Goal: Task Accomplishment & Management: Manage account settings

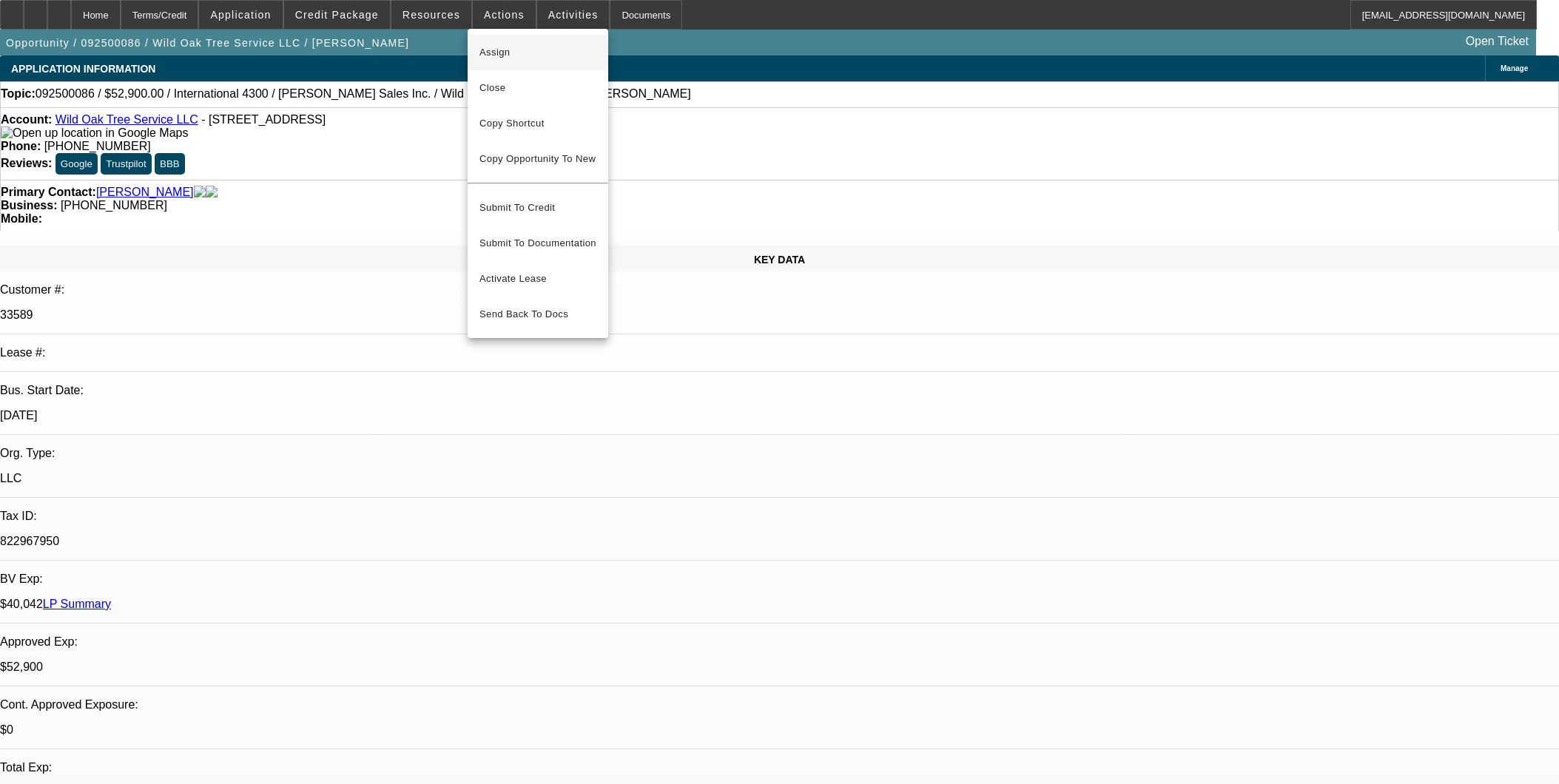
select select "0"
select select "2"
select select "0"
select select "6"
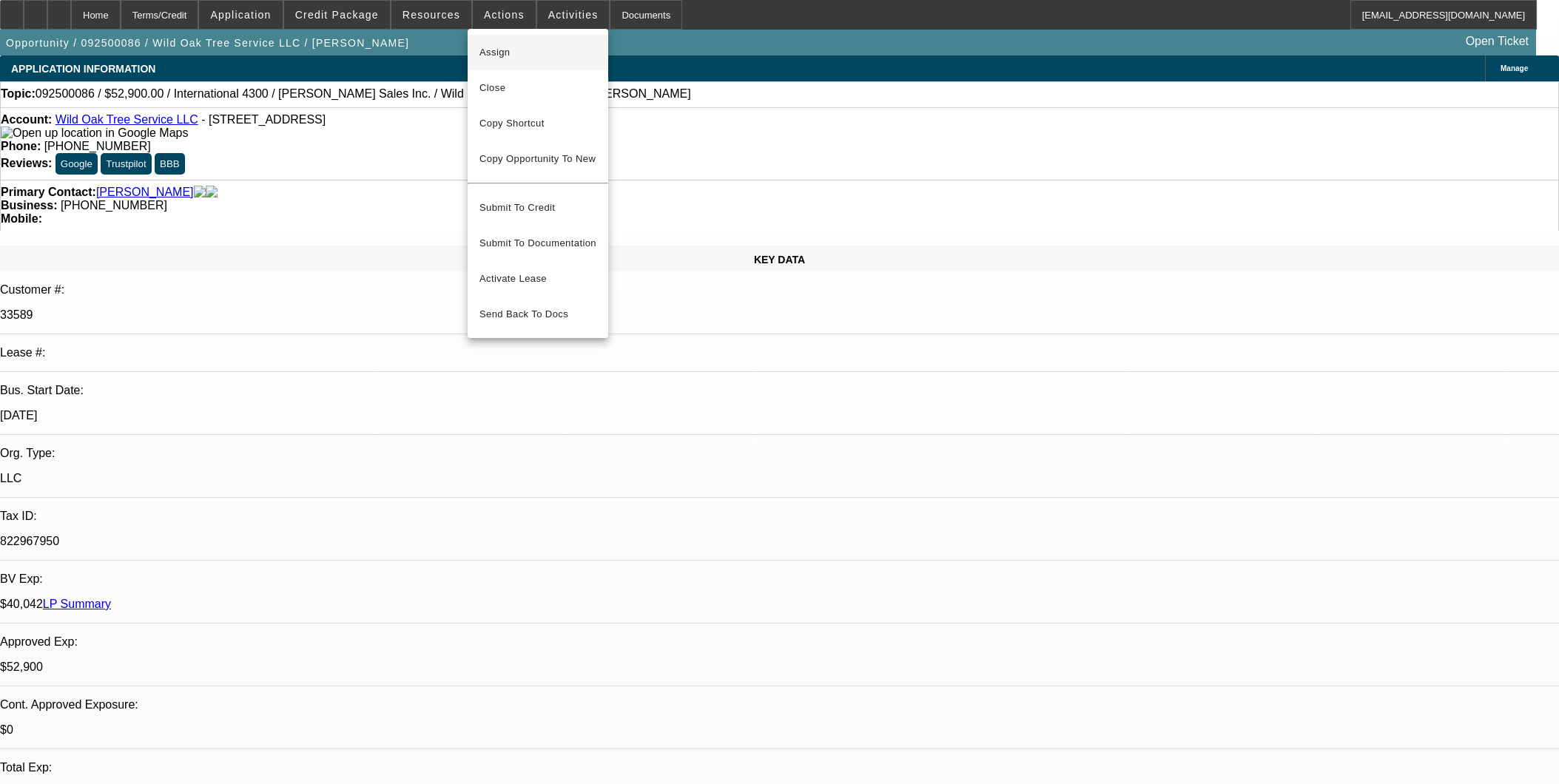
select select "0"
select select "2"
select select "0"
select select "6"
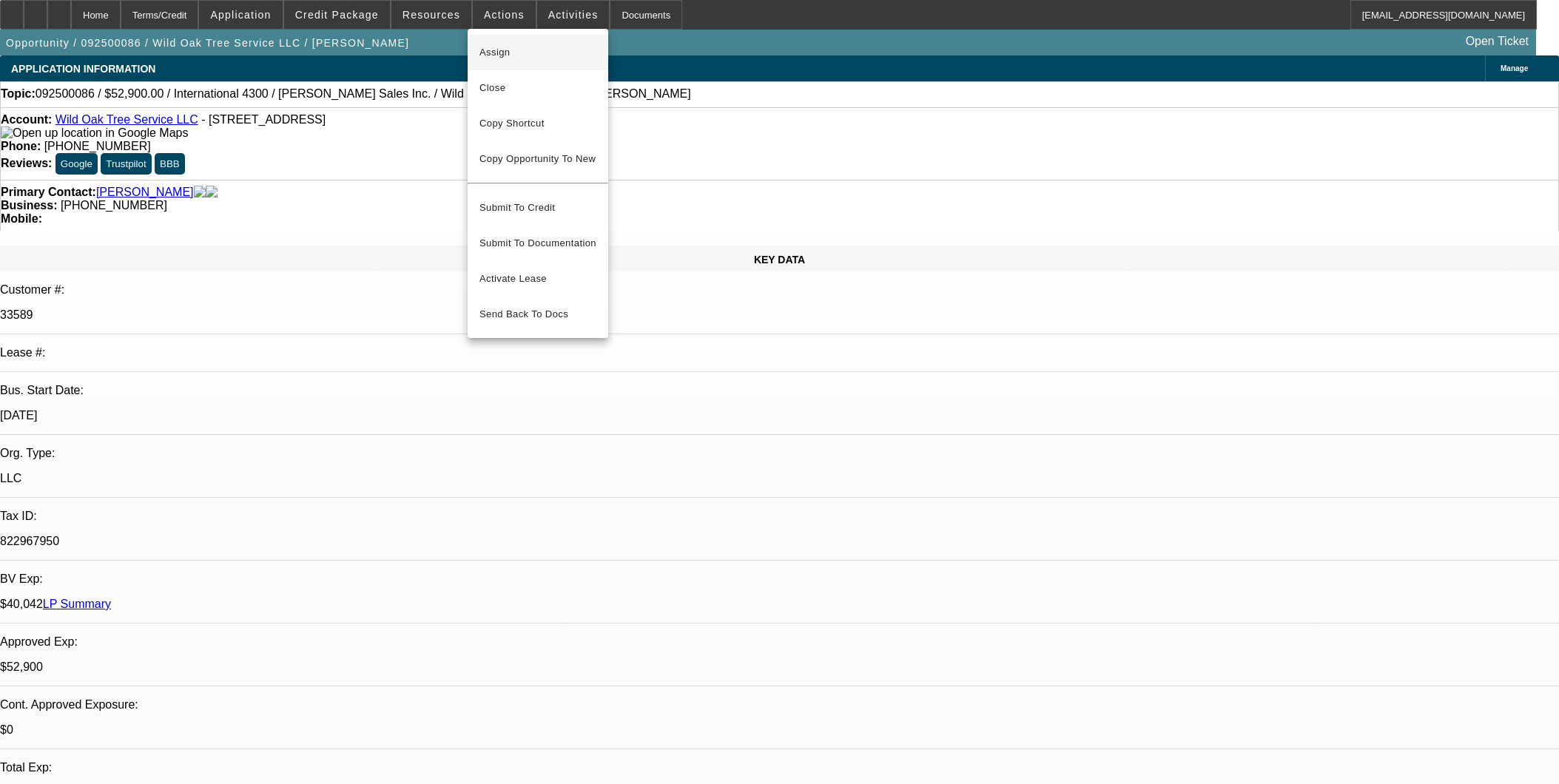
select select "0"
select select "2"
select select "0"
select select "6"
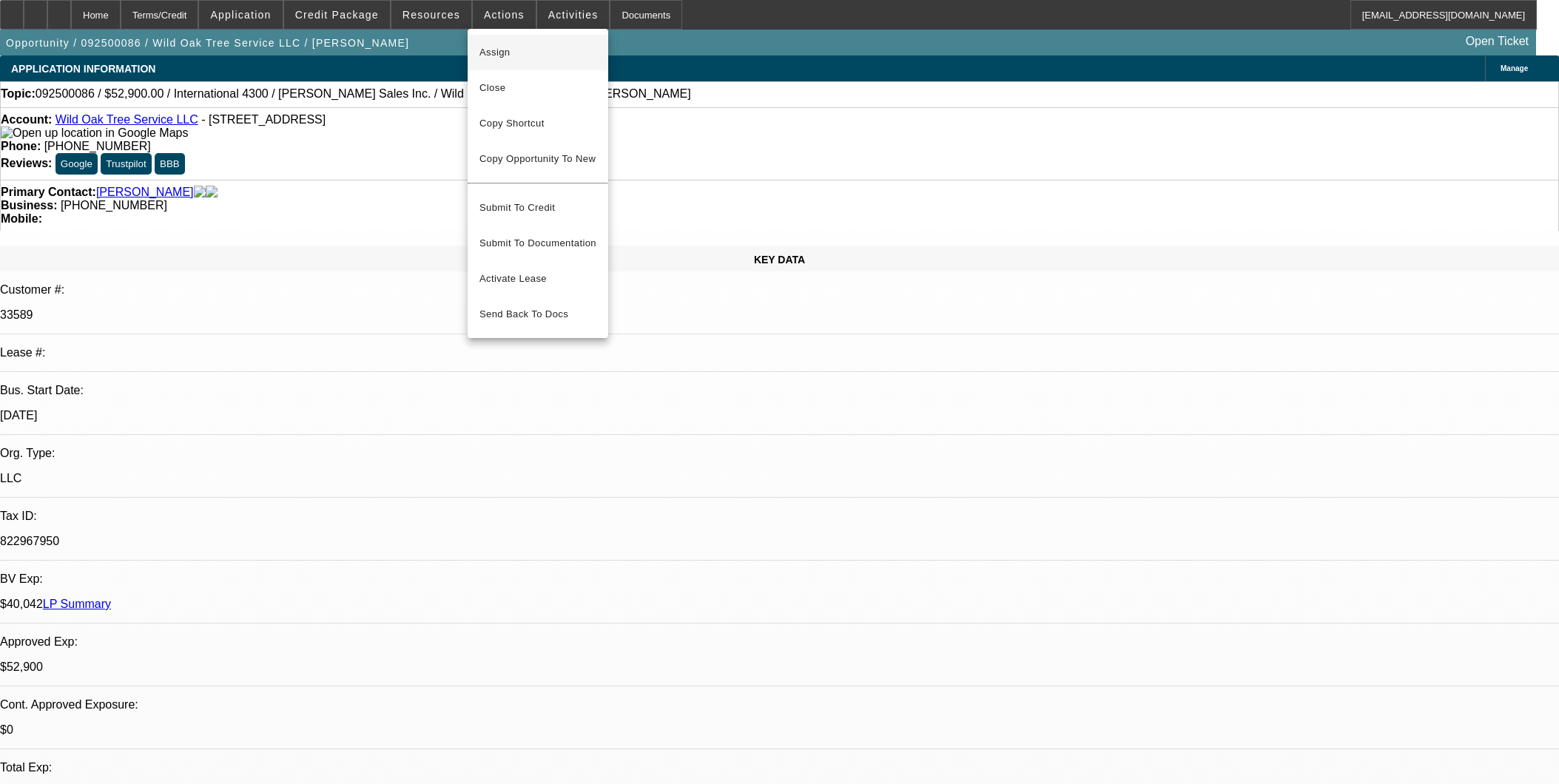
select select "0"
select select "2"
select select "0"
select select "6"
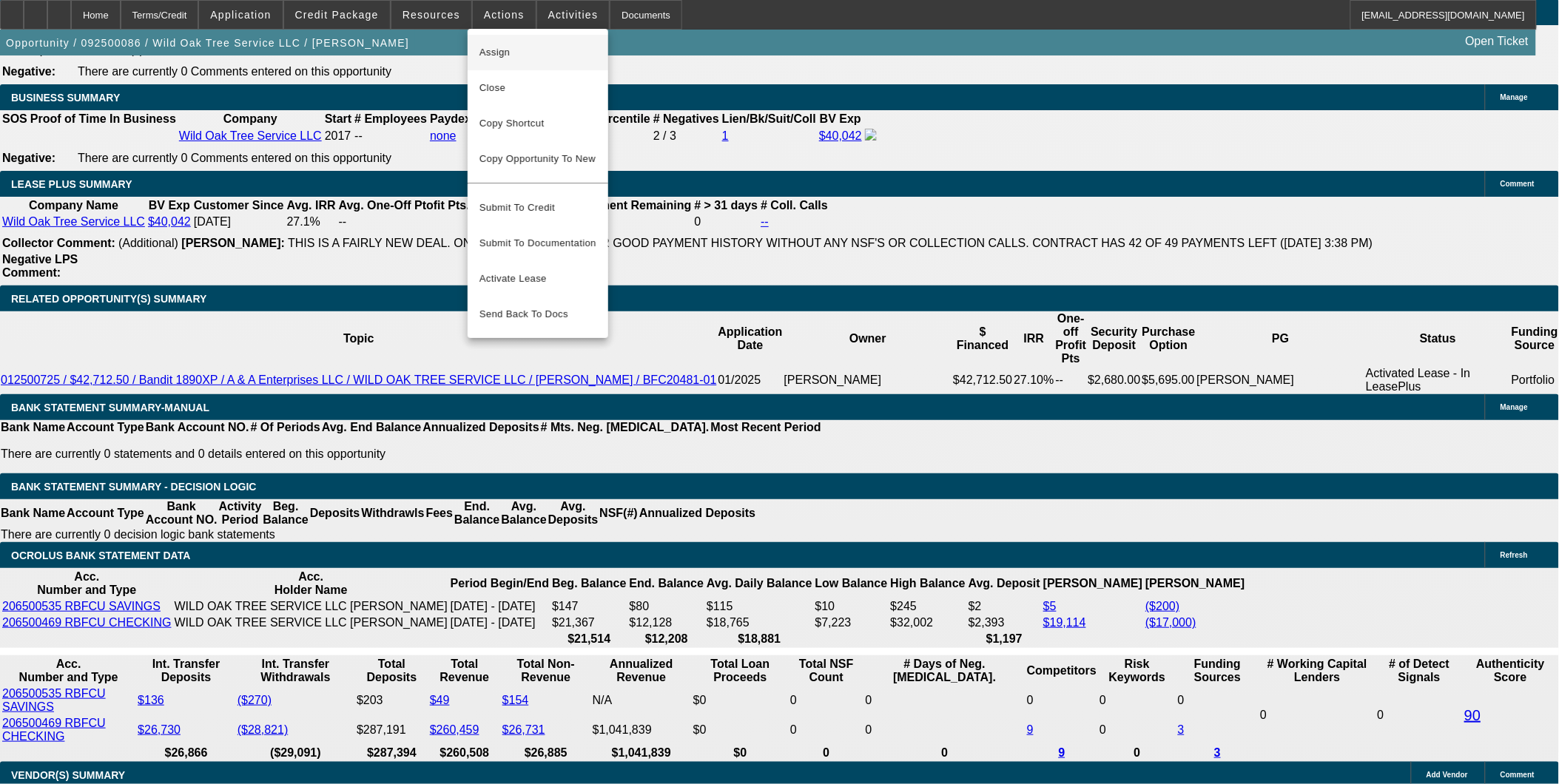
scroll to position [82, 0]
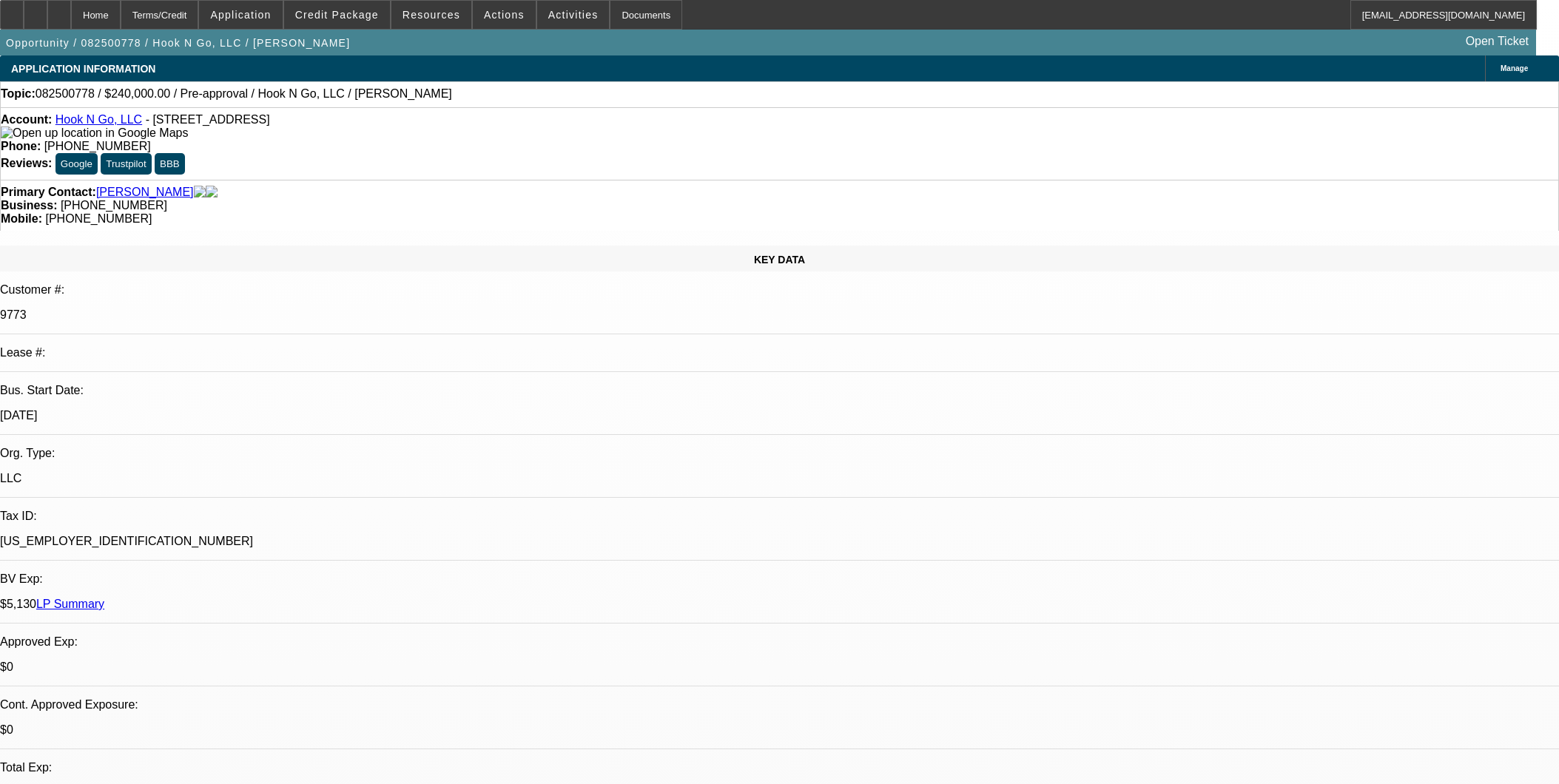
select select "0"
select select "2"
select select "0"
select select "6"
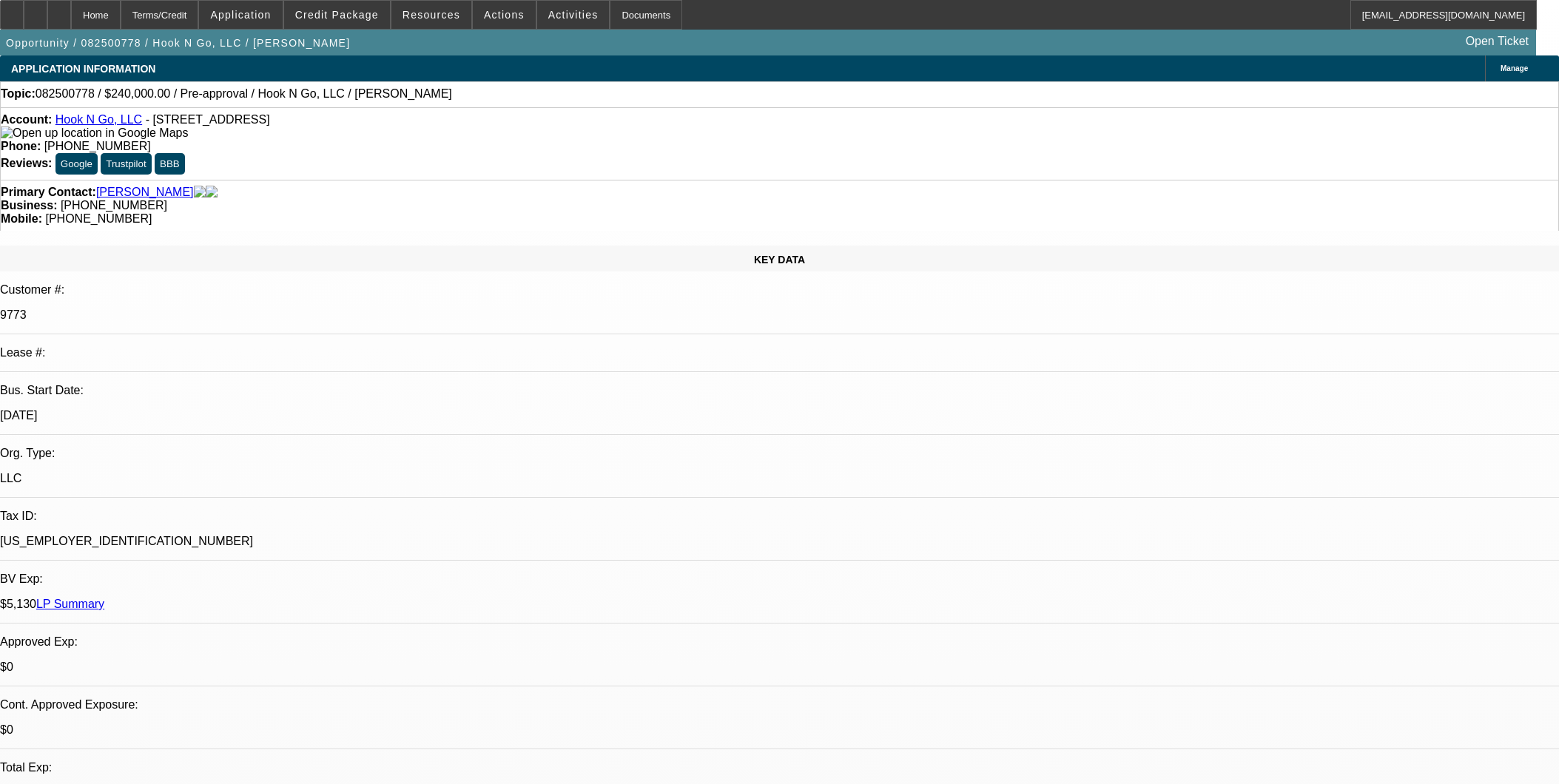
select select "0"
select select "2"
select select "0"
select select "6"
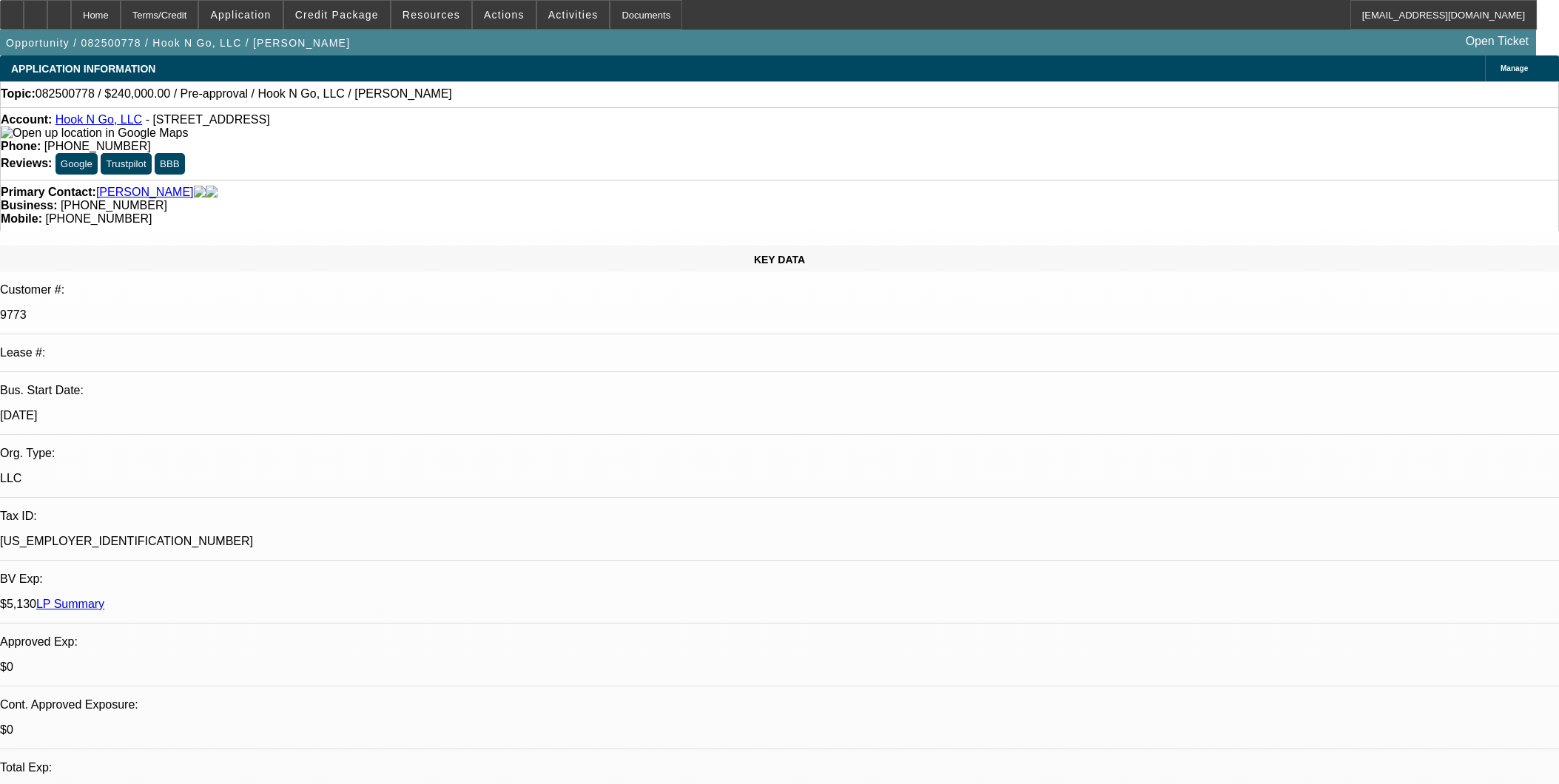
scroll to position [2223, 0]
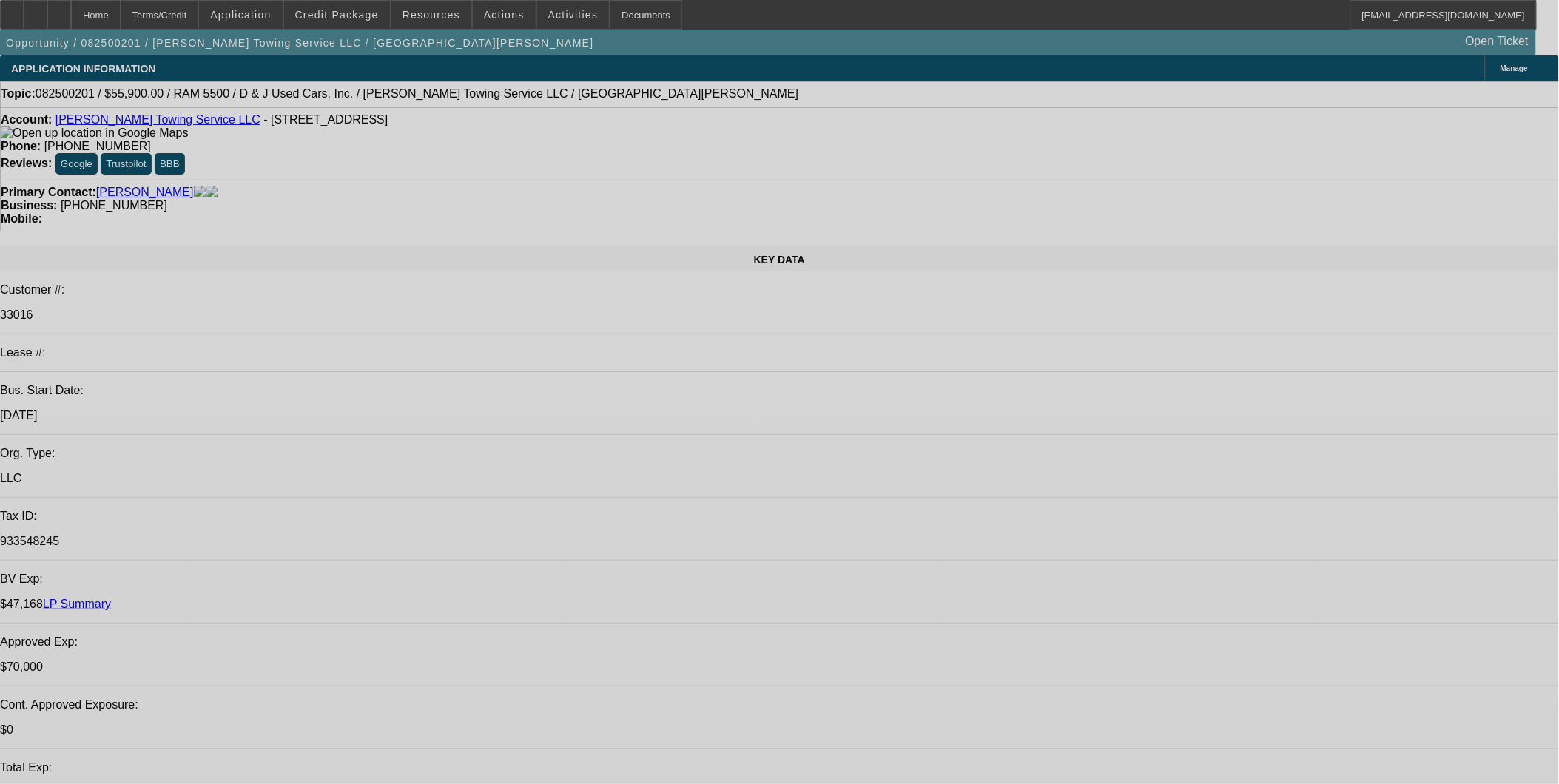
select select "0"
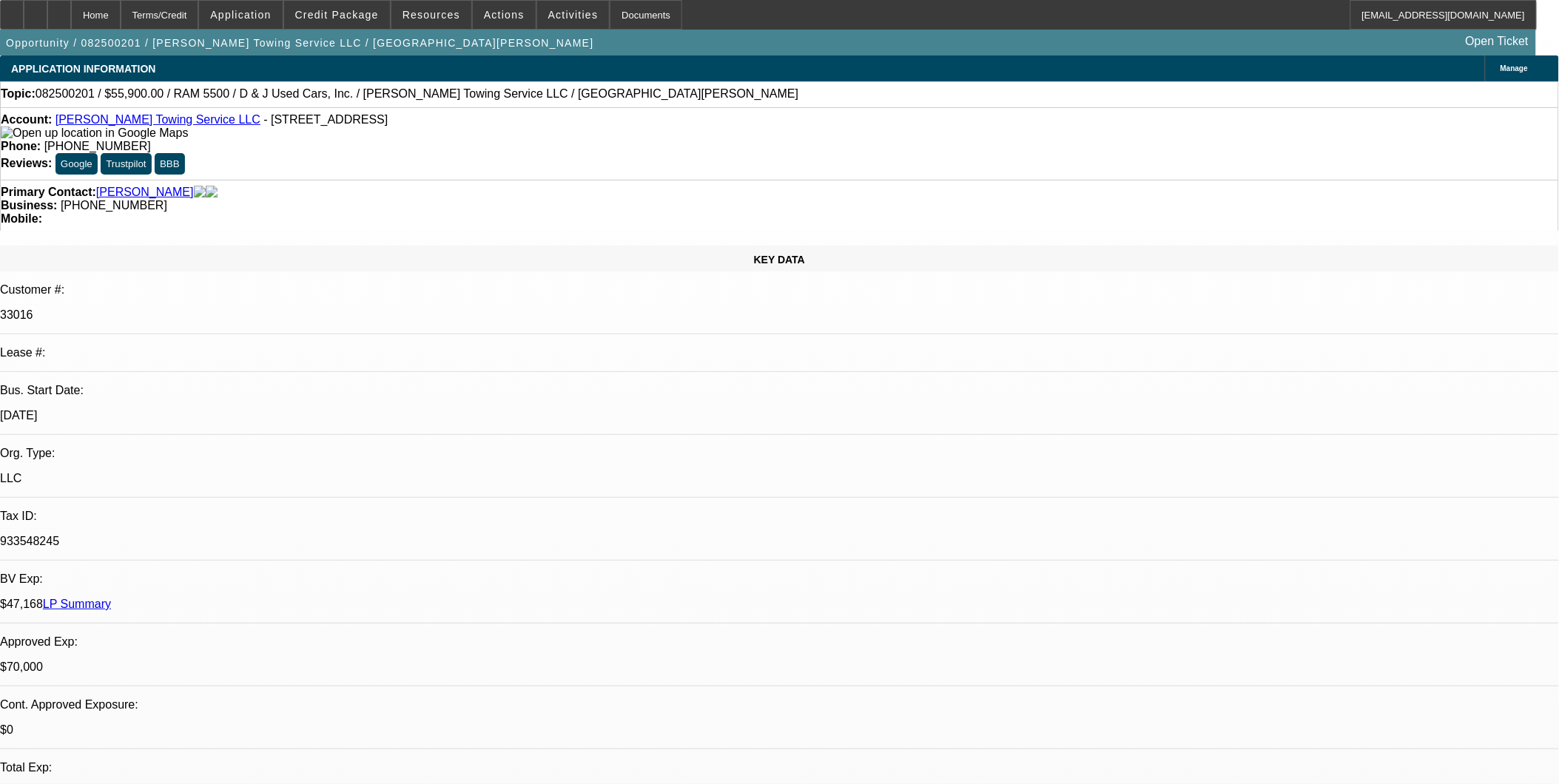
select select "2"
select select "0.1"
select select "2"
select select "0.1"
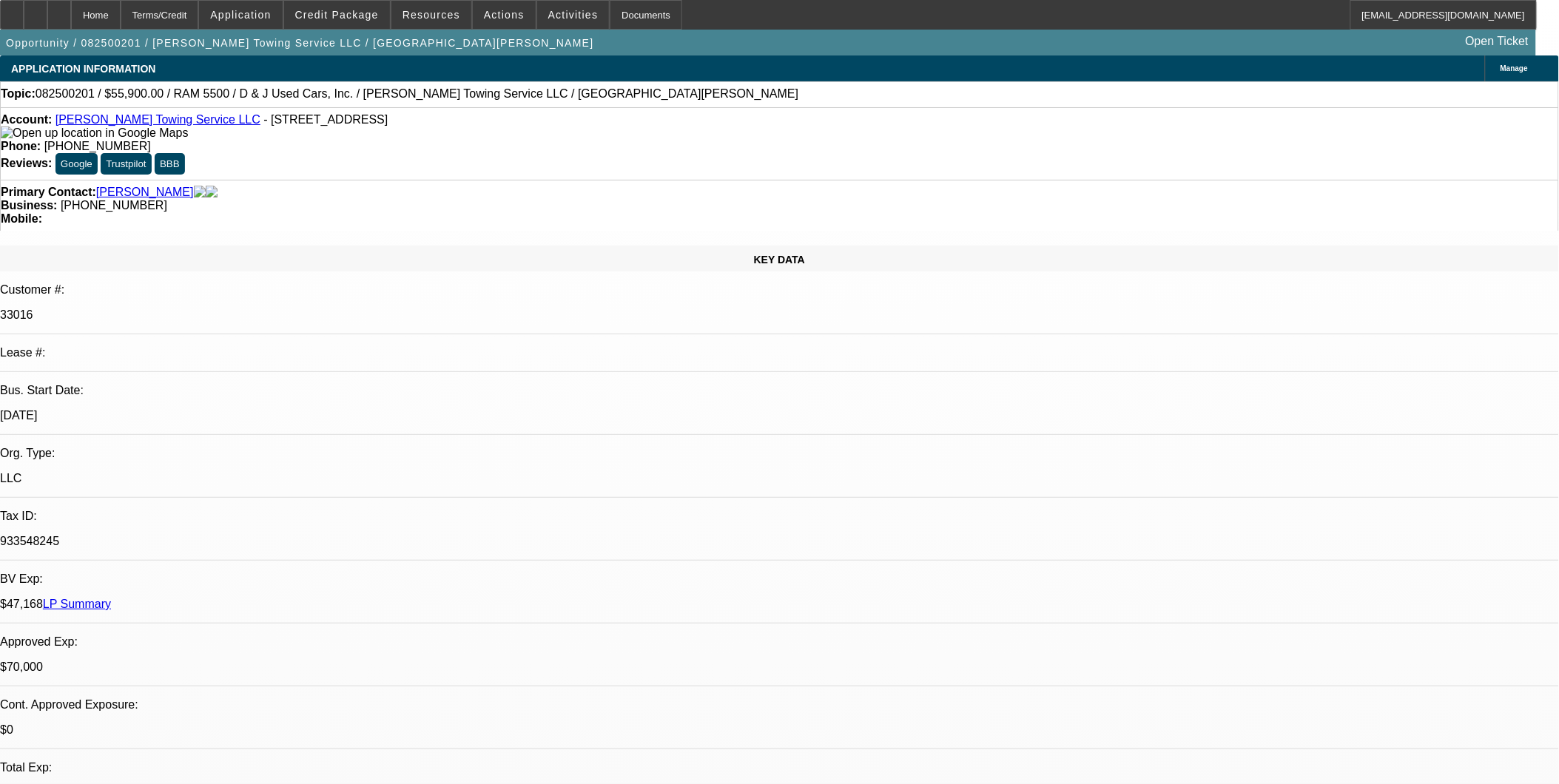
select select "0"
select select "2"
select select "0.1"
select select "0"
select select "2"
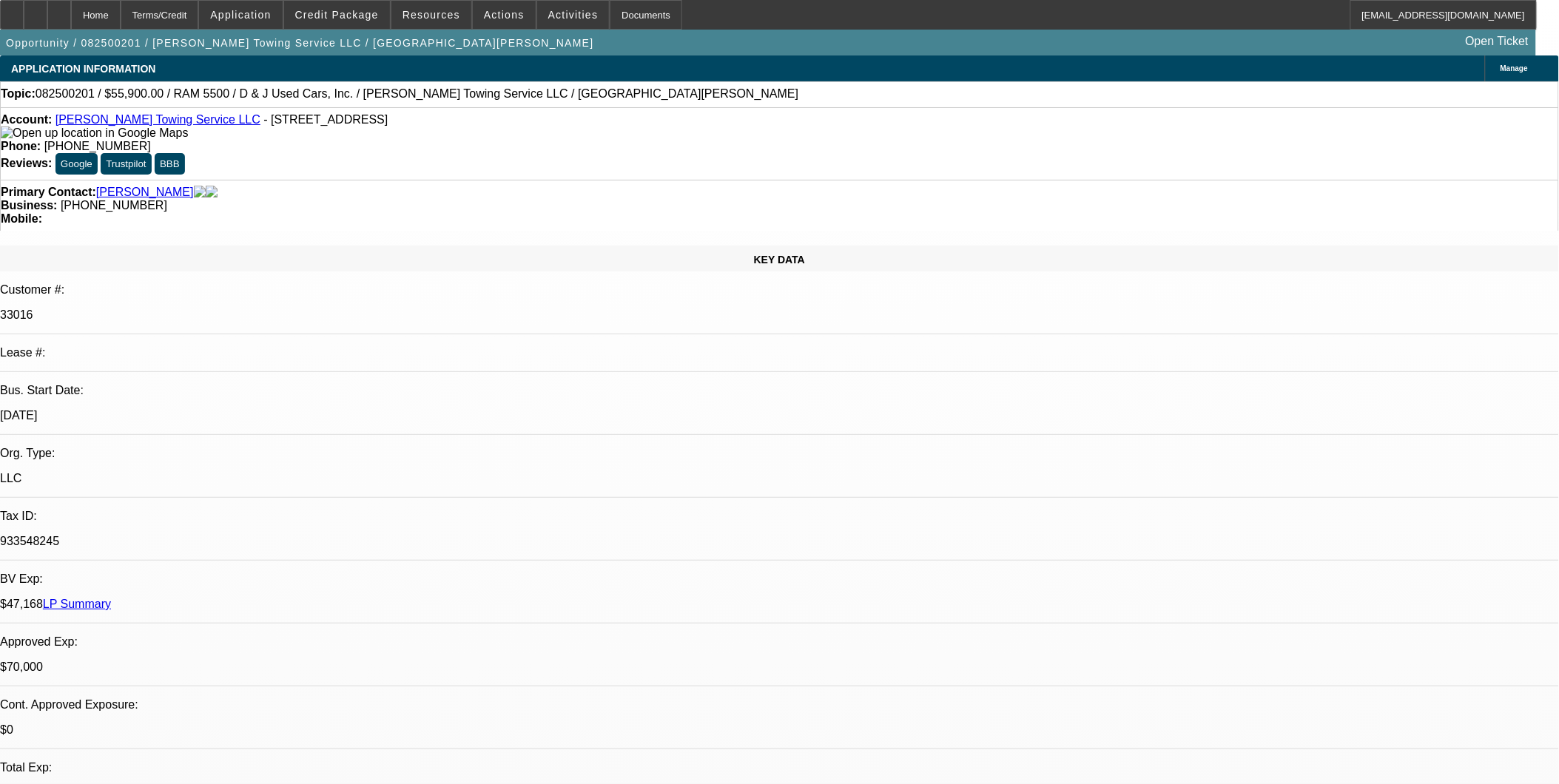
select select "0.1"
select select "1"
select select "2"
select select "4"
select select "1"
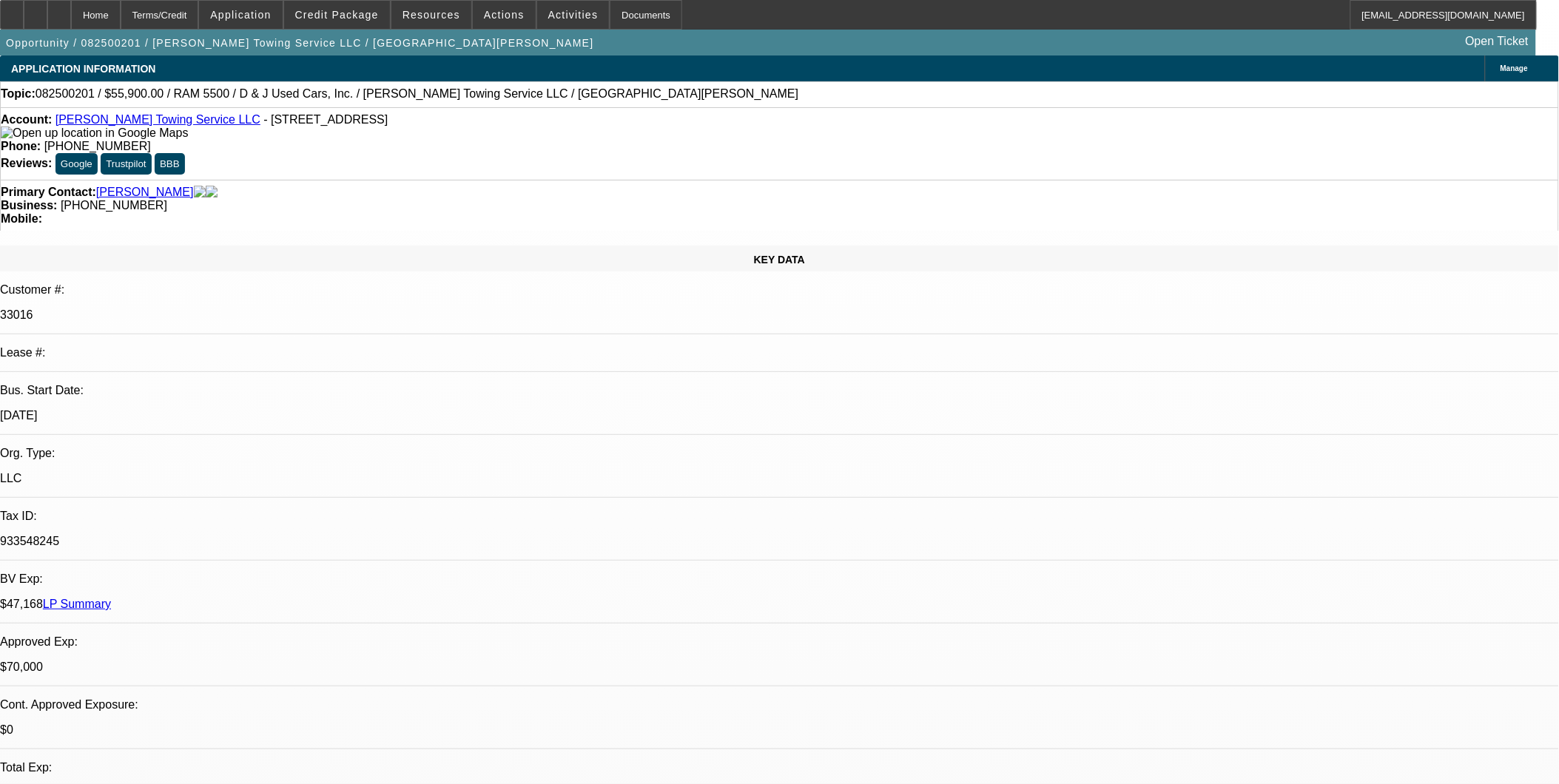
select select "2"
select select "4"
select select "1"
select select "2"
select select "4"
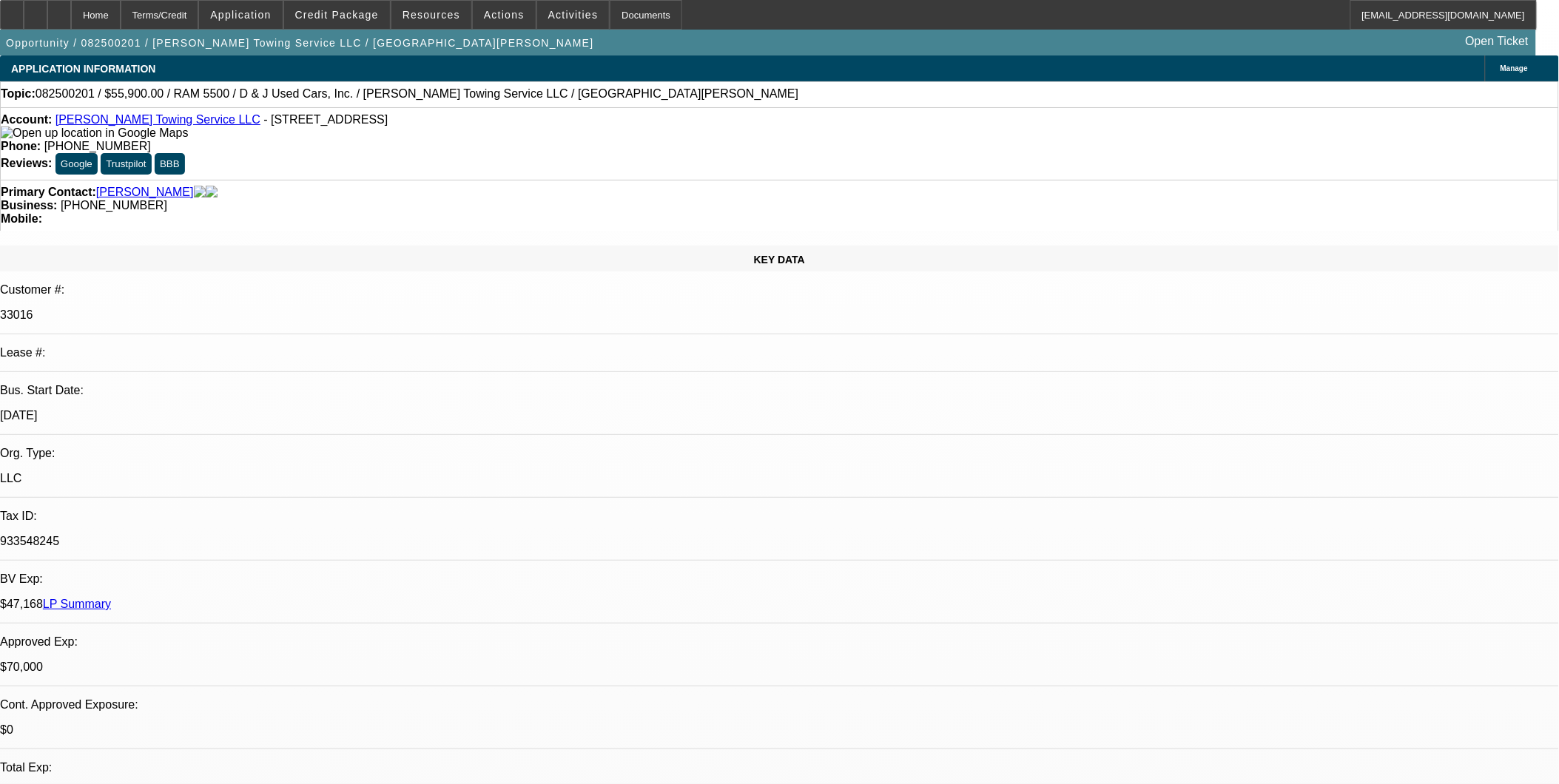
select select "1"
select select "2"
select select "4"
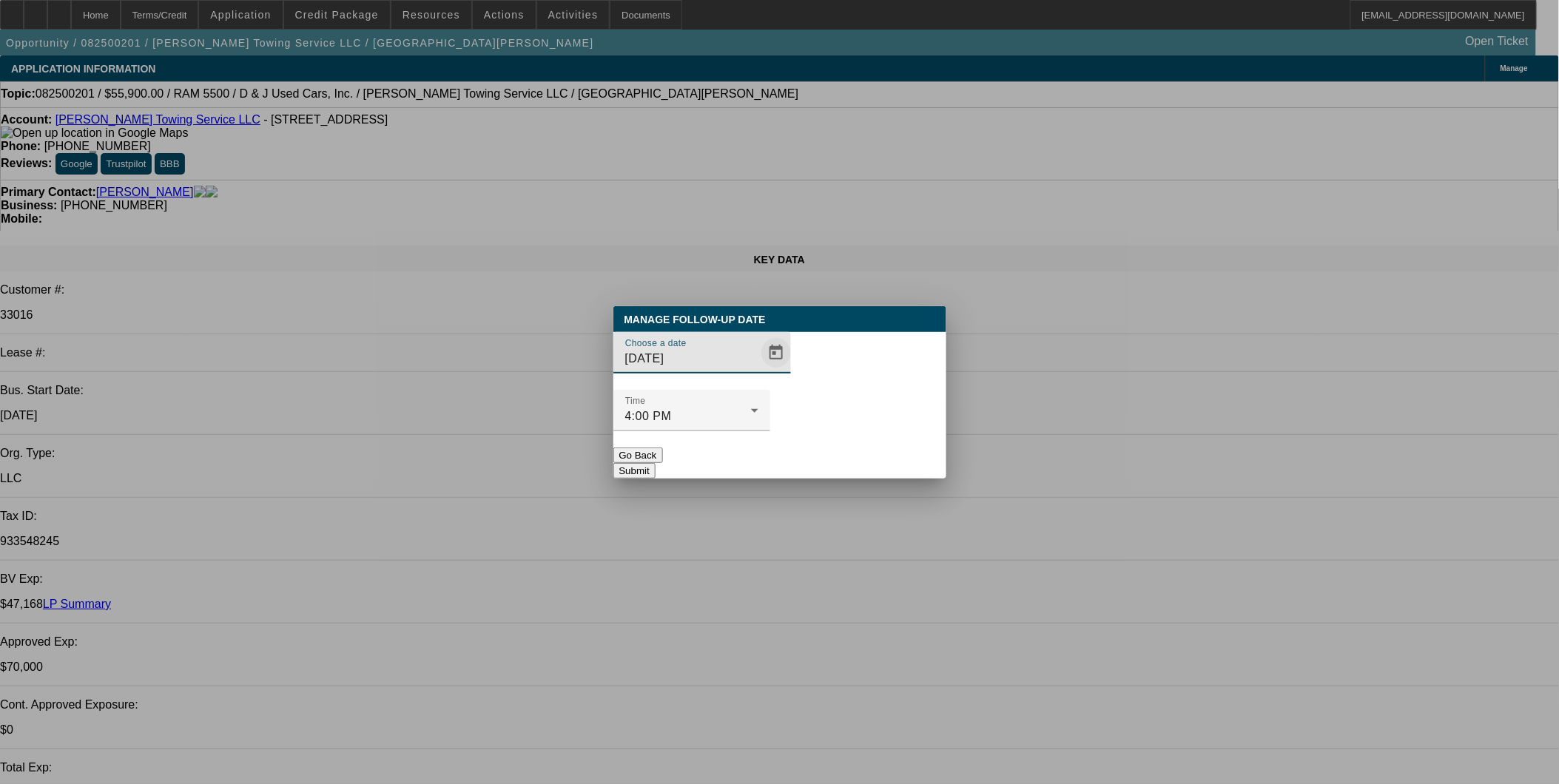
click at [762, 371] on span "Open calendar" at bounding box center [775, 352] width 35 height 35
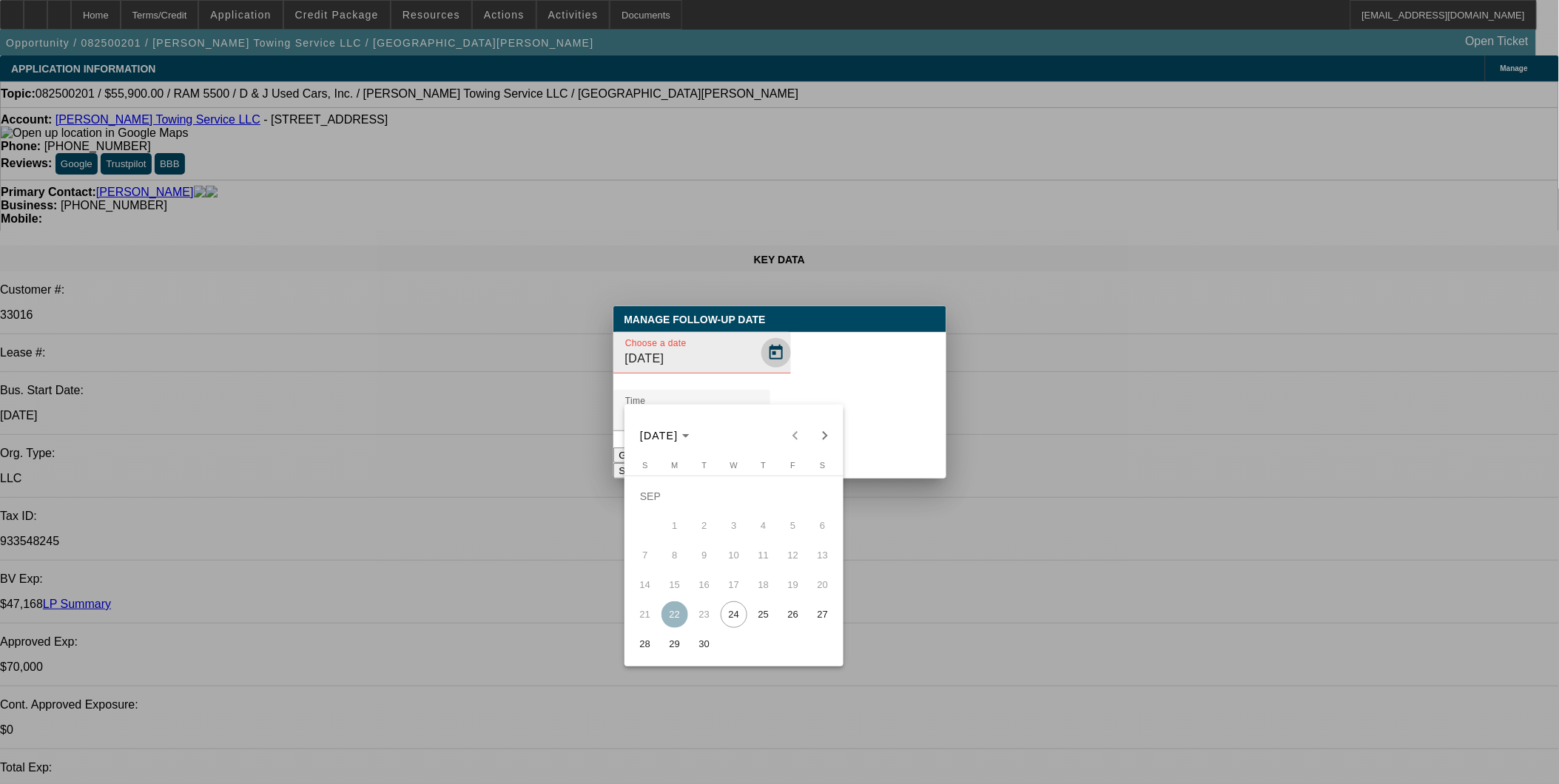
click at [749, 383] on div at bounding box center [779, 392] width 1559 height 784
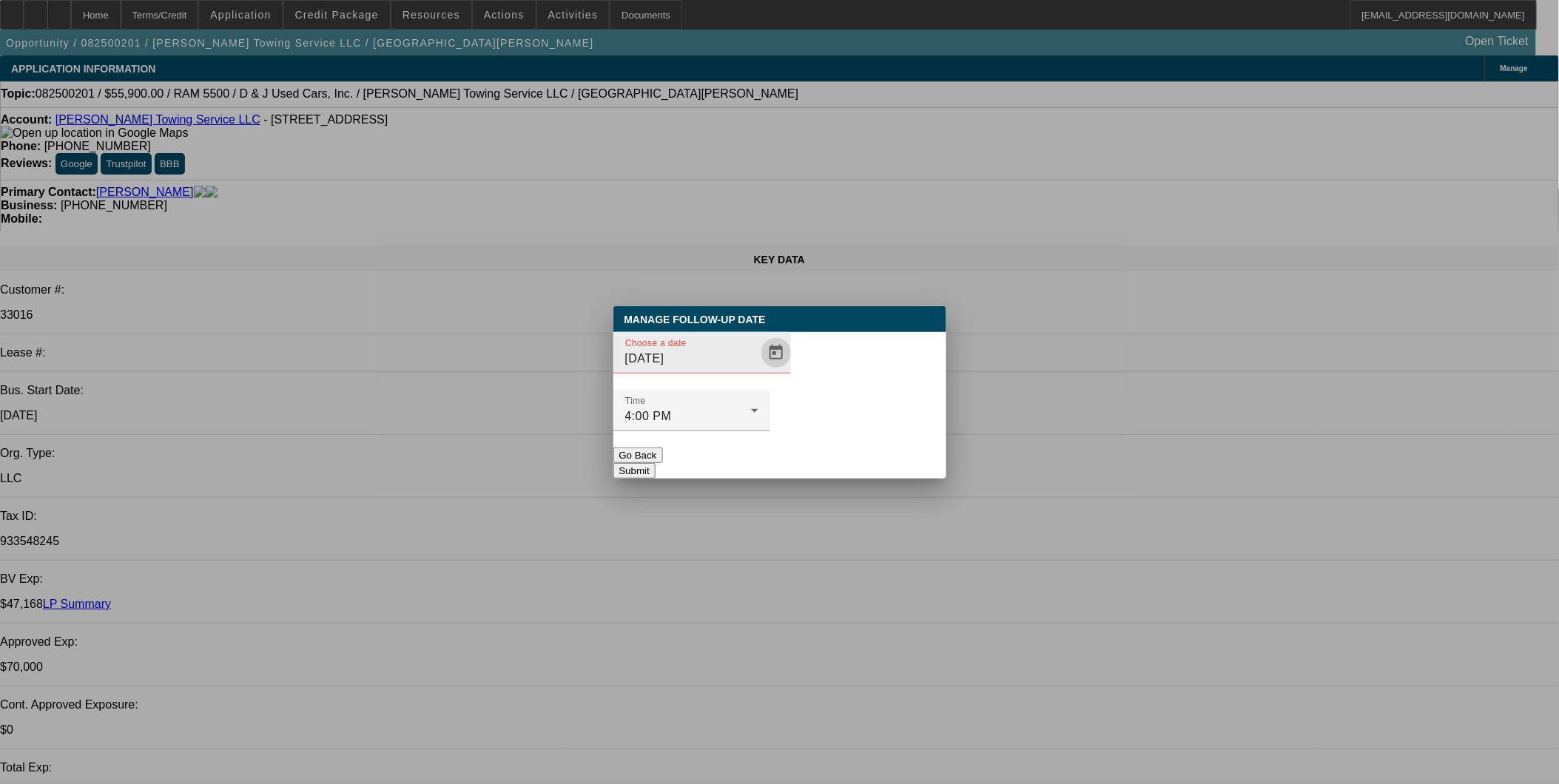
click at [758, 371] on span "Open calendar" at bounding box center [775, 352] width 35 height 35
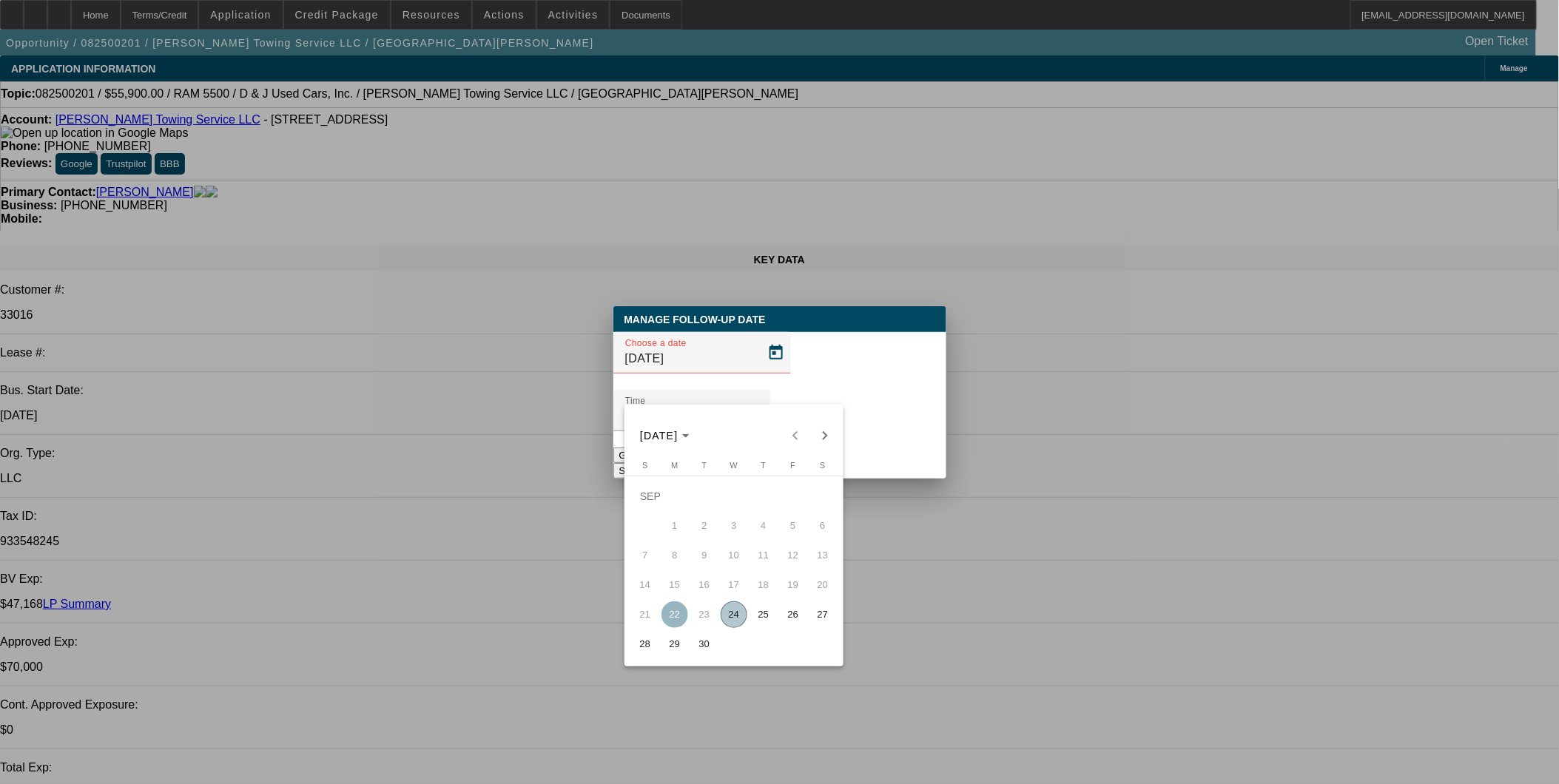
click at [770, 619] on span "25" at bounding box center [764, 614] width 27 height 27
type input "9/25/2025"
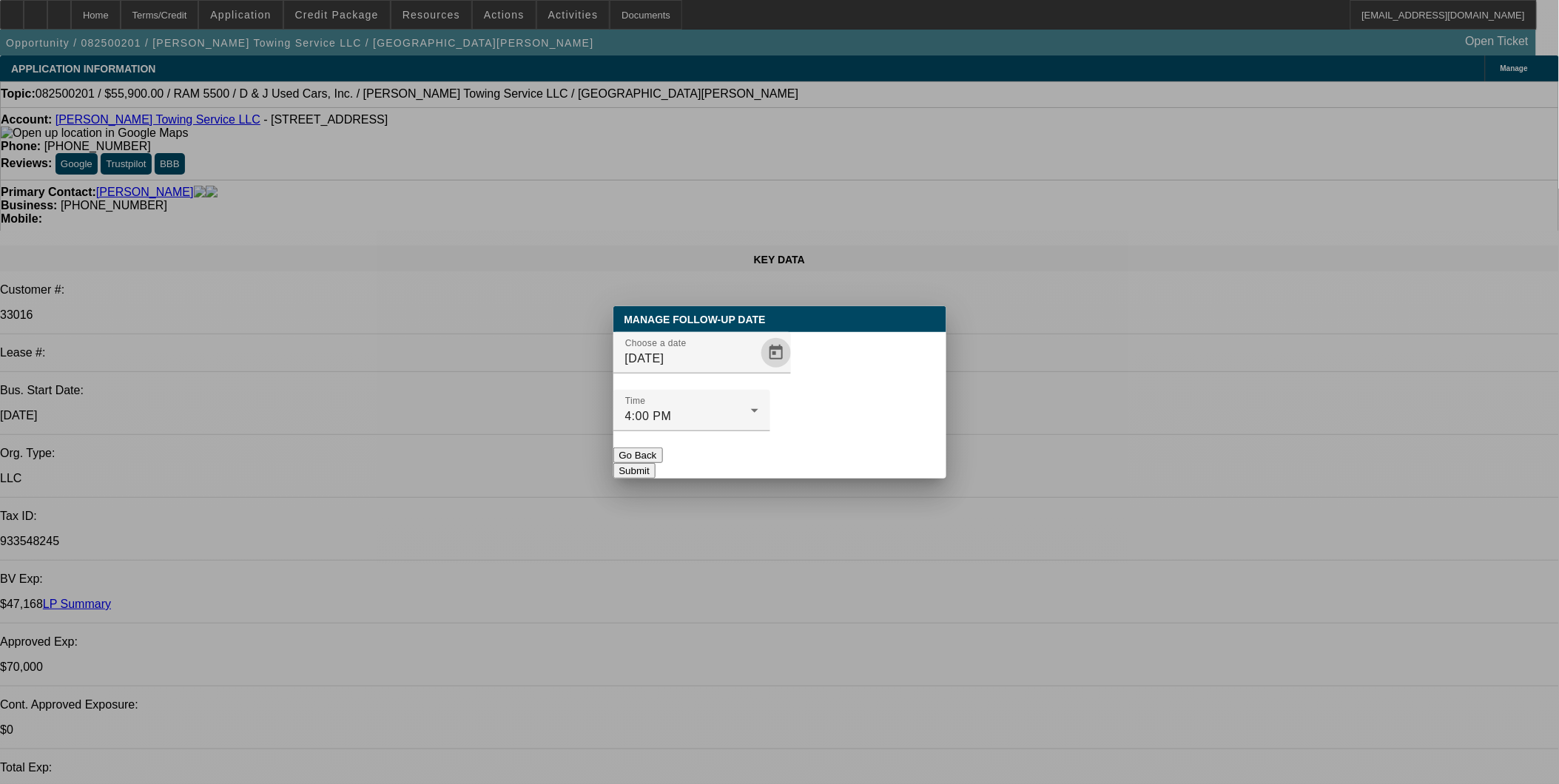
click at [655, 463] on button "Submit" at bounding box center [634, 470] width 42 height 15
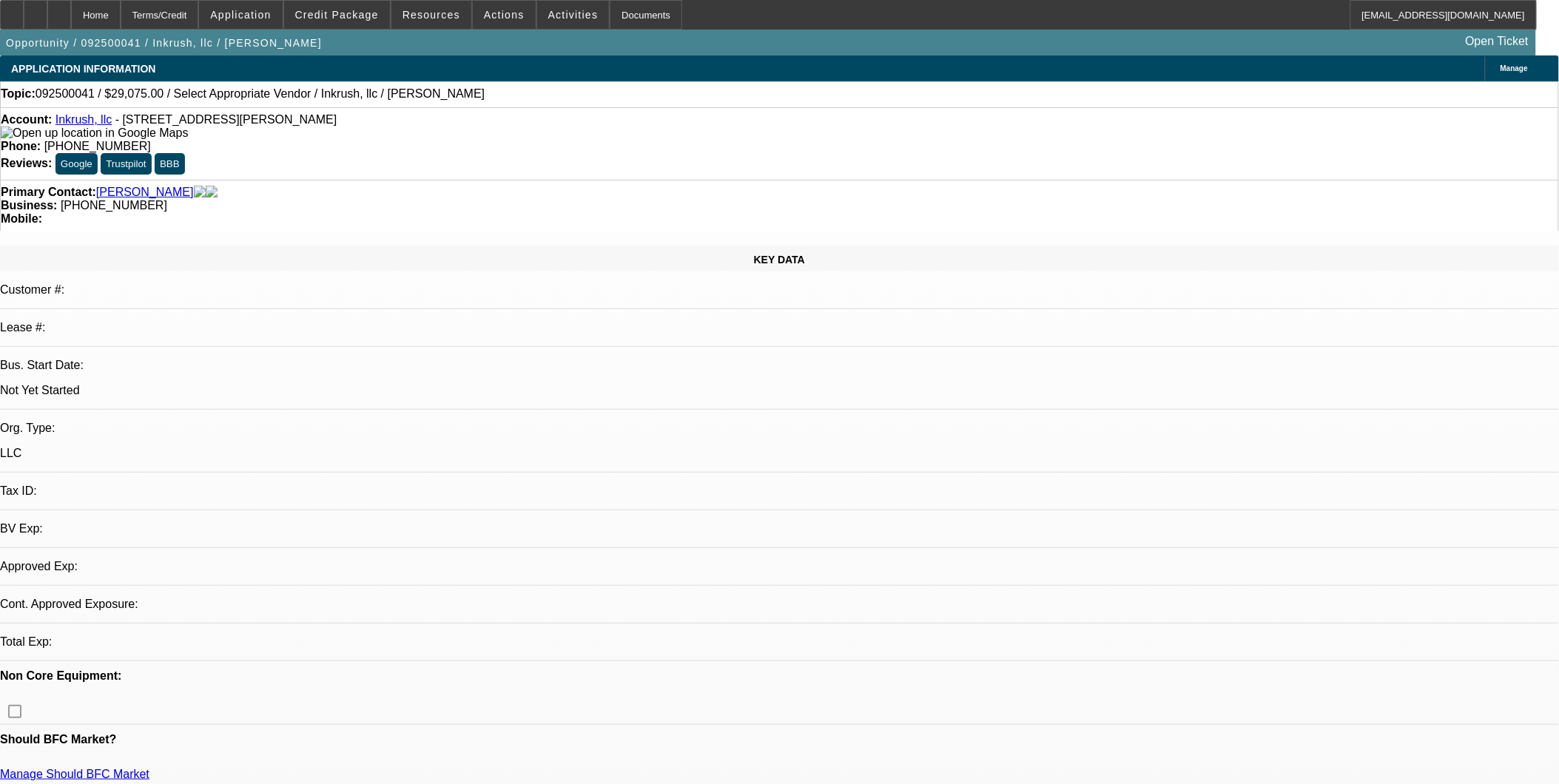
select select "0"
select select "2"
select select "0.1"
select select "4"
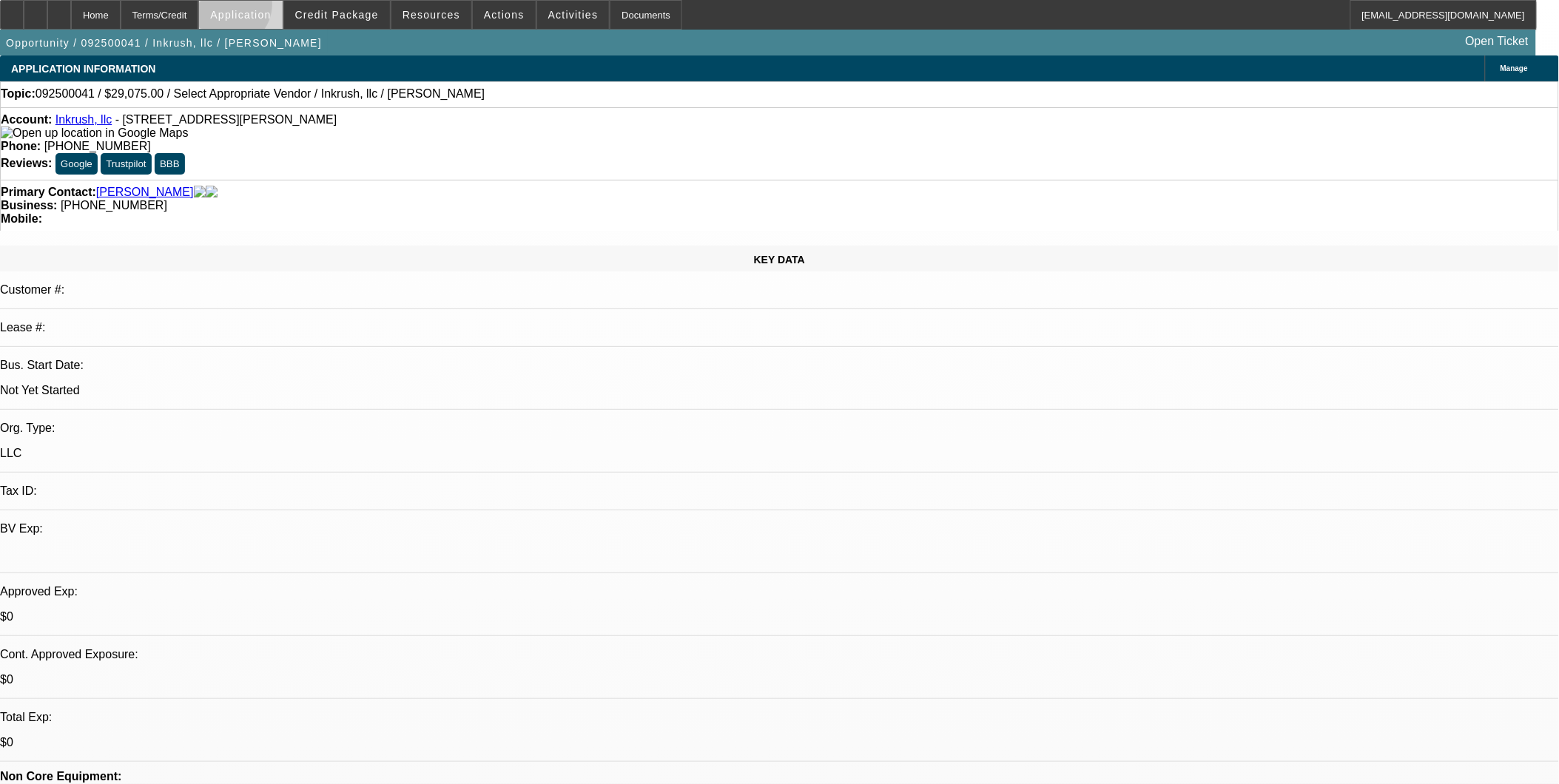
click at [264, 7] on span at bounding box center [240, 14] width 83 height 35
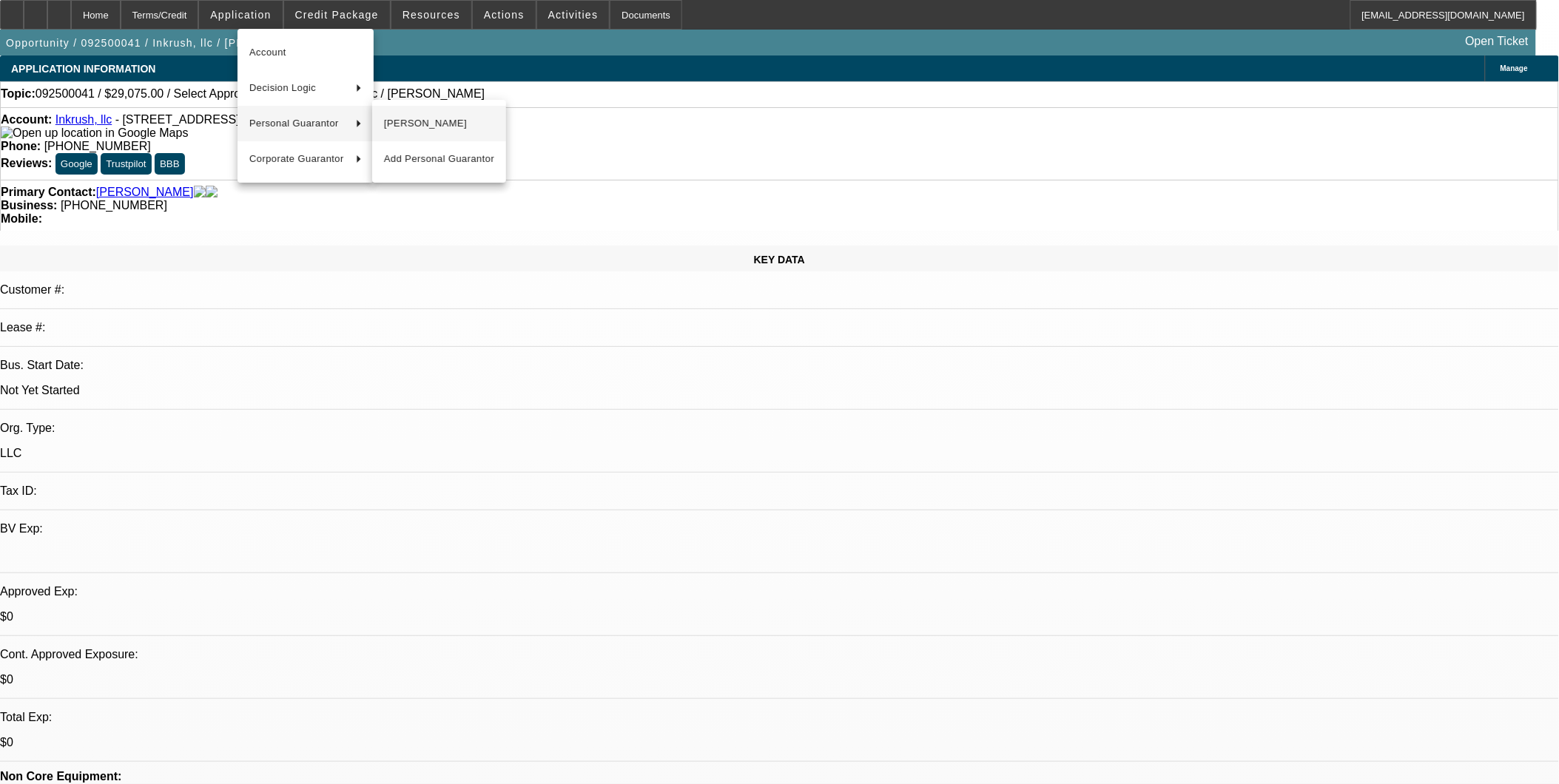
click at [410, 121] on span "Javier Gonzalez" at bounding box center [439, 124] width 110 height 18
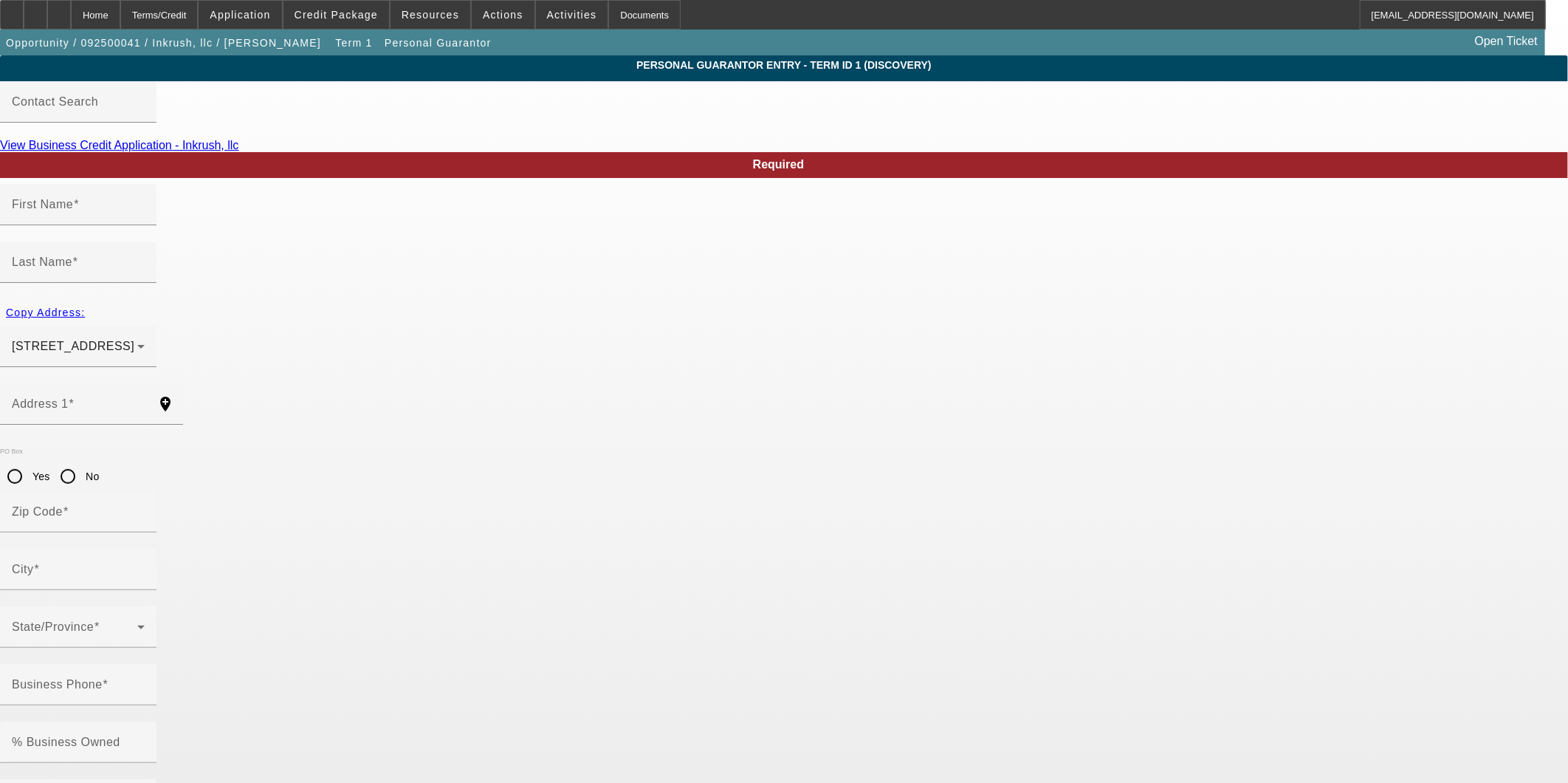
type input "Javier"
type input "Gonzalez"
type input "4639 Highlake Drive"
radio input "true"
type input "28215"
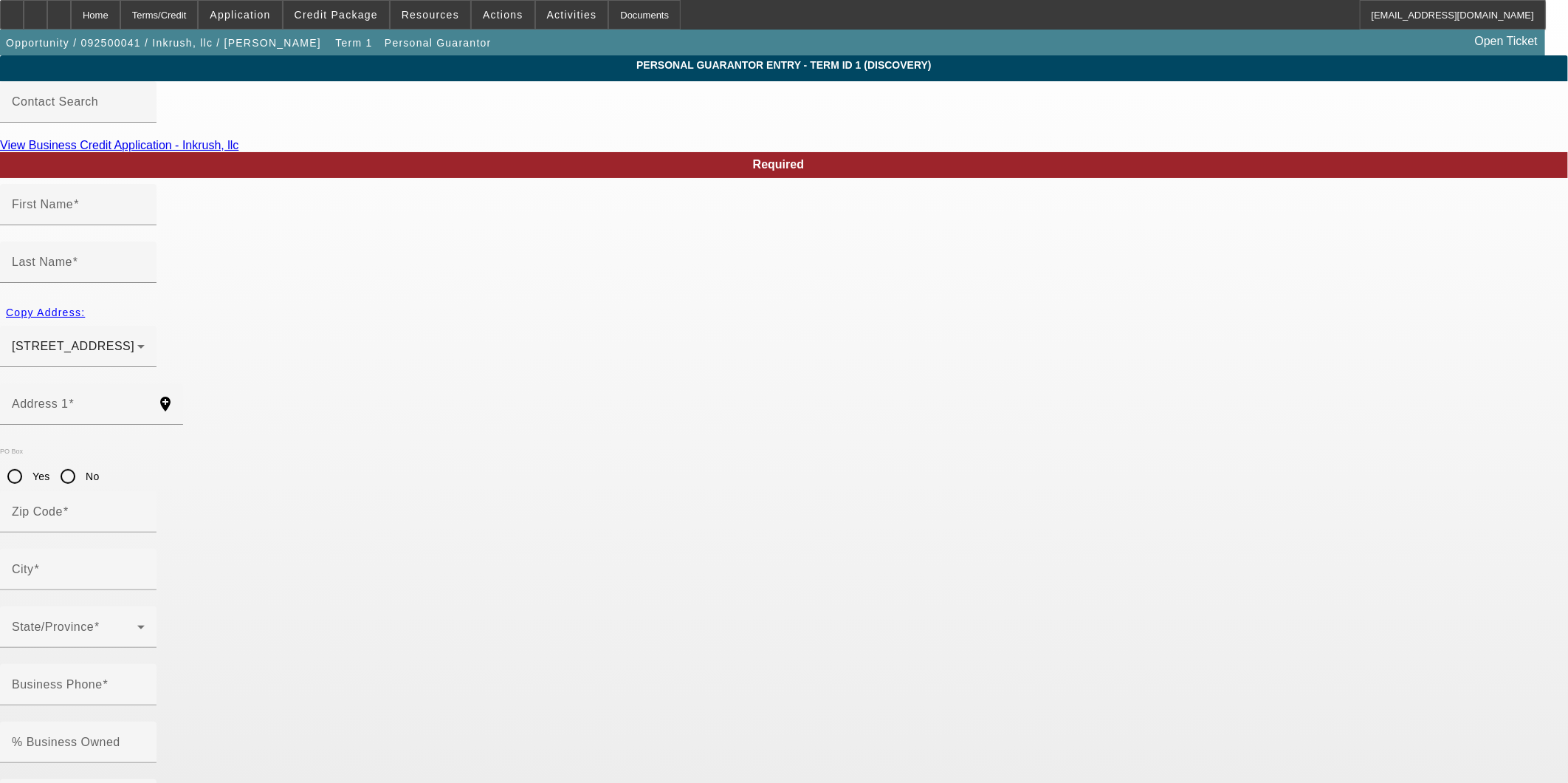
type input "Charlotte"
type input "(704) 780-8739"
type input "100"
type input "714-94-7846"
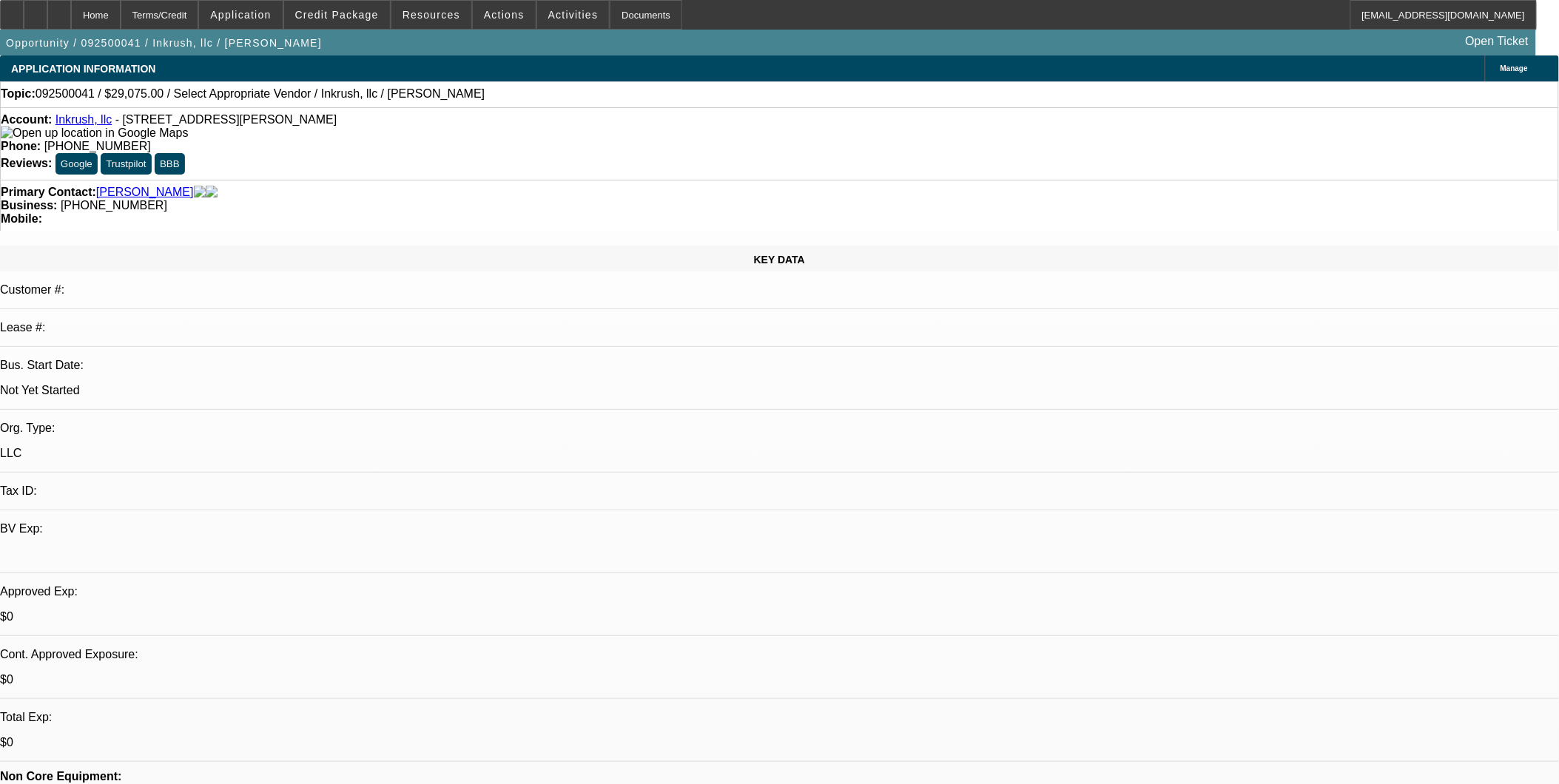
select select "0"
select select "2"
select select "0.1"
select select "4"
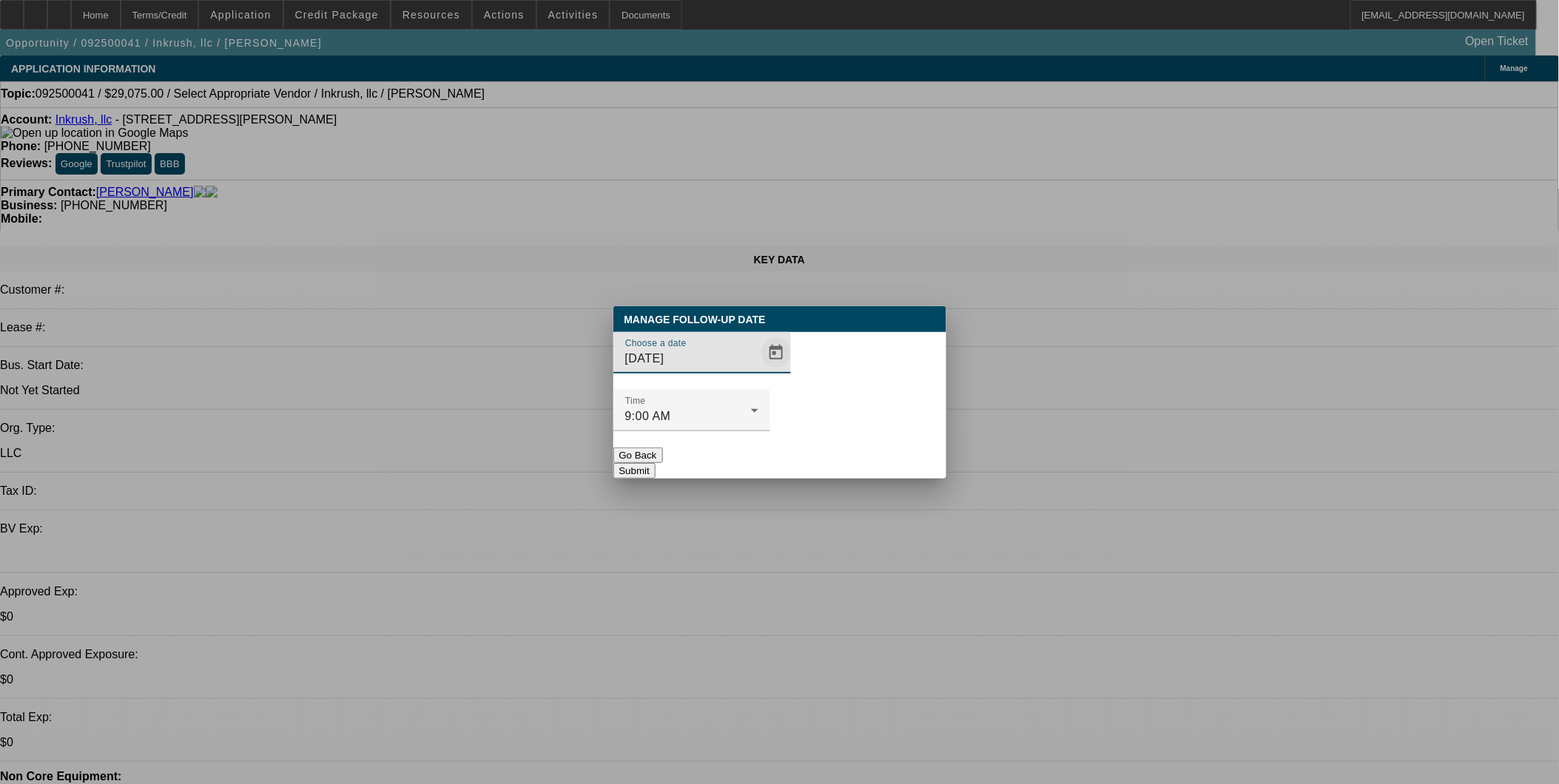
click at [758, 371] on span "Open calendar" at bounding box center [775, 352] width 35 height 35
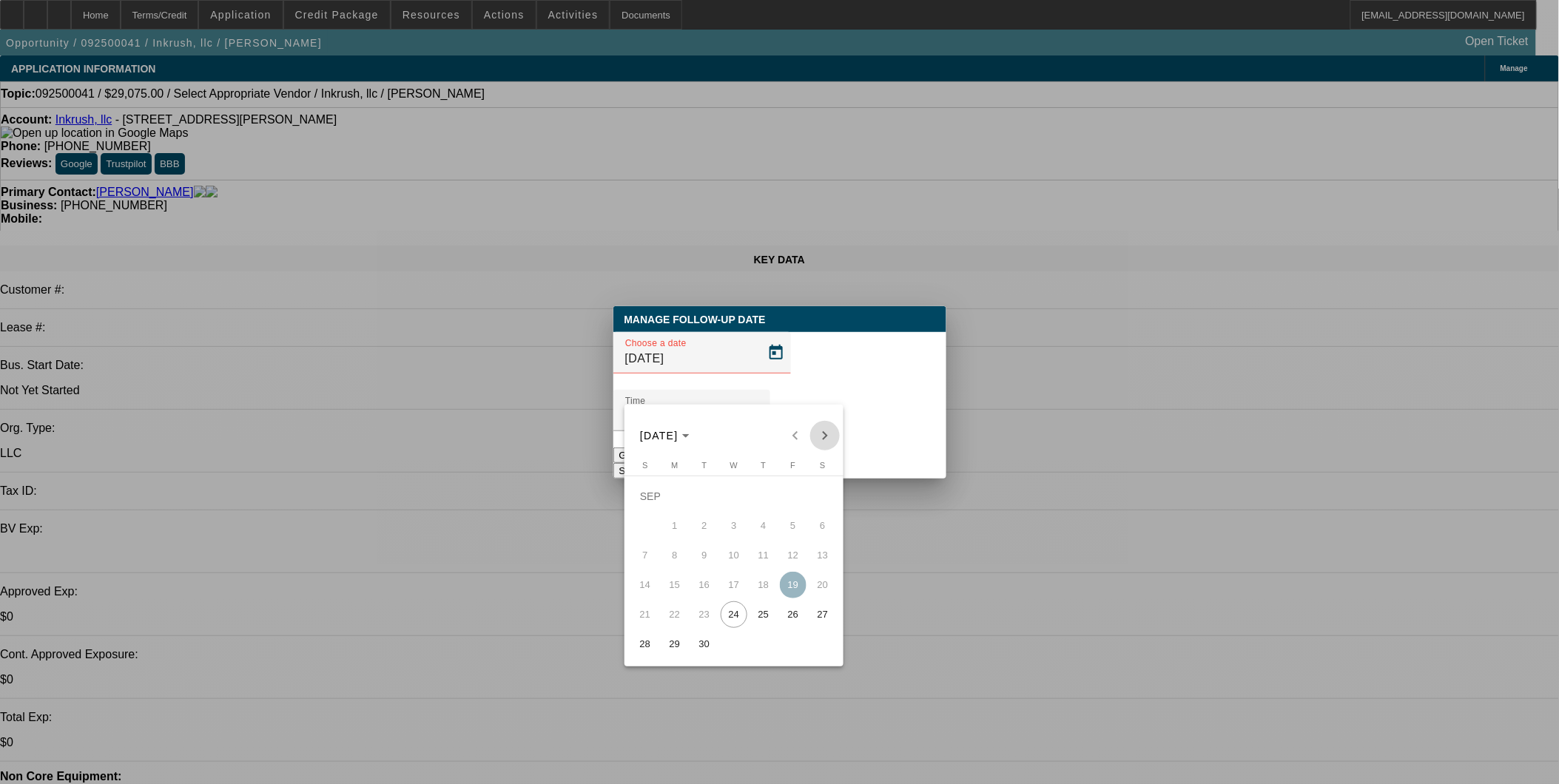
click at [836, 440] on span "Next month" at bounding box center [824, 435] width 30 height 30
click at [792, 581] on span "24" at bounding box center [793, 586] width 27 height 27
type input "10/24/2025"
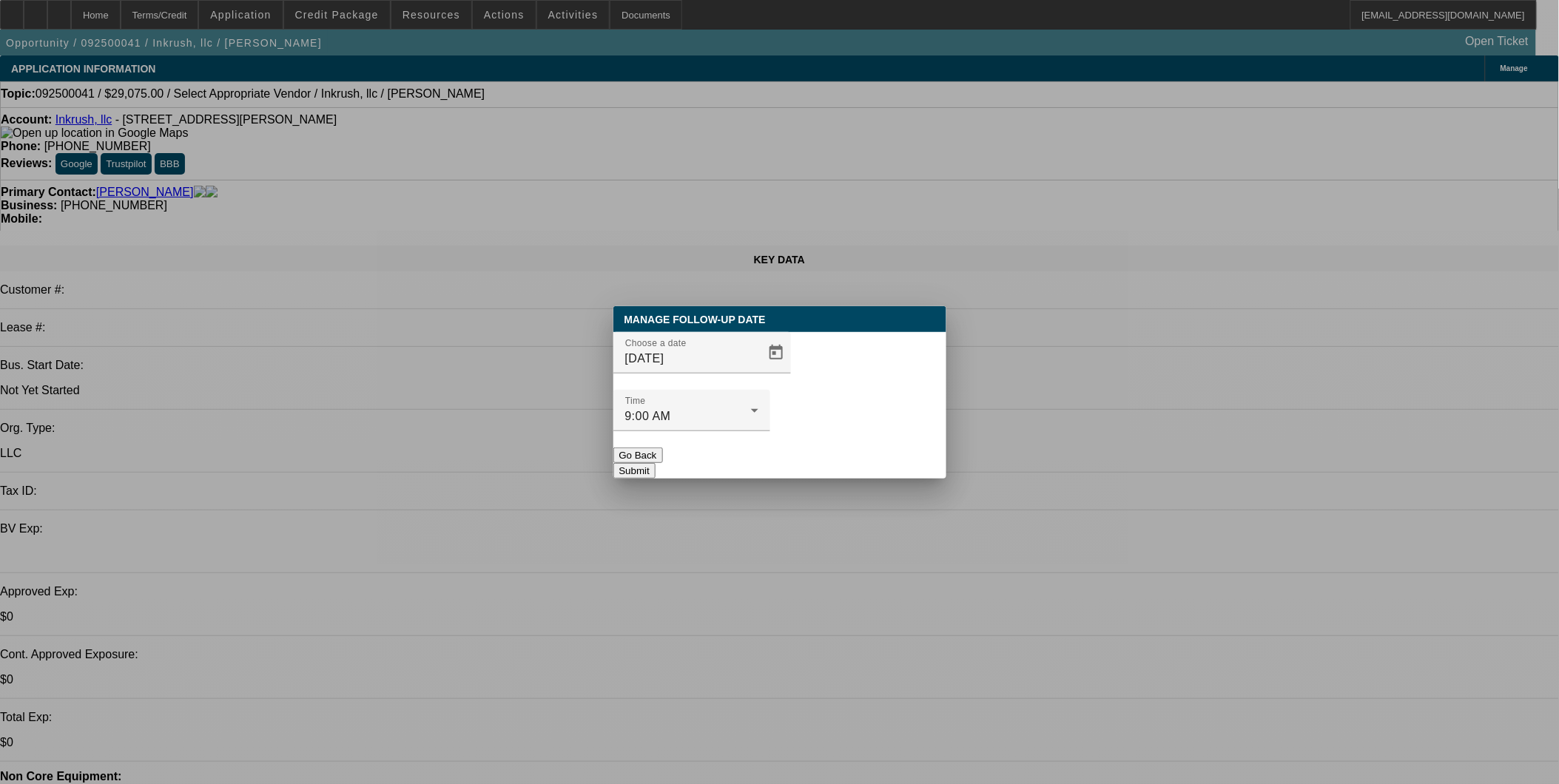
click at [655, 463] on button "Submit" at bounding box center [634, 470] width 42 height 15
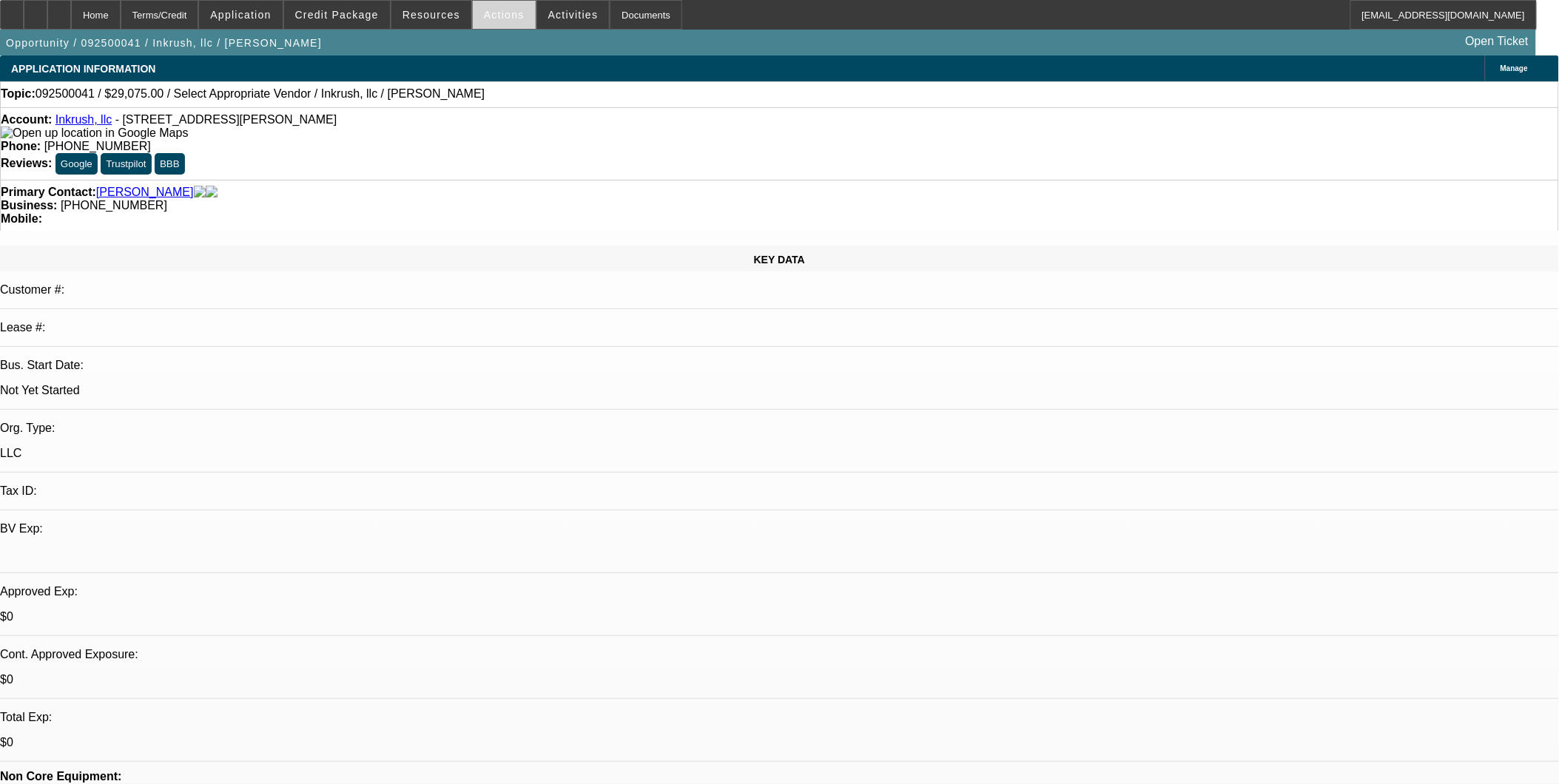
click at [496, 7] on span at bounding box center [505, 14] width 63 height 35
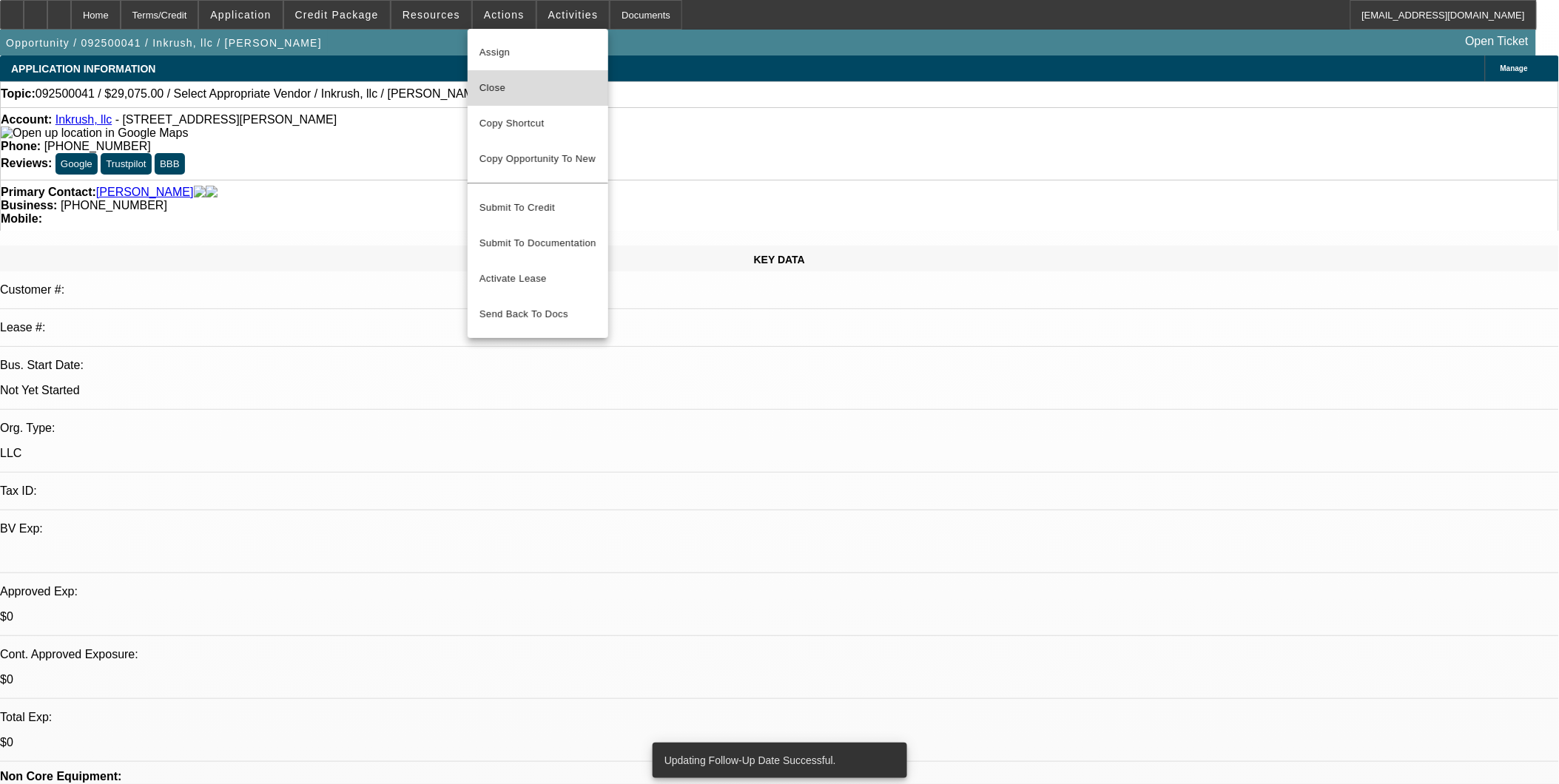
click at [502, 84] on span "Close" at bounding box center [537, 88] width 116 height 18
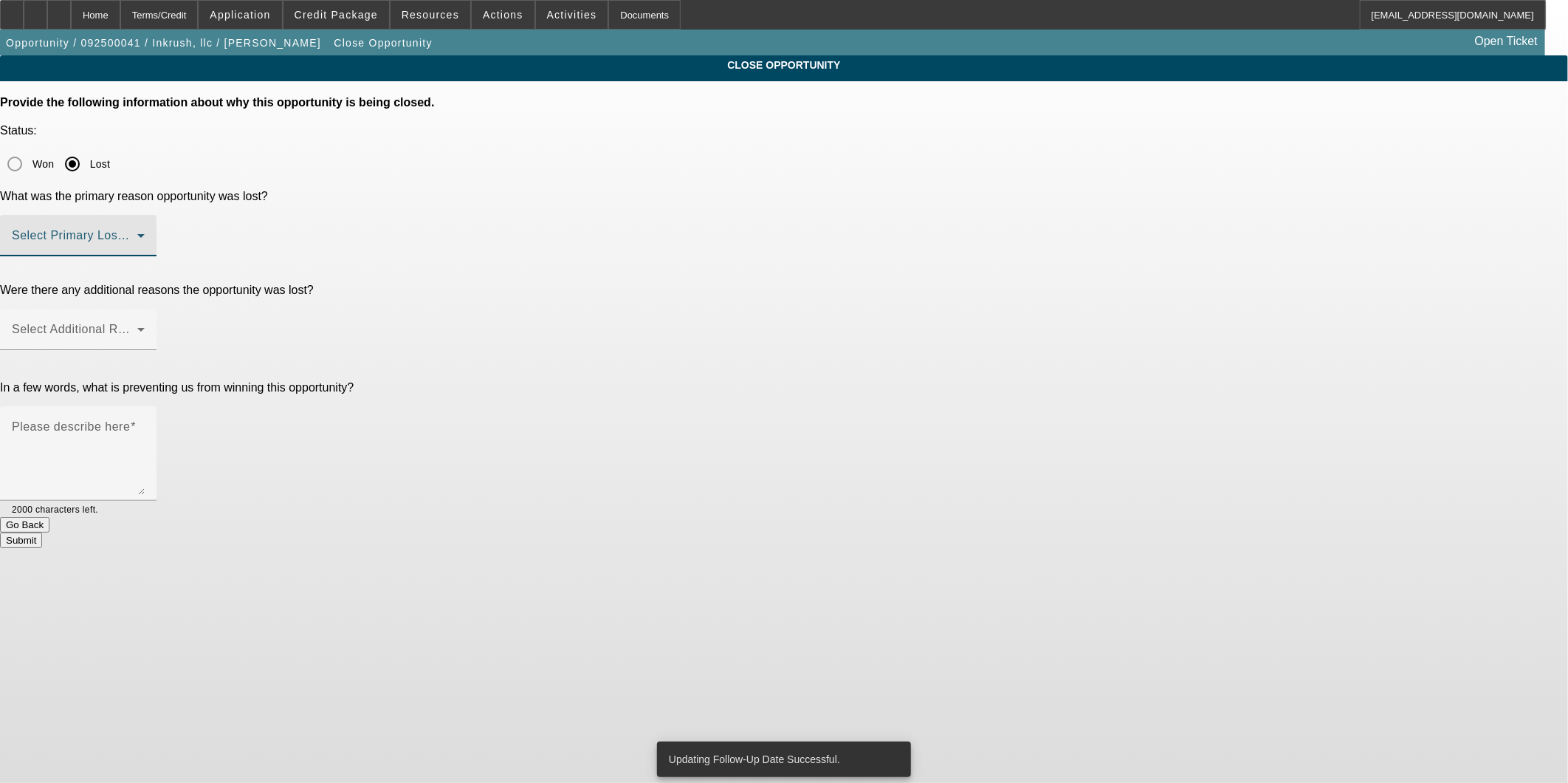
click at [137, 232] on span at bounding box center [74, 241] width 125 height 18
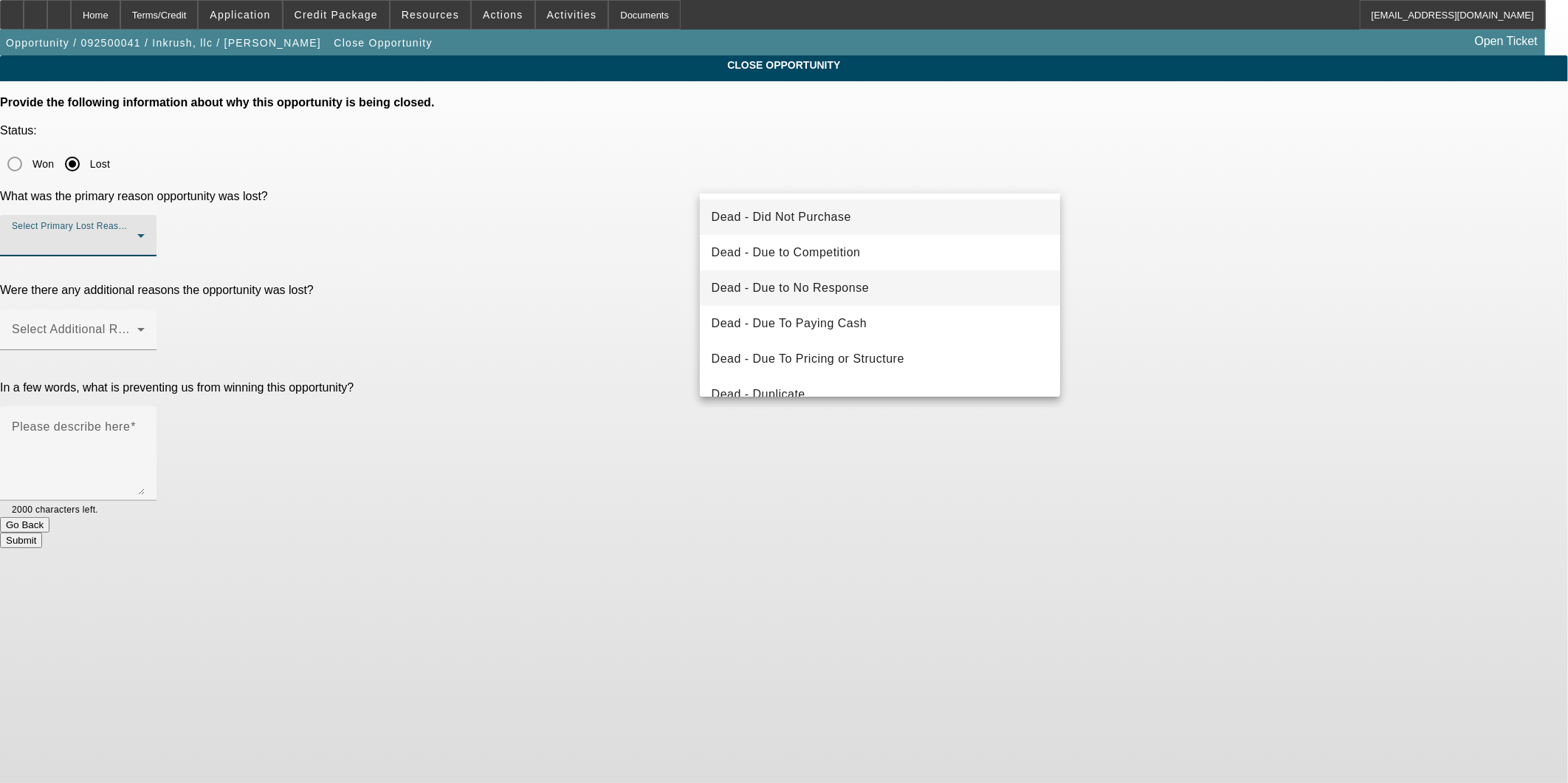
click at [927, 293] on mat-option "Dead - Due to No Response" at bounding box center [880, 287] width 361 height 35
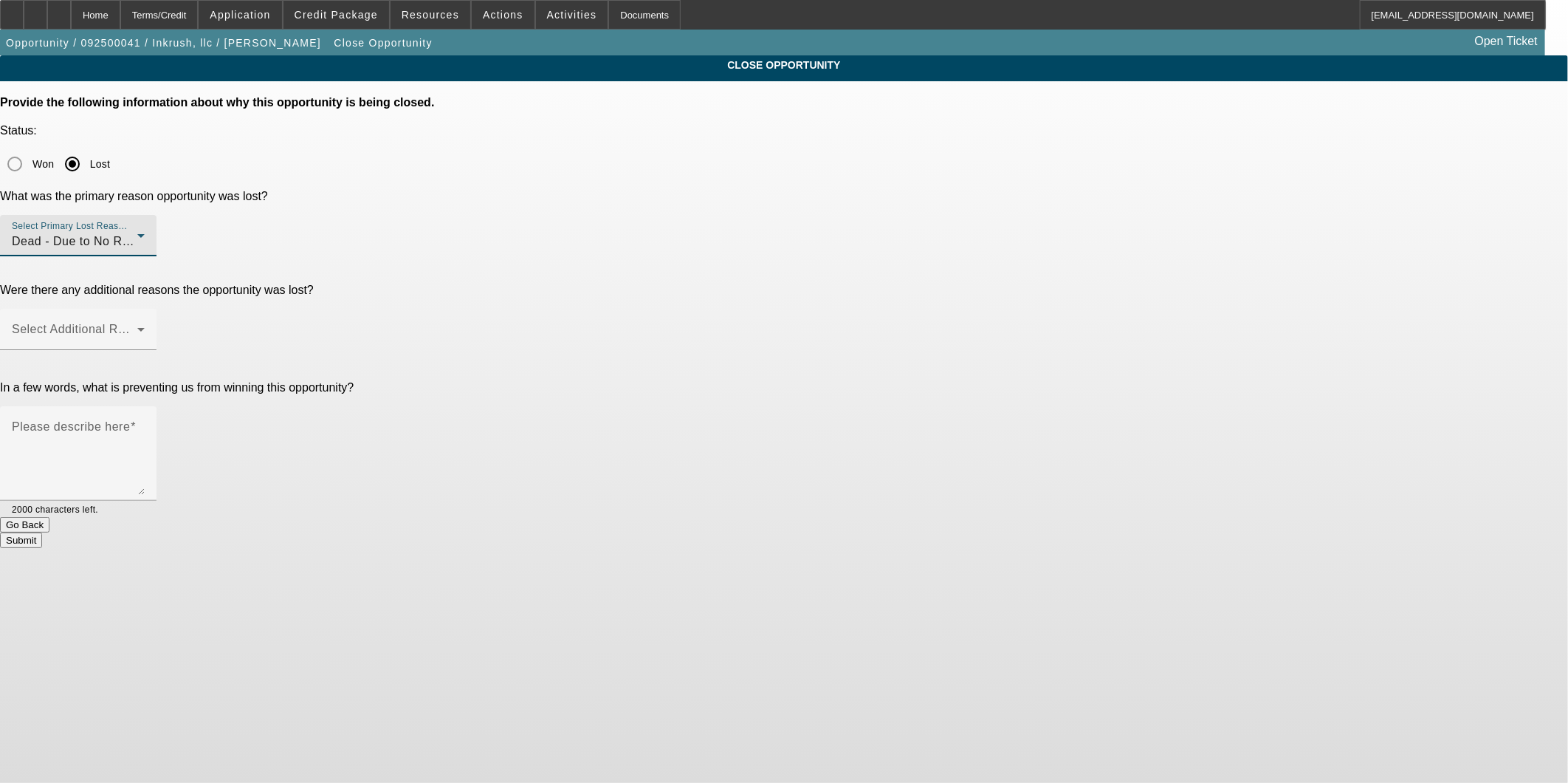
click at [157, 350] on div at bounding box center [78, 358] width 157 height 16
click at [137, 326] on span at bounding box center [74, 335] width 125 height 18
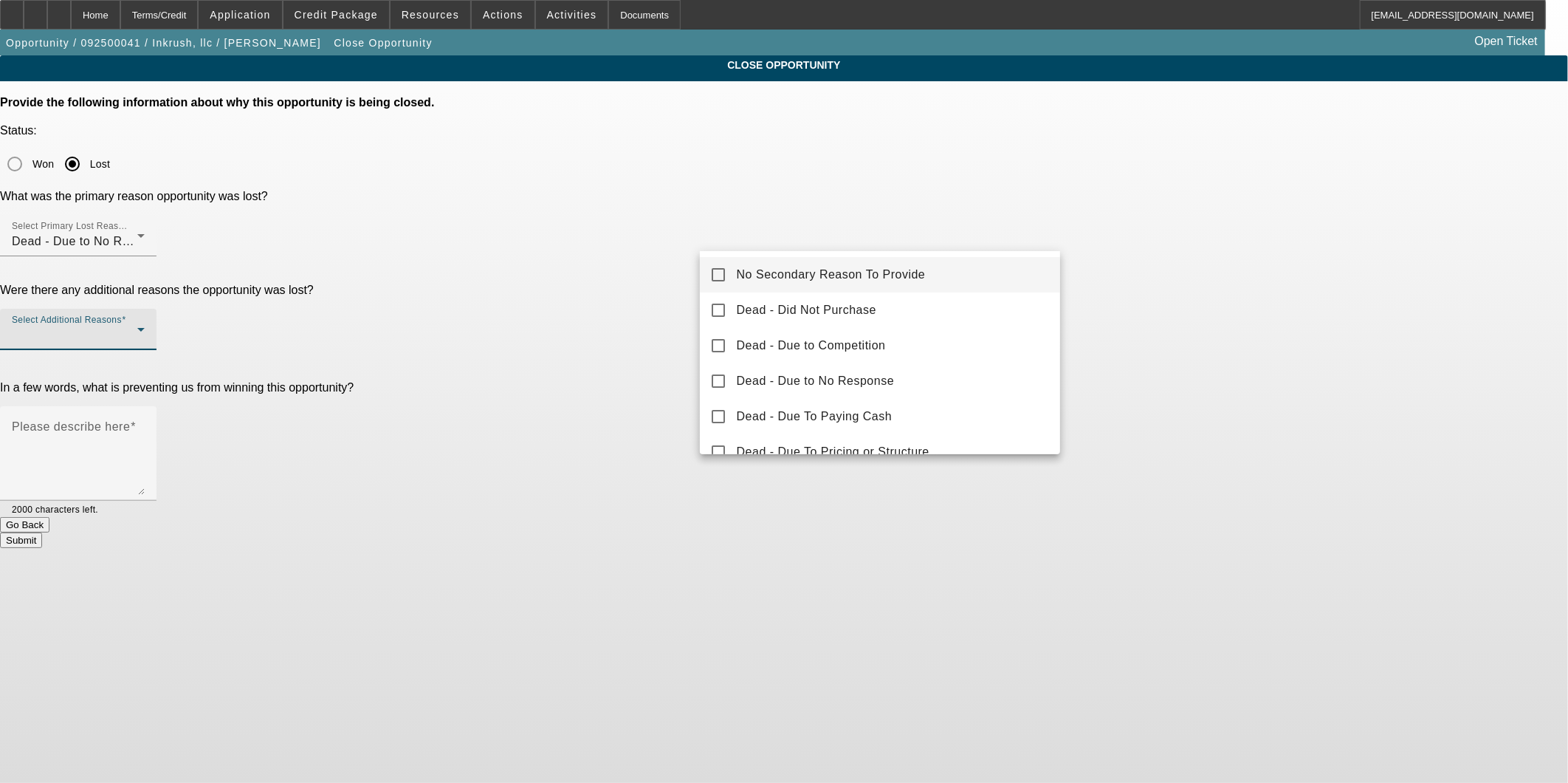
click at [869, 273] on span "No Secondary Reason To Provide" at bounding box center [831, 275] width 189 height 18
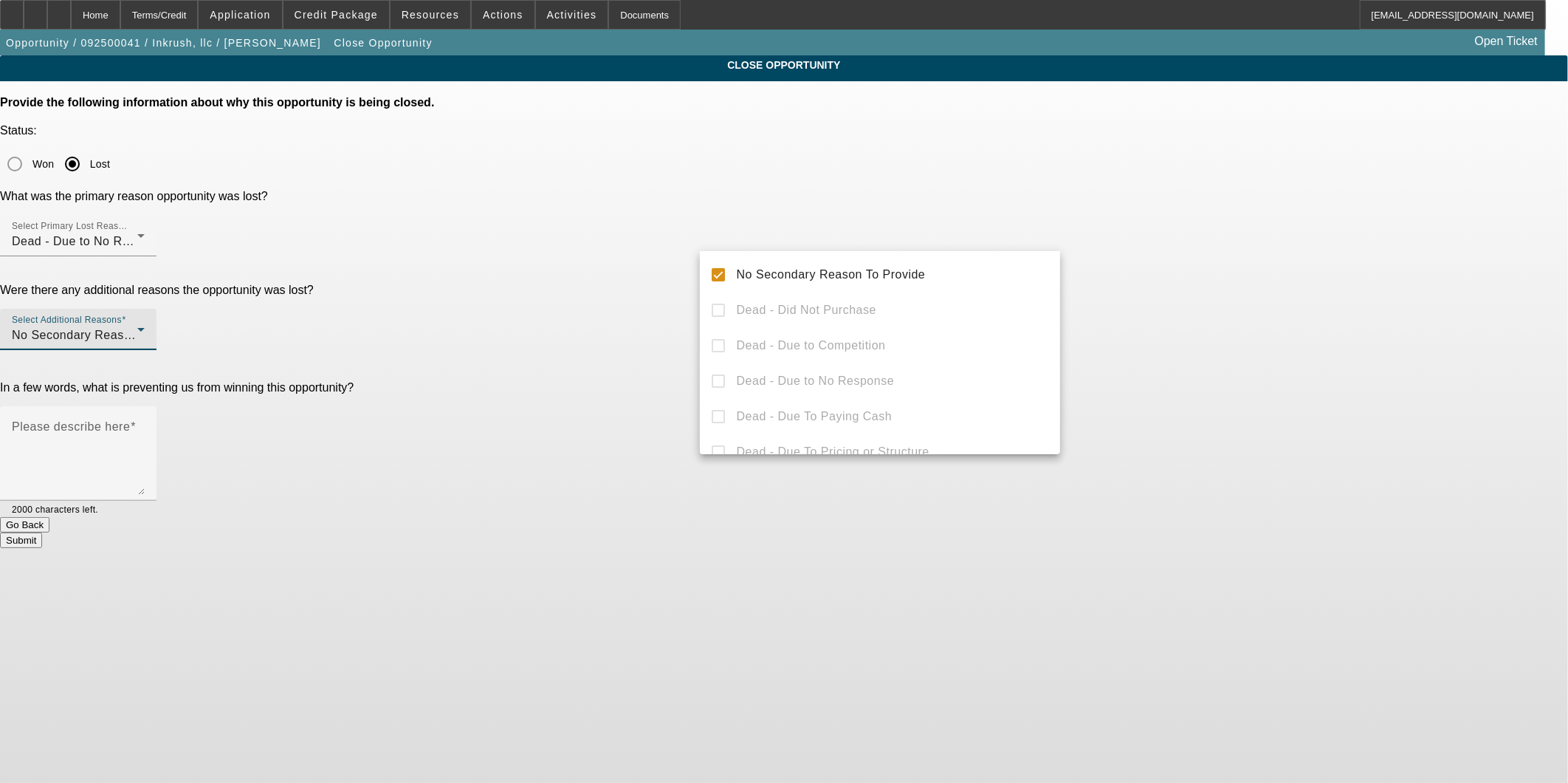
click at [1174, 267] on div at bounding box center [784, 391] width 1568 height 783
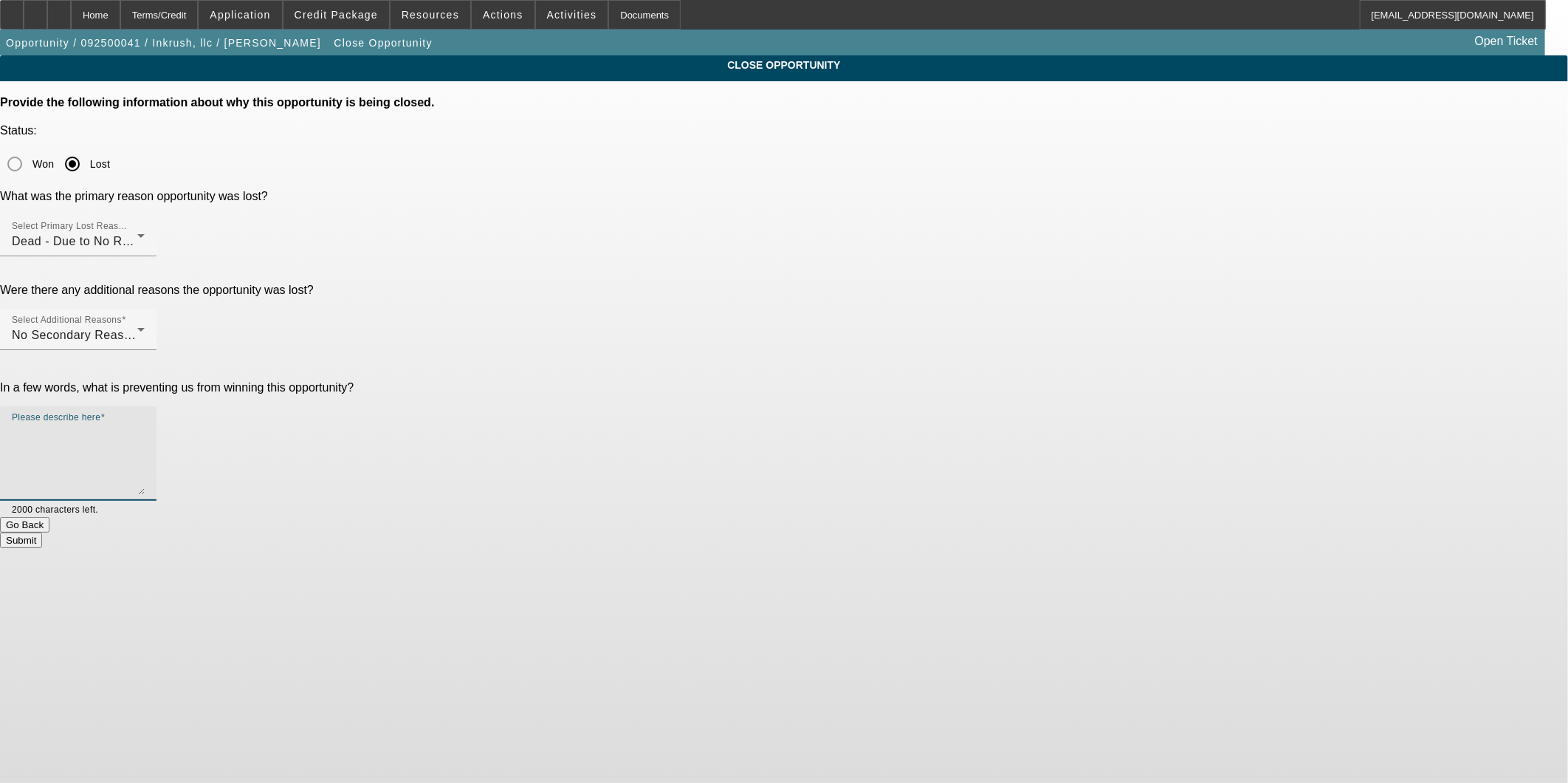
click at [145, 423] on textarea "Please describe here" at bounding box center [78, 459] width 133 height 71
type textarea "N"
type textarea "The customer never got back to me but it appears that he doesnt have any person…"
click at [42, 533] on button "Submit" at bounding box center [21, 540] width 42 height 15
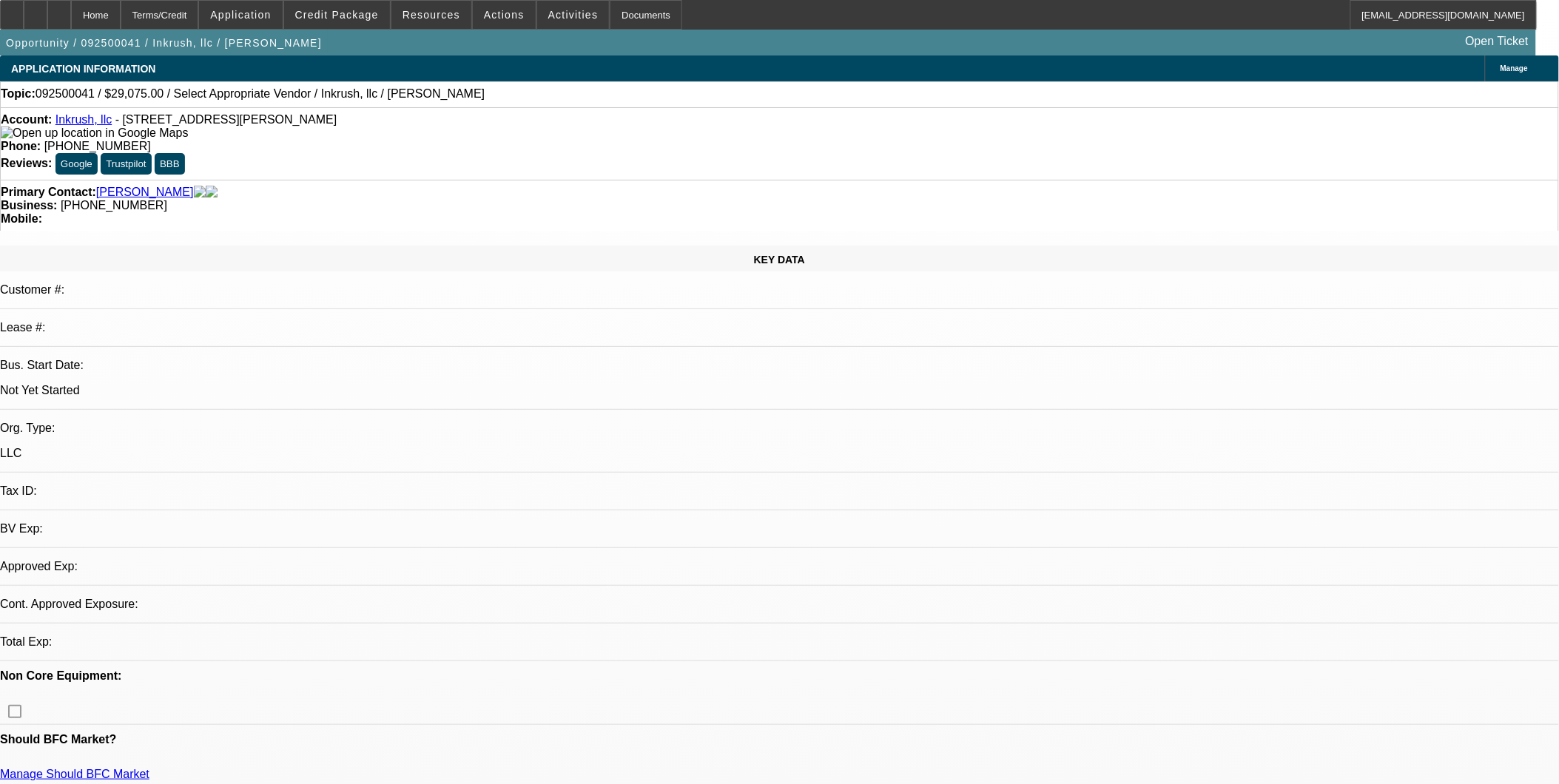
select select "0"
select select "2"
select select "0.1"
select select "1"
select select "2"
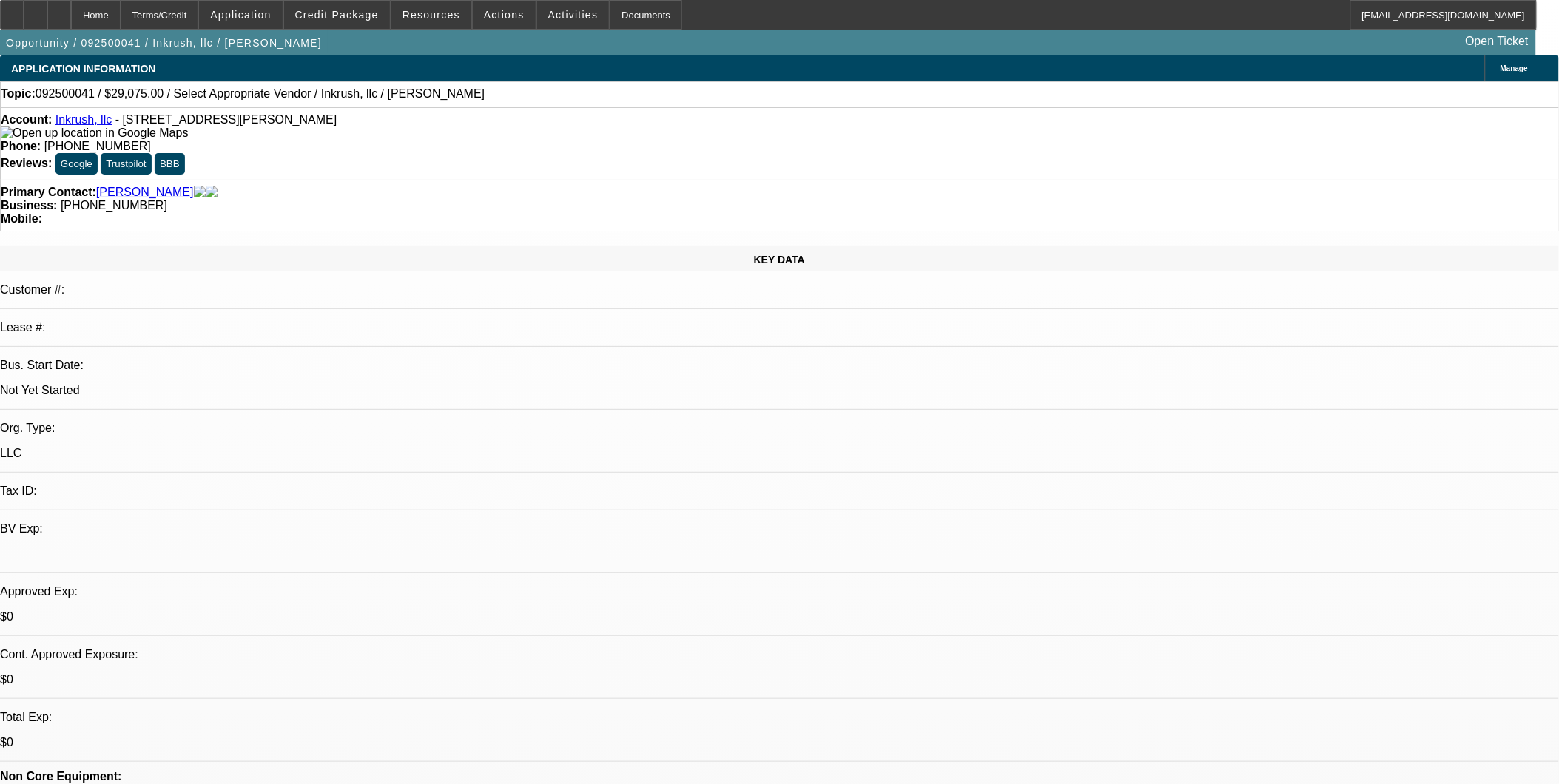
select select "4"
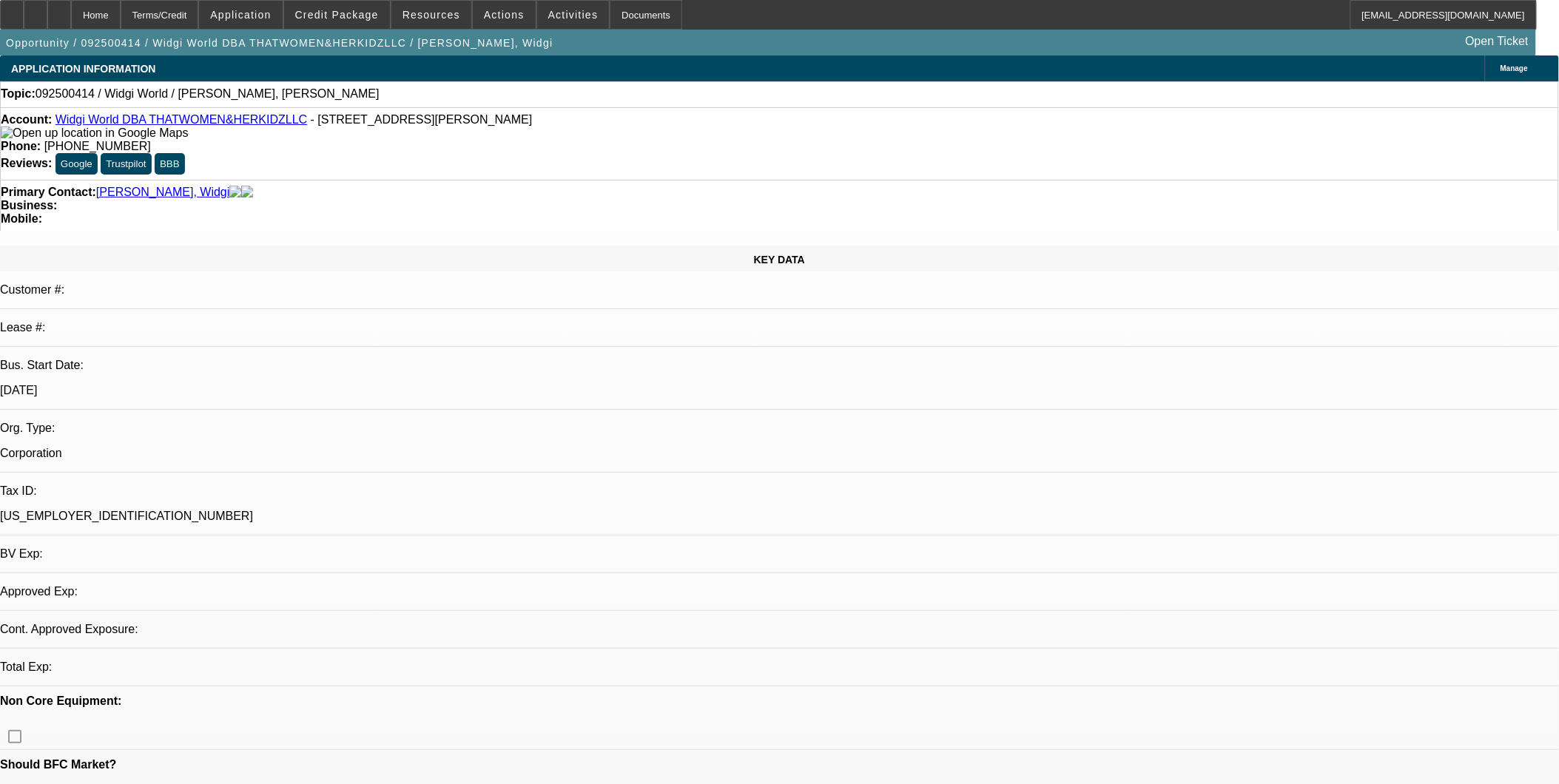
select select "0"
select select "2"
select select "0.1"
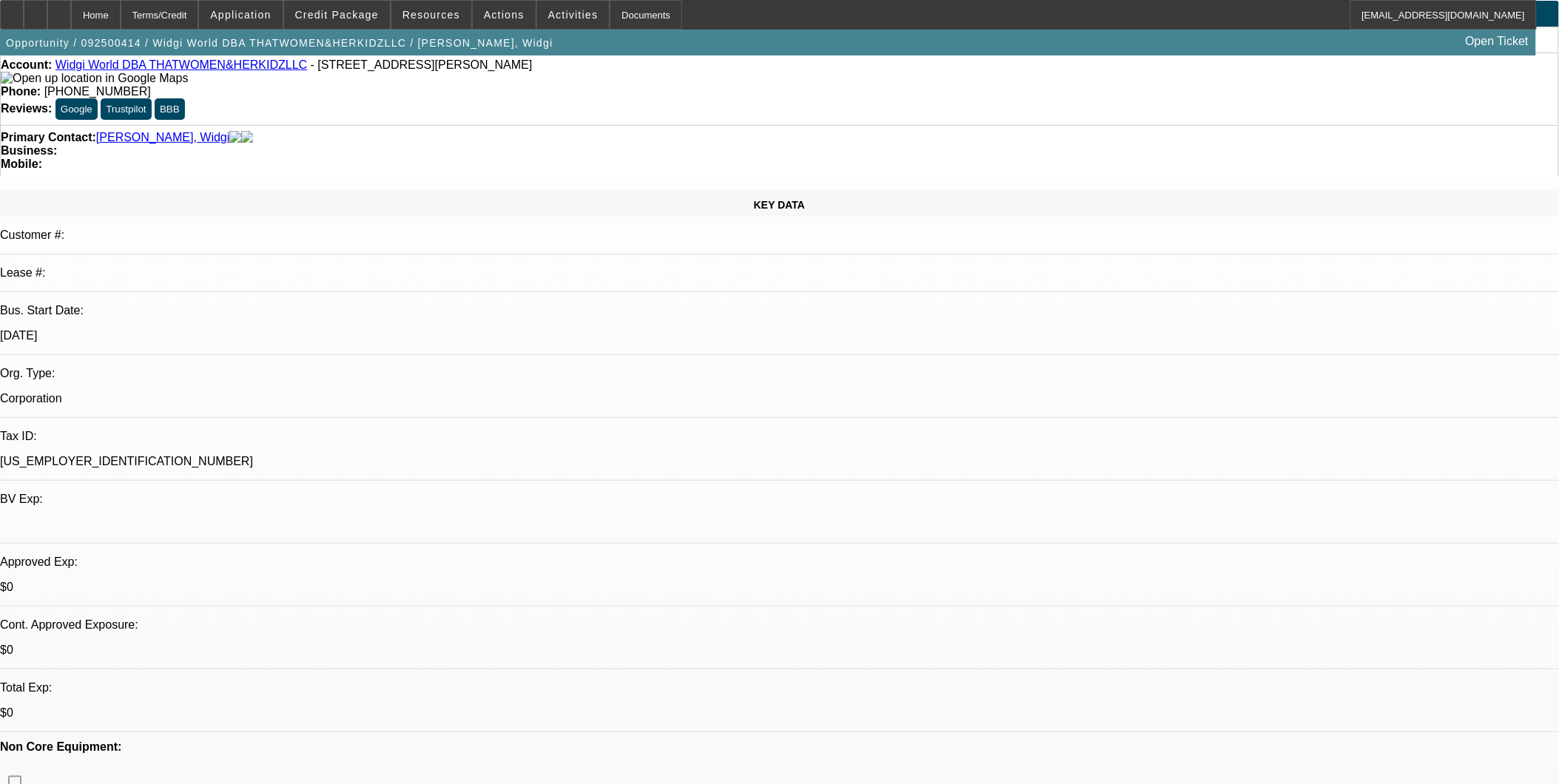
select select "1"
select select "2"
select select "4"
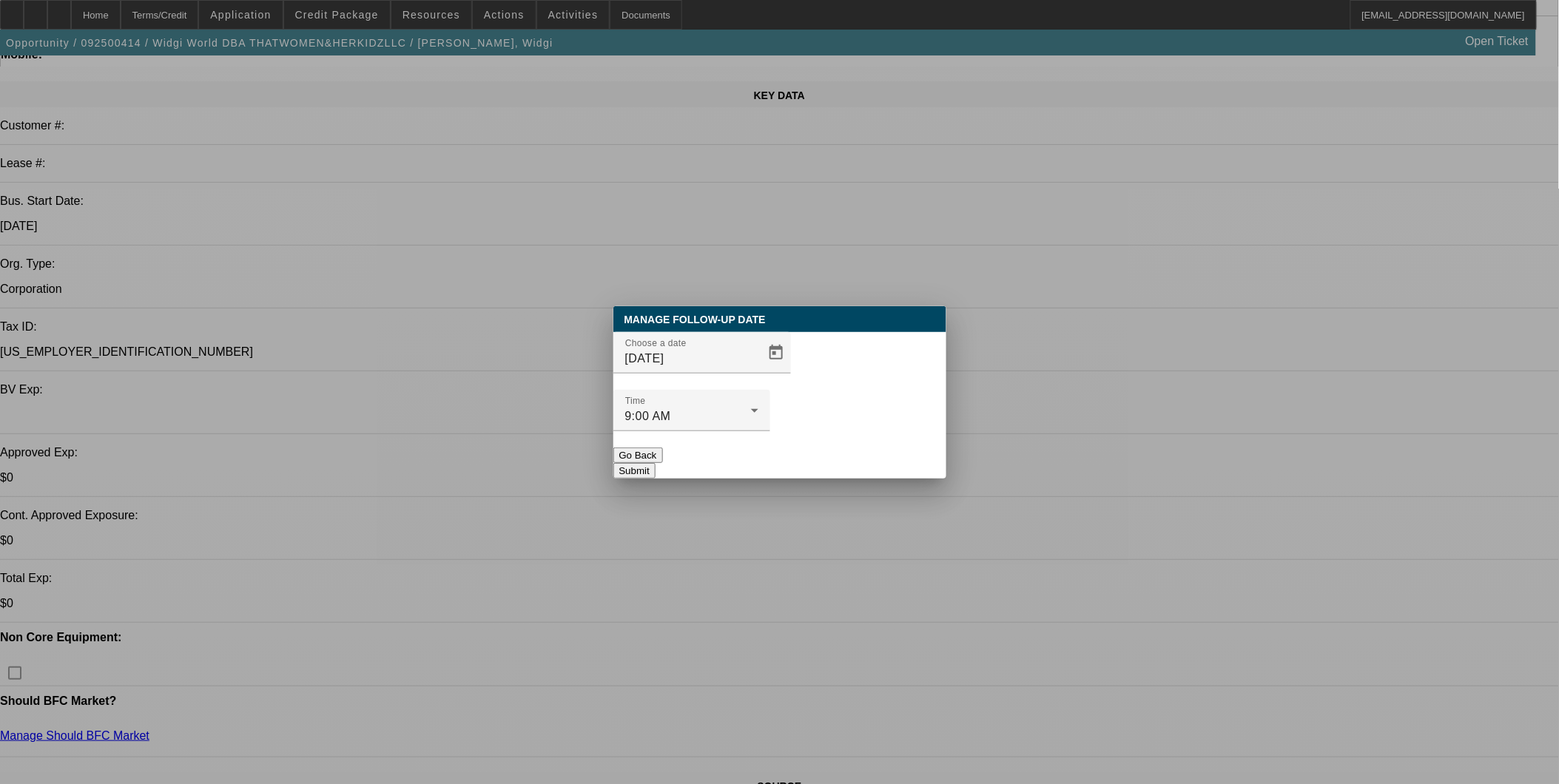
scroll to position [0, 0]
click at [758, 371] on span "Open calendar" at bounding box center [775, 352] width 35 height 35
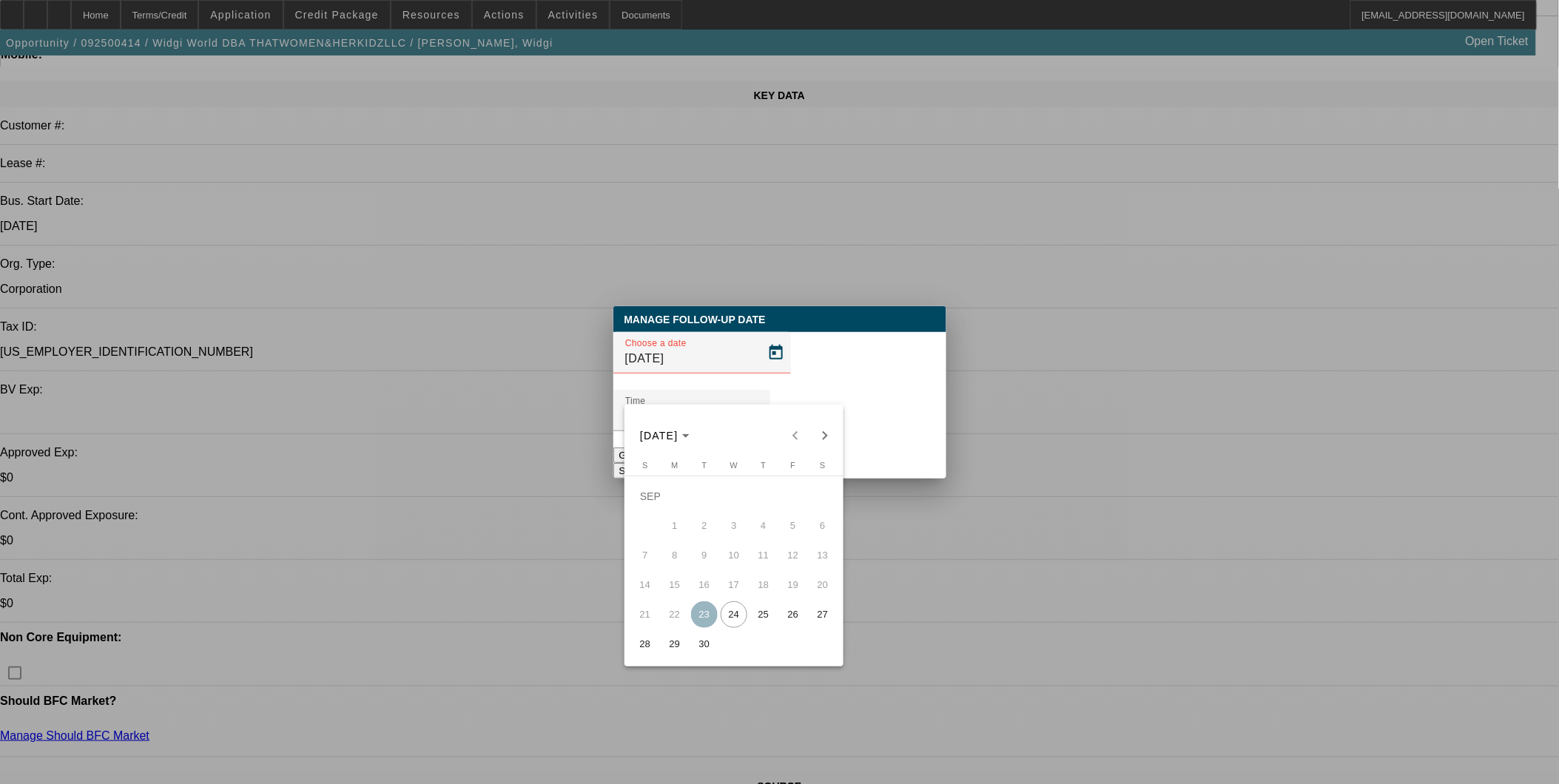
click at [773, 617] on span "25" at bounding box center [764, 614] width 27 height 27
type input "9/25/2025"
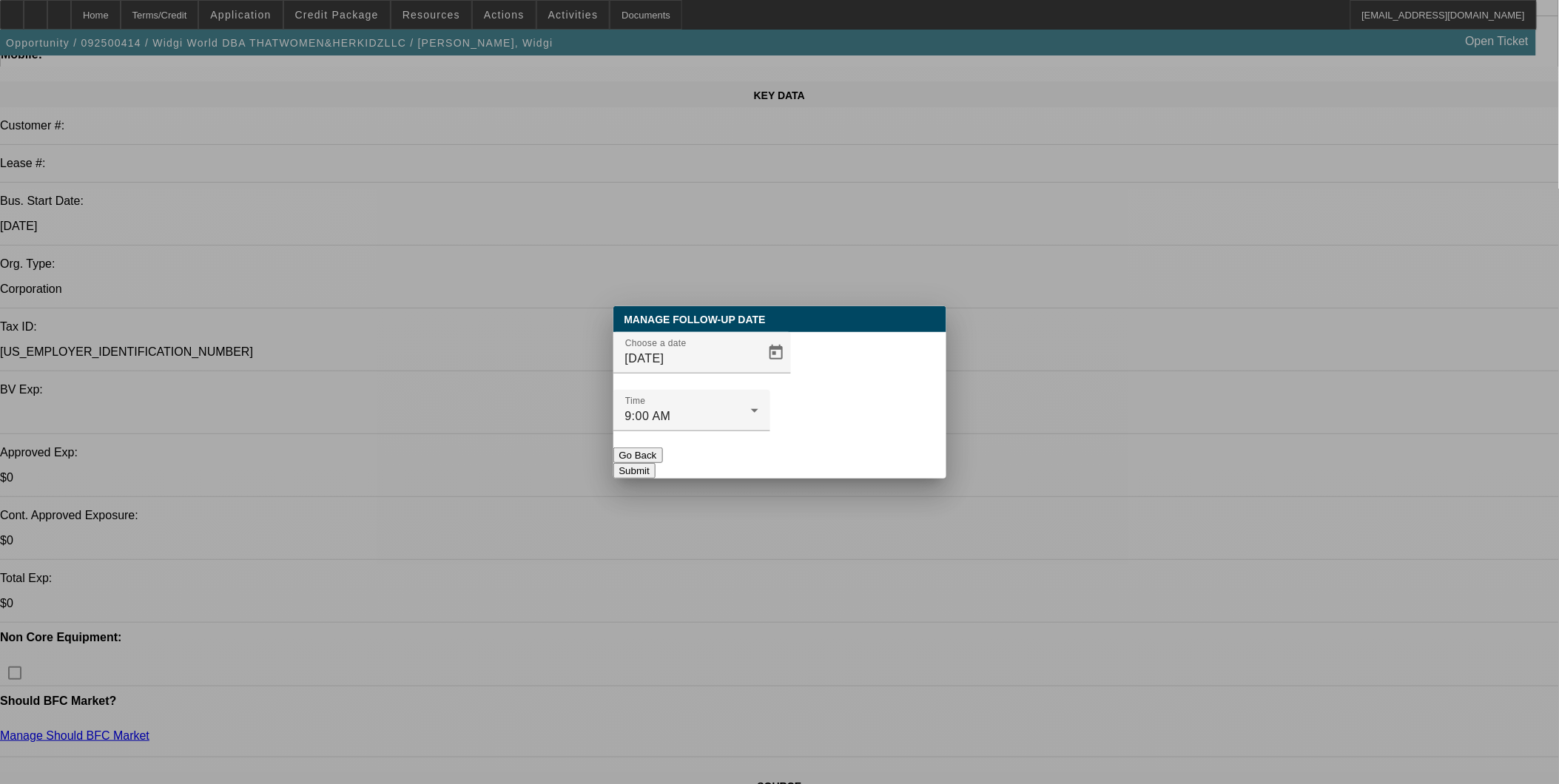
click at [655, 463] on button "Submit" at bounding box center [634, 470] width 42 height 15
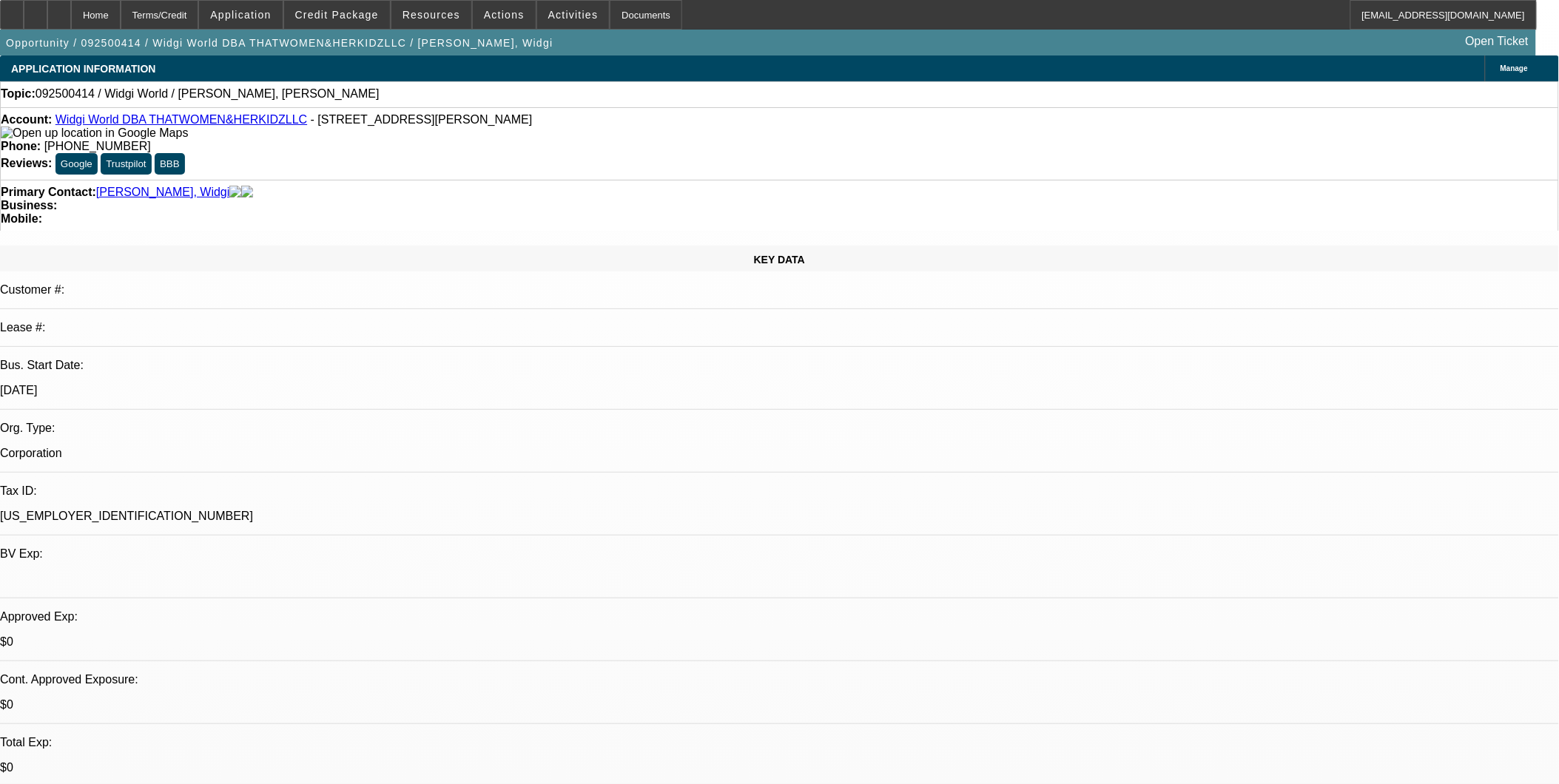
scroll to position [164, 0]
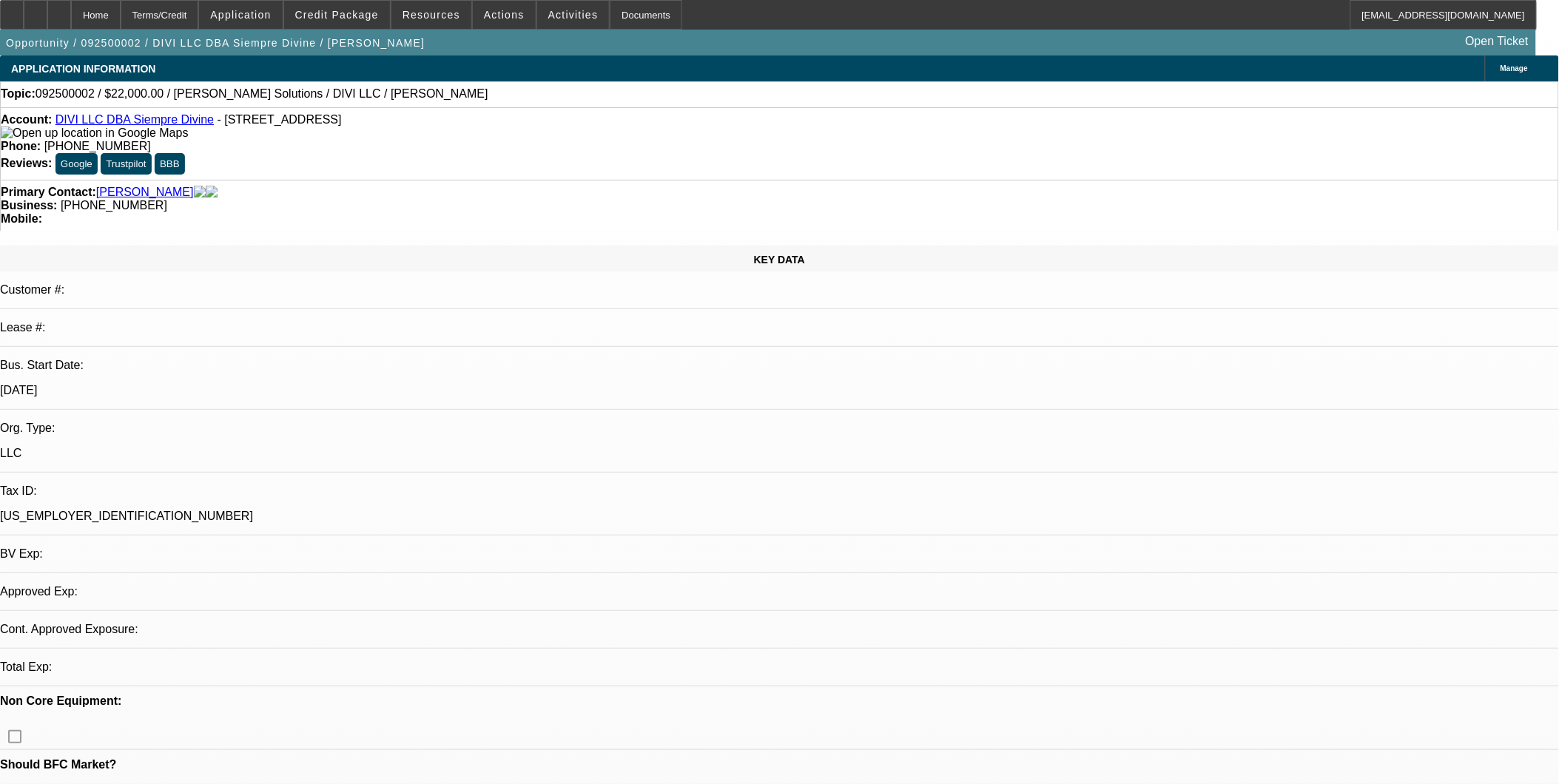
select select "0"
select select "2"
select select "0.1"
select select "1"
select select "2"
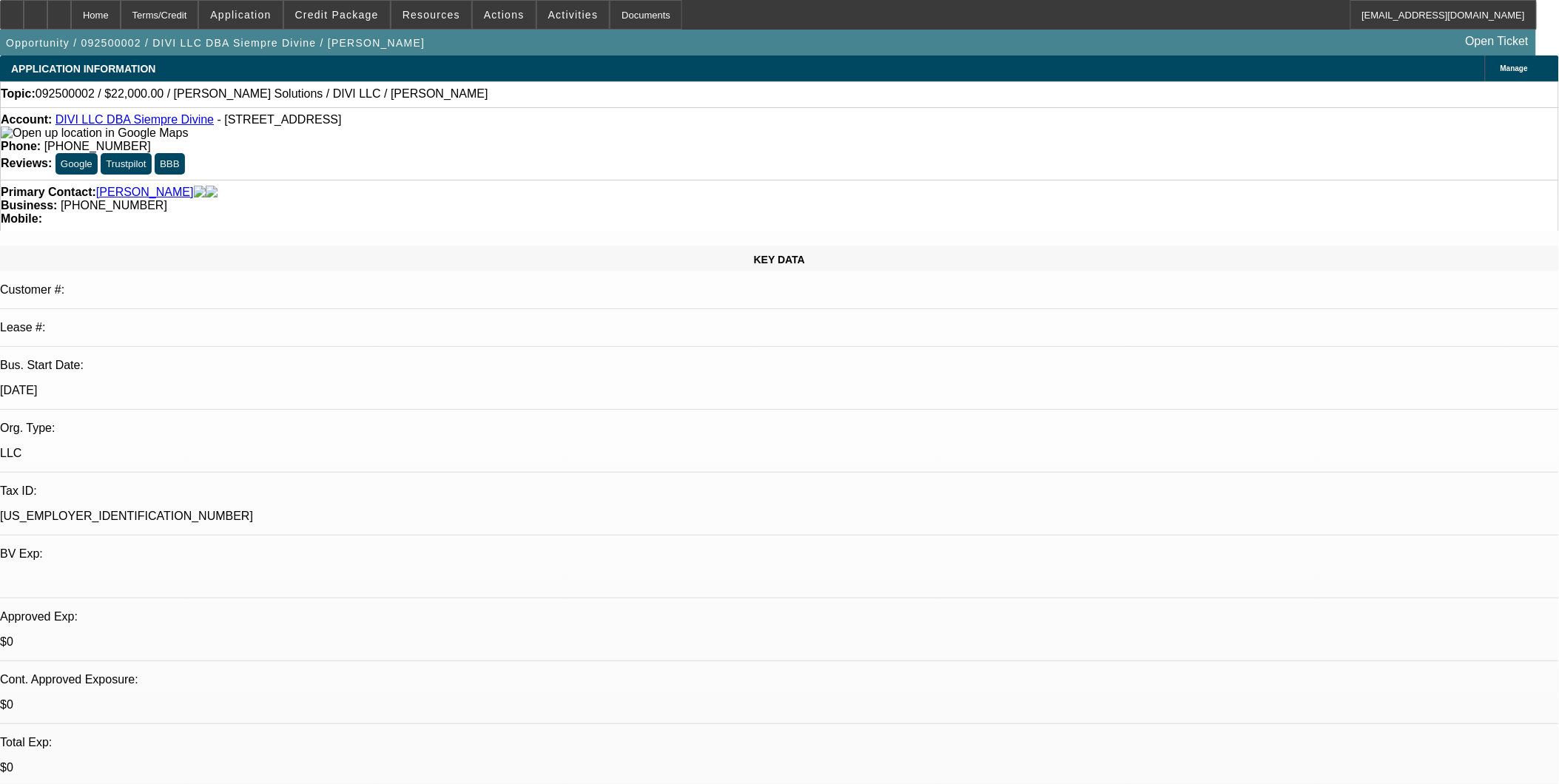
select select "4"
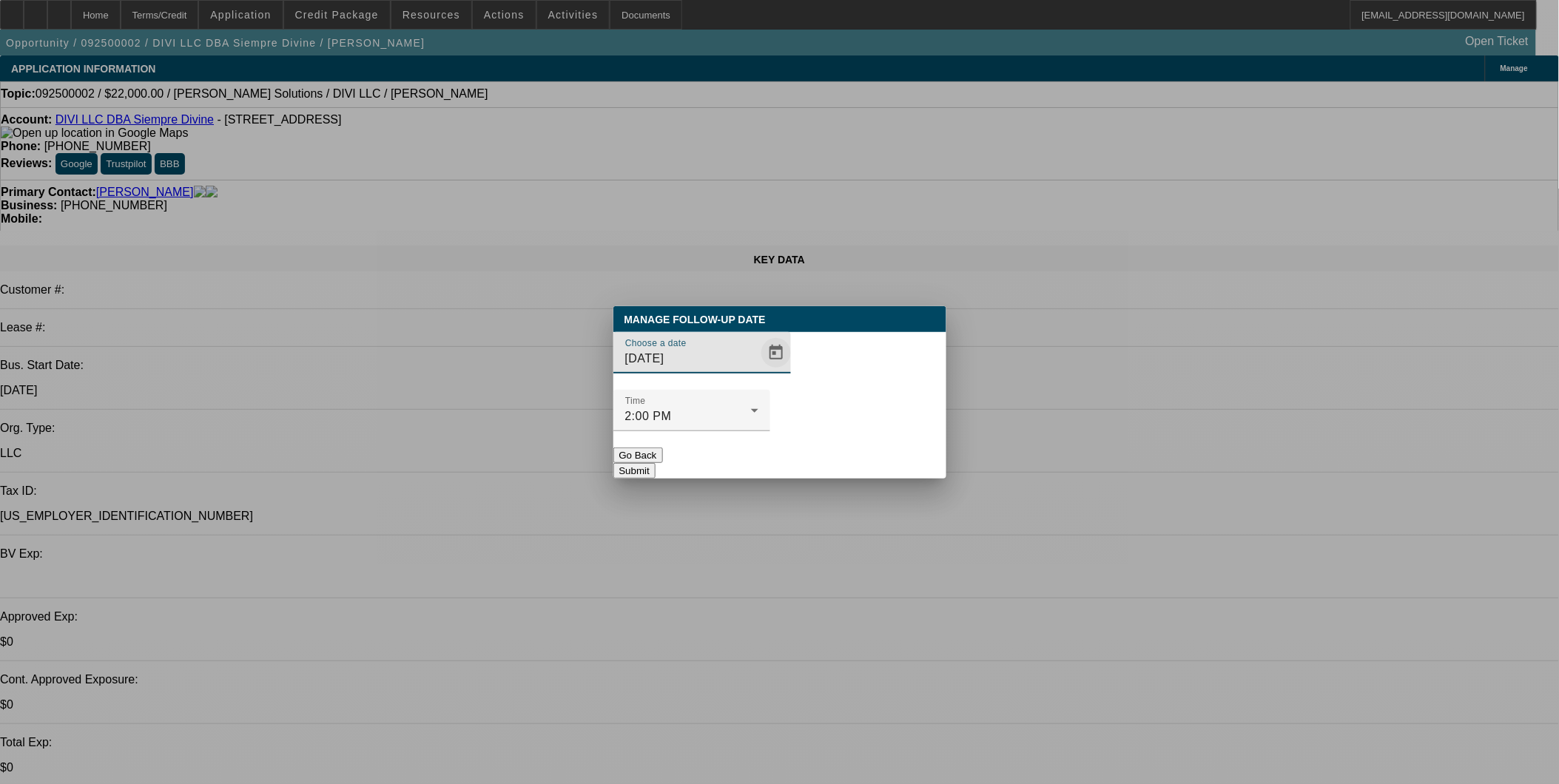
click at [758, 371] on span "Open calendar" at bounding box center [775, 352] width 35 height 35
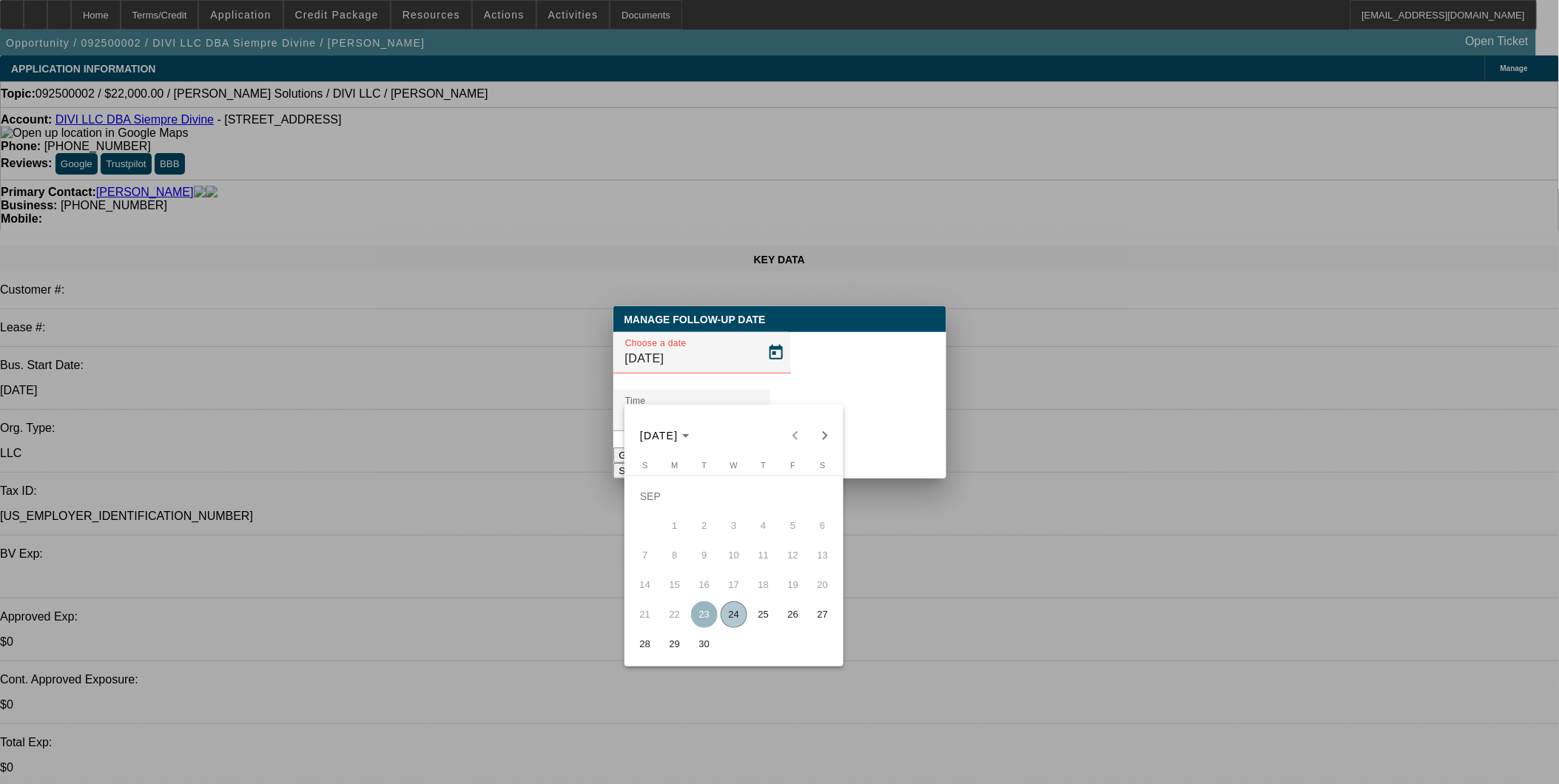
click at [737, 619] on span "24" at bounding box center [734, 614] width 27 height 27
type input "[DATE]"
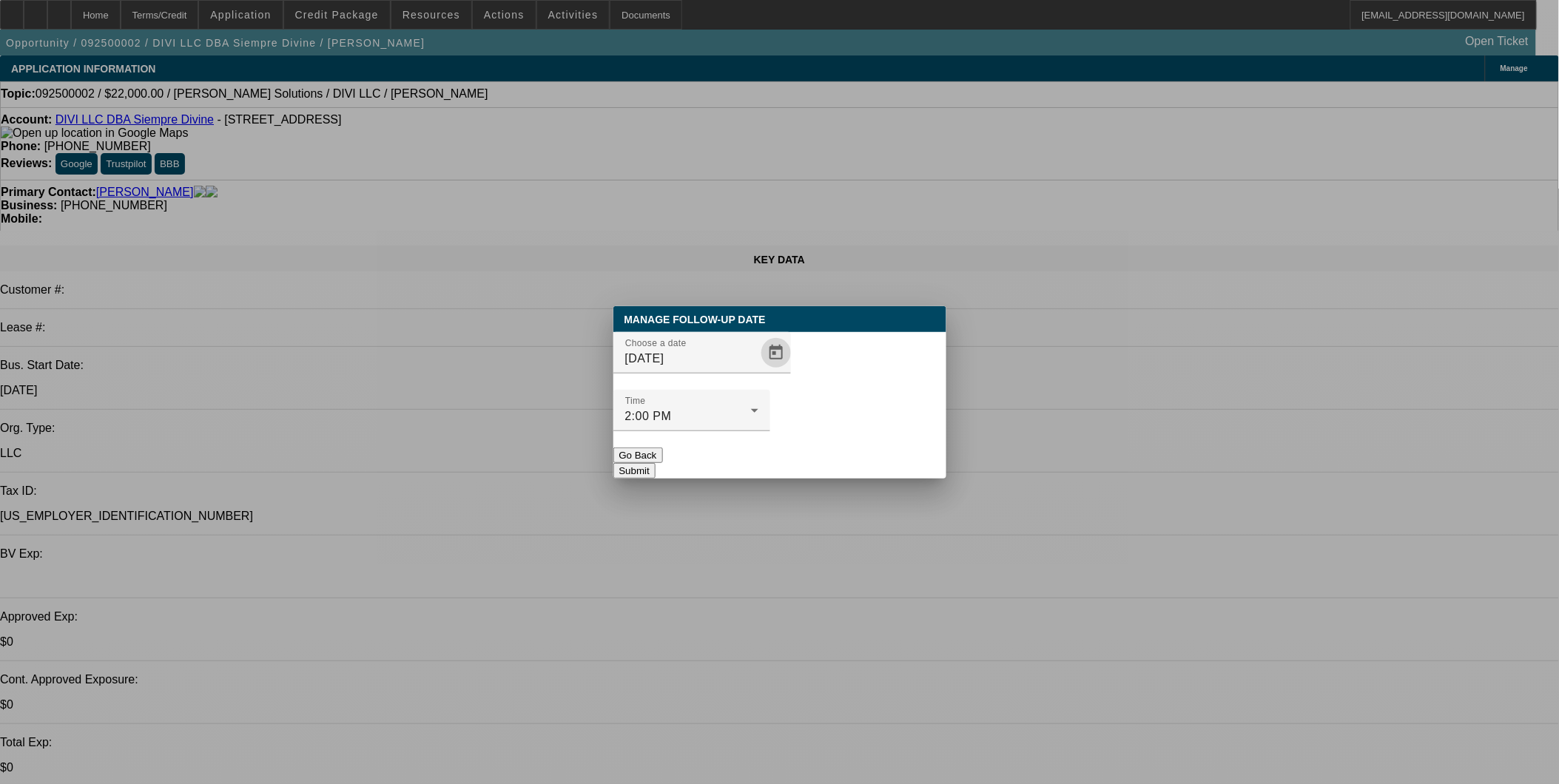
click at [655, 463] on button "Submit" at bounding box center [634, 470] width 42 height 15
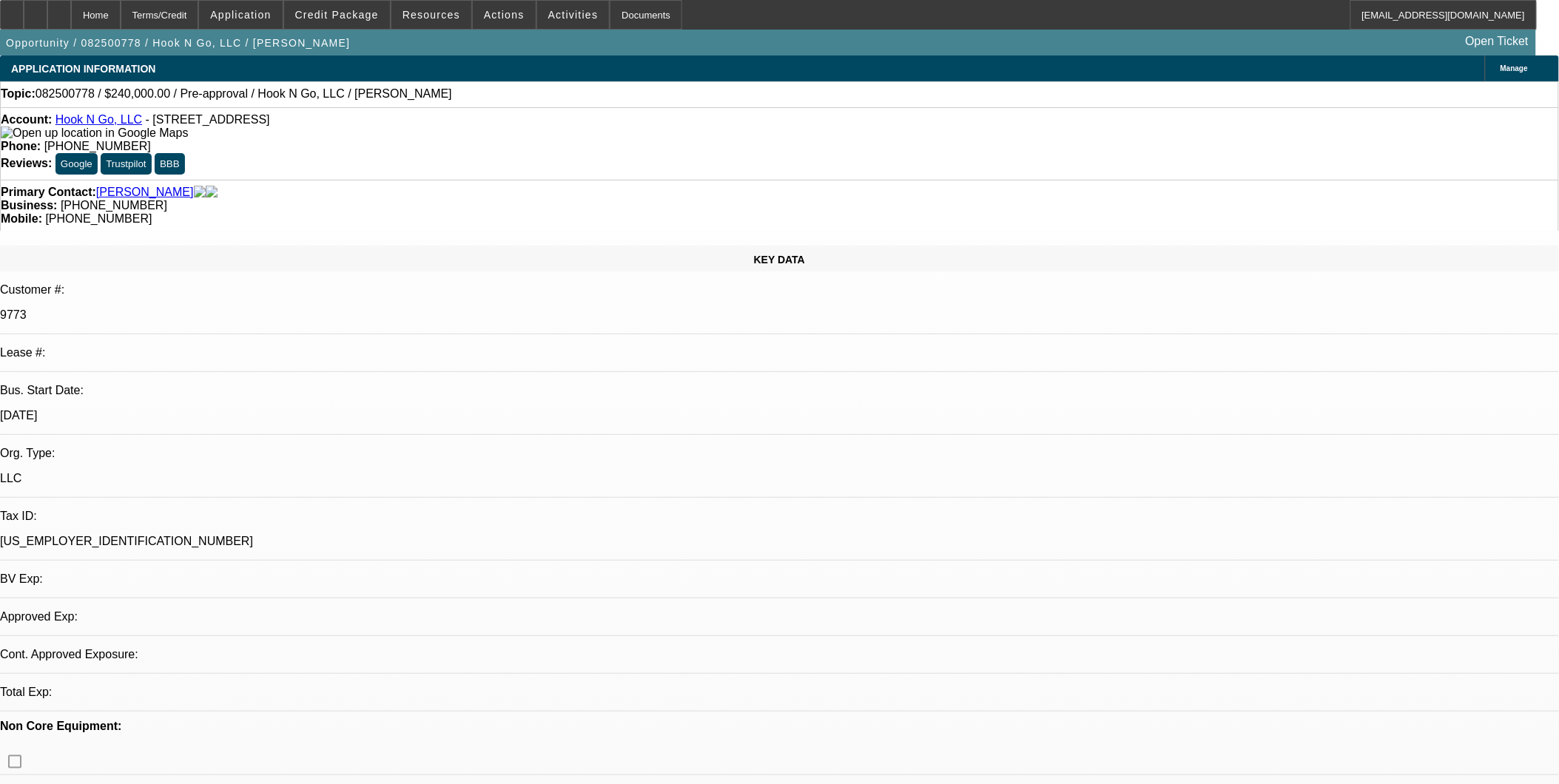
select select "0"
select select "2"
select select "0"
select select "2"
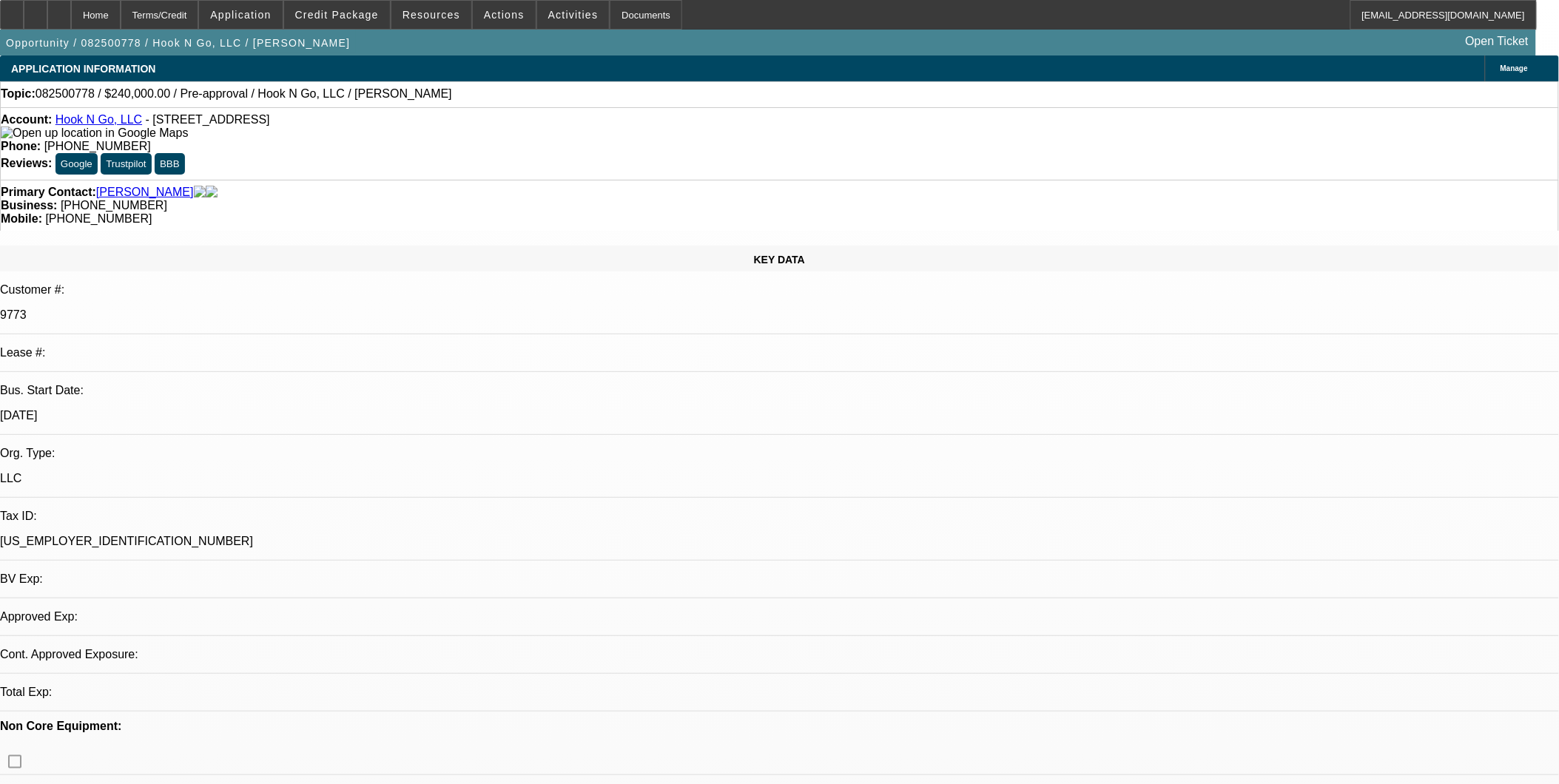
select select "0"
select select "1"
select select "2"
select select "6"
select select "1"
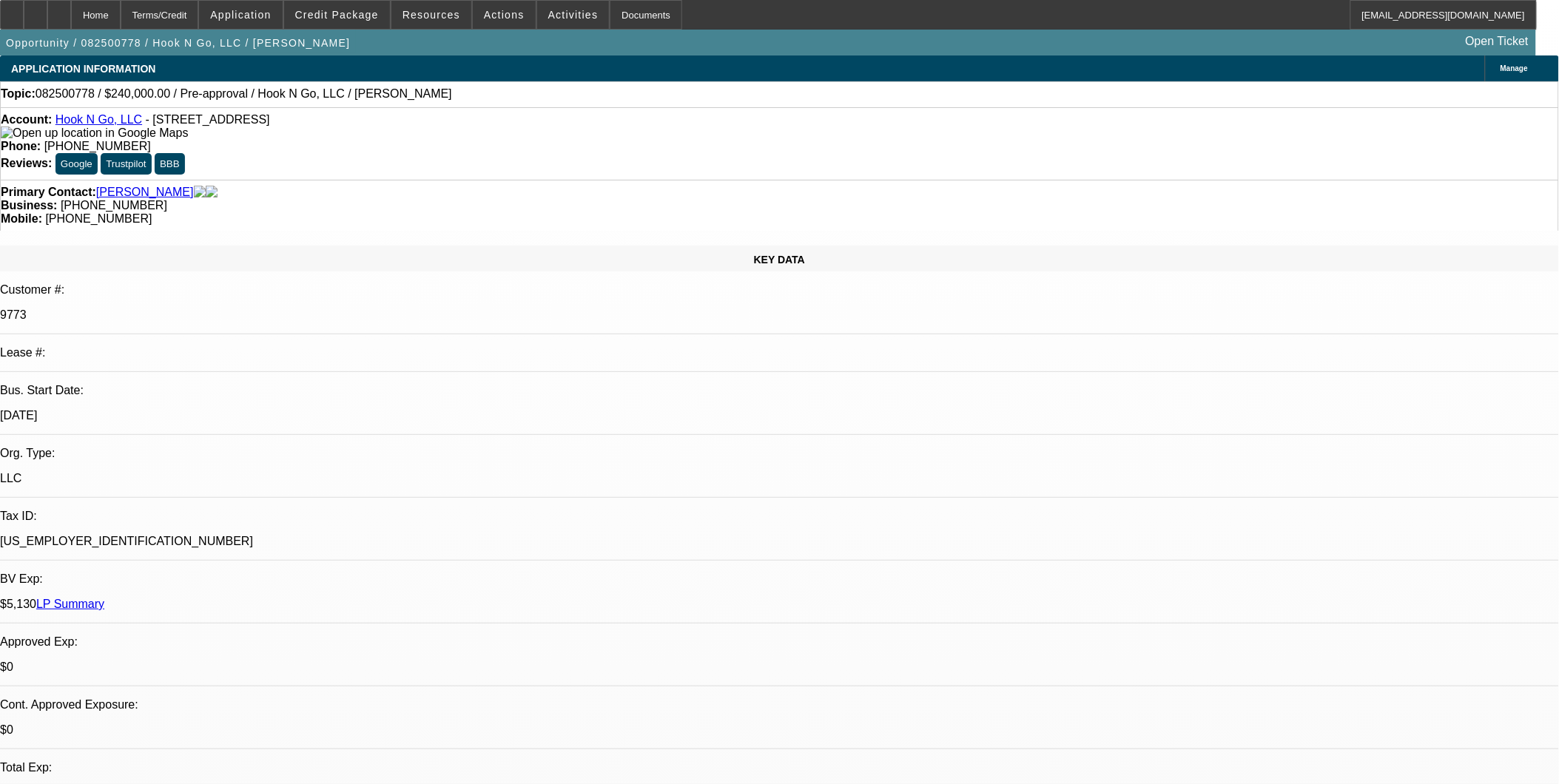
select select "2"
select select "6"
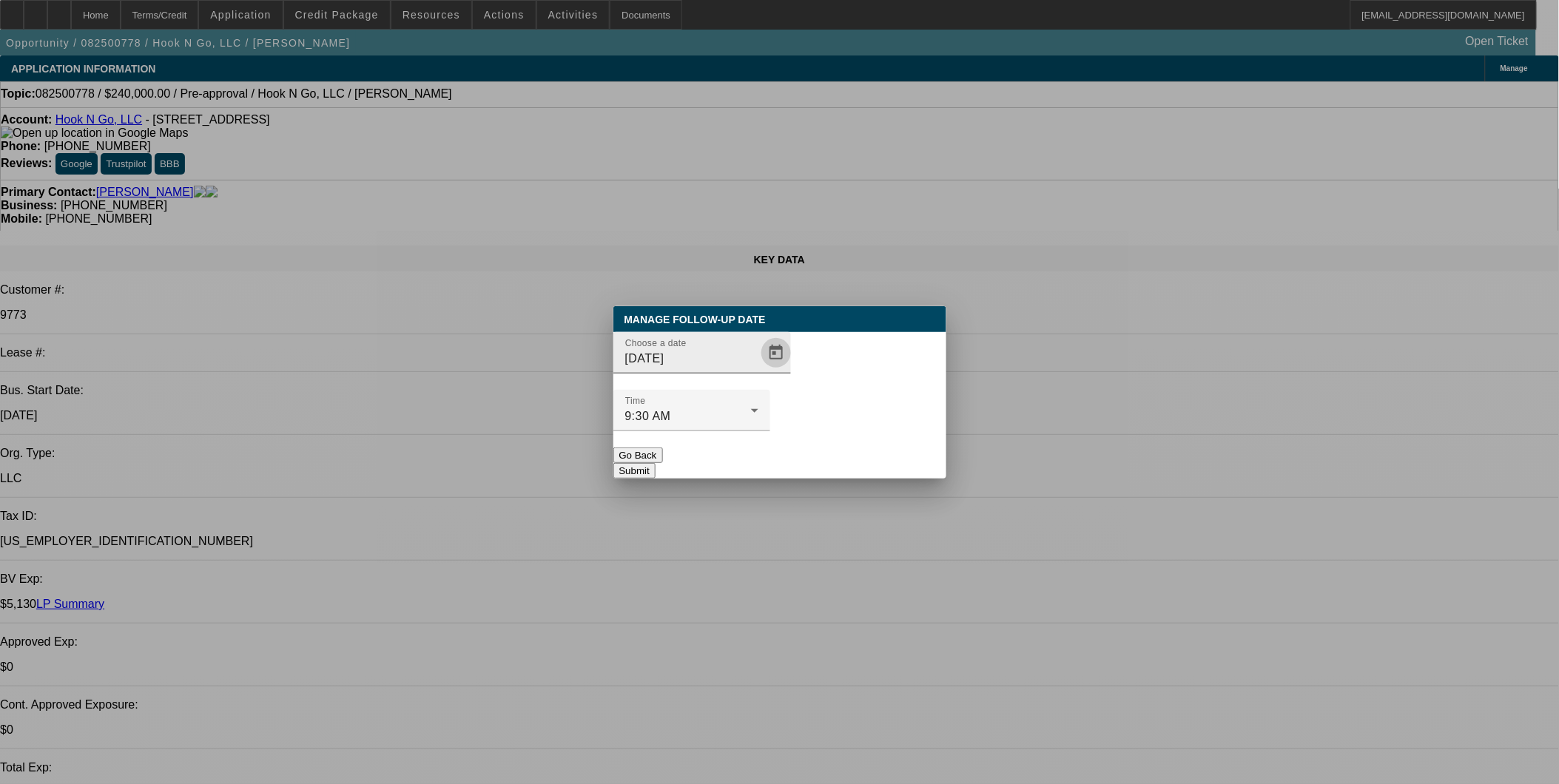
click at [758, 371] on span "Open calendar" at bounding box center [775, 352] width 35 height 35
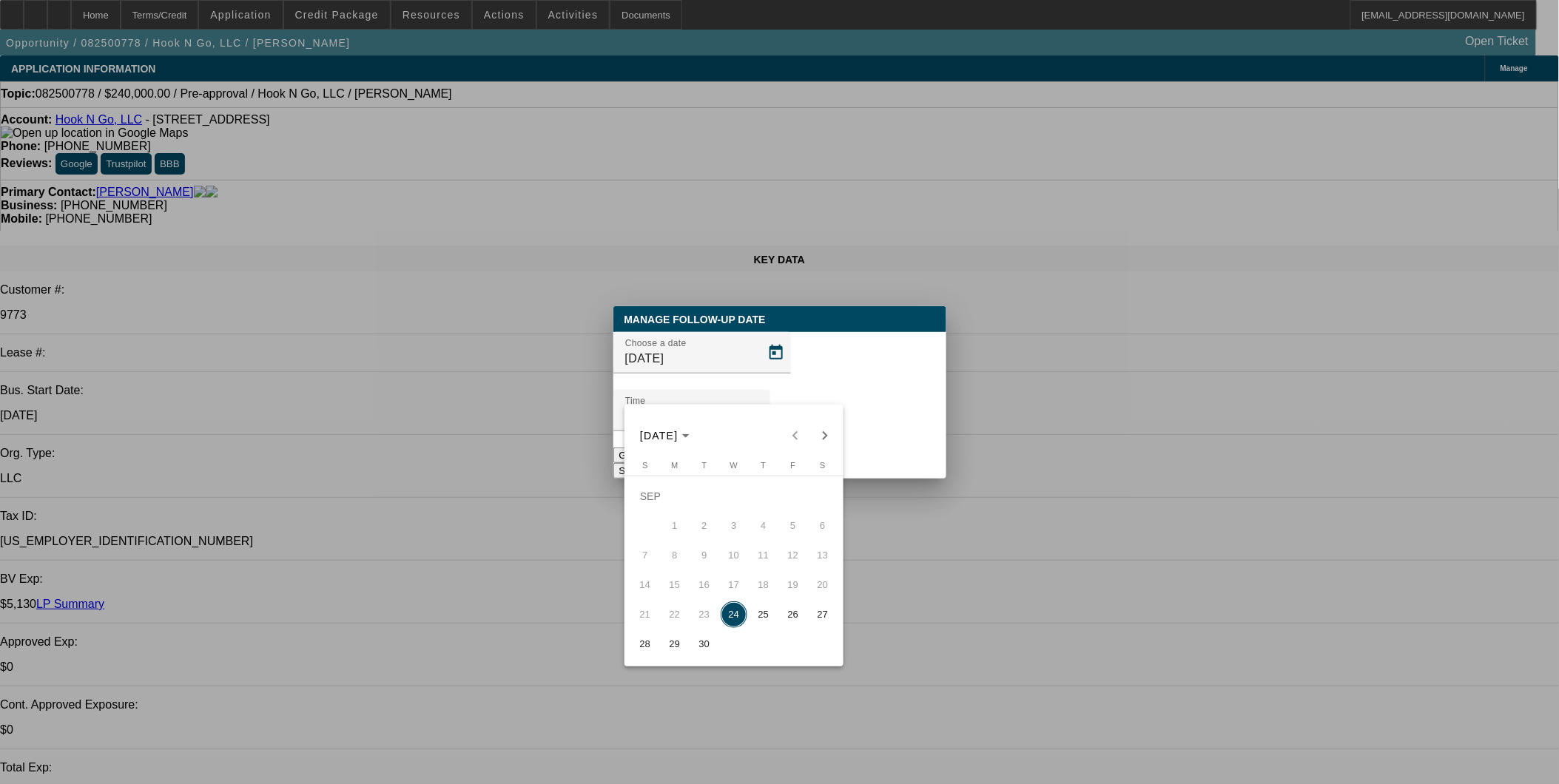
click at [798, 618] on span "26" at bounding box center [793, 614] width 27 height 27
type input "9/26/2025"
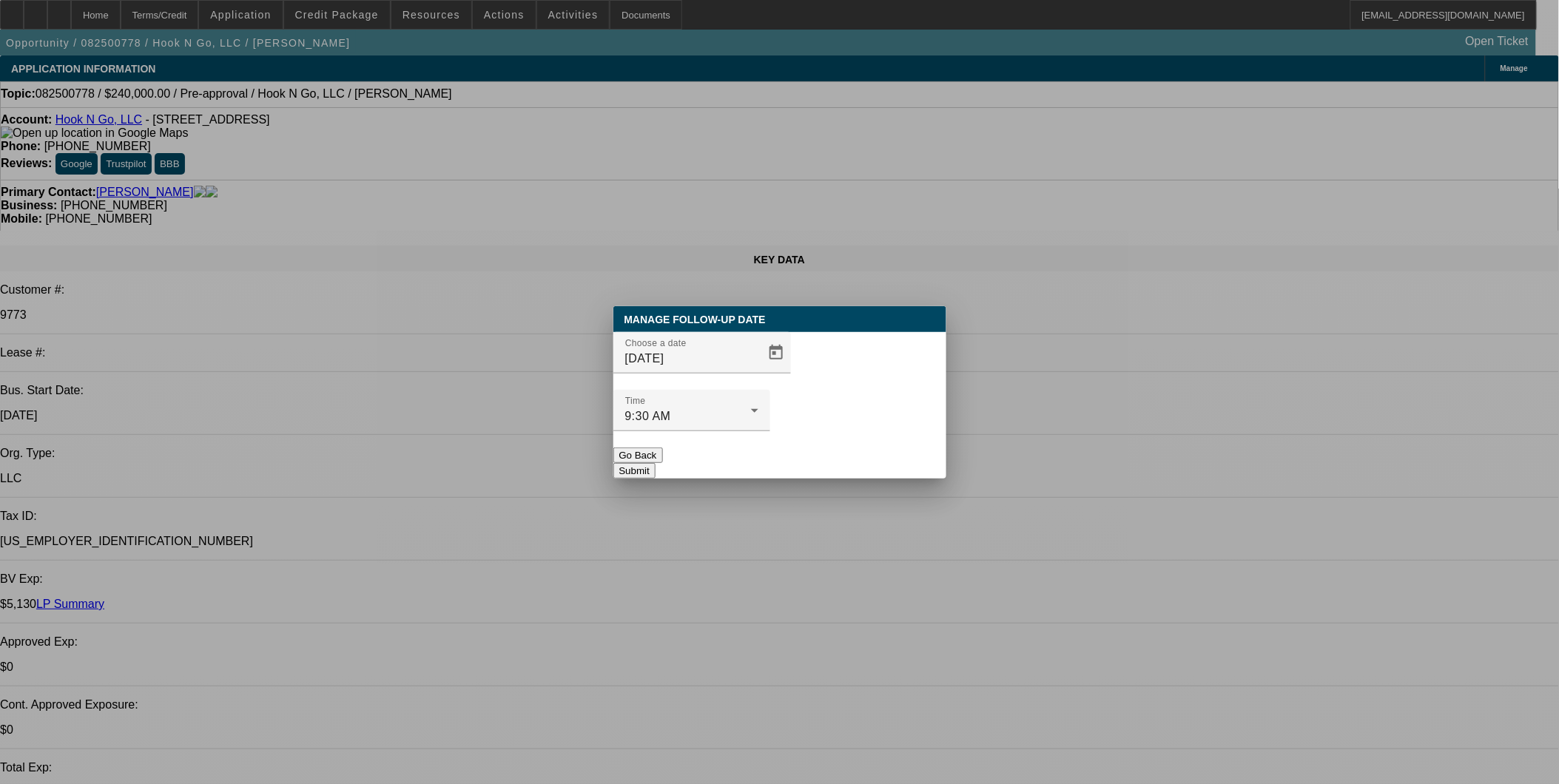
click at [655, 463] on button "Submit" at bounding box center [634, 470] width 42 height 15
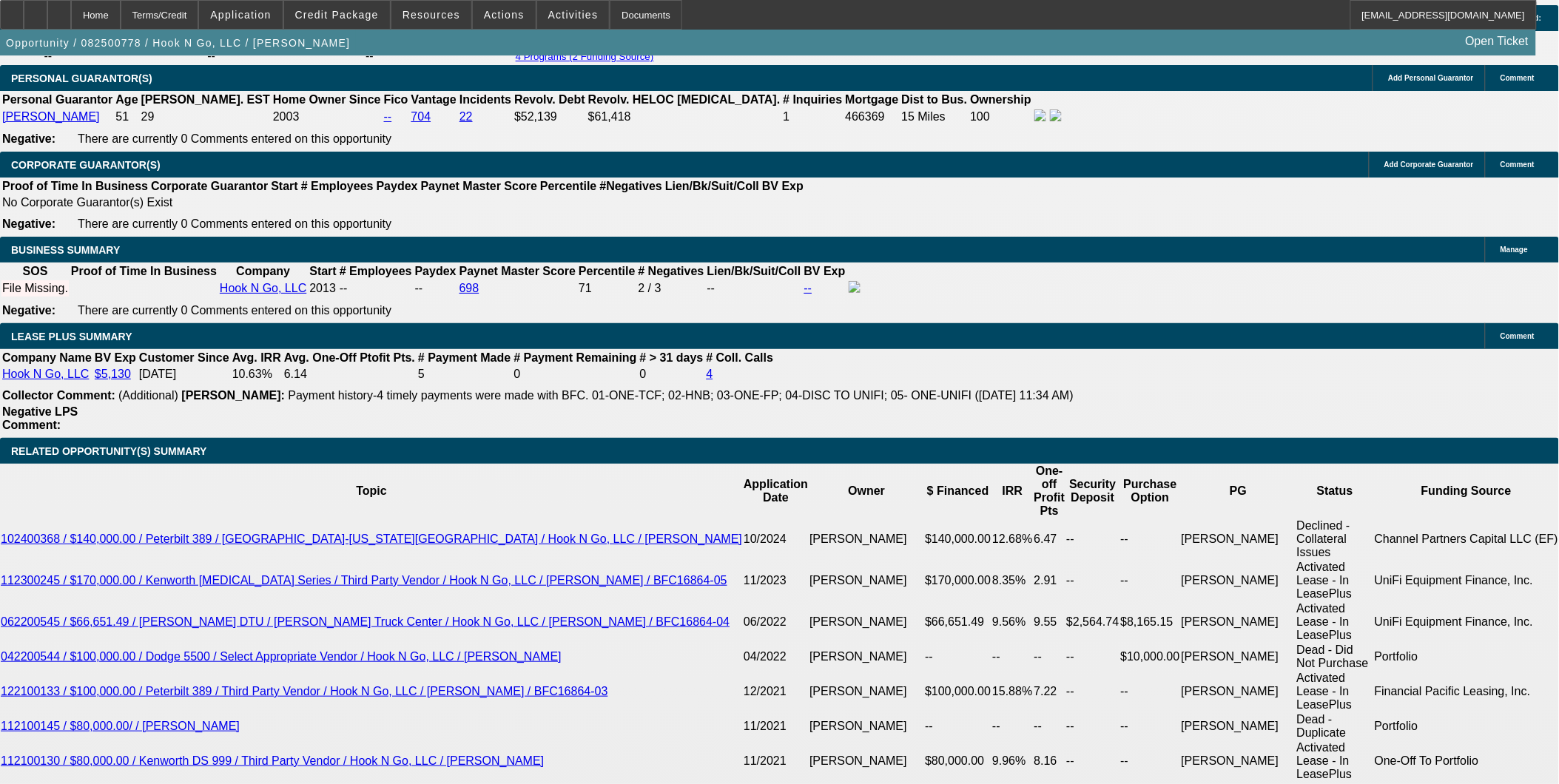
scroll to position [2218, 0]
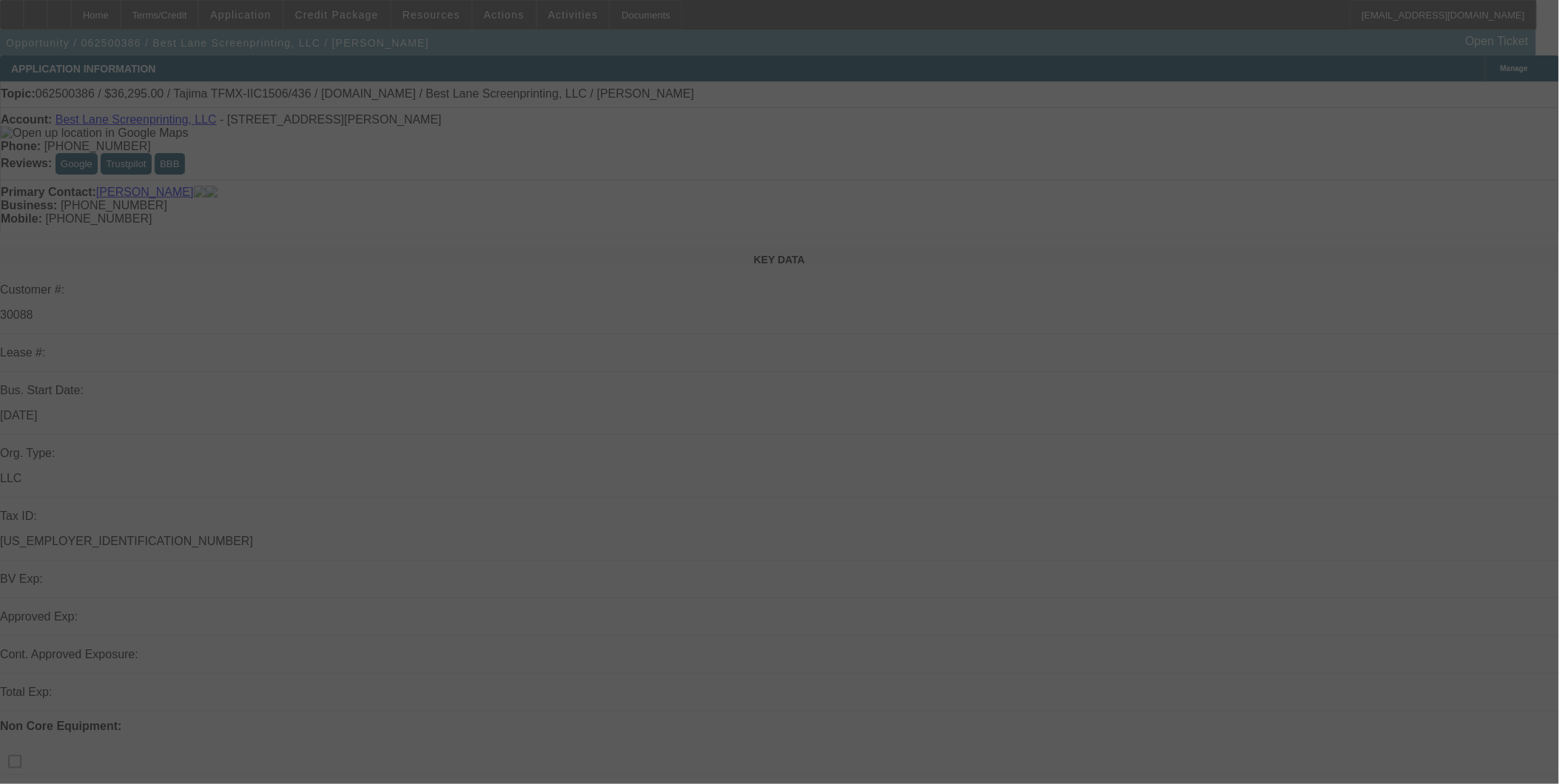
click at [882, 373] on div at bounding box center [779, 392] width 1559 height 784
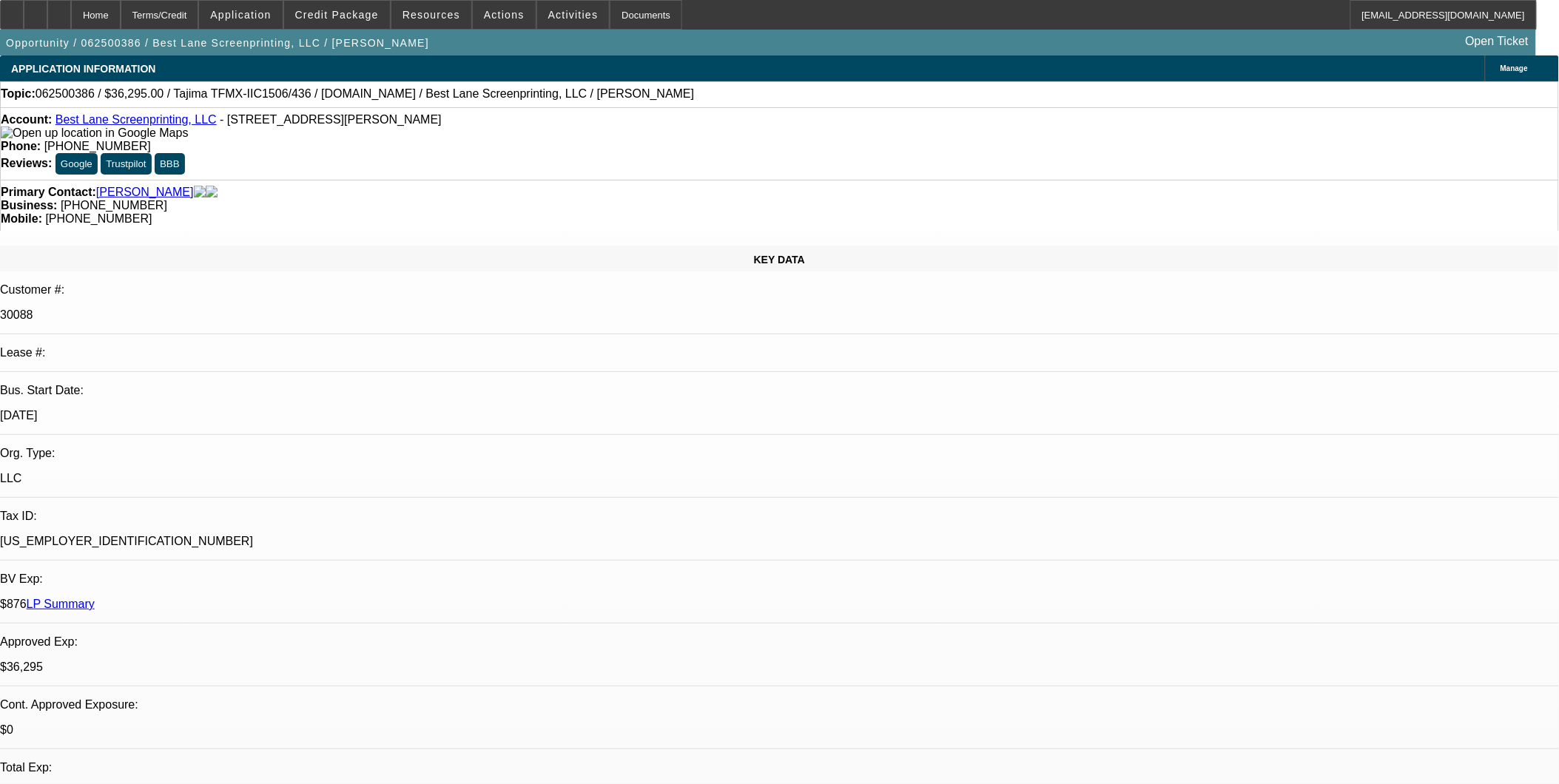
select select "0"
select select "2"
select select "0"
select select "2"
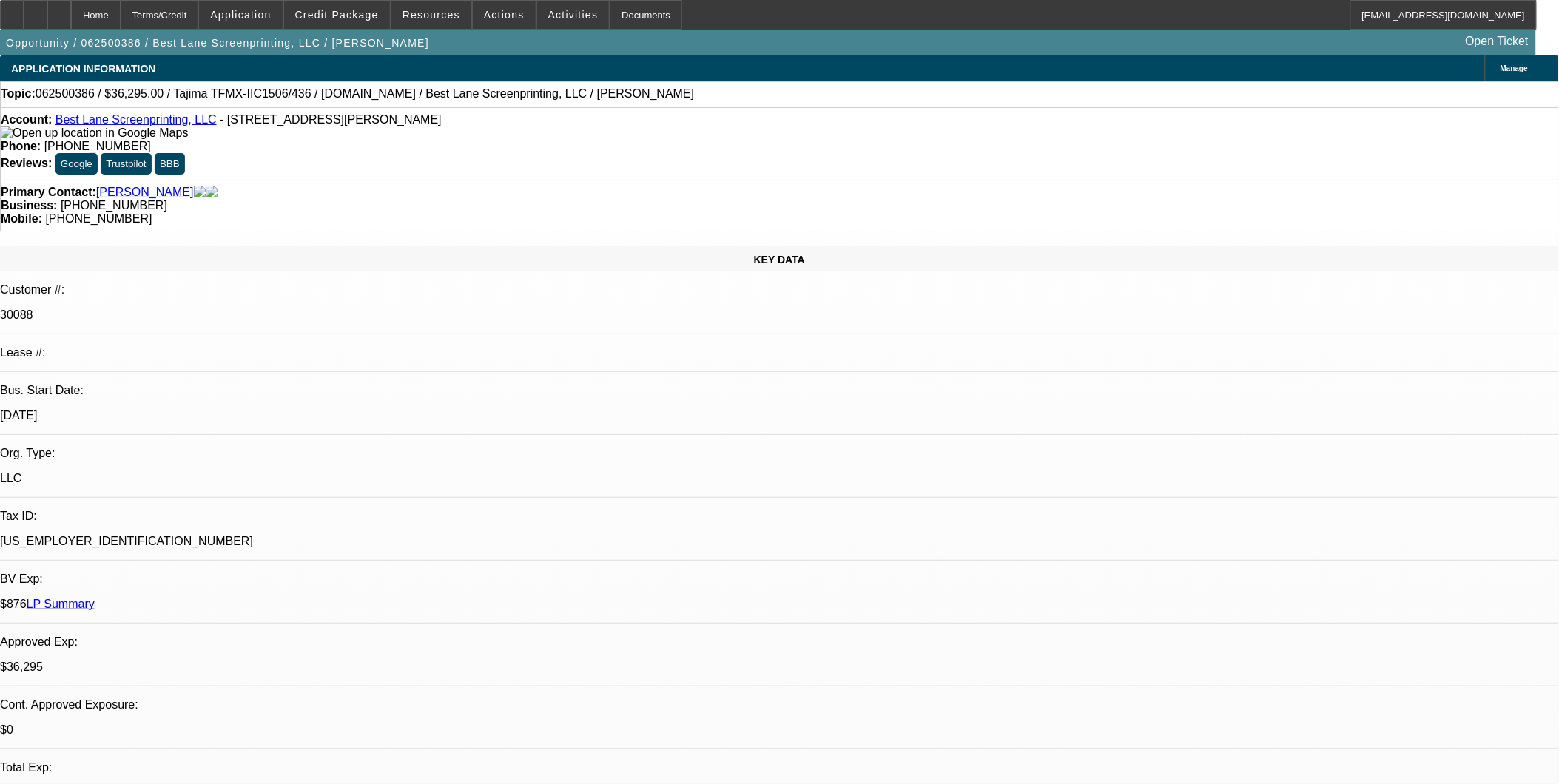
select select "0"
select select "2"
select select "0"
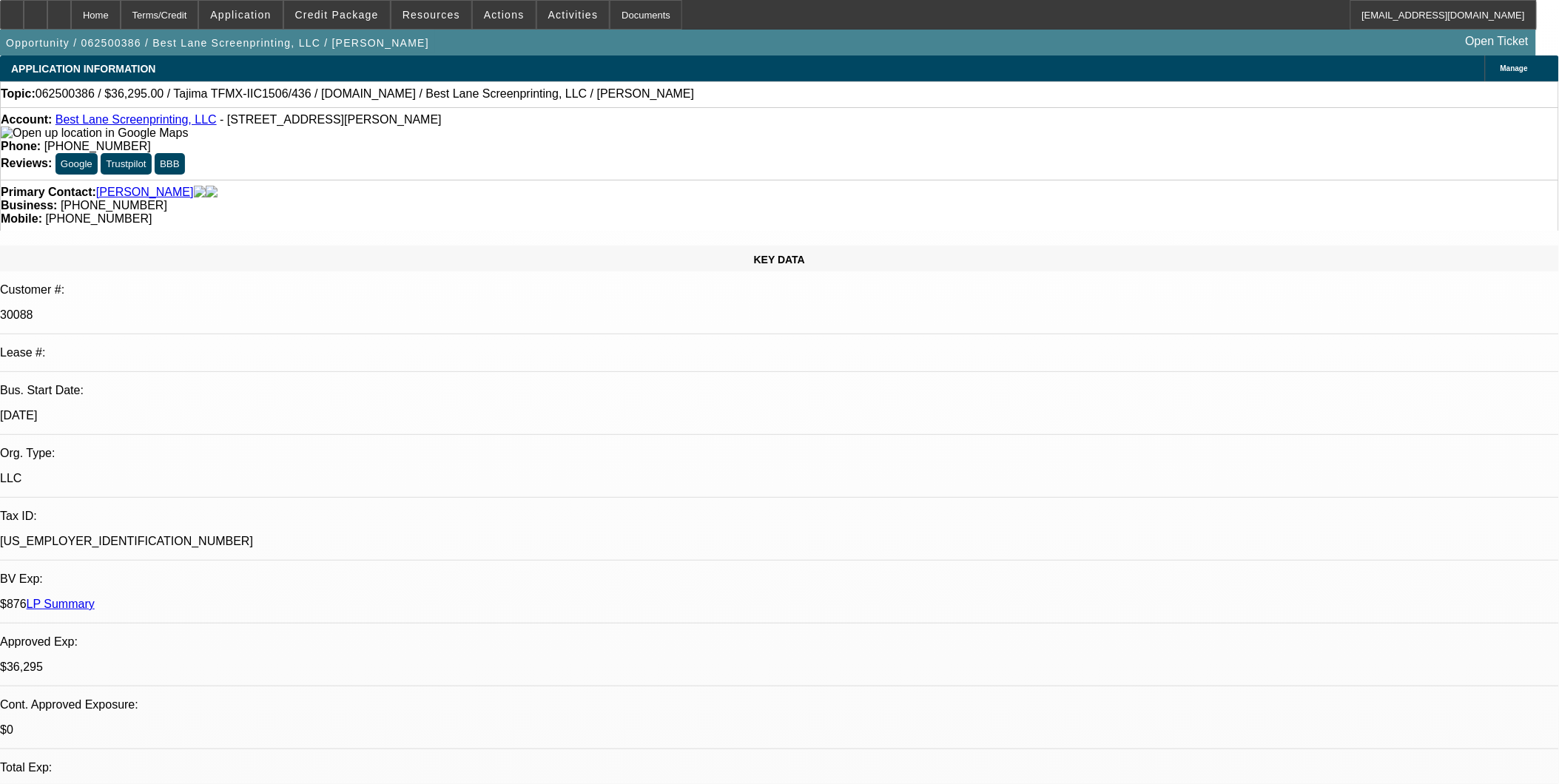
select select "2"
select select "0"
select select "1"
select select "2"
select select "6"
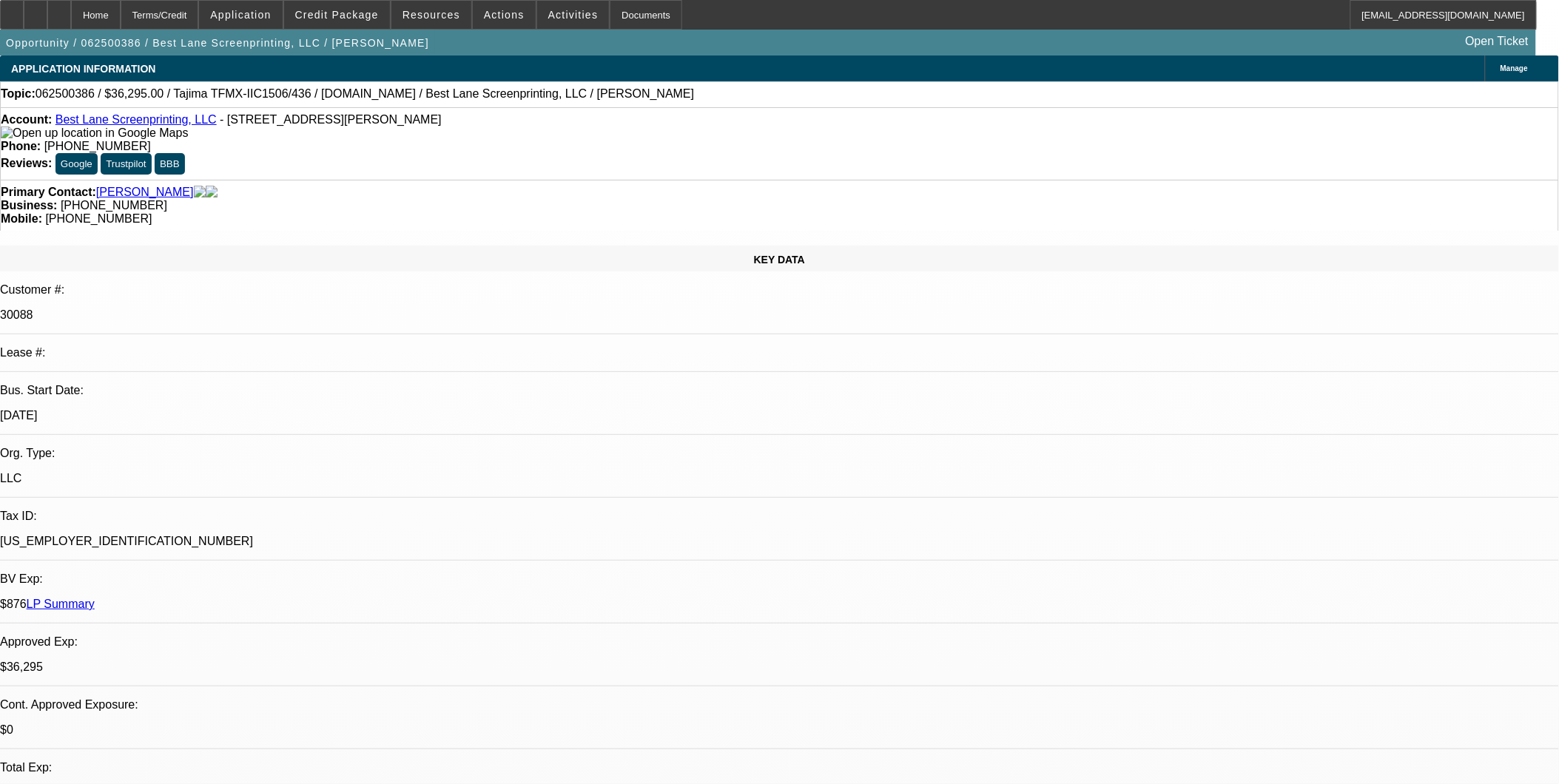
select select "1"
select select "2"
select select "6"
select select "1"
select select "2"
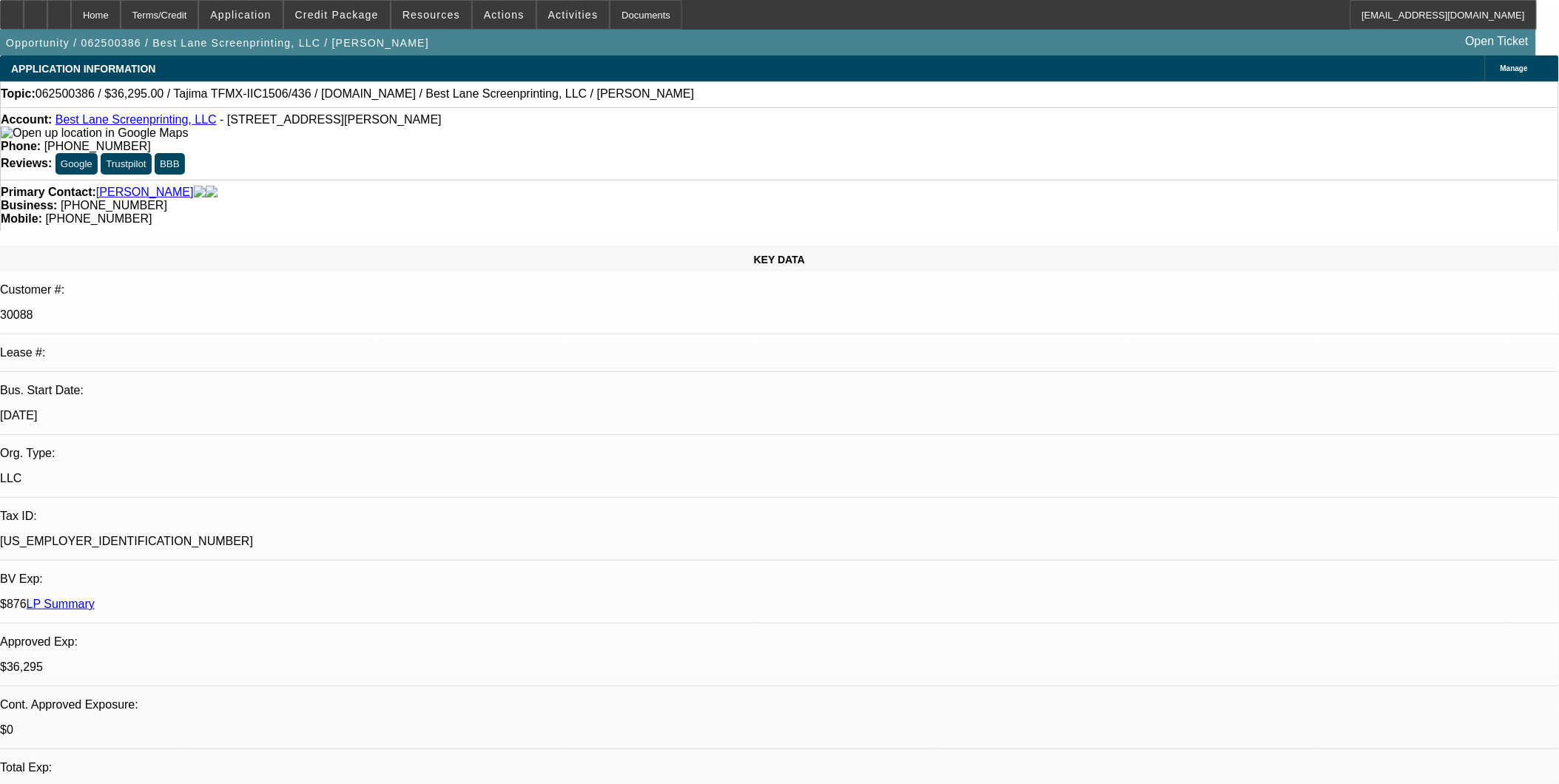
select select "6"
select select "1"
select select "2"
select select "6"
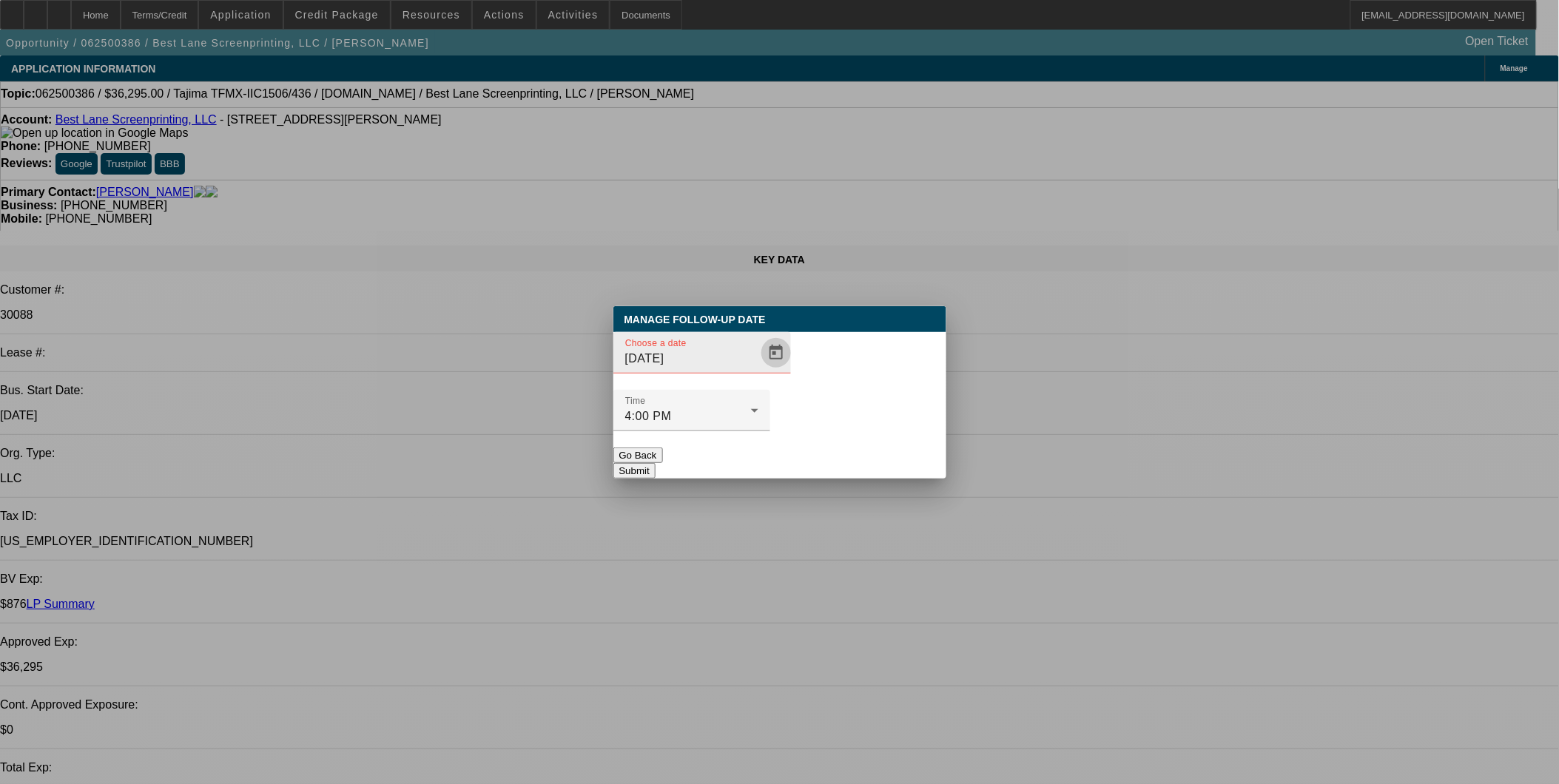
click at [758, 371] on span "Open calendar" at bounding box center [775, 352] width 35 height 35
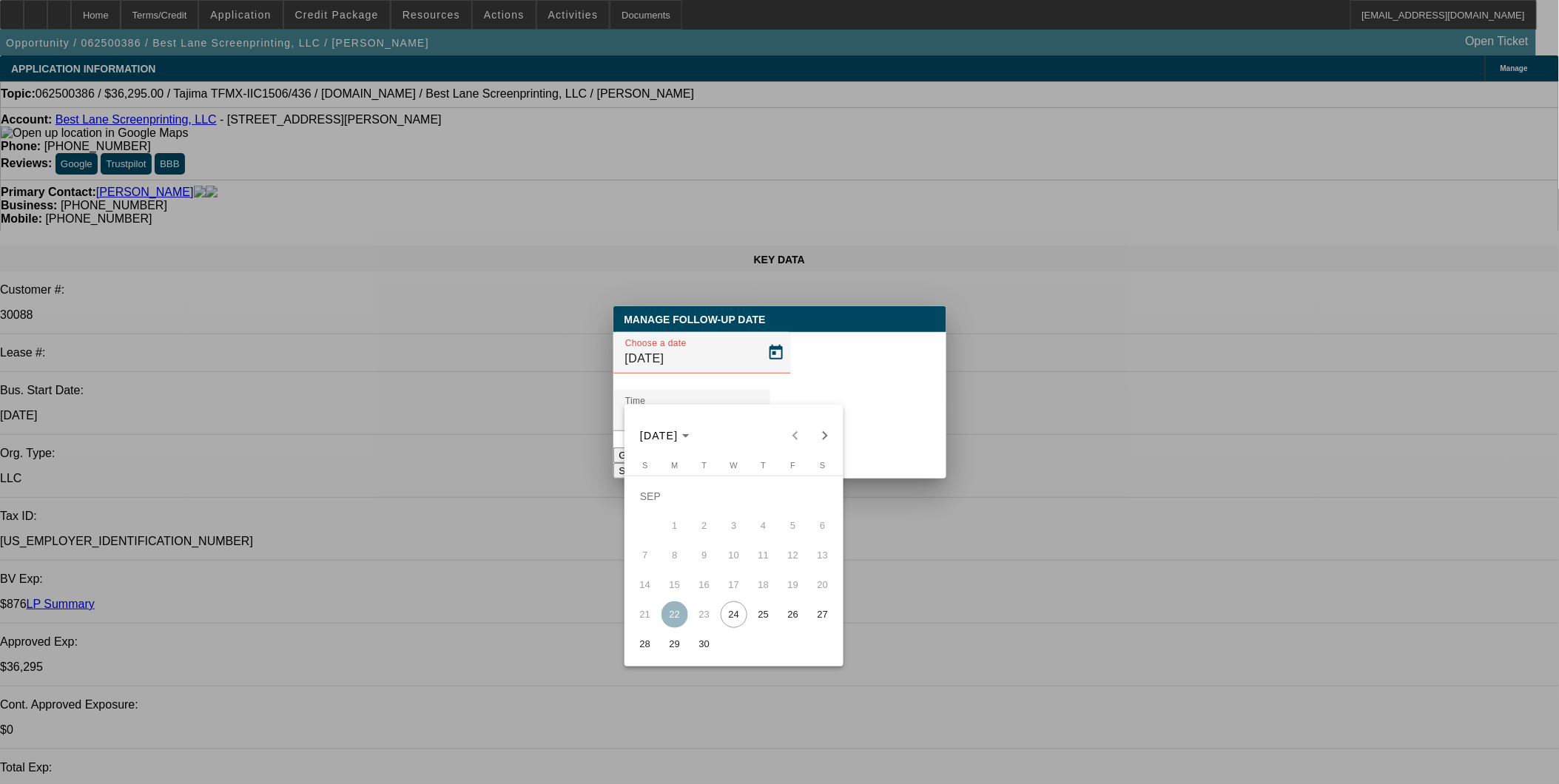
click at [794, 624] on span "26" at bounding box center [793, 614] width 27 height 27
type input "9/26/2025"
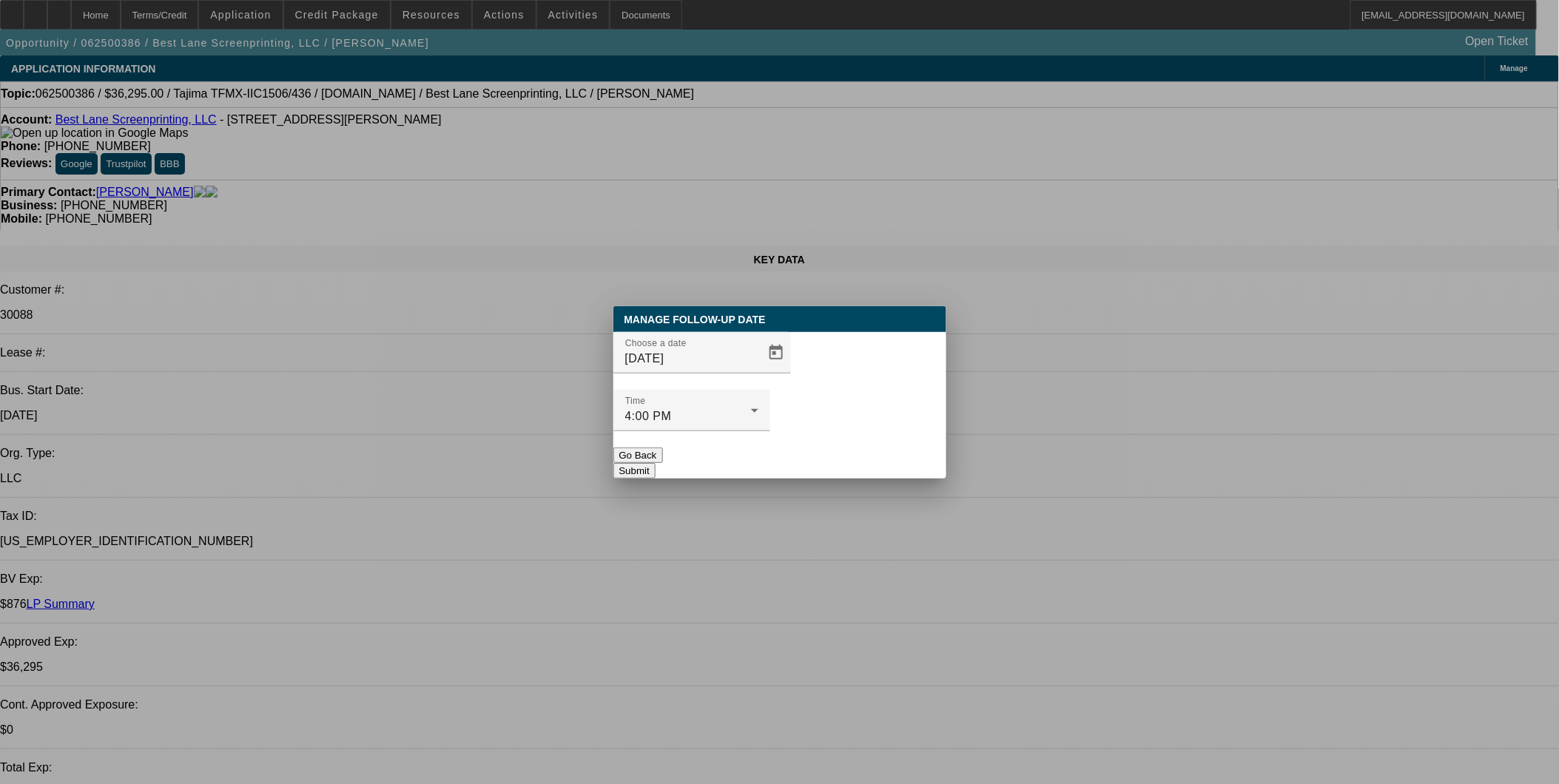
click at [655, 463] on button "Submit" at bounding box center [634, 470] width 42 height 15
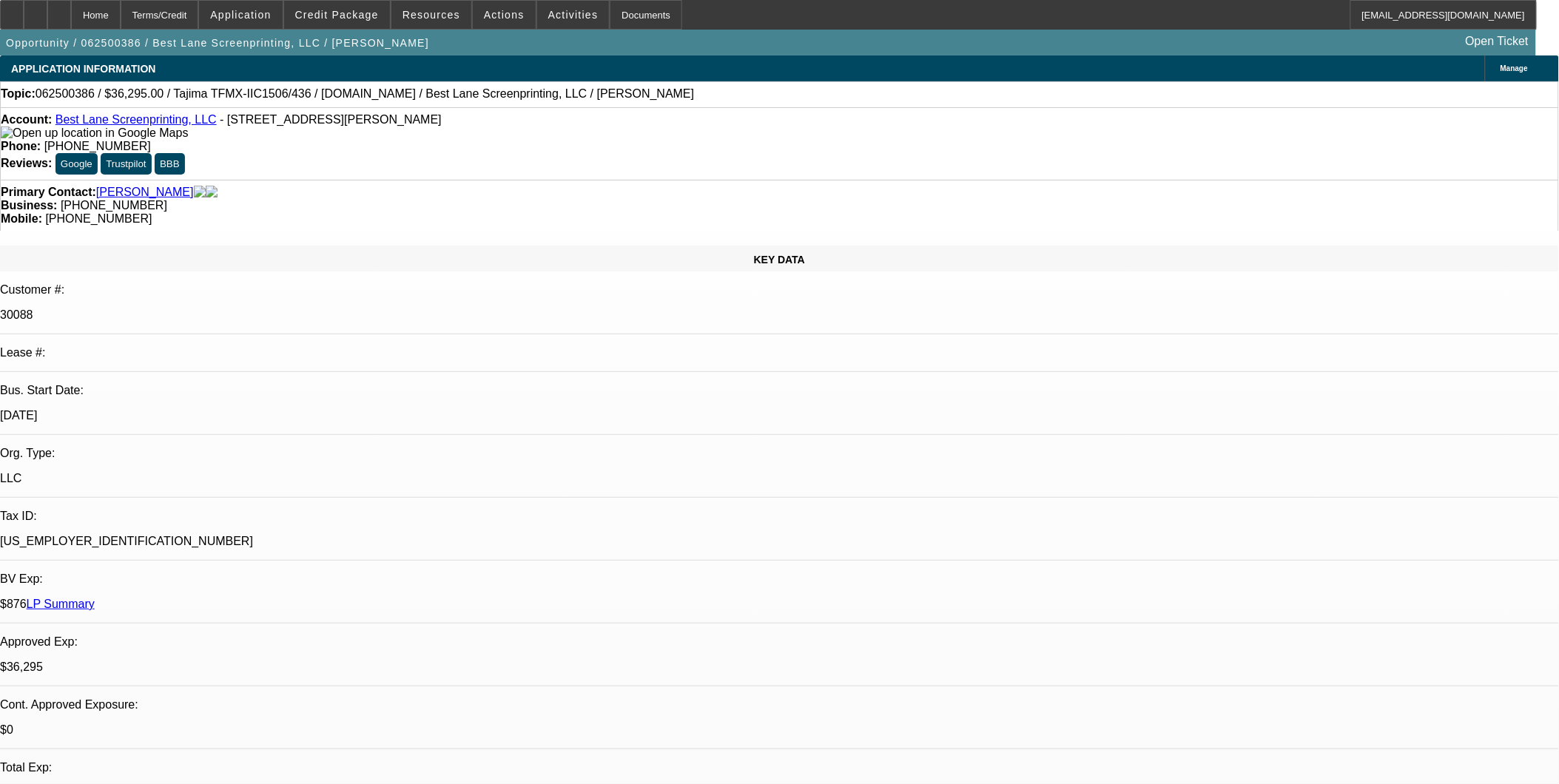
drag, startPoint x: 1052, startPoint y: 486, endPoint x: 1312, endPoint y: 559, distance: 270.1
copy div "8/22: he is waiting to save up money and pay for expenses at the end of the mon…"
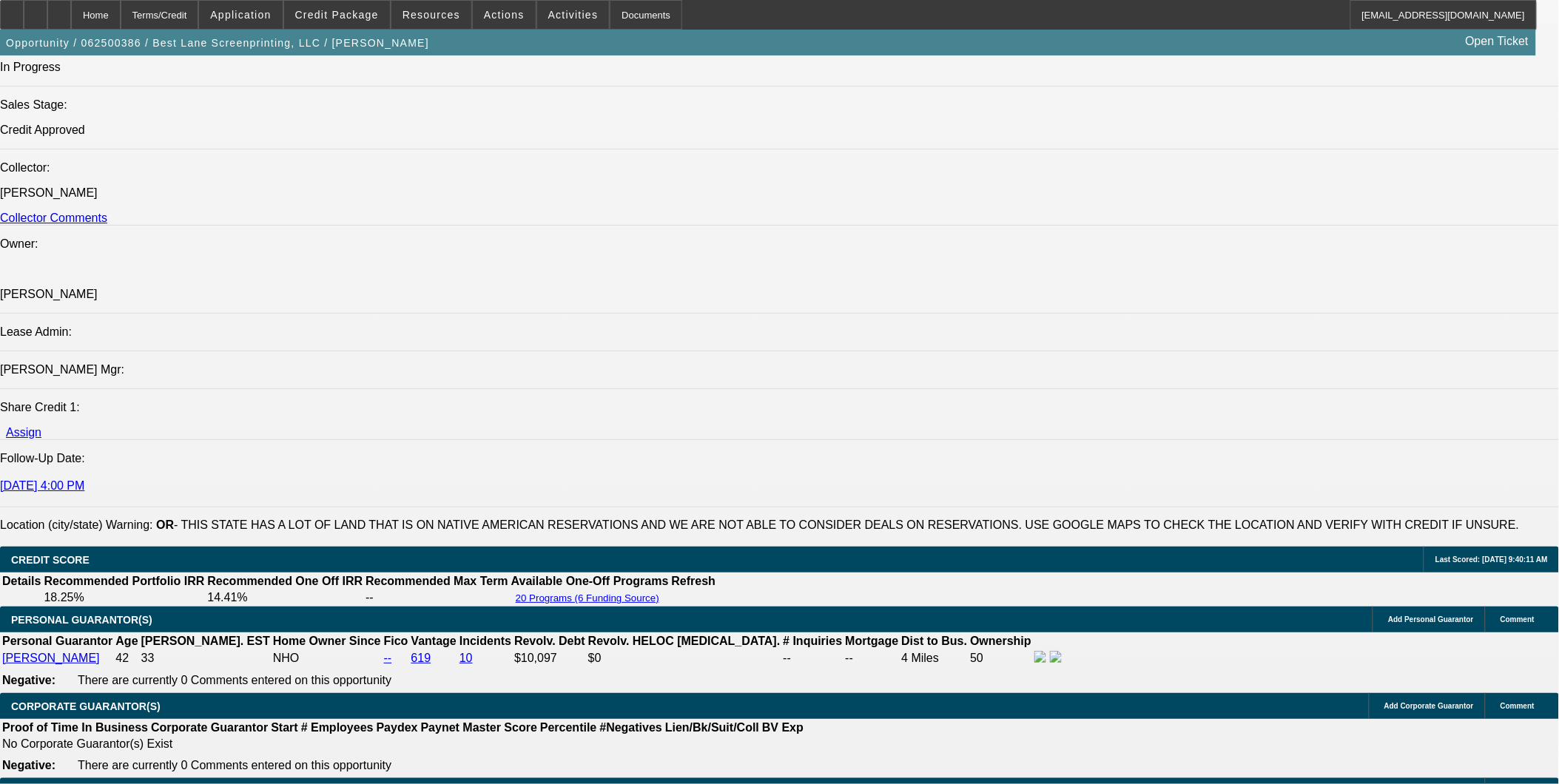
scroll to position [1807, 0]
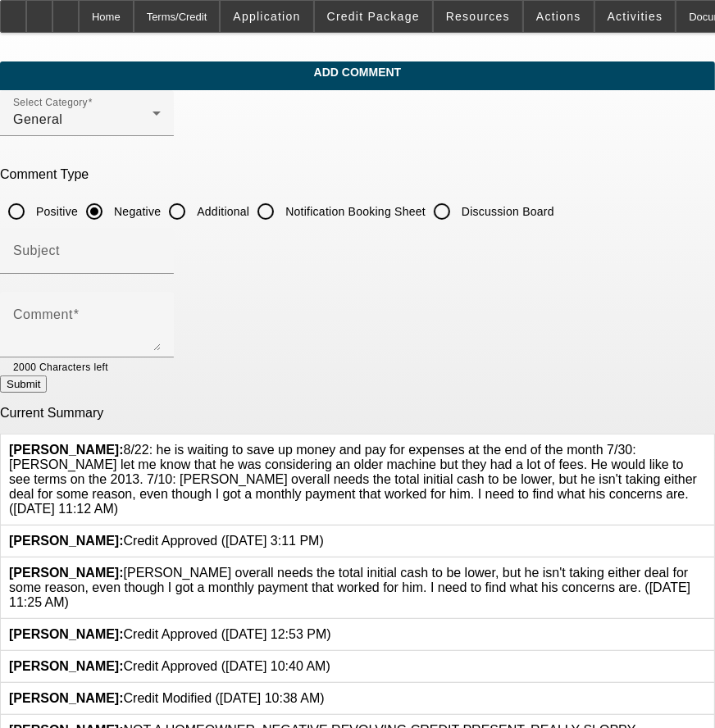
click at [193, 210] on input "Additional" at bounding box center [177, 211] width 33 height 33
radio input "true"
click at [161, 263] on input "Subject" at bounding box center [87, 258] width 148 height 20
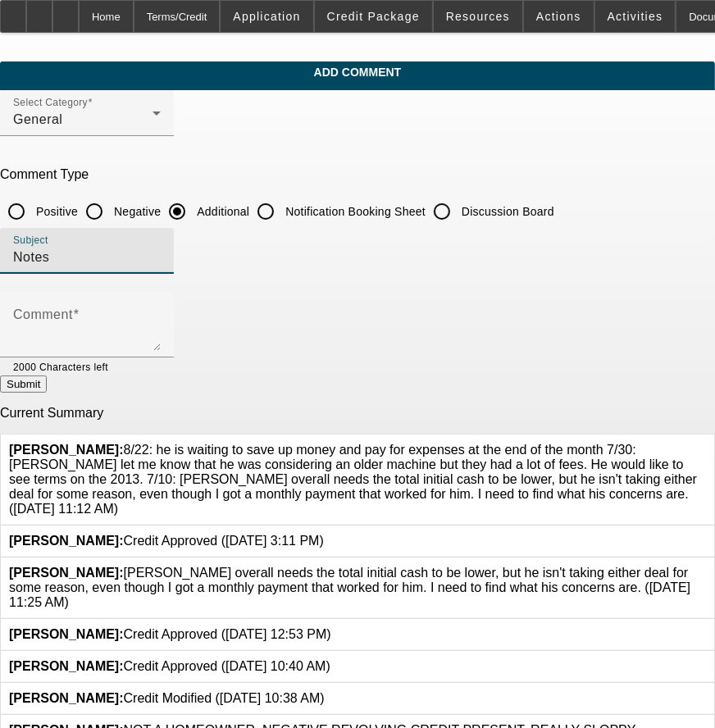
type input "Notes"
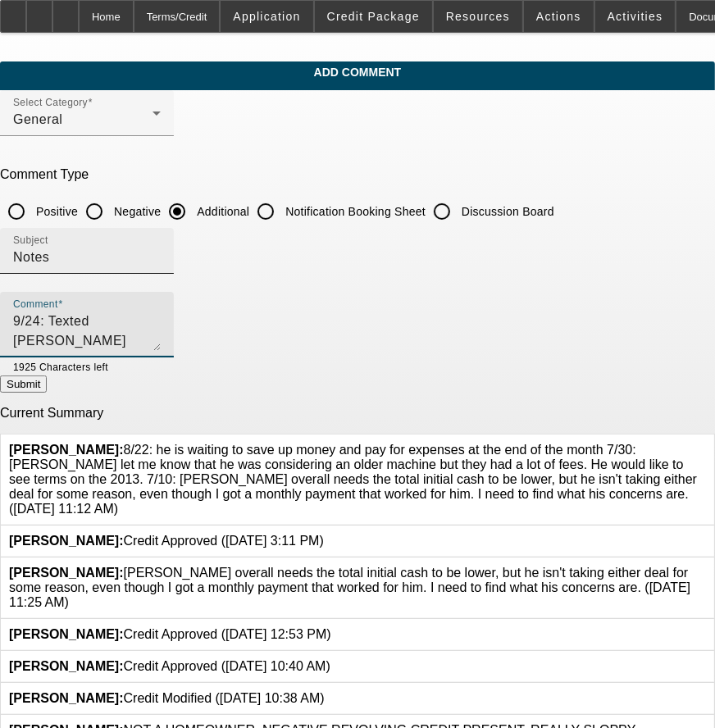
paste textarea "8/22: he is waiting to save up money and pay for expenses at the end of the mon…"
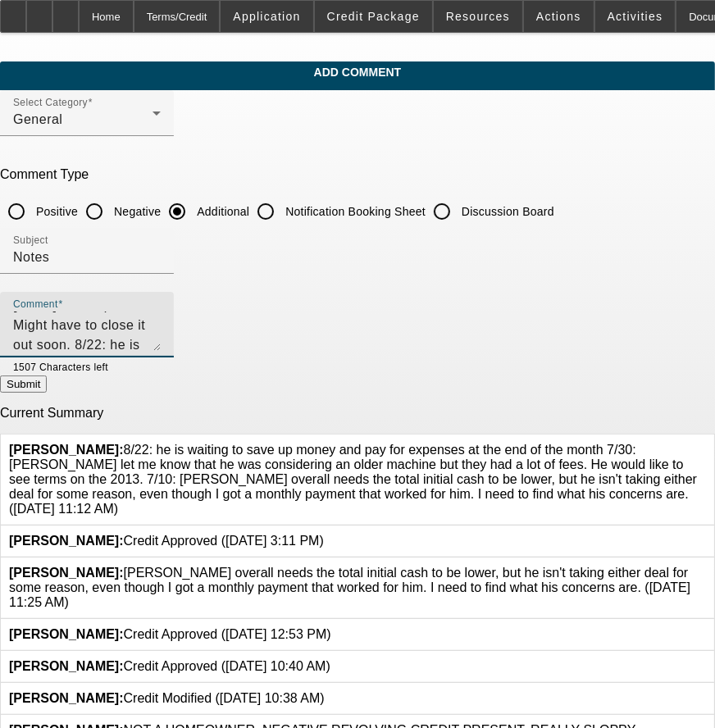
type textarea "9/24: Texted [PERSON_NAME] [DATE], no response. Might have to close it out soon…"
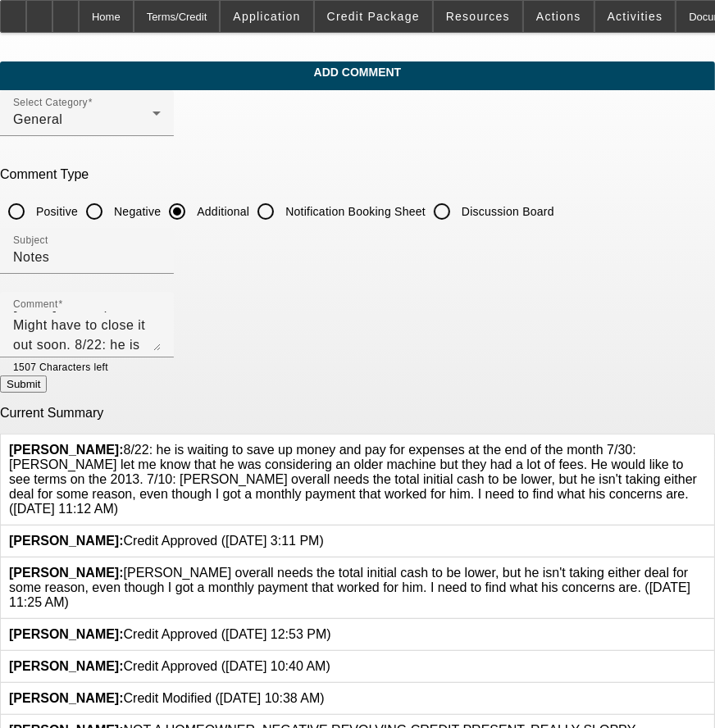
click at [47, 393] on button "Submit" at bounding box center [23, 383] width 47 height 17
radio input "true"
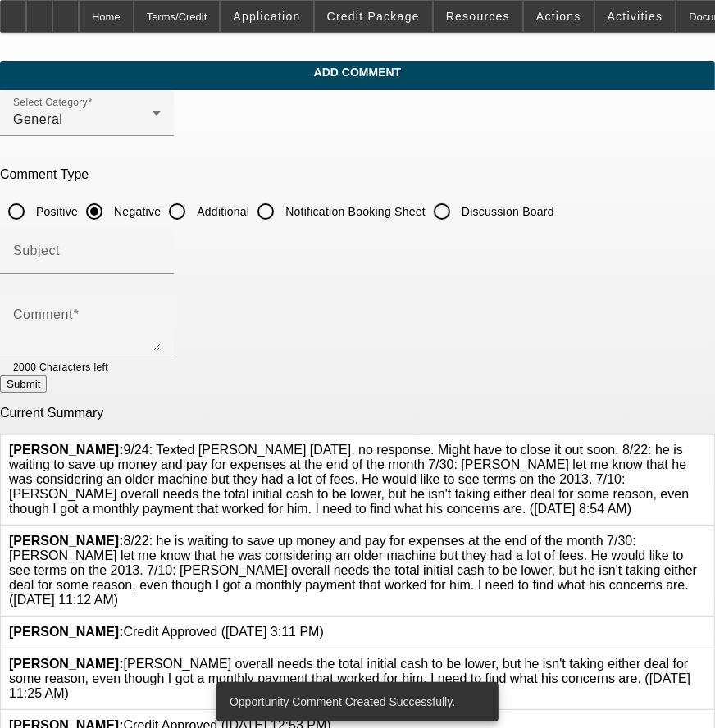
click at [706, 534] on icon at bounding box center [706, 534] width 0 height 0
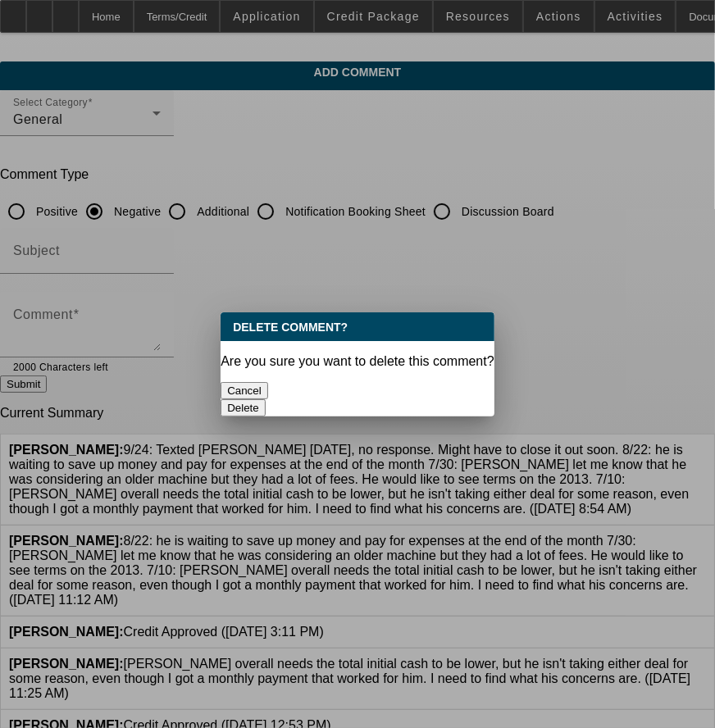
click at [266, 399] on button "Delete" at bounding box center [242, 407] width 45 height 17
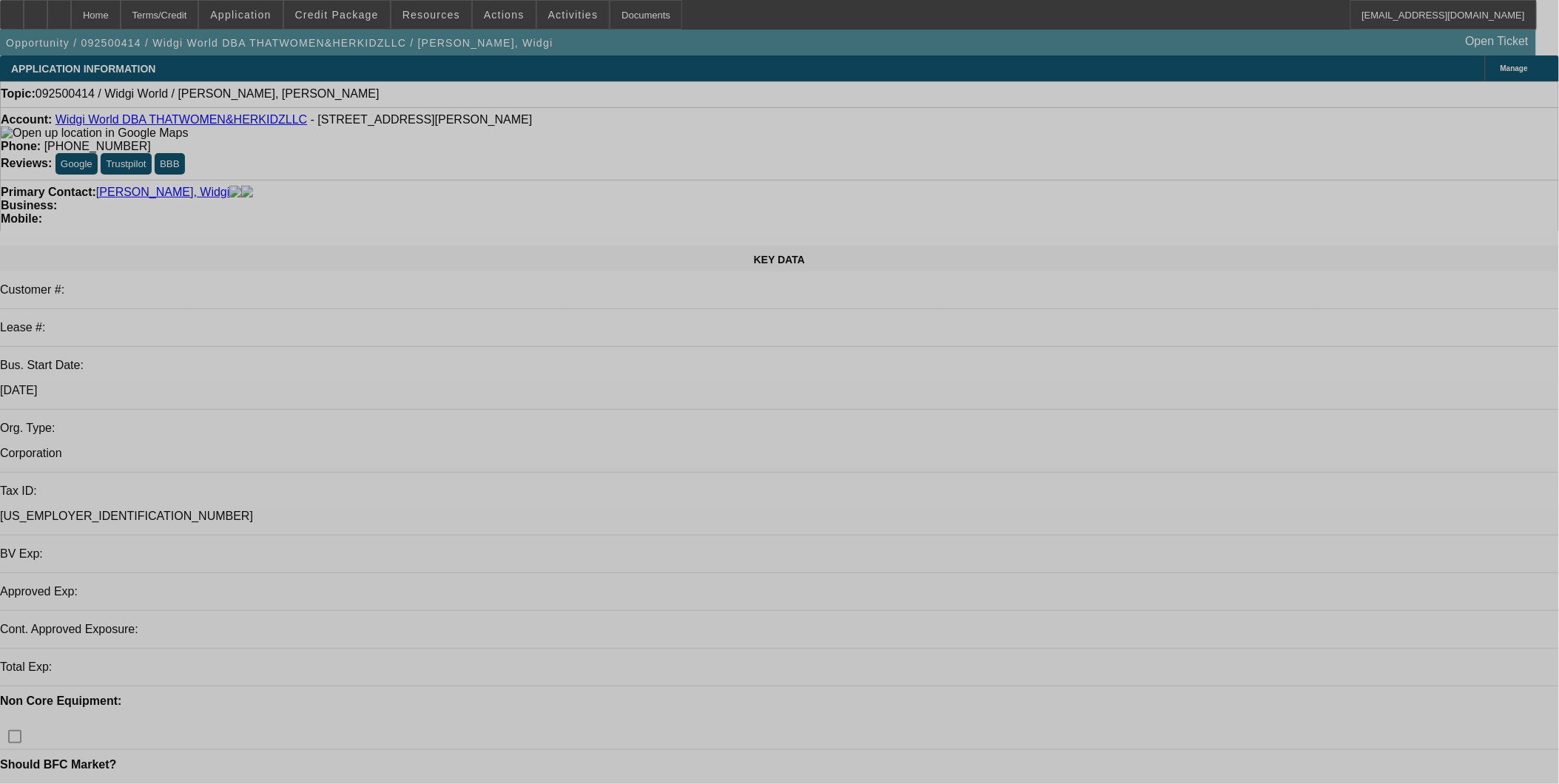
select select "0"
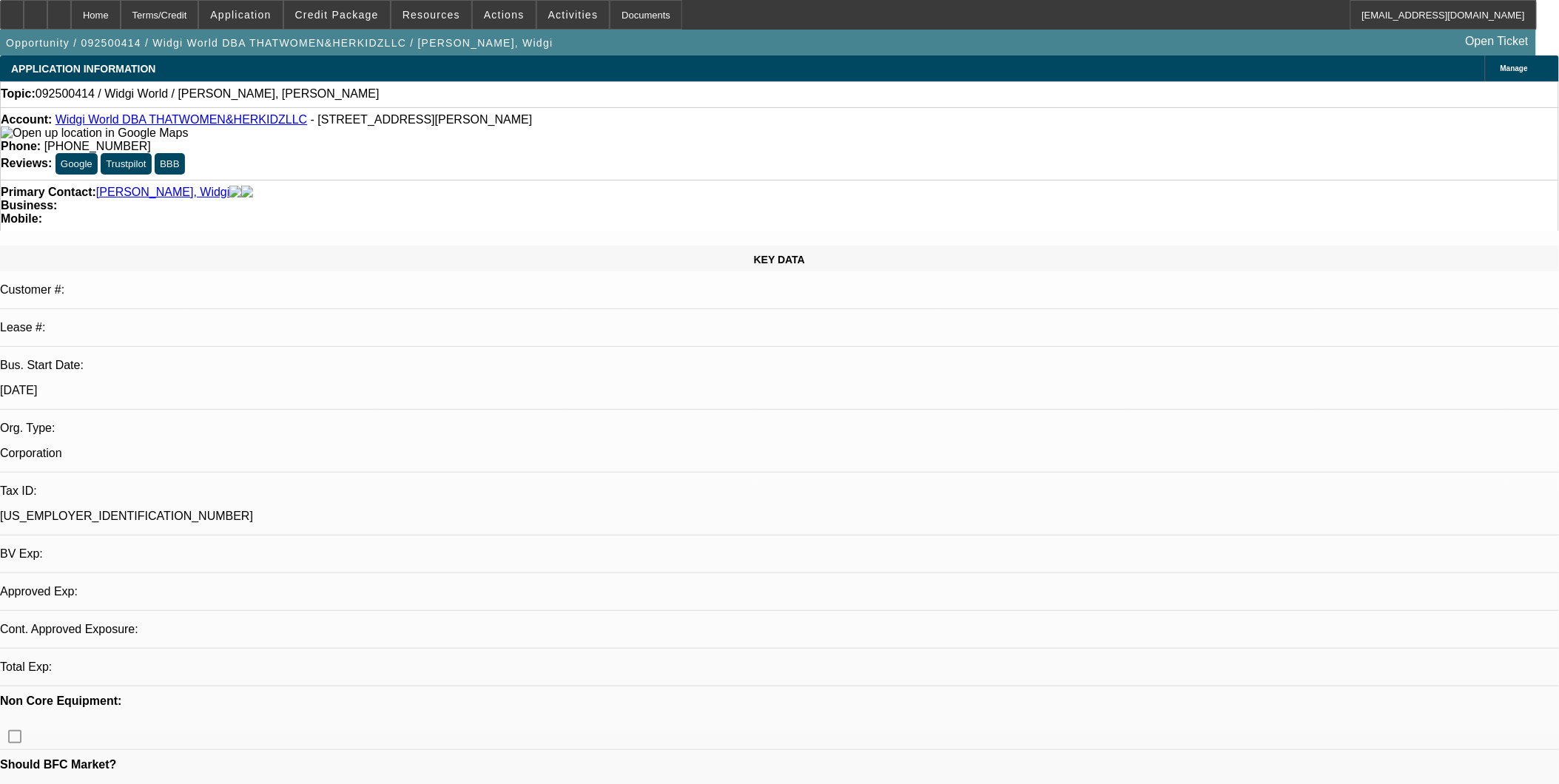
select select "2"
select select "0.1"
select select "1"
select select "2"
select select "4"
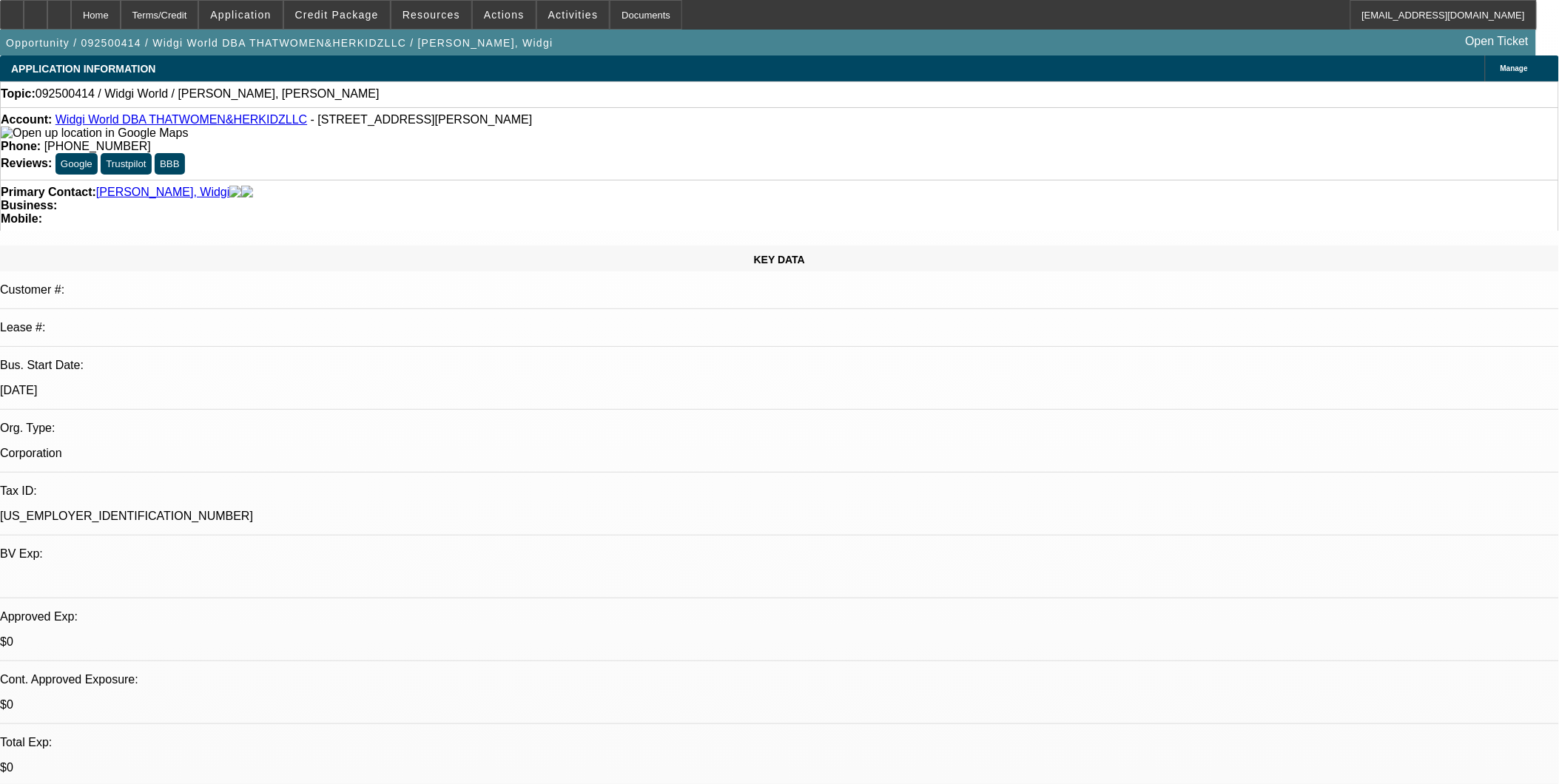
click at [134, 118] on link "Widgi World DBA THATWOMEN&HERKIDZLLC" at bounding box center [181, 119] width 252 height 13
click at [360, 17] on span "Credit Package" at bounding box center [337, 14] width 84 height 12
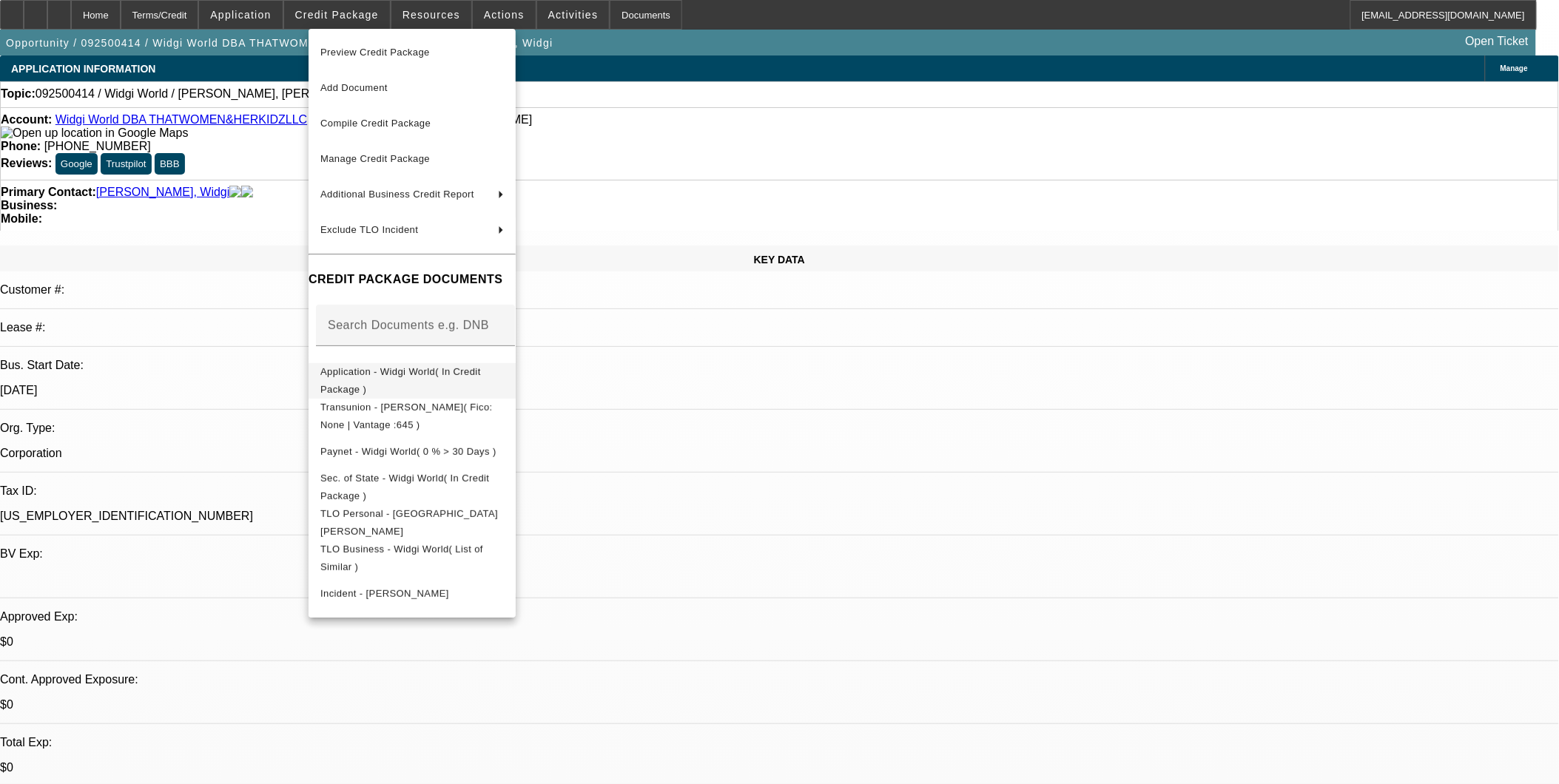
click at [367, 380] on span "Application - Widgi World( In Credit Package )" at bounding box center [412, 380] width 183 height 35
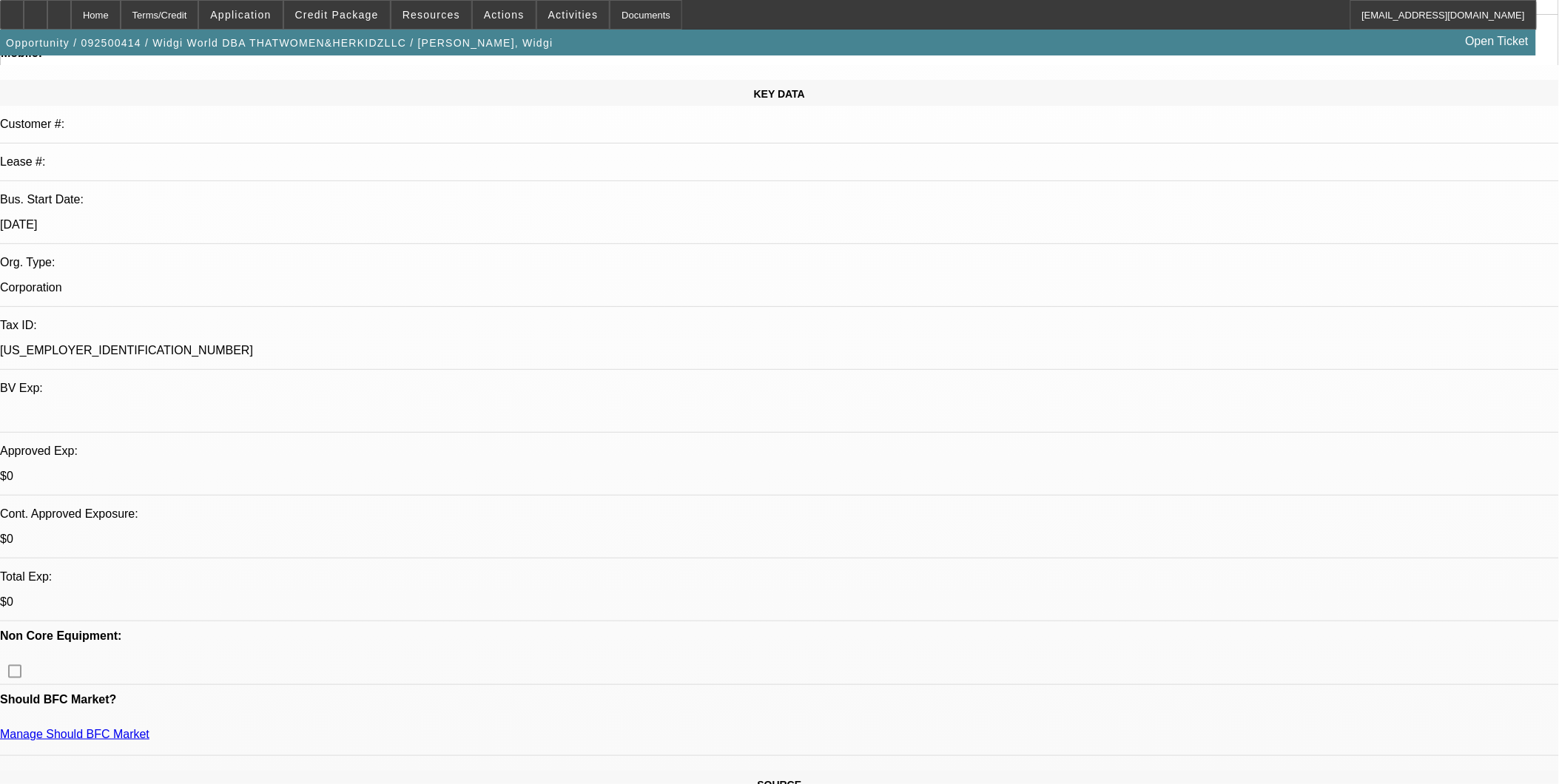
scroll to position [328, 0]
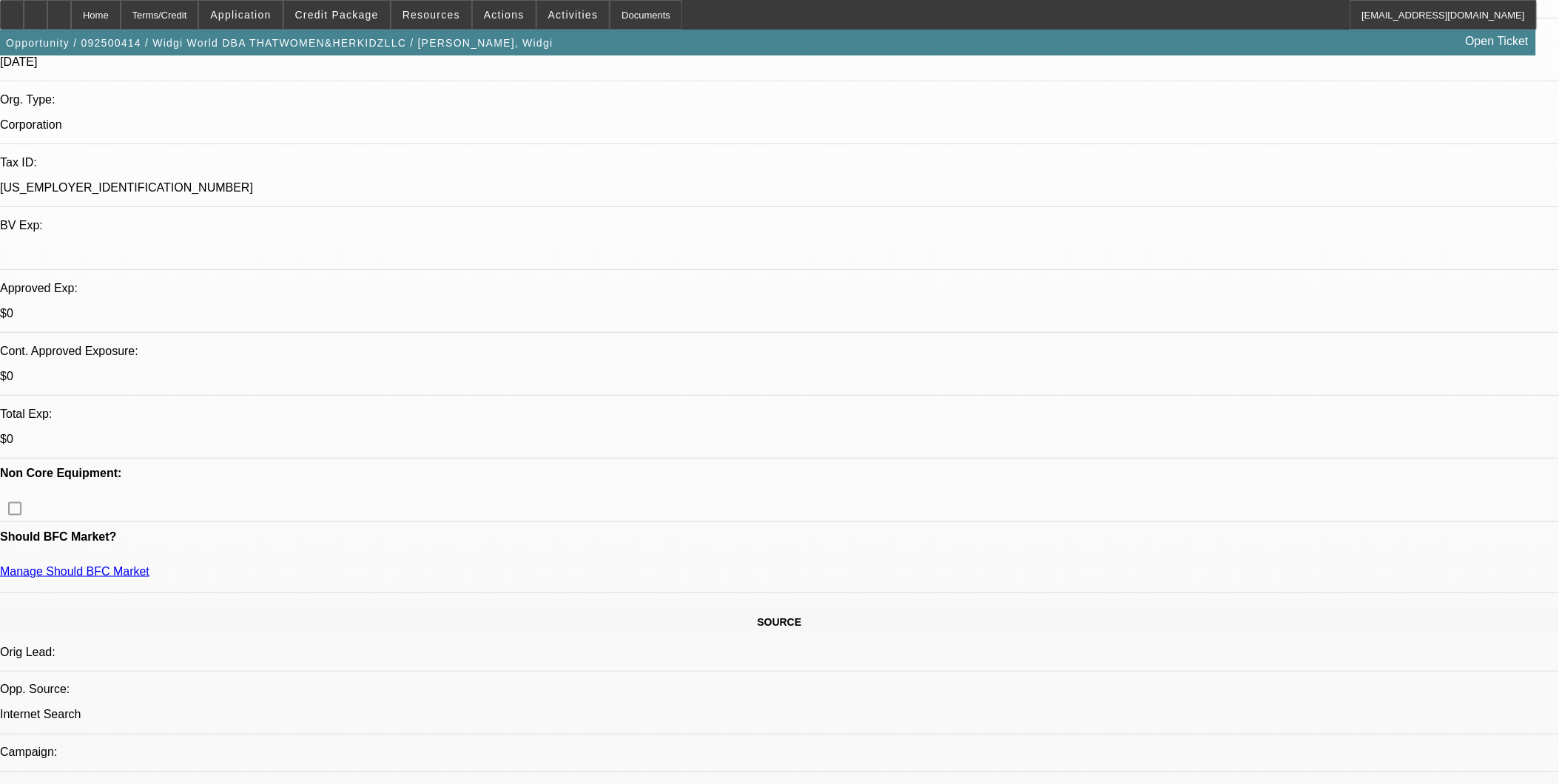
drag, startPoint x: 1053, startPoint y: 464, endPoint x: 1211, endPoint y: 521, distance: 168.0
copy div "9/22: called 3363, left vm 9/19: Called the 3363 number: "The person you have d…"
drag, startPoint x: 1211, startPoint y: 521, endPoint x: 1207, endPoint y: 607, distance: 86.1
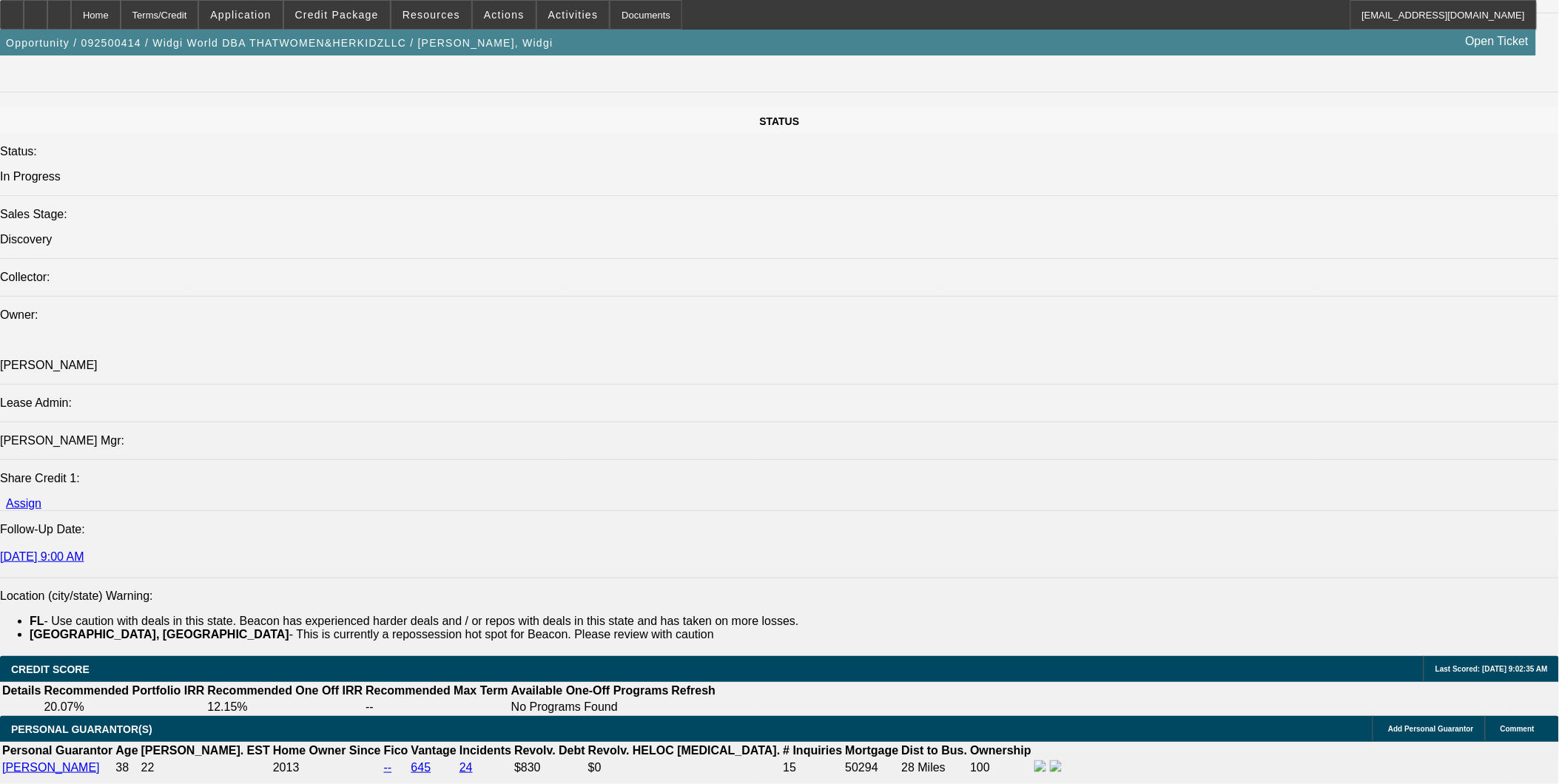
scroll to position [1479, 0]
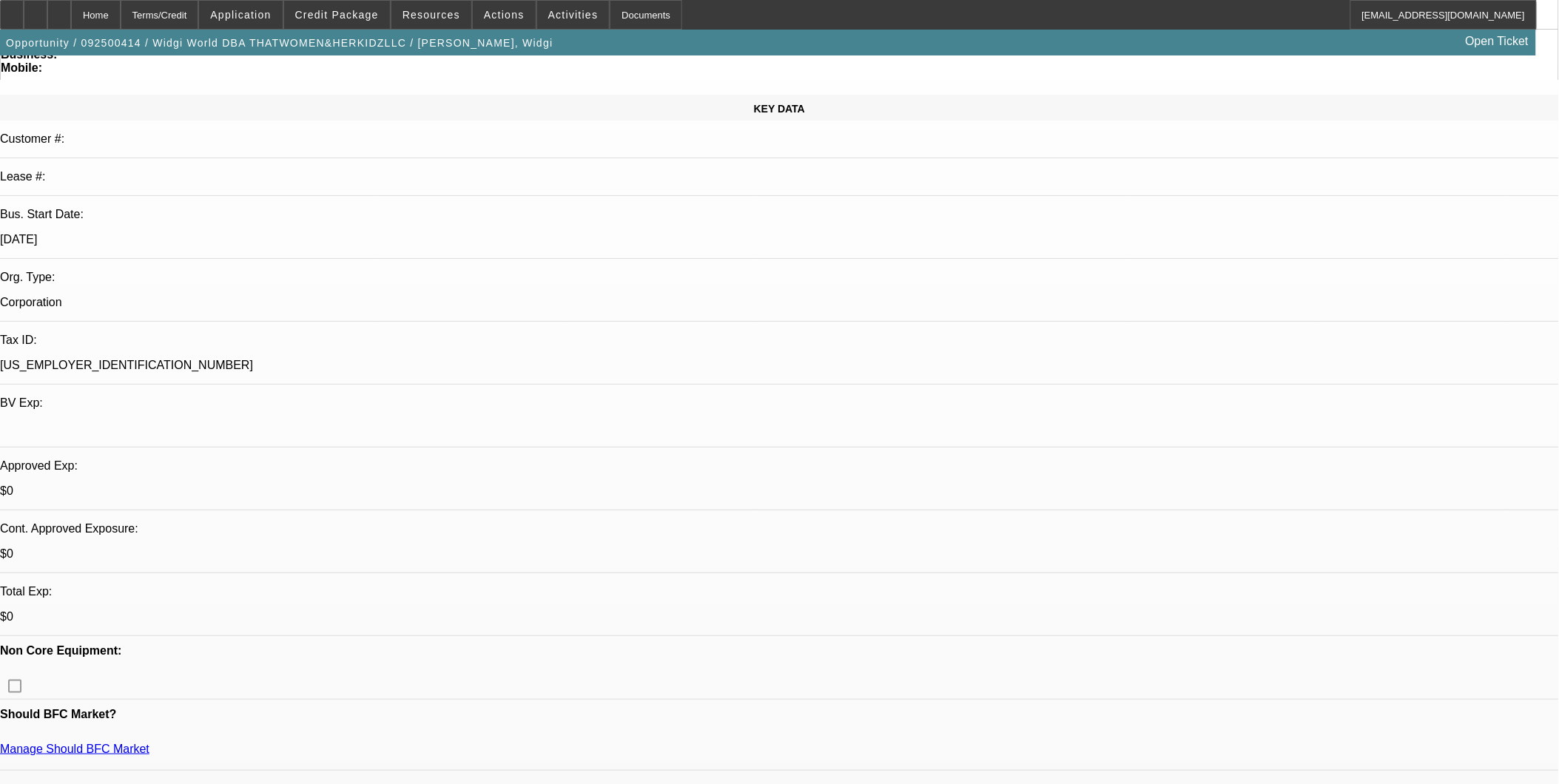
scroll to position [328, 0]
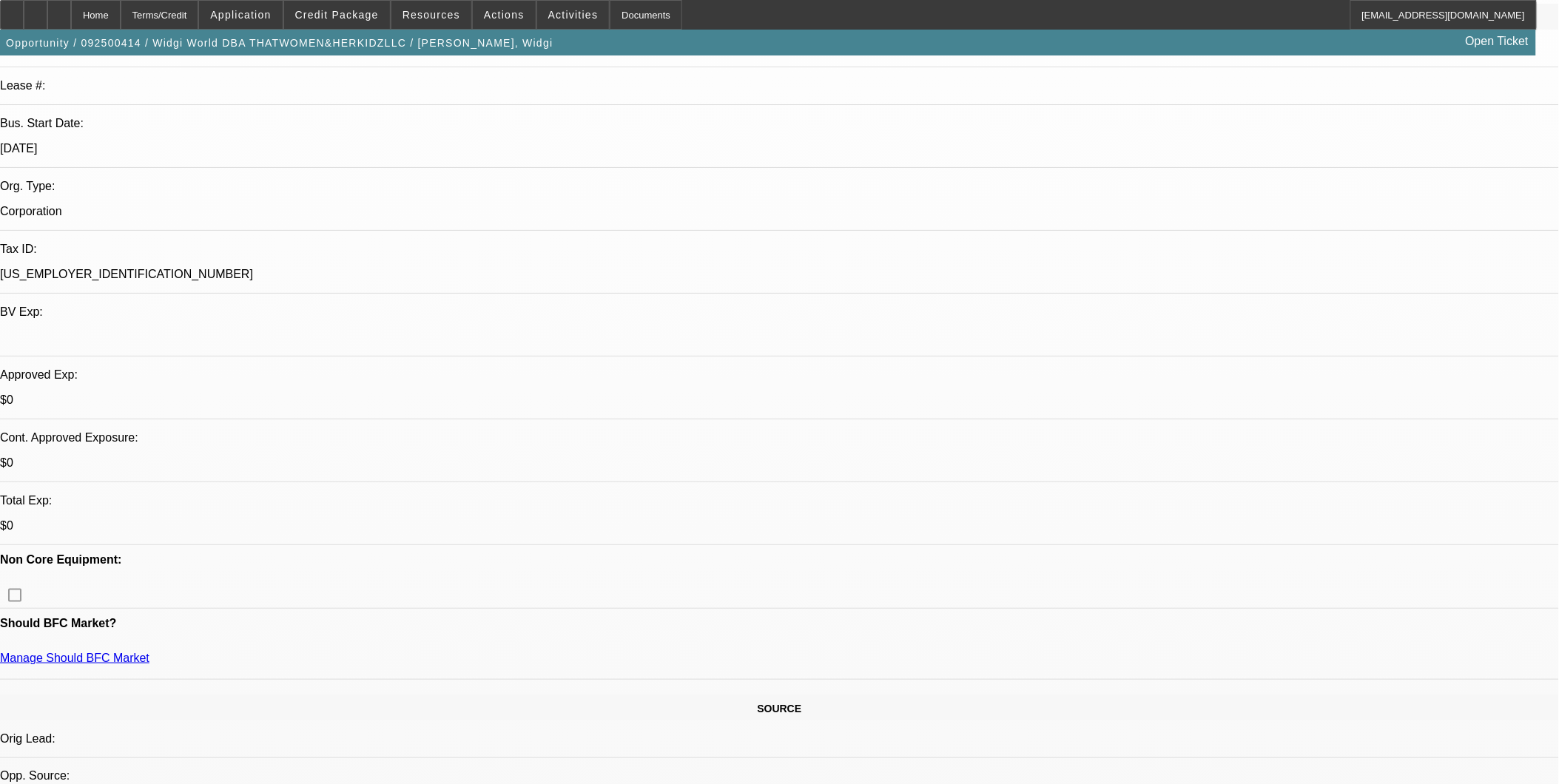
scroll to position [0, 0]
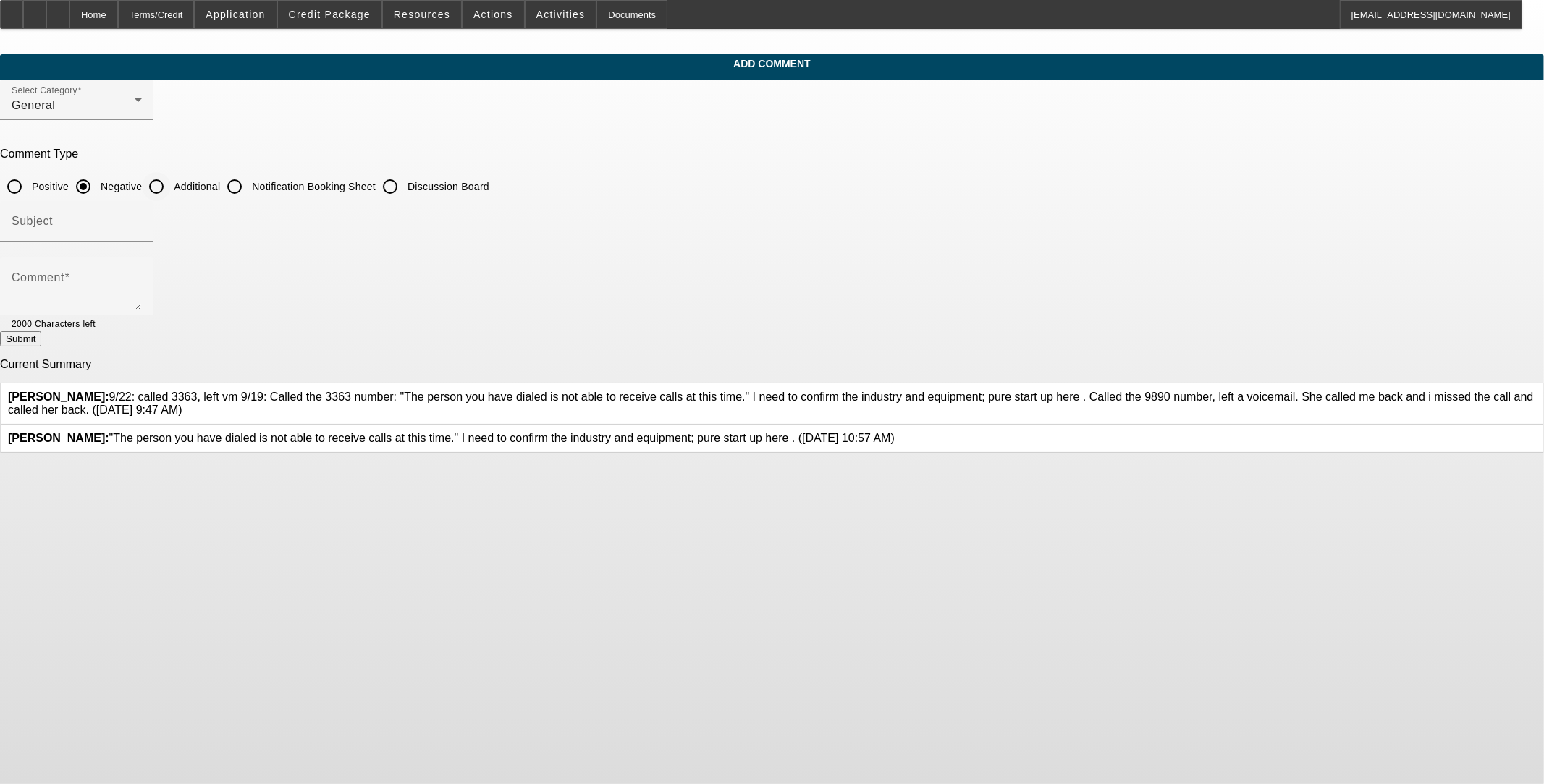
click at [170, 183] on input "Additional" at bounding box center [156, 186] width 29 height 29
radio input "true"
click at [142, 222] on input "Subject" at bounding box center [77, 228] width 131 height 18
type input "Notes"
paste textarea "9/22: called 3363, left vm 9/19: Called the 3363 number: "The person you have d…"
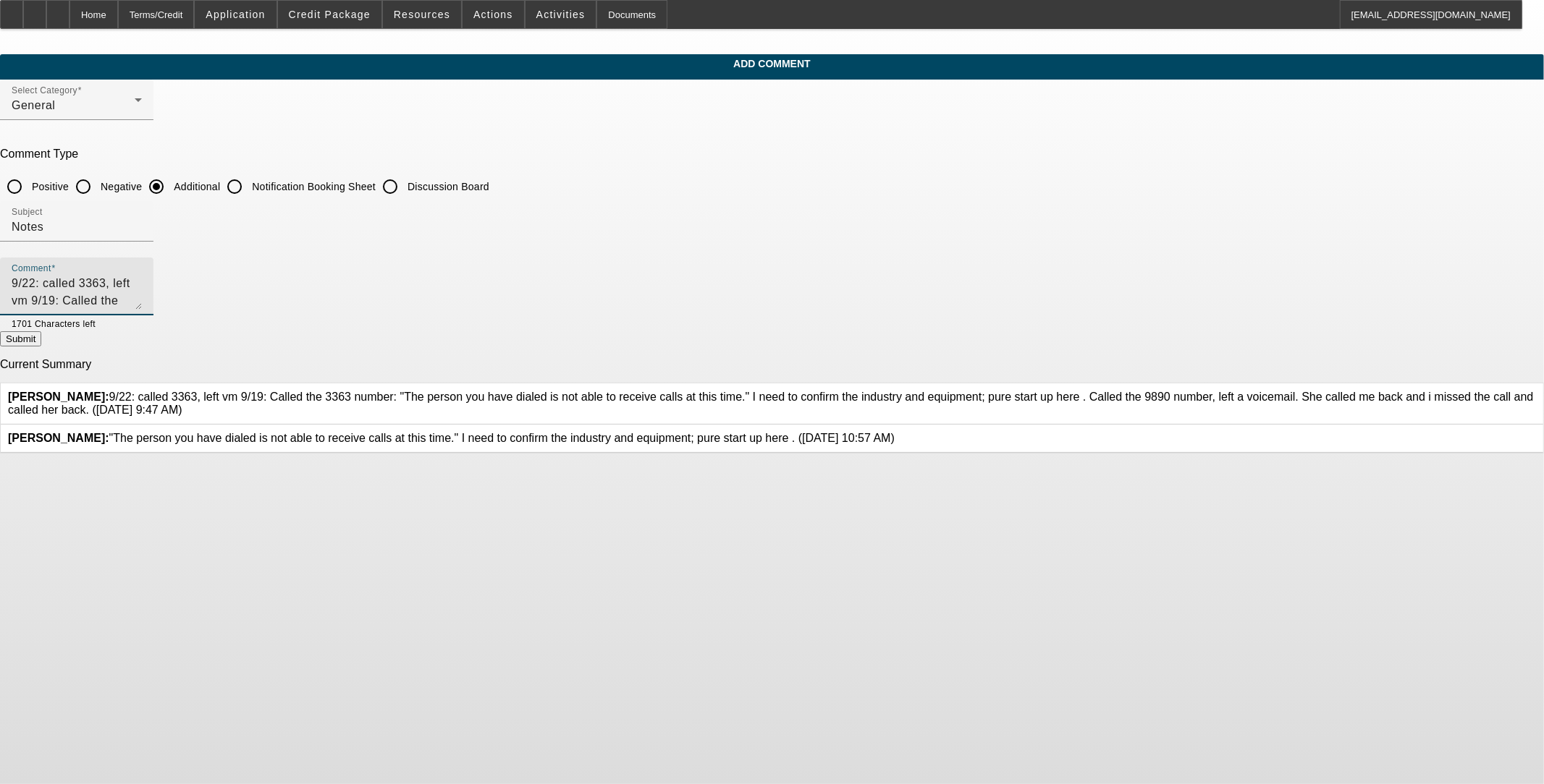
click at [142, 283] on textarea "9/22: called 3363, left vm 9/19: Called the 3363 number: "The person you have d…" at bounding box center [77, 291] width 131 height 34
type textarea "9/22: called 9890, left vm 9/19: Called the 3363 number: "The person you have d…"
click at [42, 343] on button "Submit" at bounding box center [20, 338] width 42 height 15
radio input "true"
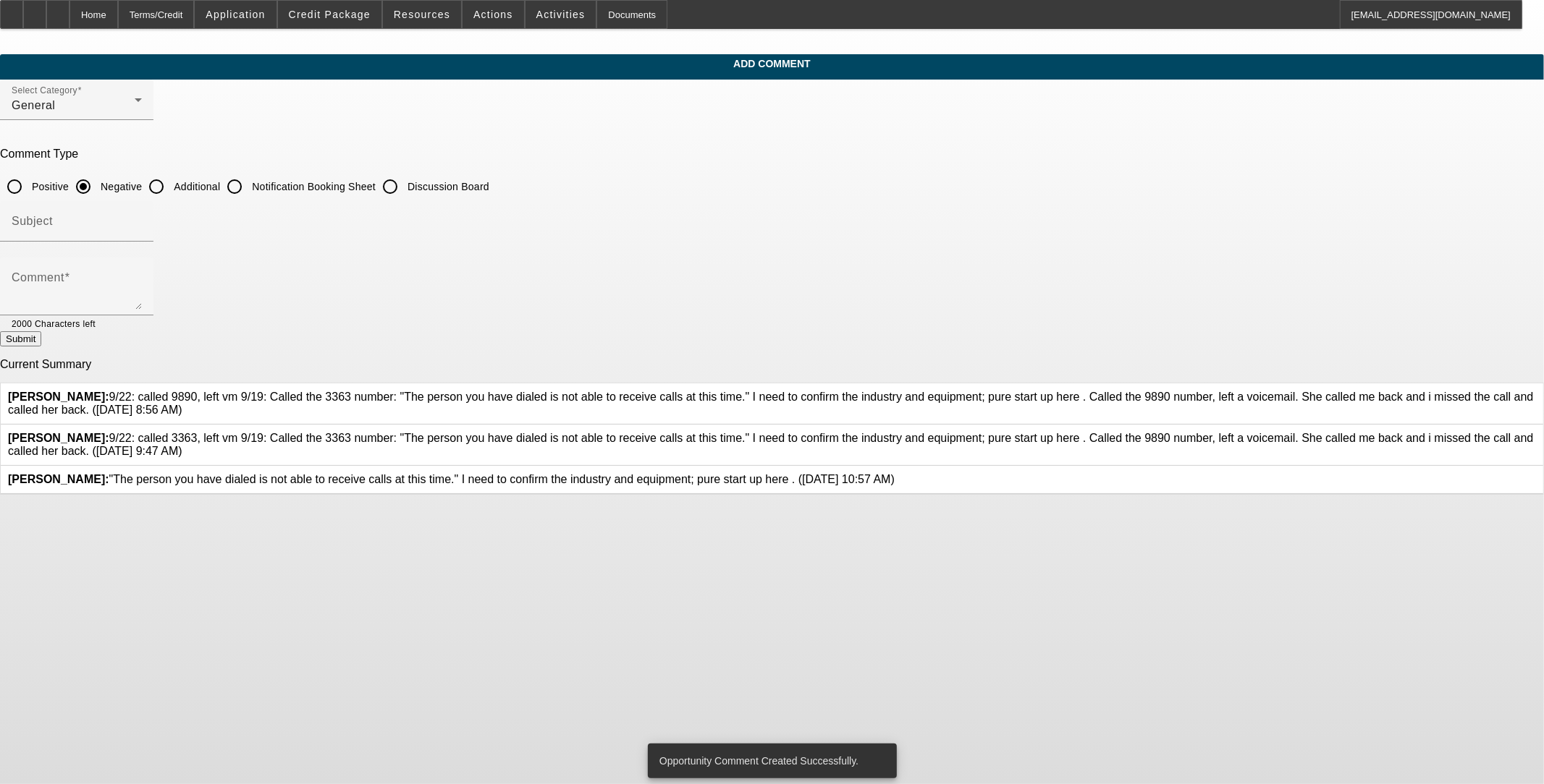
click at [642, 432] on icon at bounding box center [1536, 432] width 0 height 0
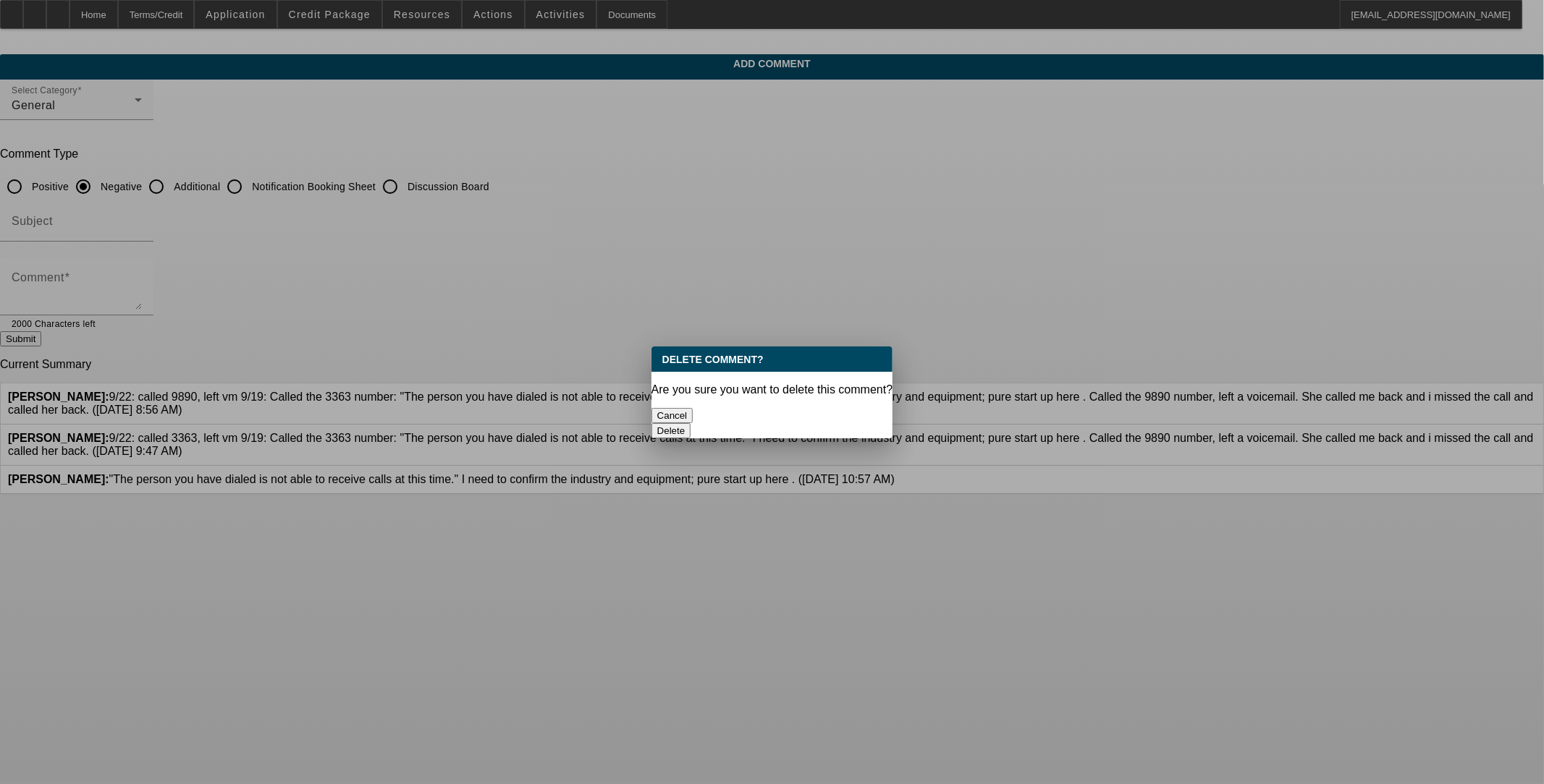
click at [642, 423] on button "Delete" at bounding box center [671, 430] width 40 height 15
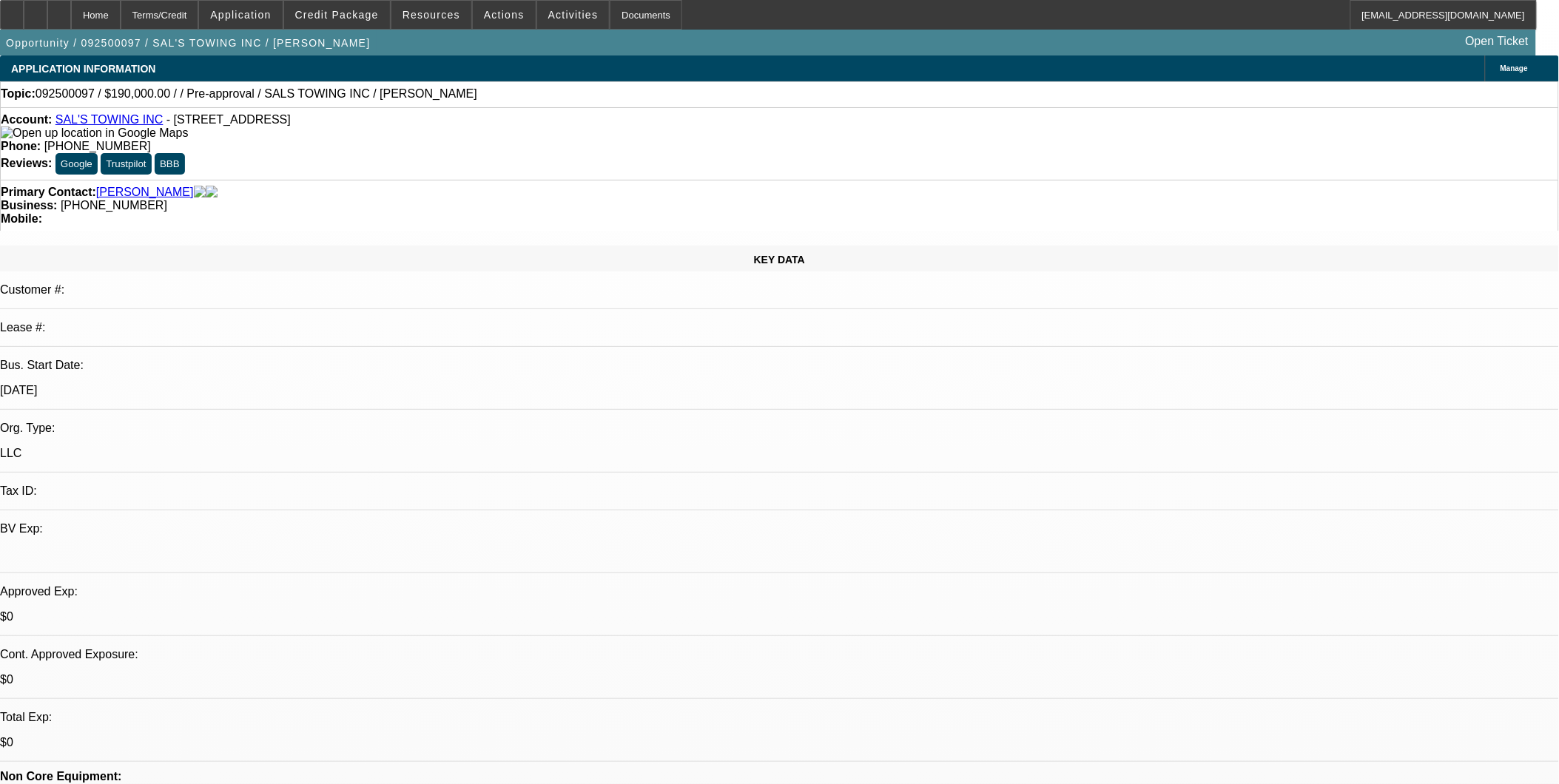
select select "0"
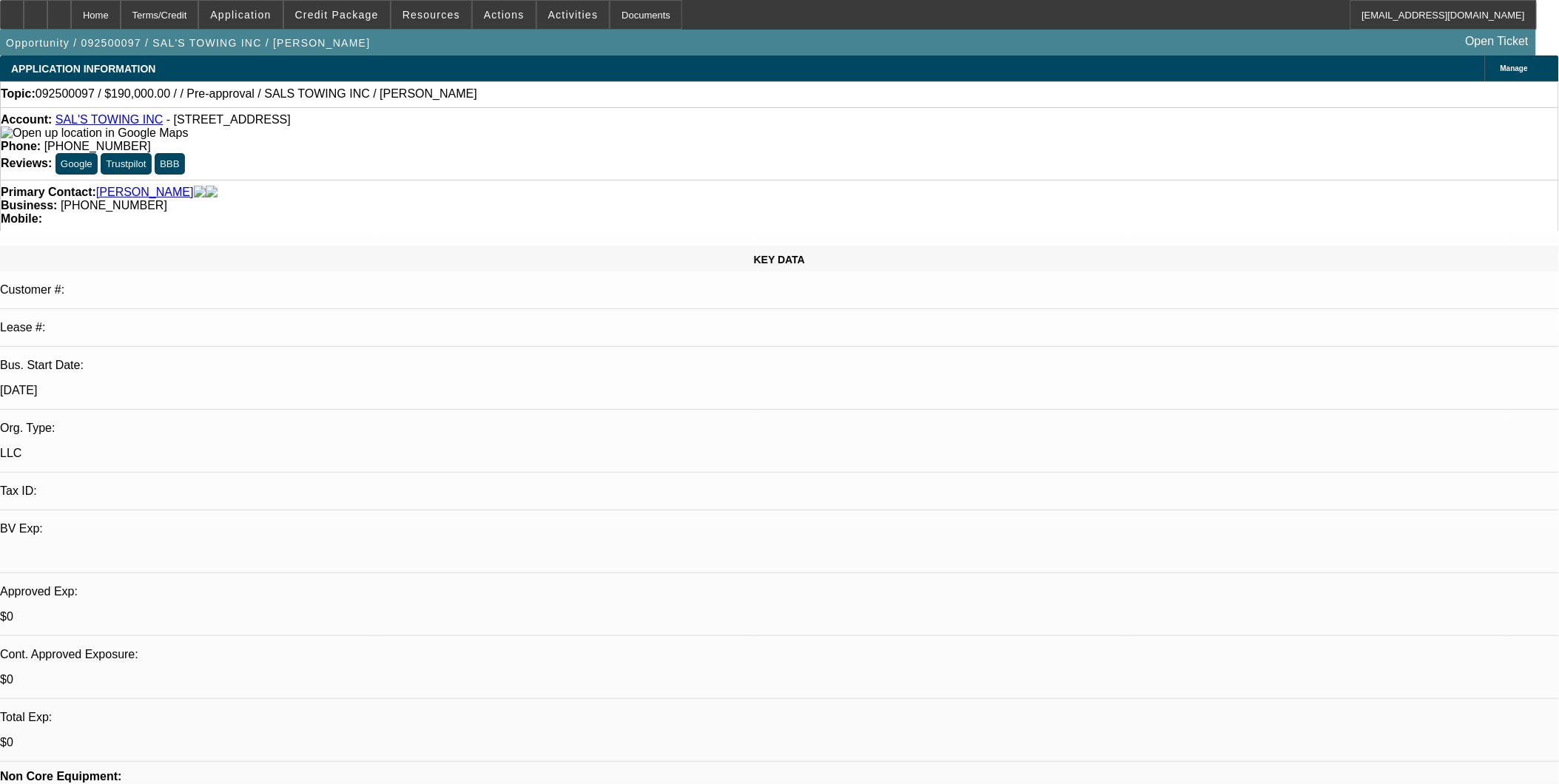
select select "0.1"
select select "1"
select select "6"
select select "1"
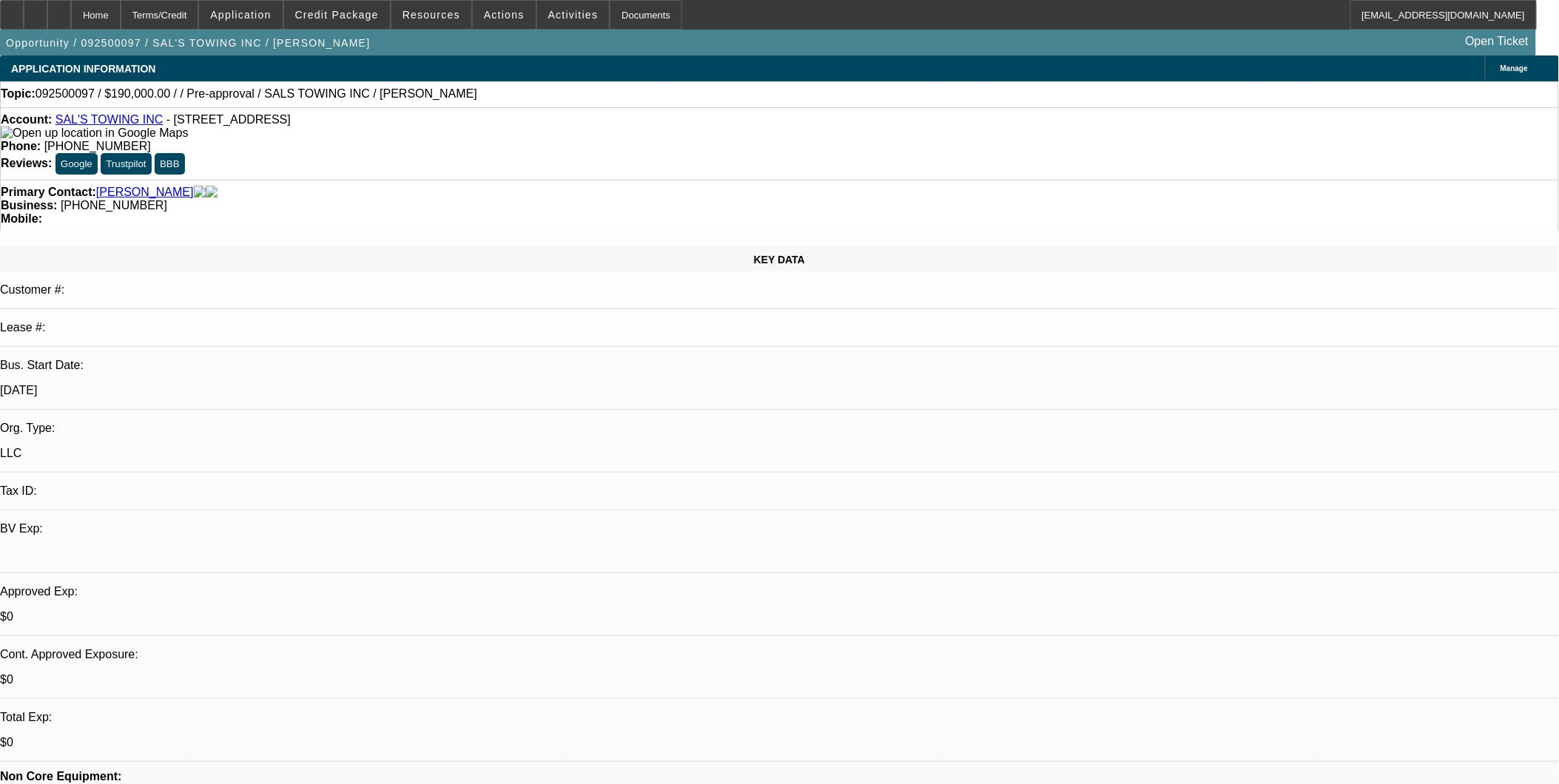
select select "1"
select select "4"
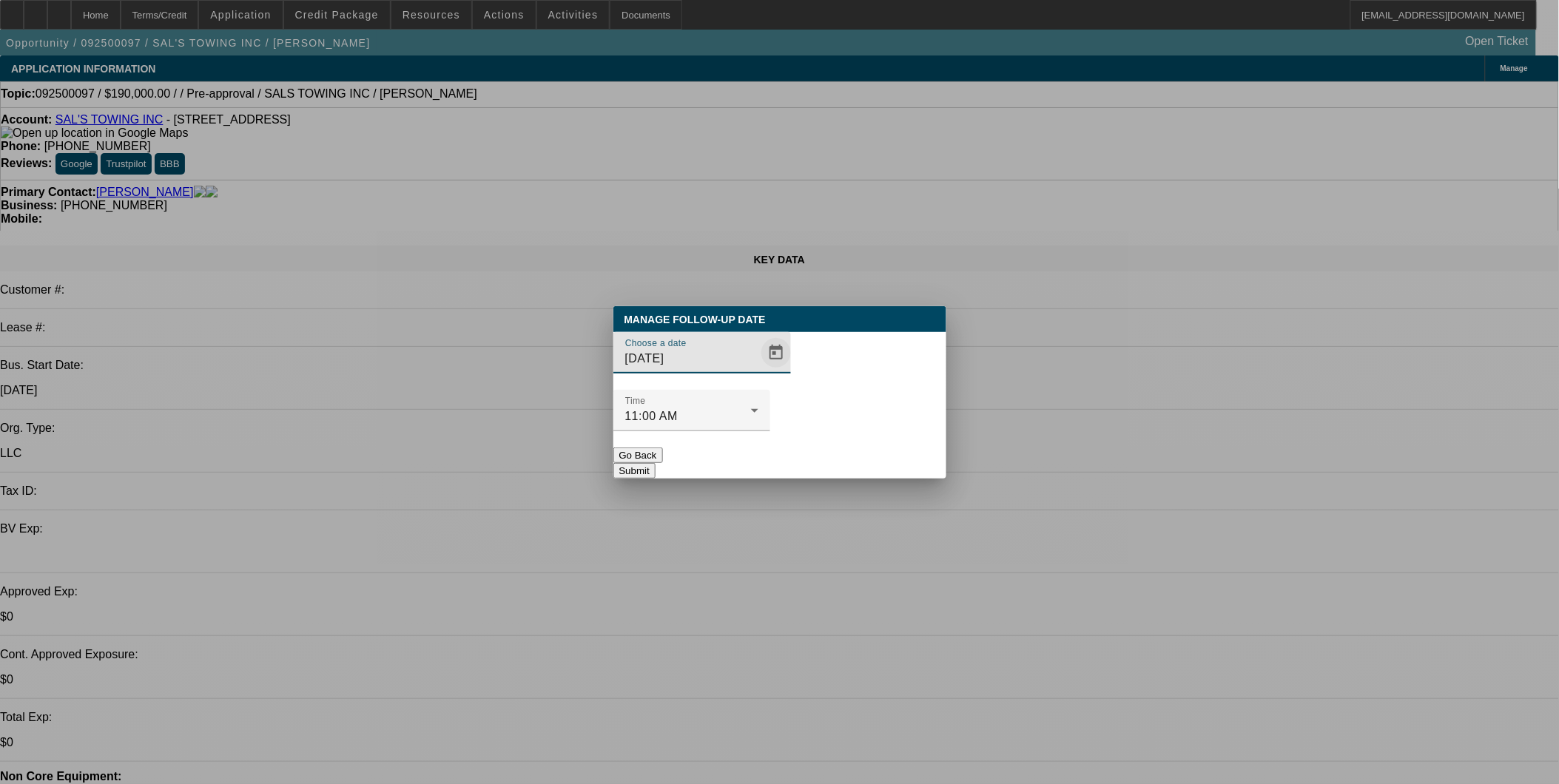
click at [758, 371] on span "Open calendar" at bounding box center [775, 352] width 35 height 35
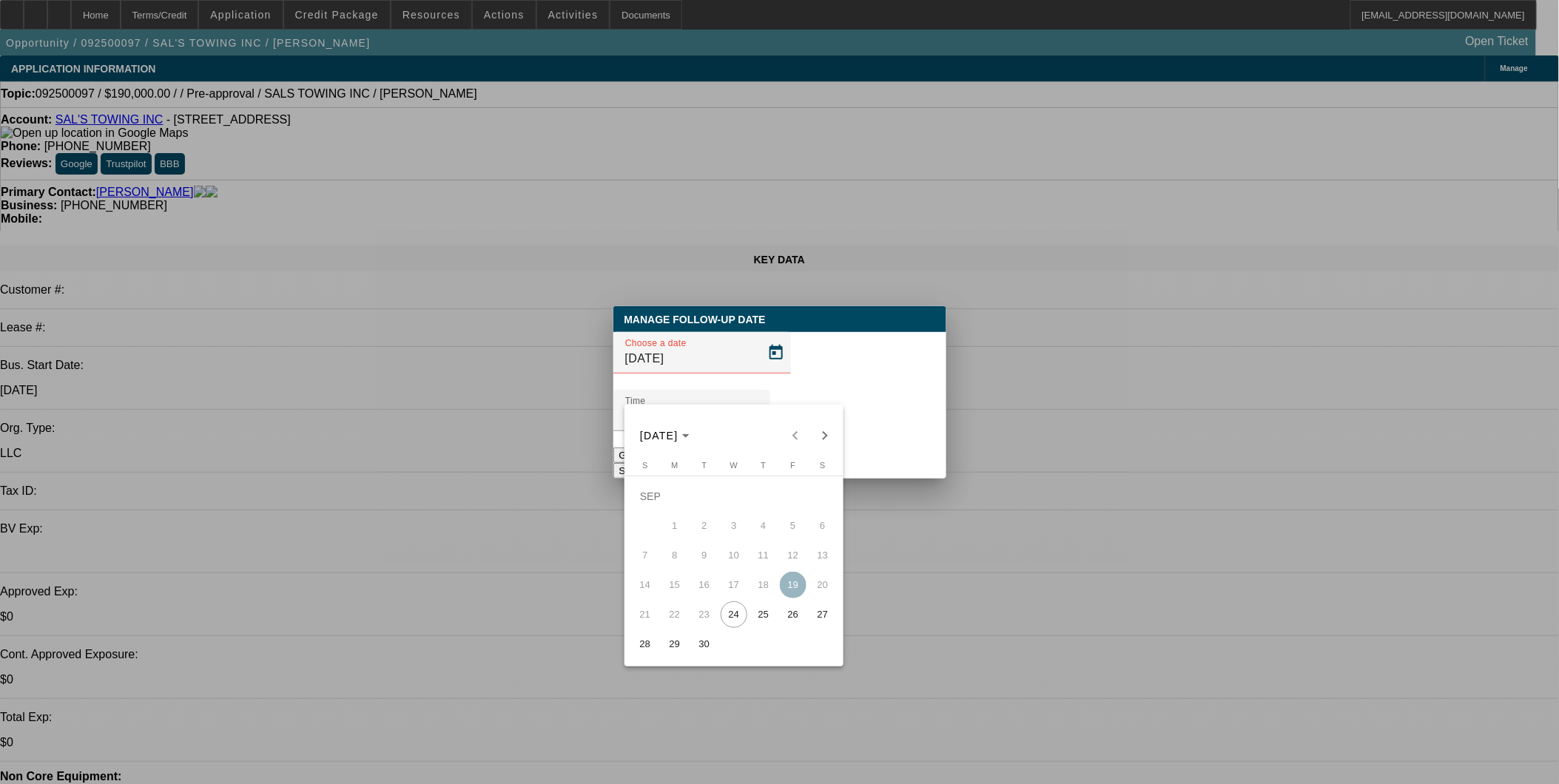
click at [768, 617] on span "25" at bounding box center [764, 614] width 27 height 27
type input "9/25/2025"
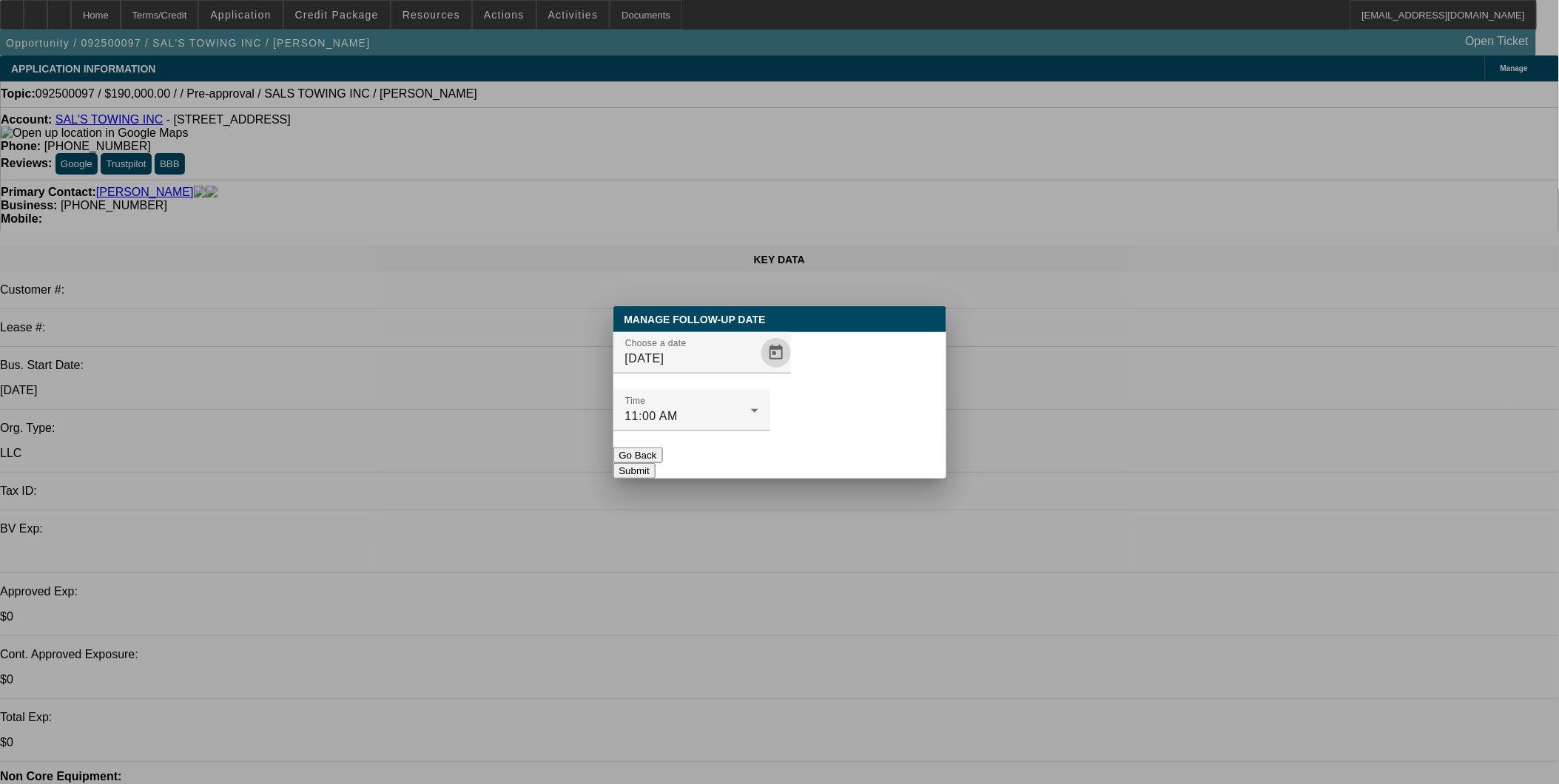
click at [655, 463] on button "Submit" at bounding box center [634, 470] width 42 height 15
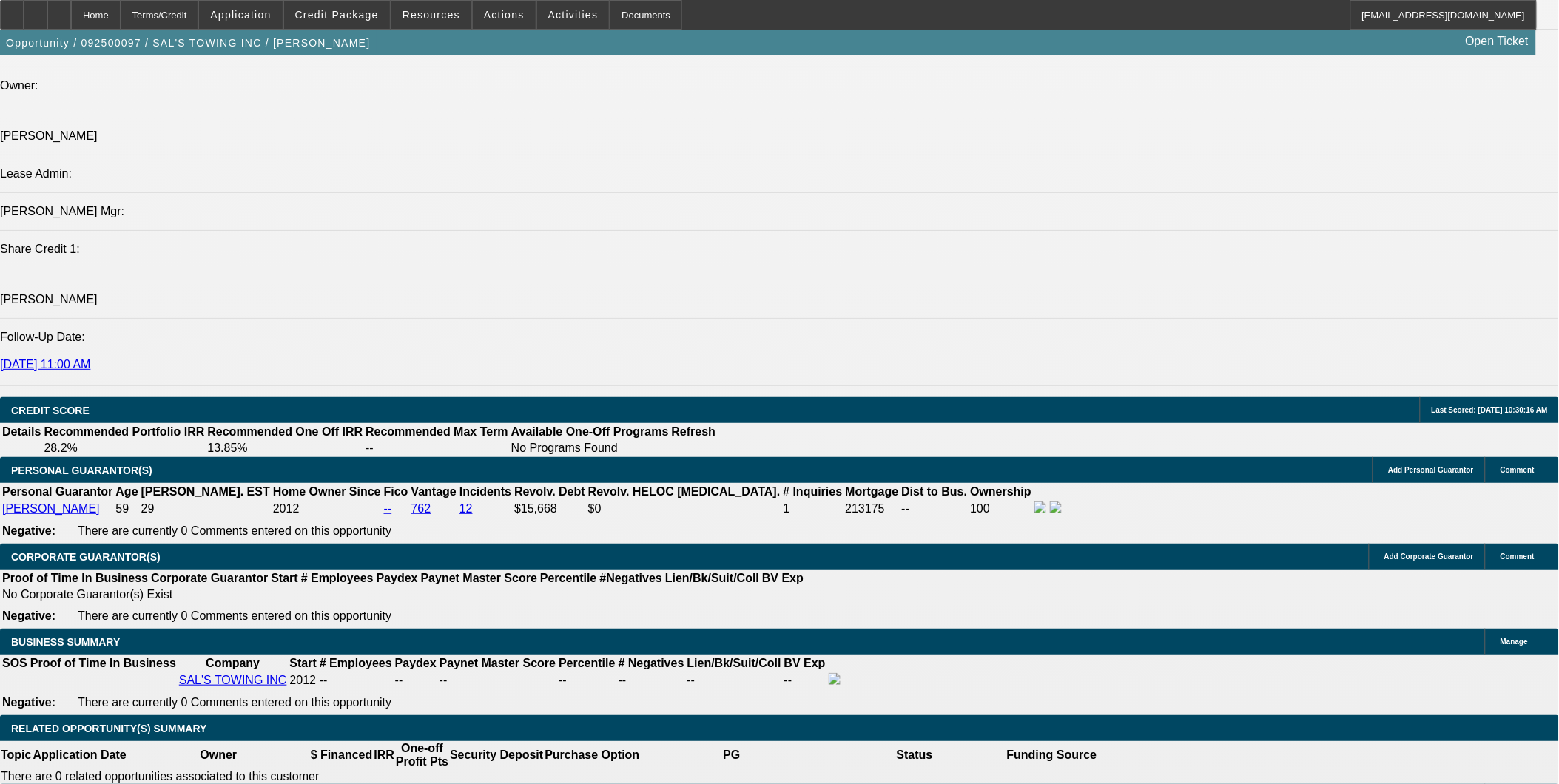
scroll to position [1561, 0]
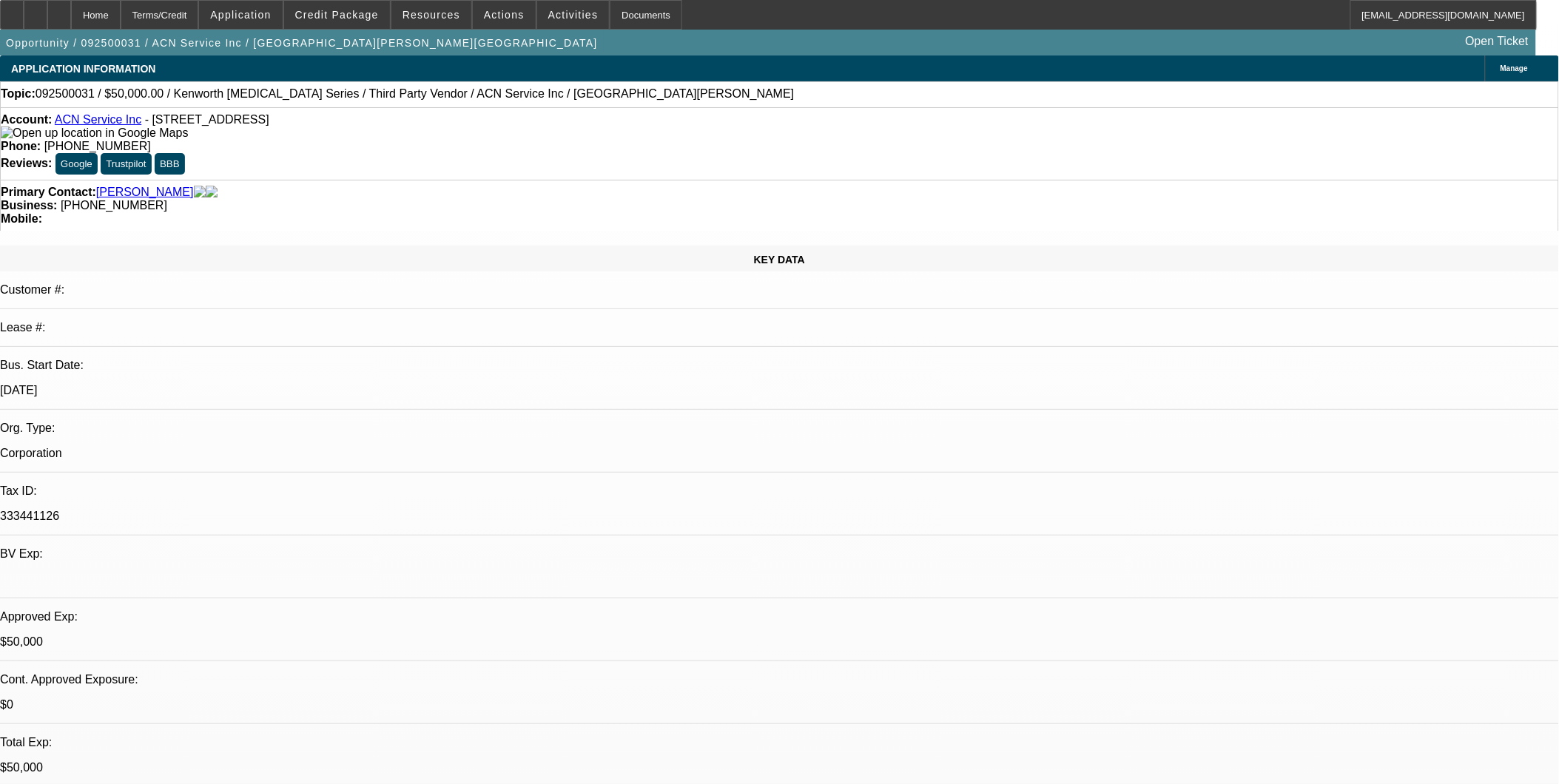
select select "0"
select select "2"
select select "0.1"
select select "0"
select select "2"
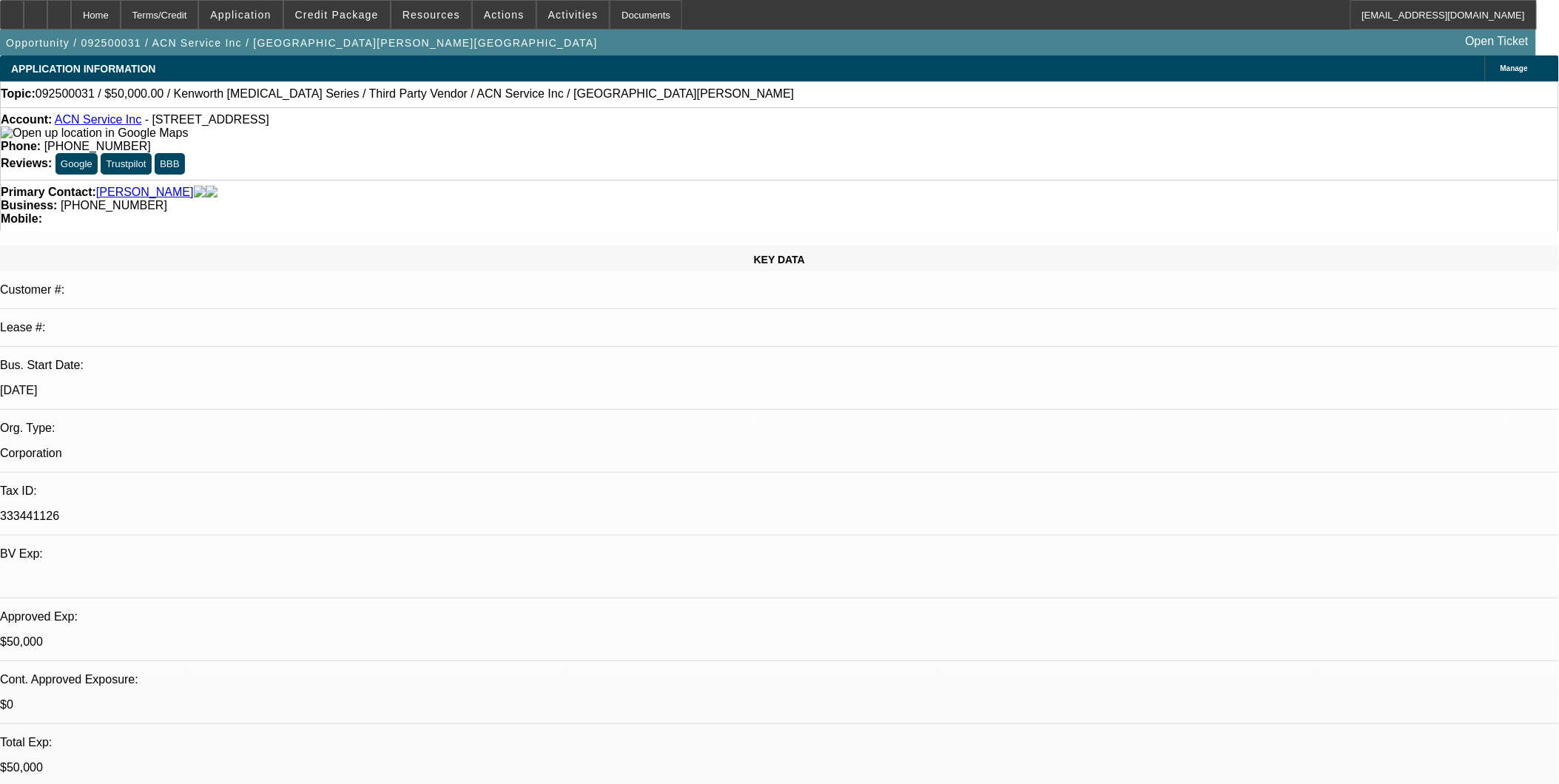
select select "0.1"
select select "0"
select select "2"
select select "0.1"
select select "0"
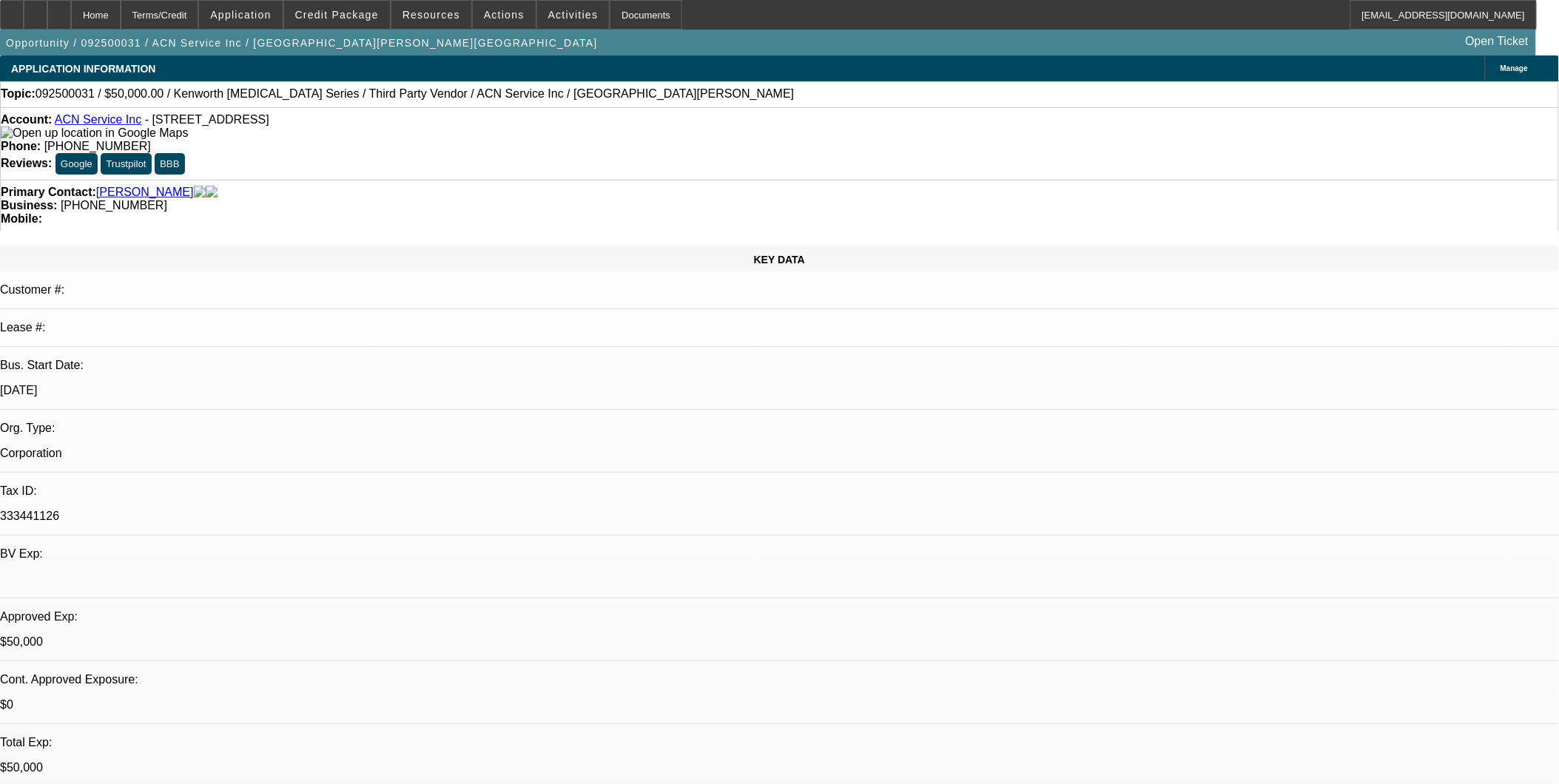
select select "0"
select select "0.1"
select select "1"
select select "2"
select select "4"
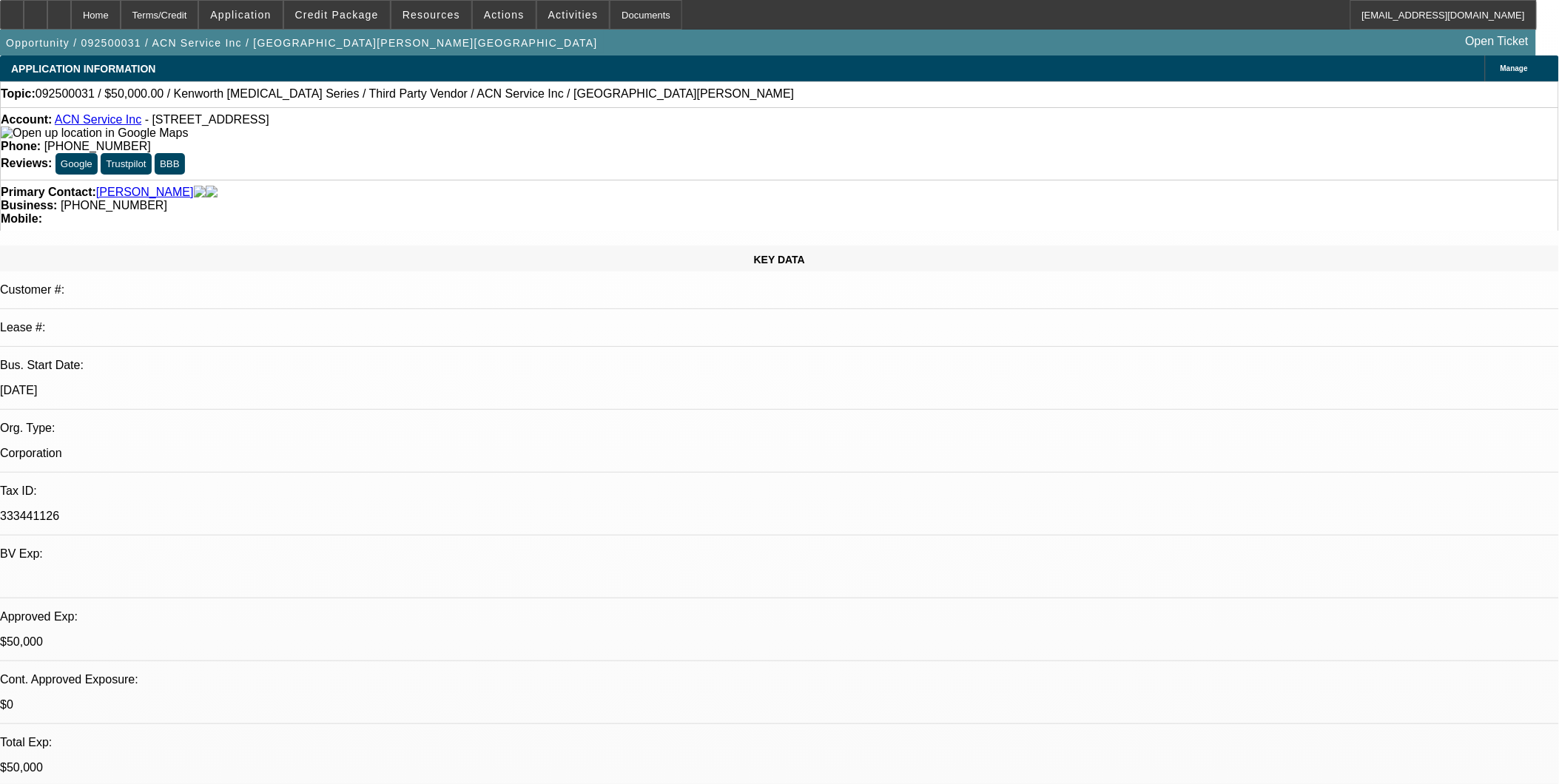
select select "1"
select select "2"
select select "4"
select select "1"
select select "2"
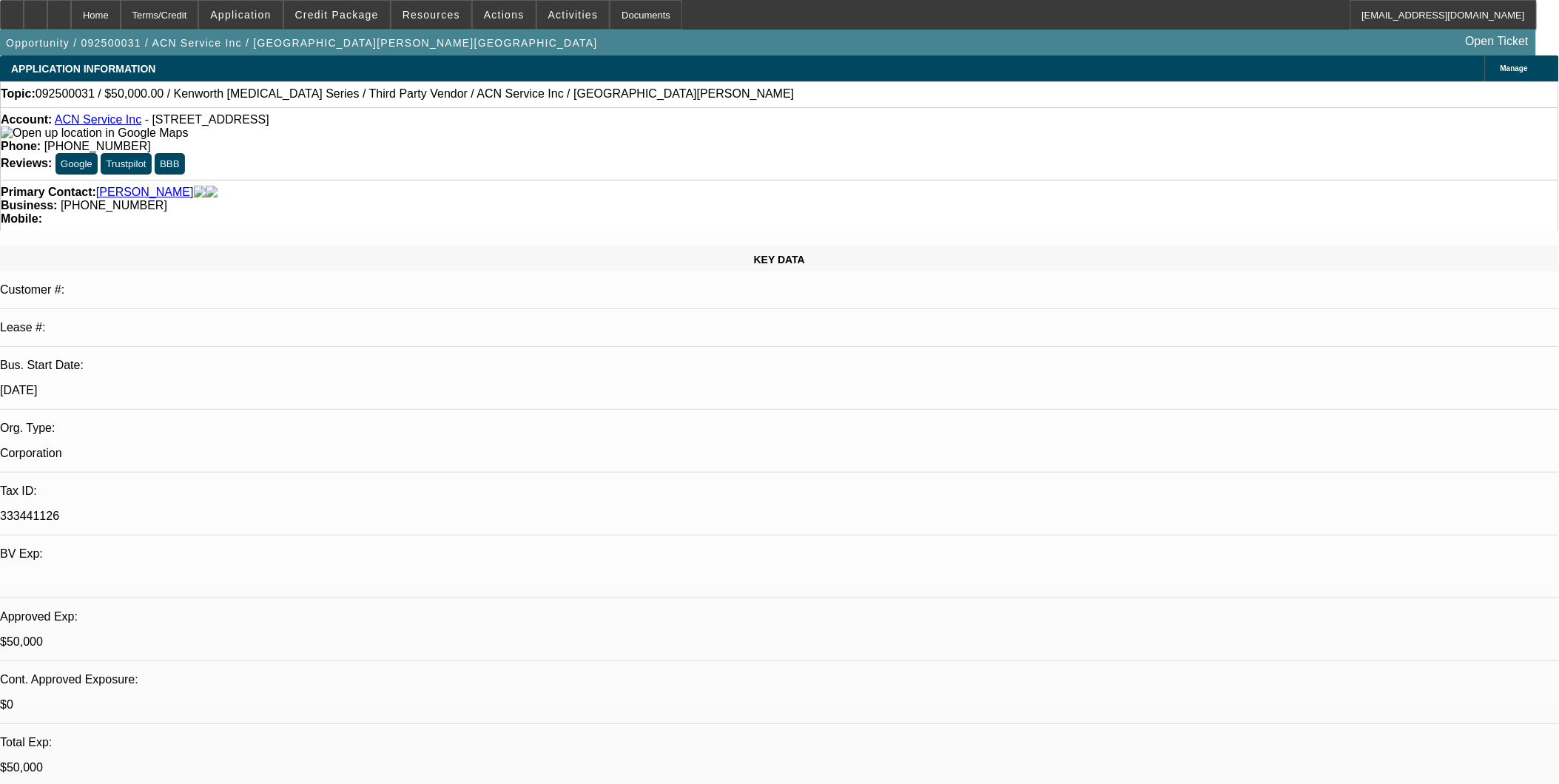
select select "4"
select select "1"
select select "4"
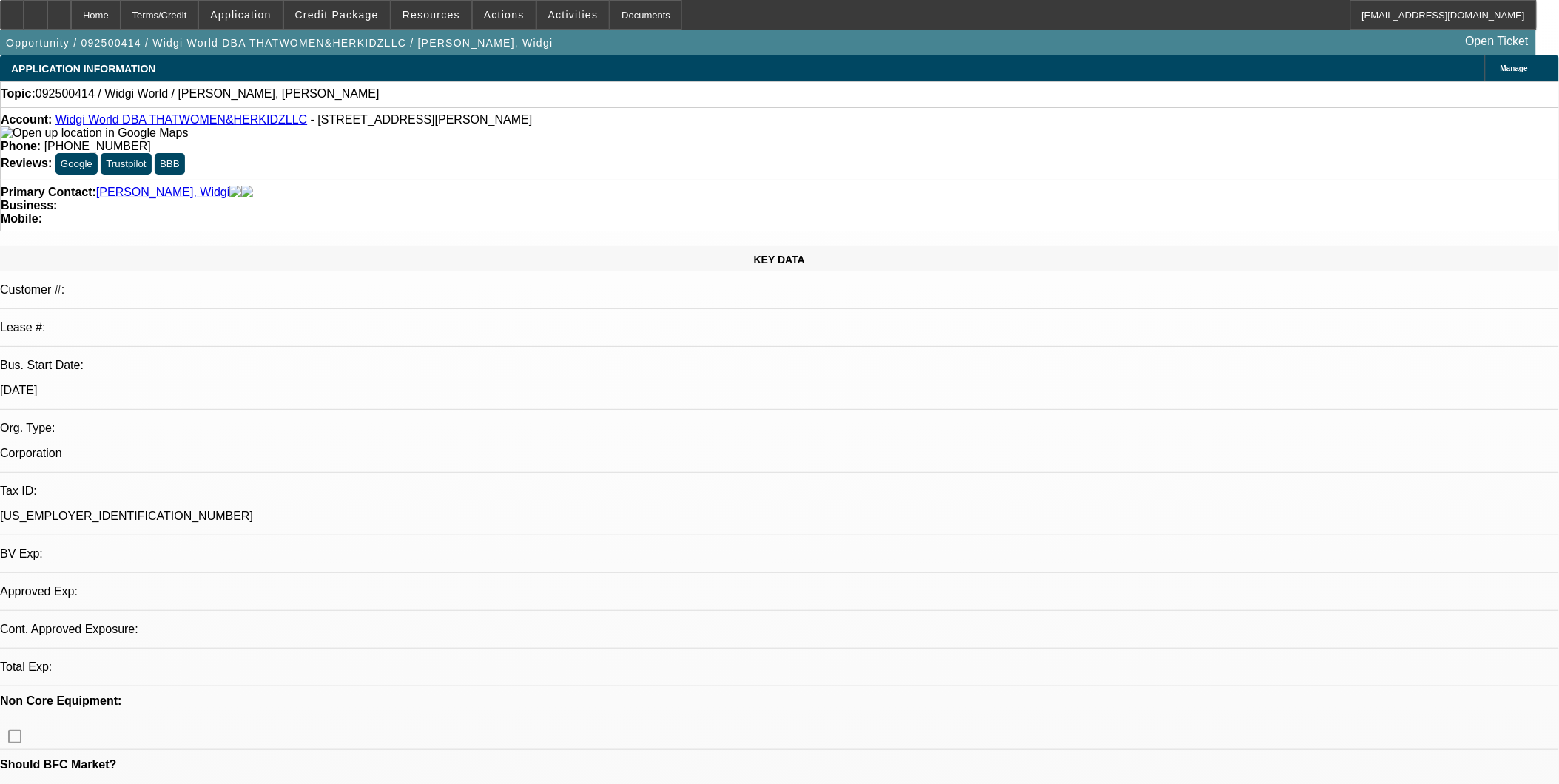
select select "0"
select select "2"
select select "0.1"
select select "1"
select select "2"
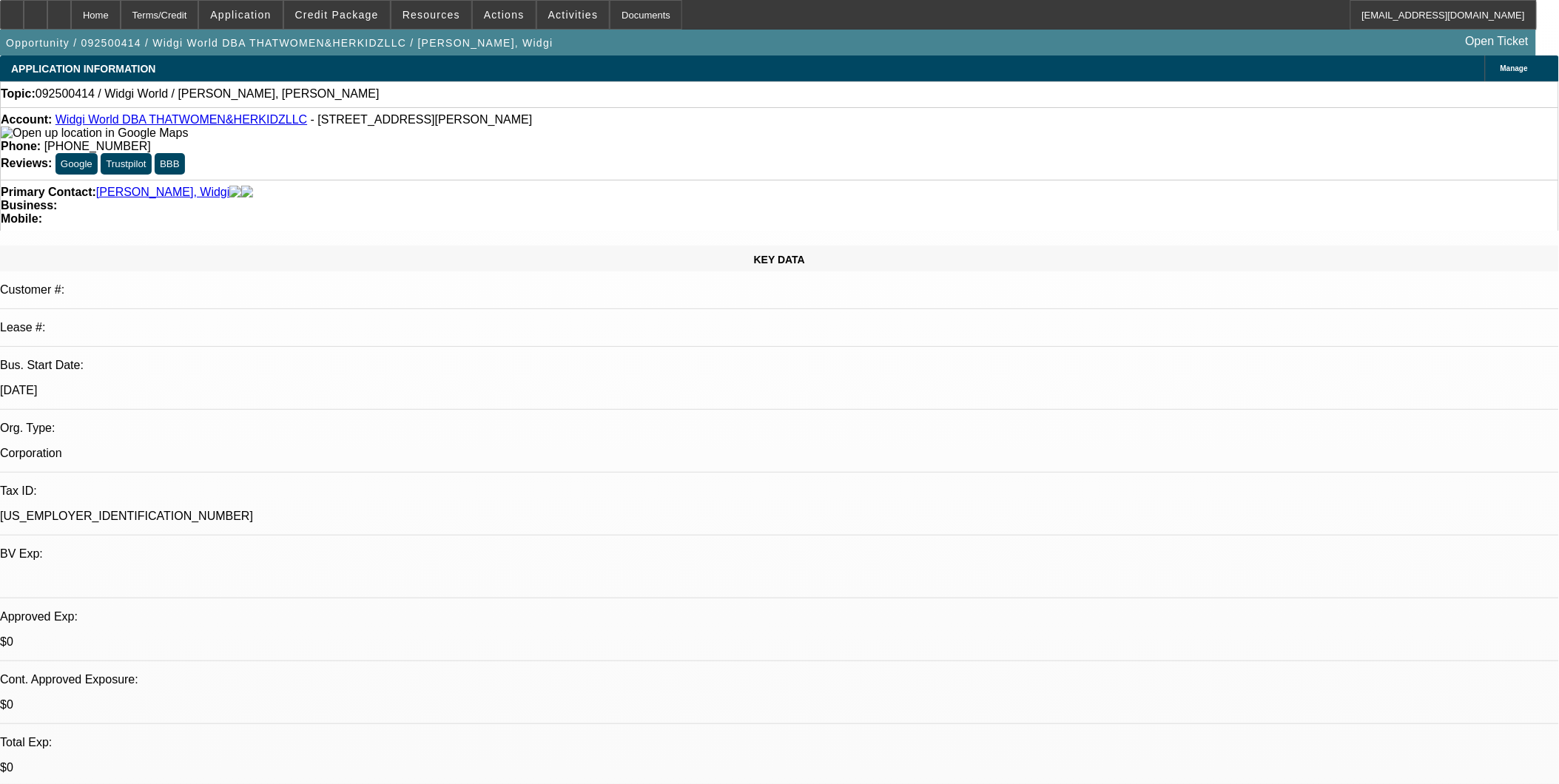
select select "4"
click at [271, 14] on span "Application" at bounding box center [240, 14] width 60 height 12
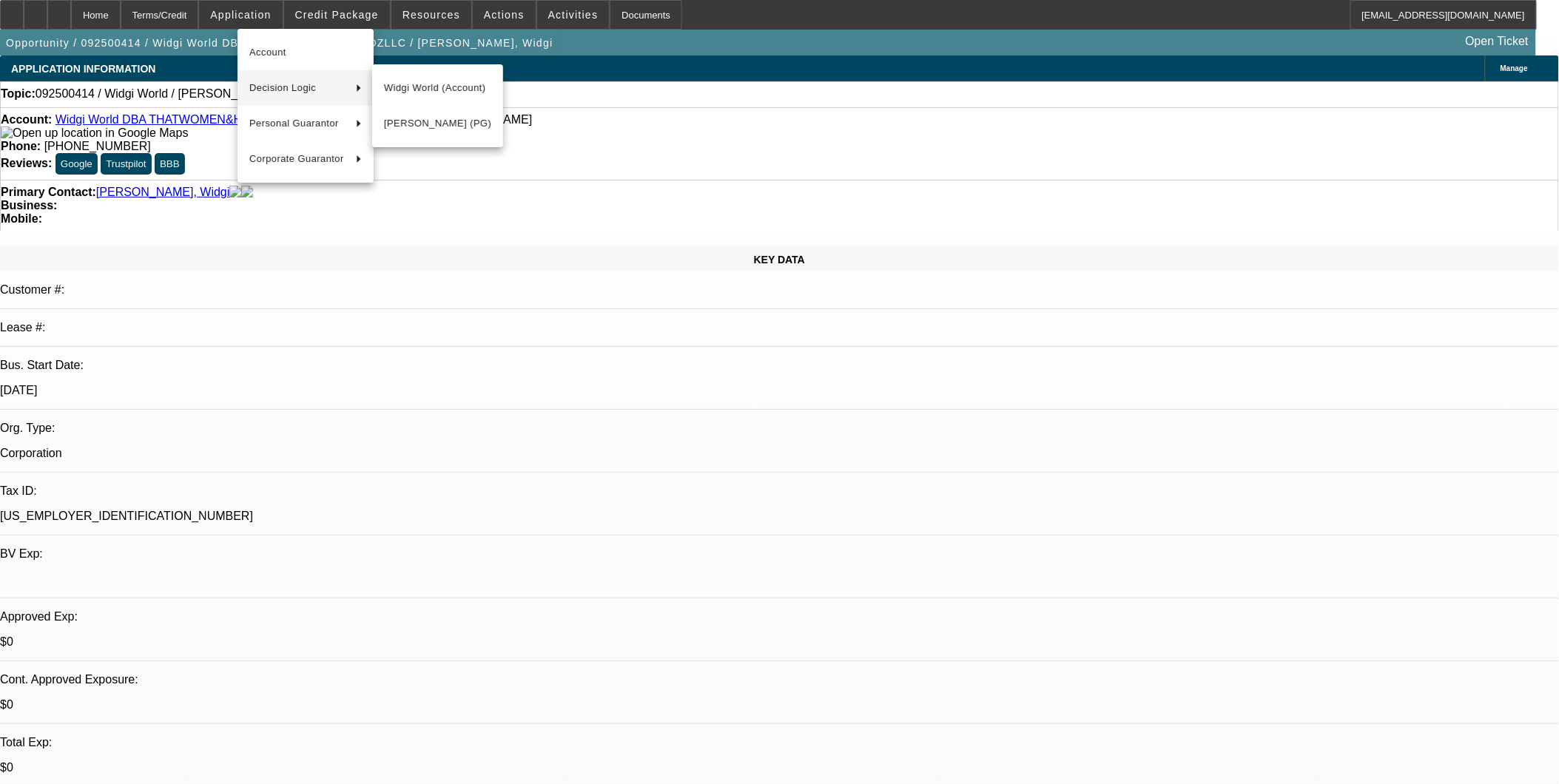
drag, startPoint x: 691, startPoint y: 124, endPoint x: 593, endPoint y: 116, distance: 98.3
click at [690, 134] on div at bounding box center [779, 392] width 1559 height 784
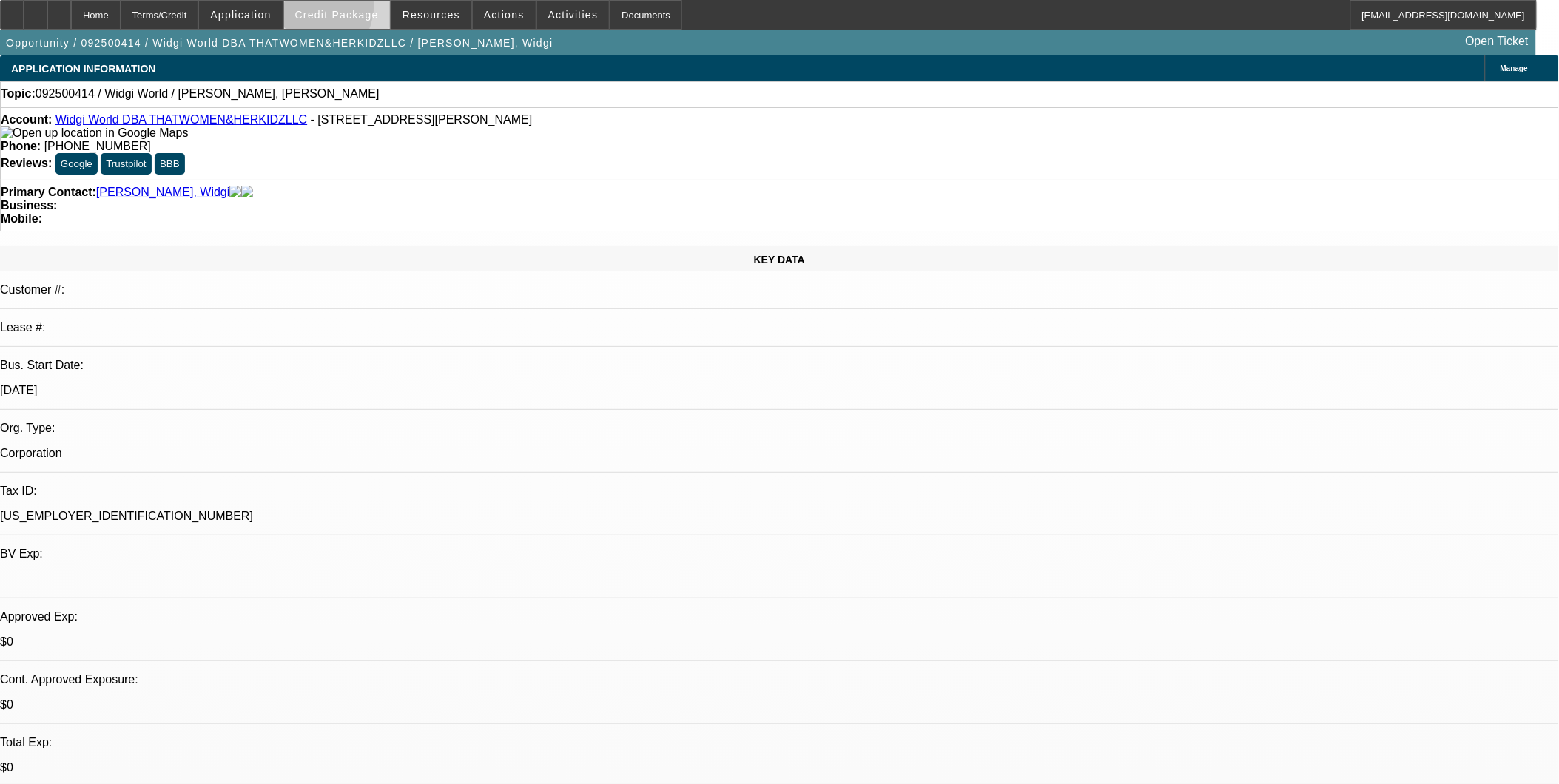
click at [314, 5] on span at bounding box center [337, 14] width 106 height 35
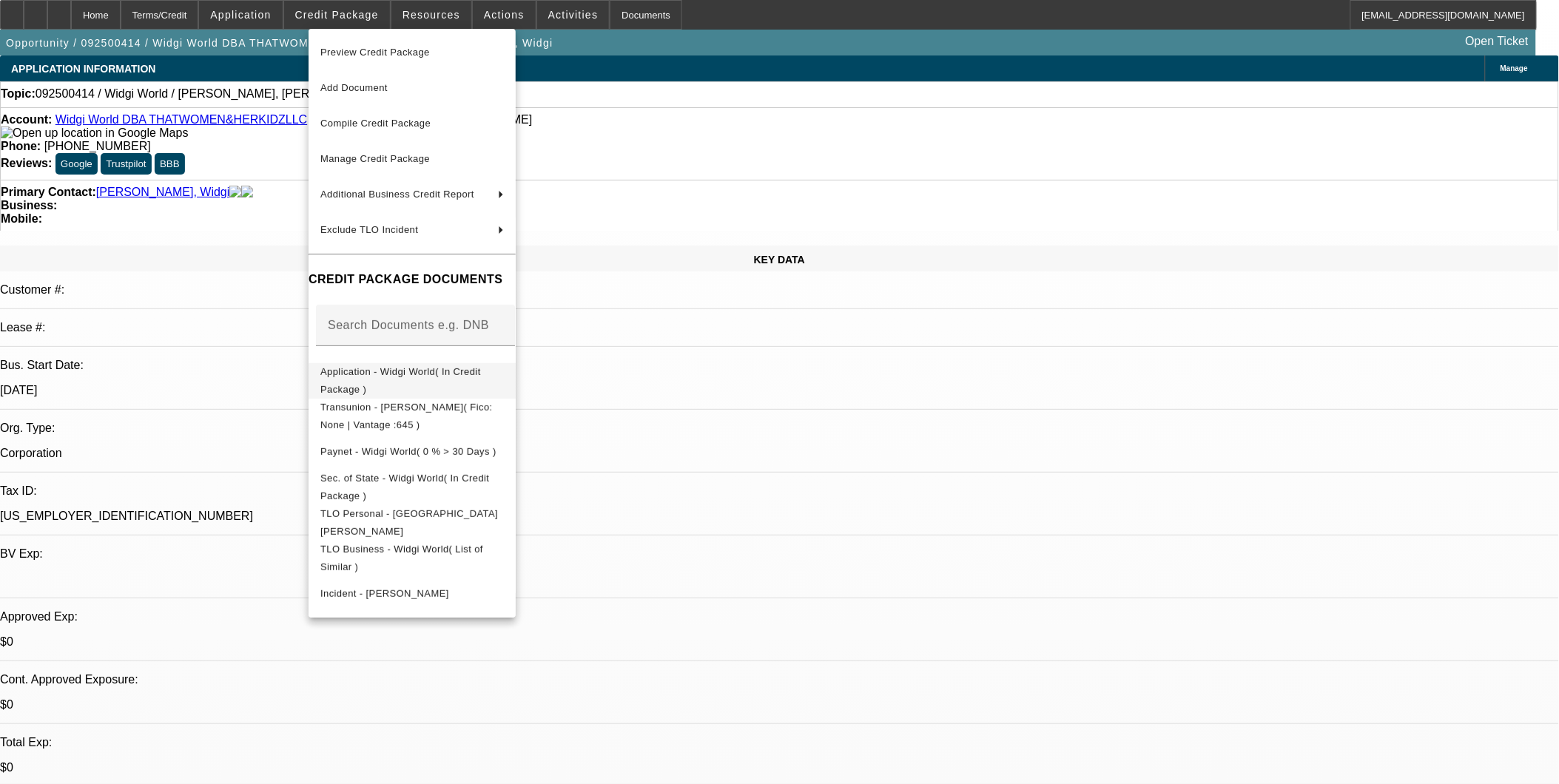
click at [437, 375] on span "Application - Widgi World( In Credit Package )" at bounding box center [401, 380] width 161 height 29
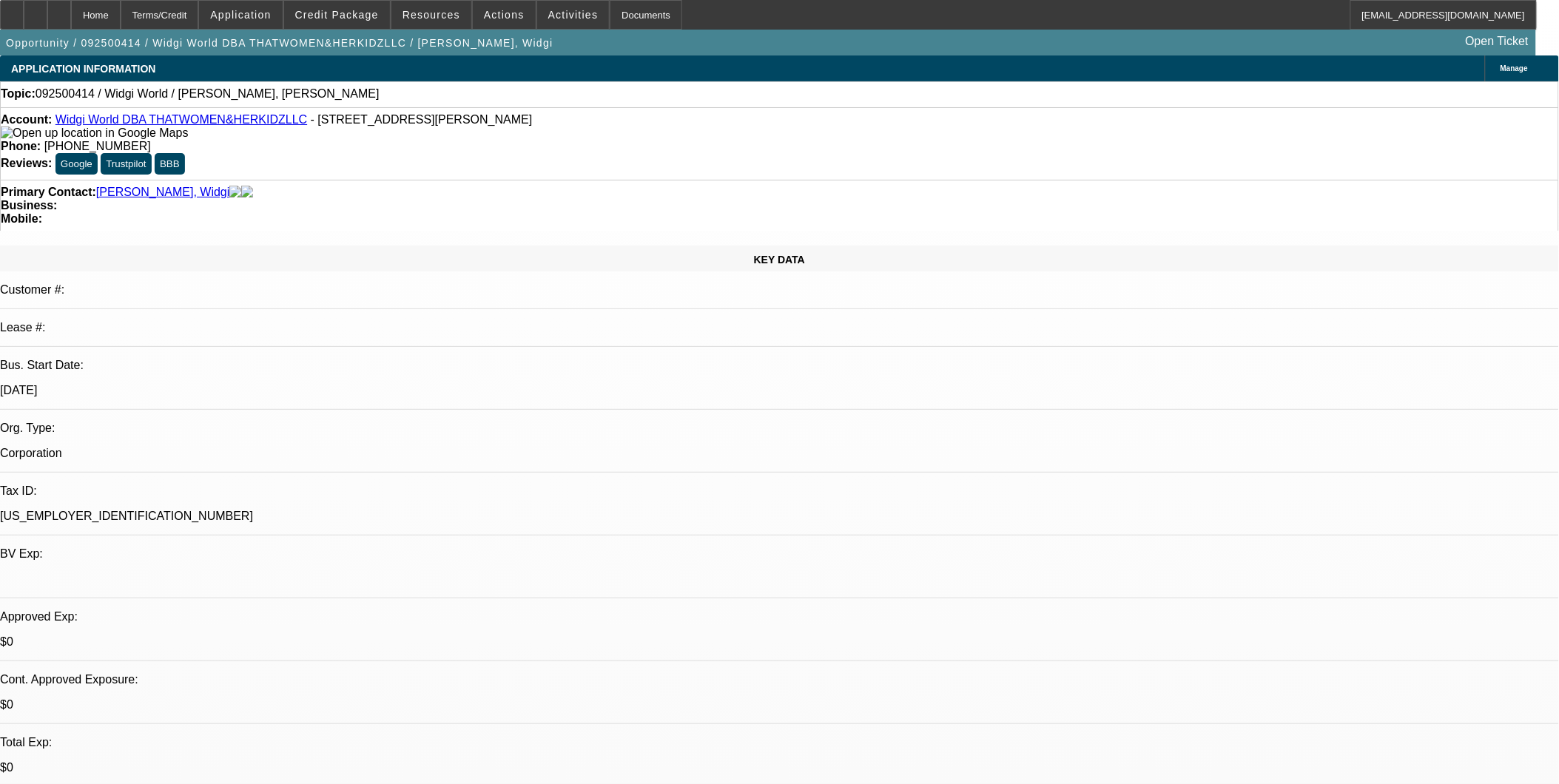
click at [256, 12] on span "Application" at bounding box center [240, 14] width 60 height 12
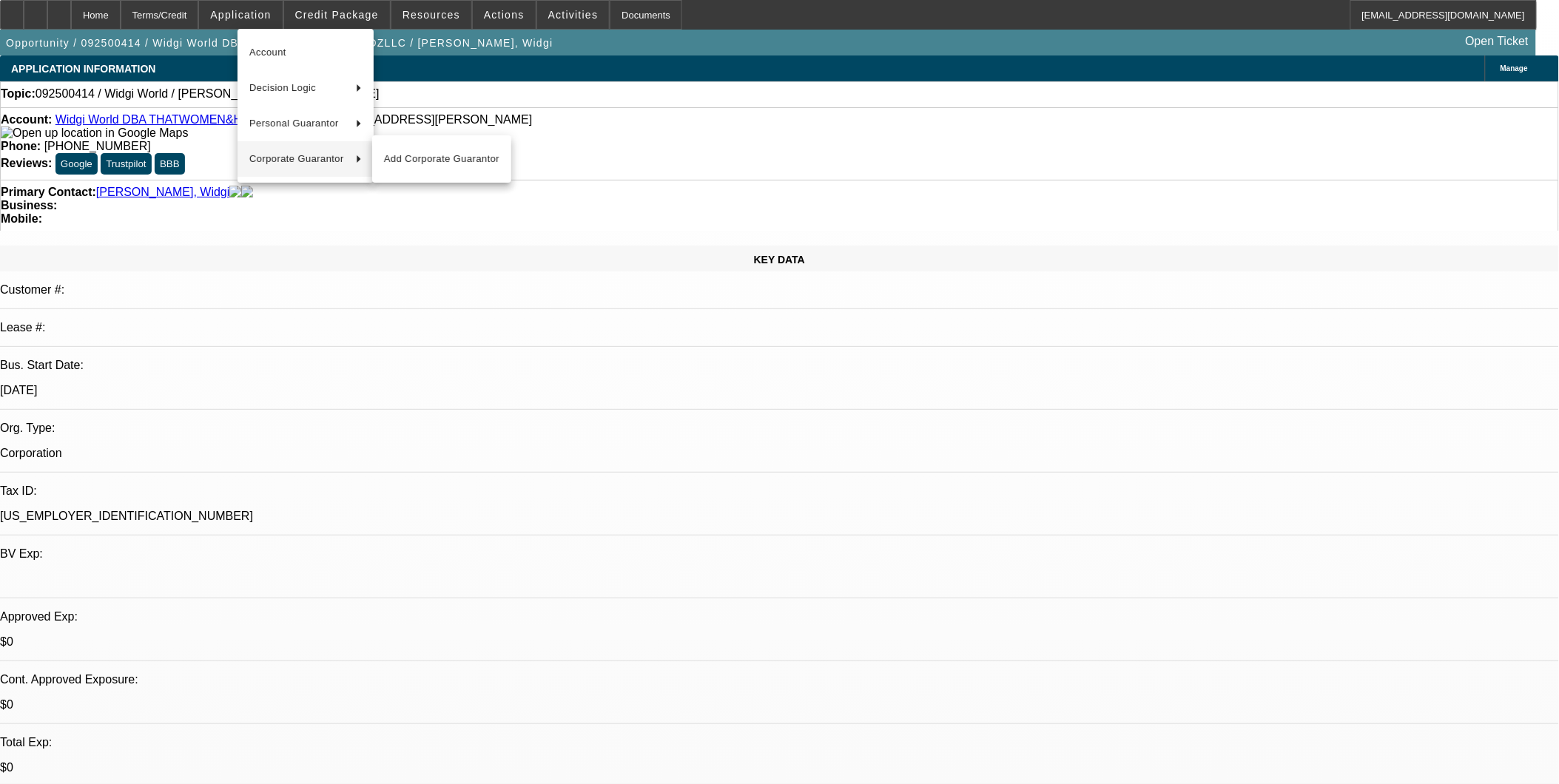
drag, startPoint x: 514, startPoint y: 404, endPoint x: 509, endPoint y: 416, distance: 13.0
click at [509, 412] on div at bounding box center [779, 392] width 1559 height 784
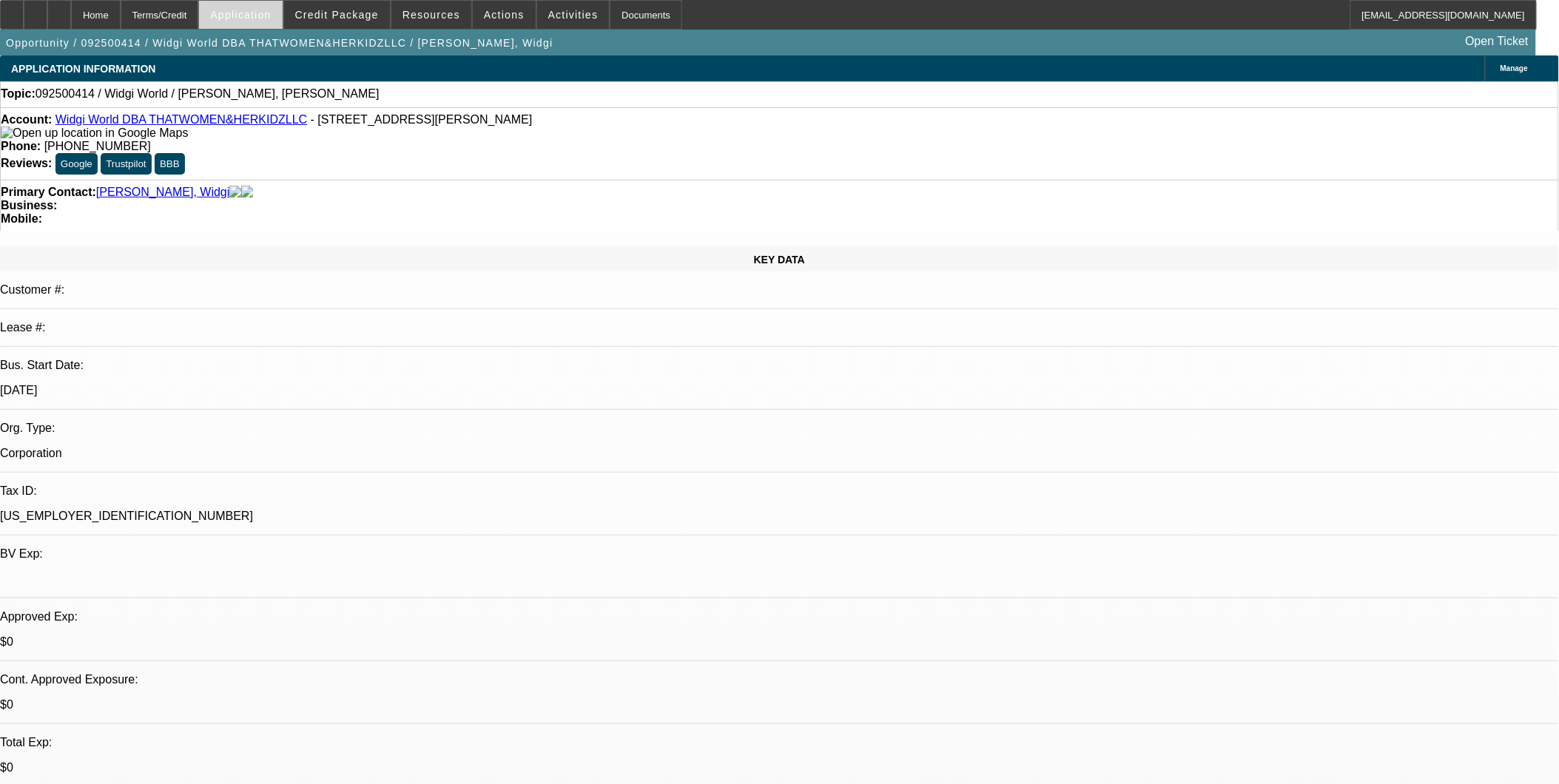
click at [261, 14] on span "Application" at bounding box center [240, 14] width 60 height 12
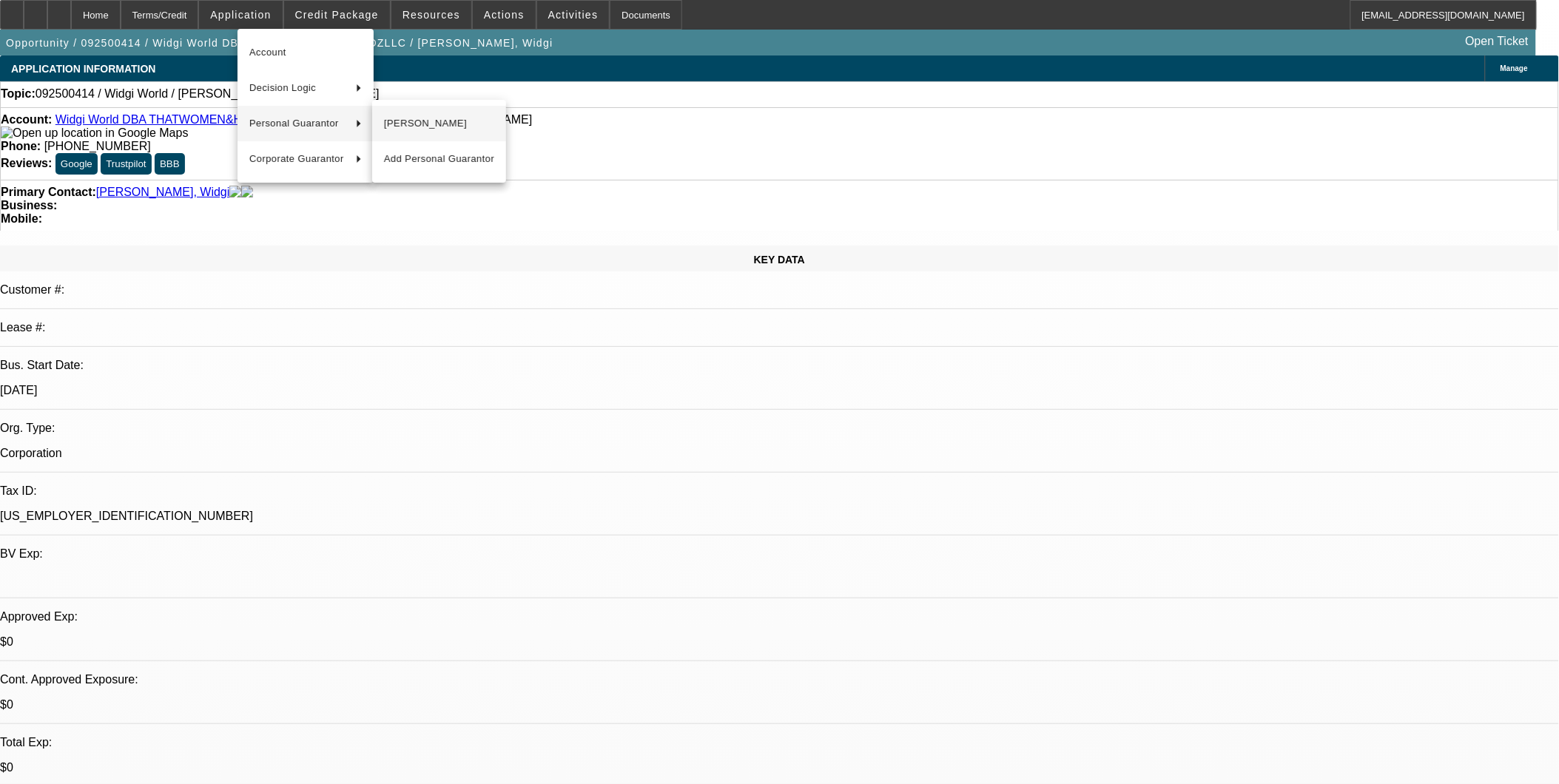
click at [391, 123] on span "[PERSON_NAME]" at bounding box center [439, 124] width 110 height 18
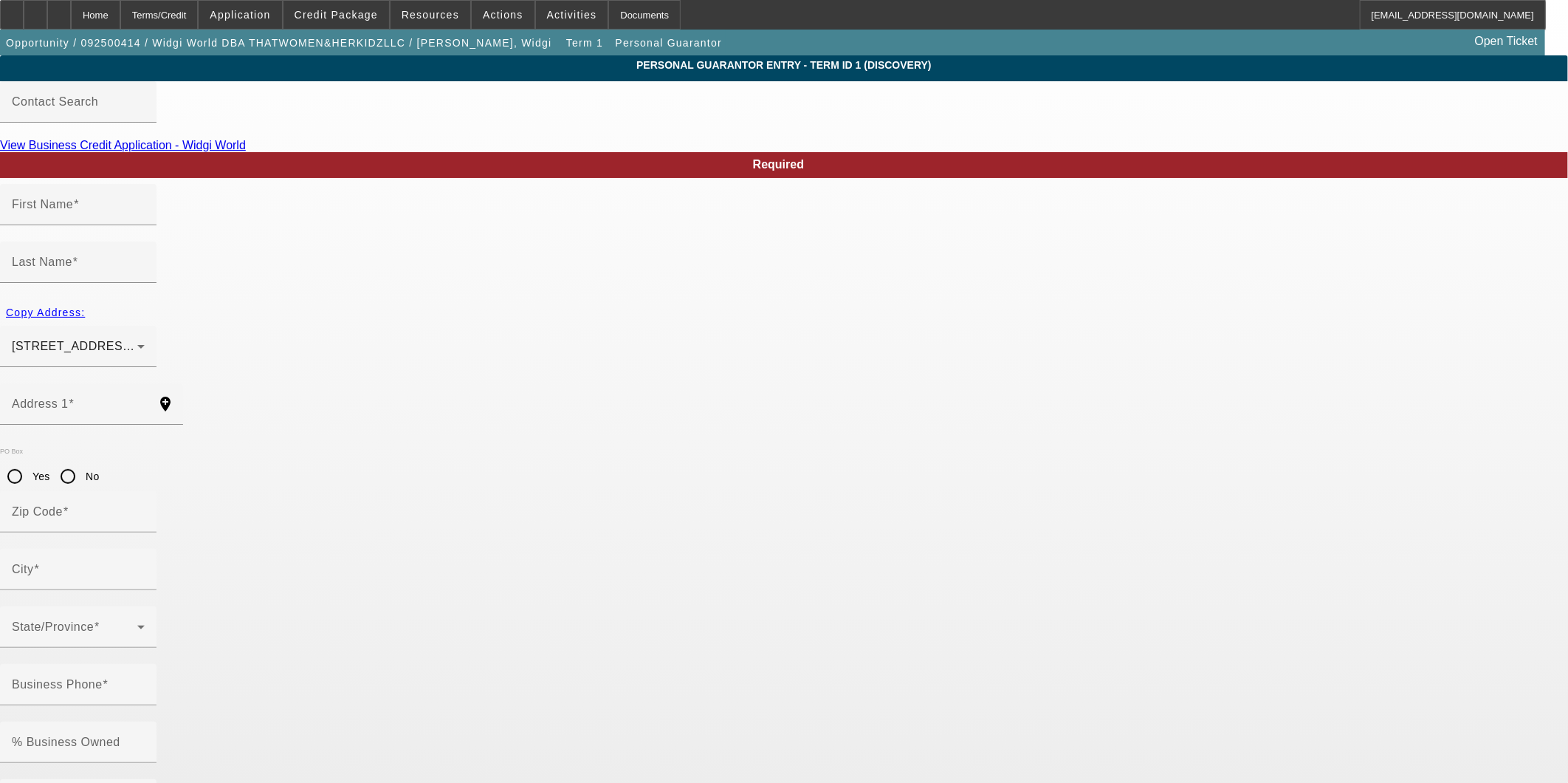
type input "April"
type input "Hale"
type input "621 washita stone dr"
radio input "true"
type input "33570"
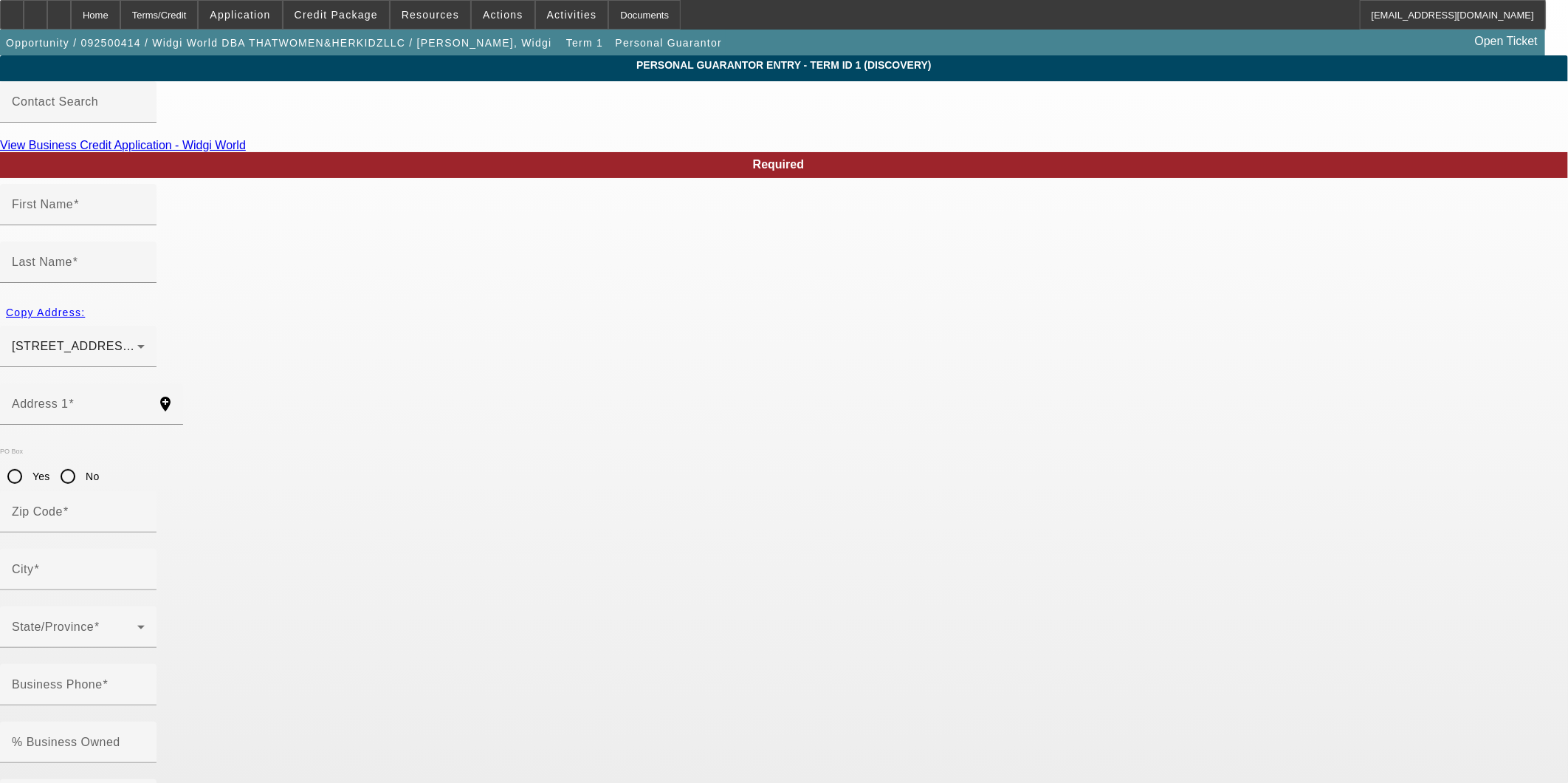
type input "Ruskin"
type input "(813) 570-0062"
type input "100"
type input "594-48-4387"
type input "aprilhale2015@gmail.com"
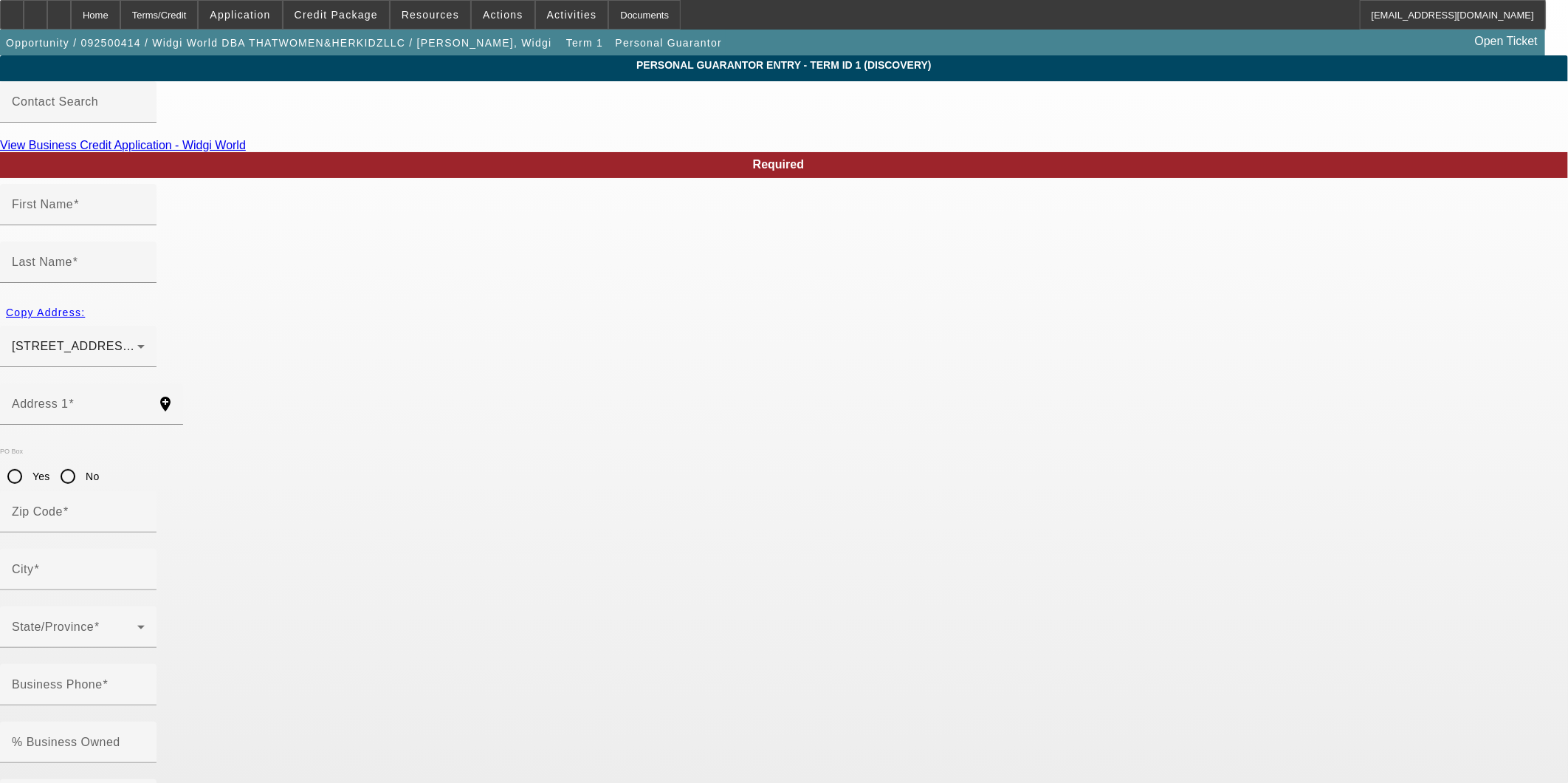
type input "(813) 327-9890"
type input "aprilhale2015@gmail.co"
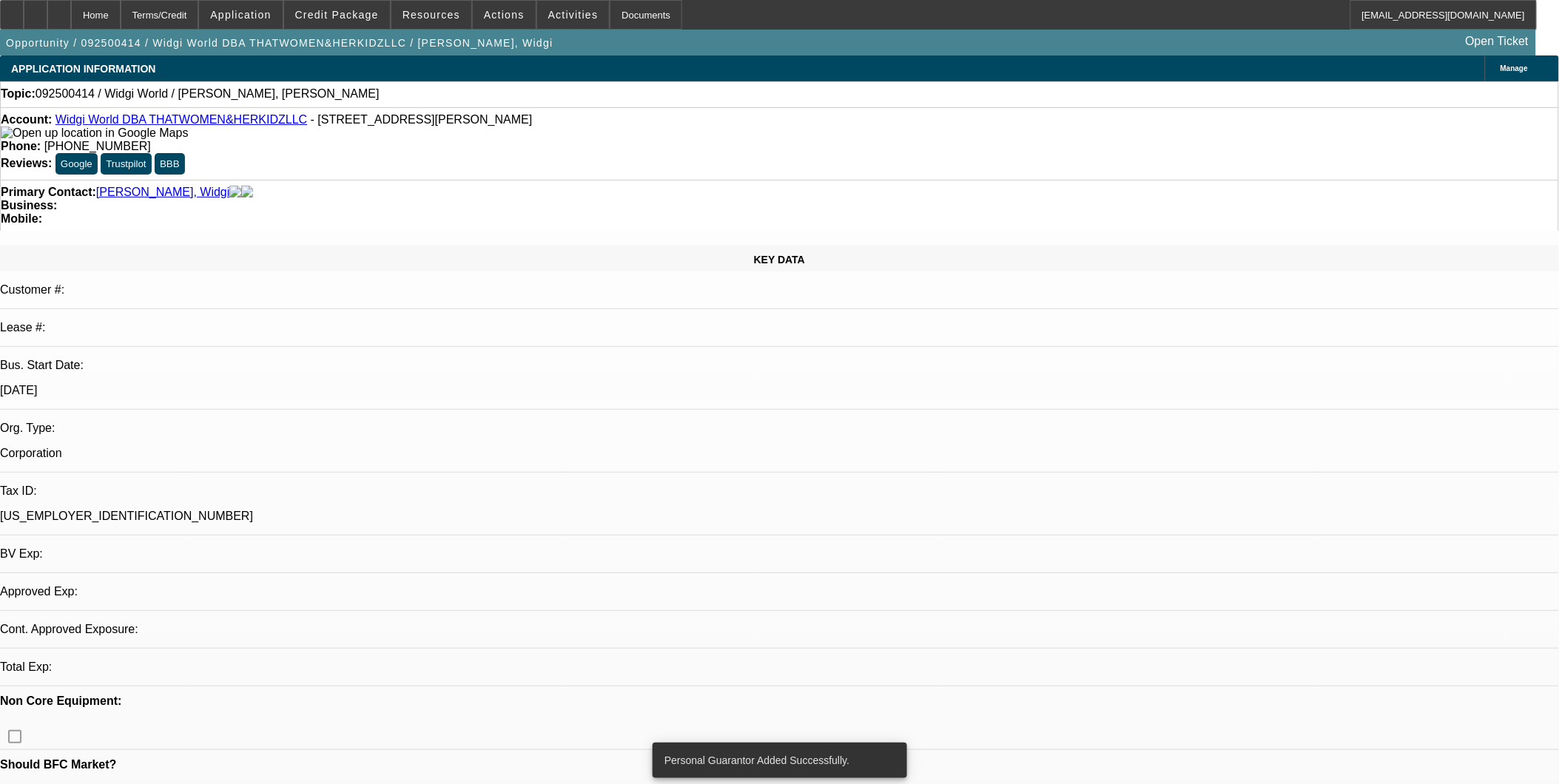
select select "0"
select select "2"
select select "0.1"
select select "4"
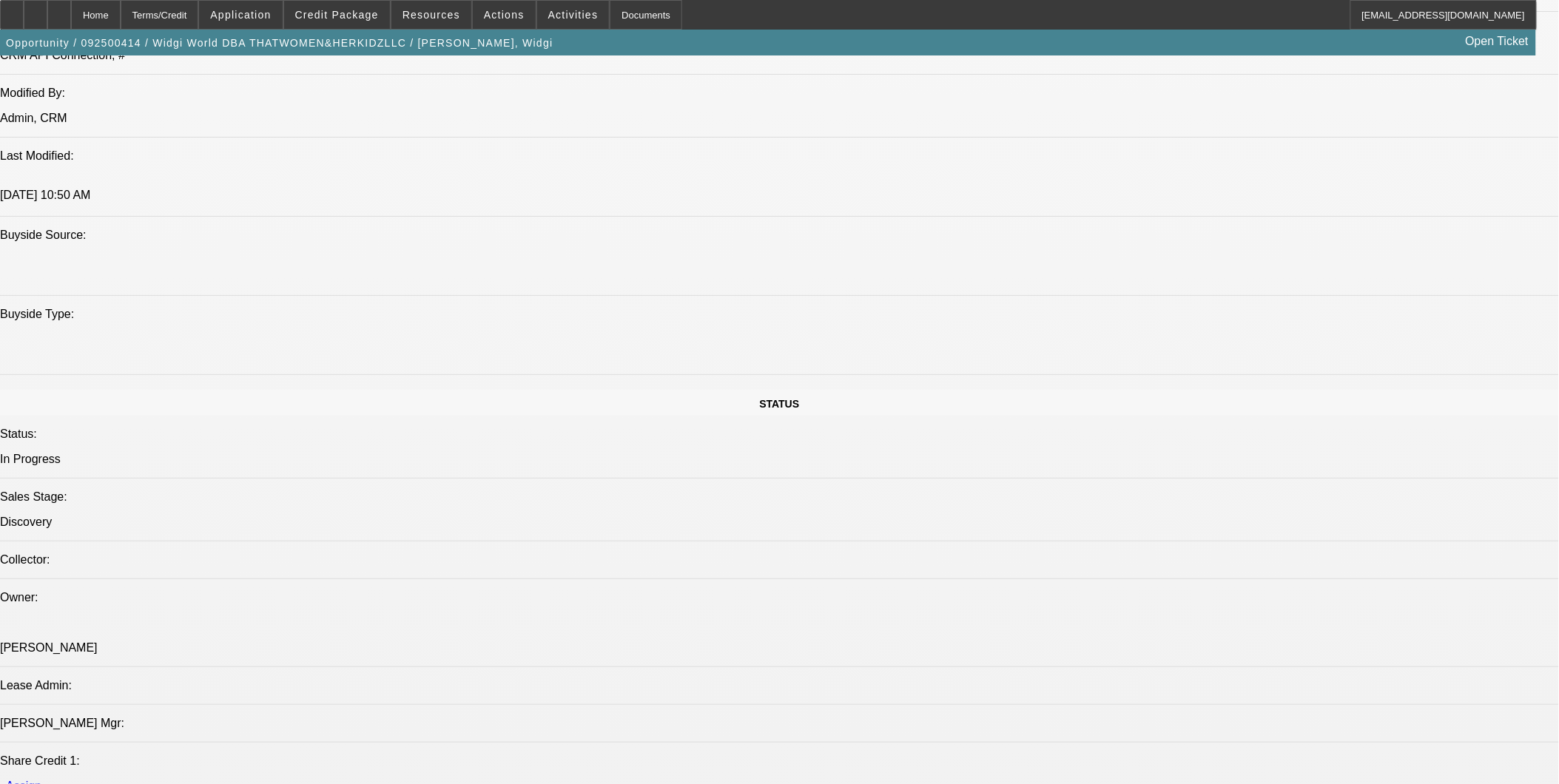
scroll to position [1314, 0]
drag, startPoint x: 1054, startPoint y: 466, endPoint x: 1153, endPoint y: 519, distance: 112.3
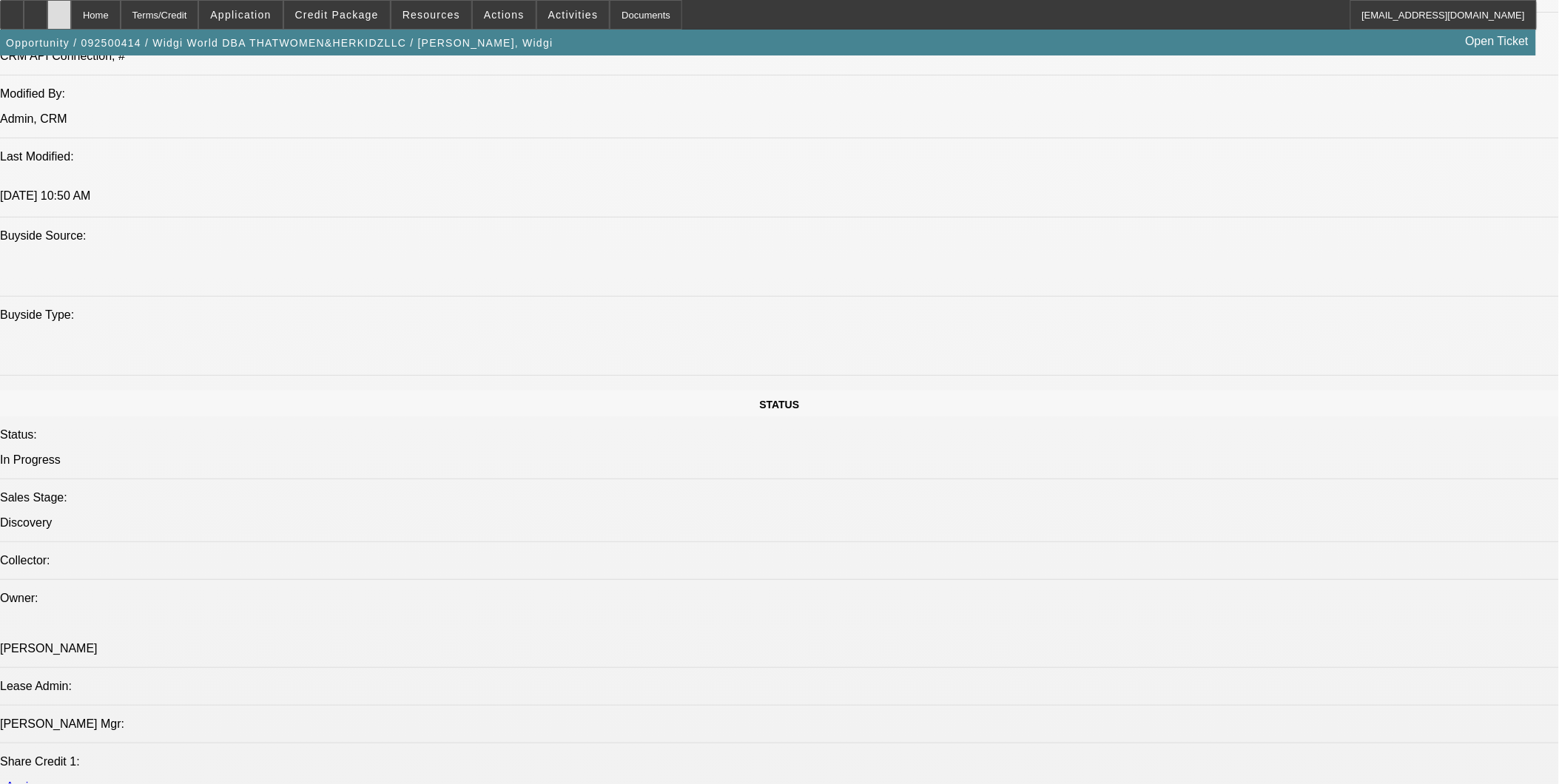
click at [71, 23] on div at bounding box center [59, 14] width 23 height 30
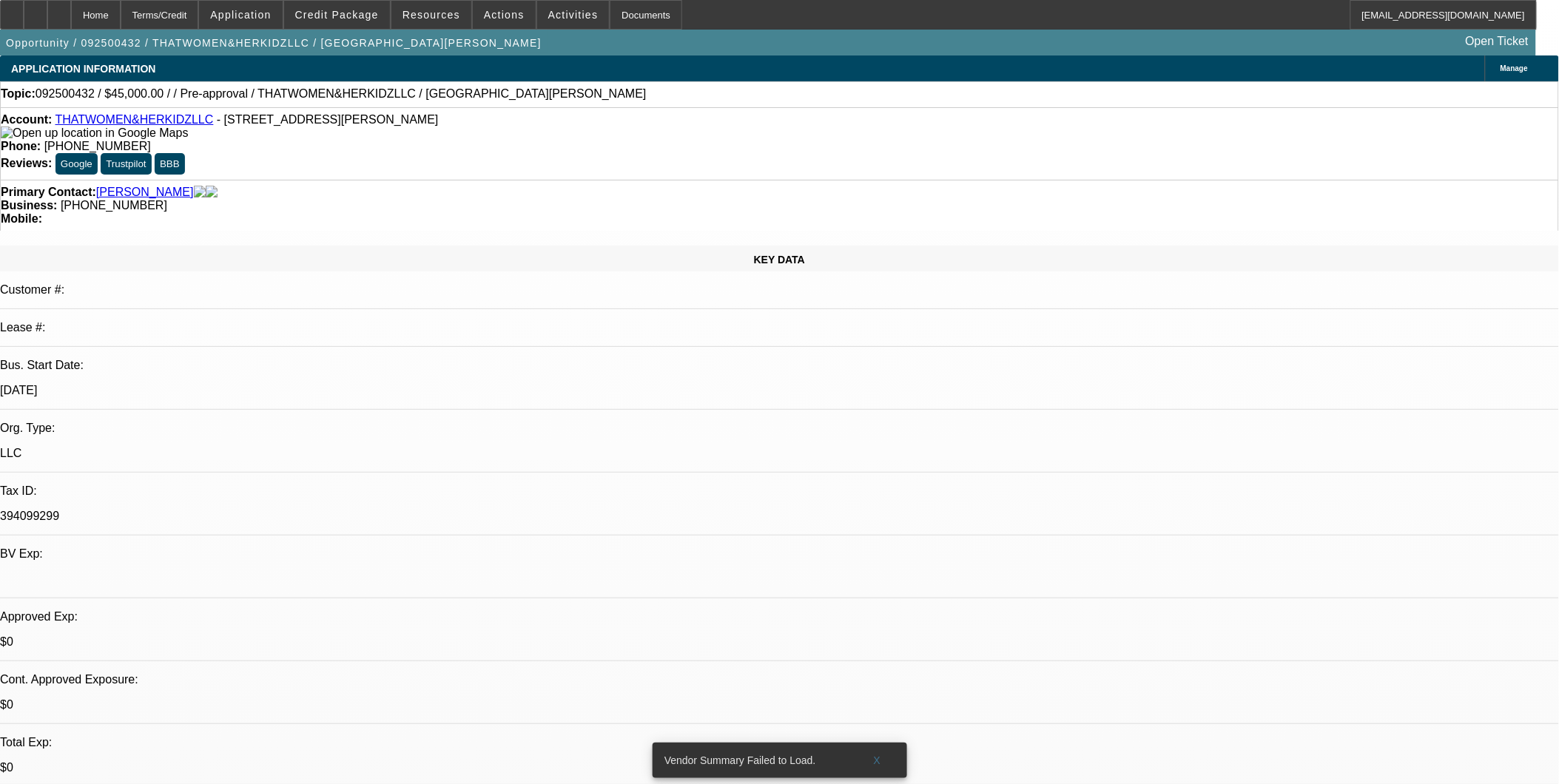
select select "0"
select select "2"
select select "0.1"
select select "4"
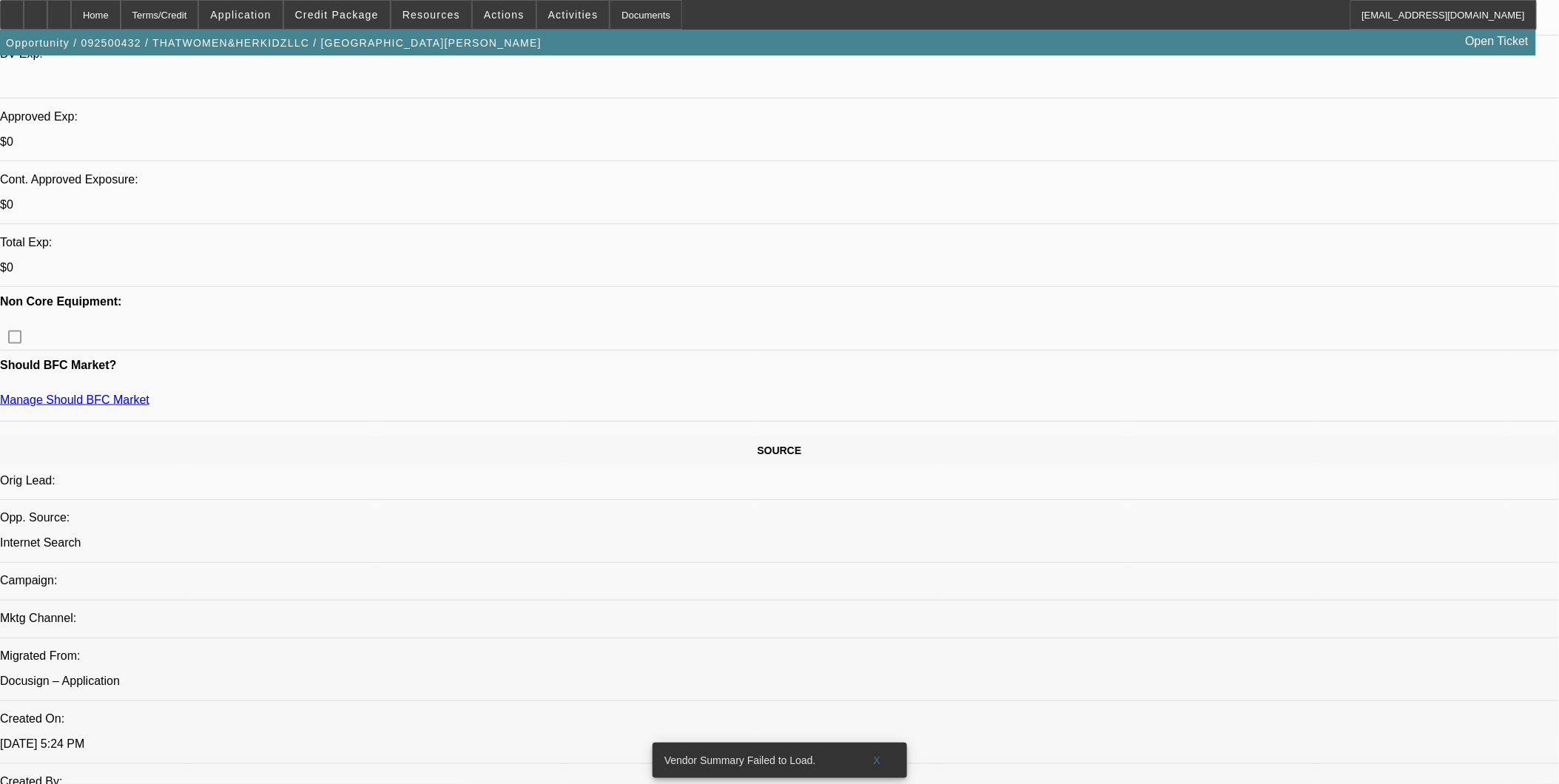
scroll to position [493, 0]
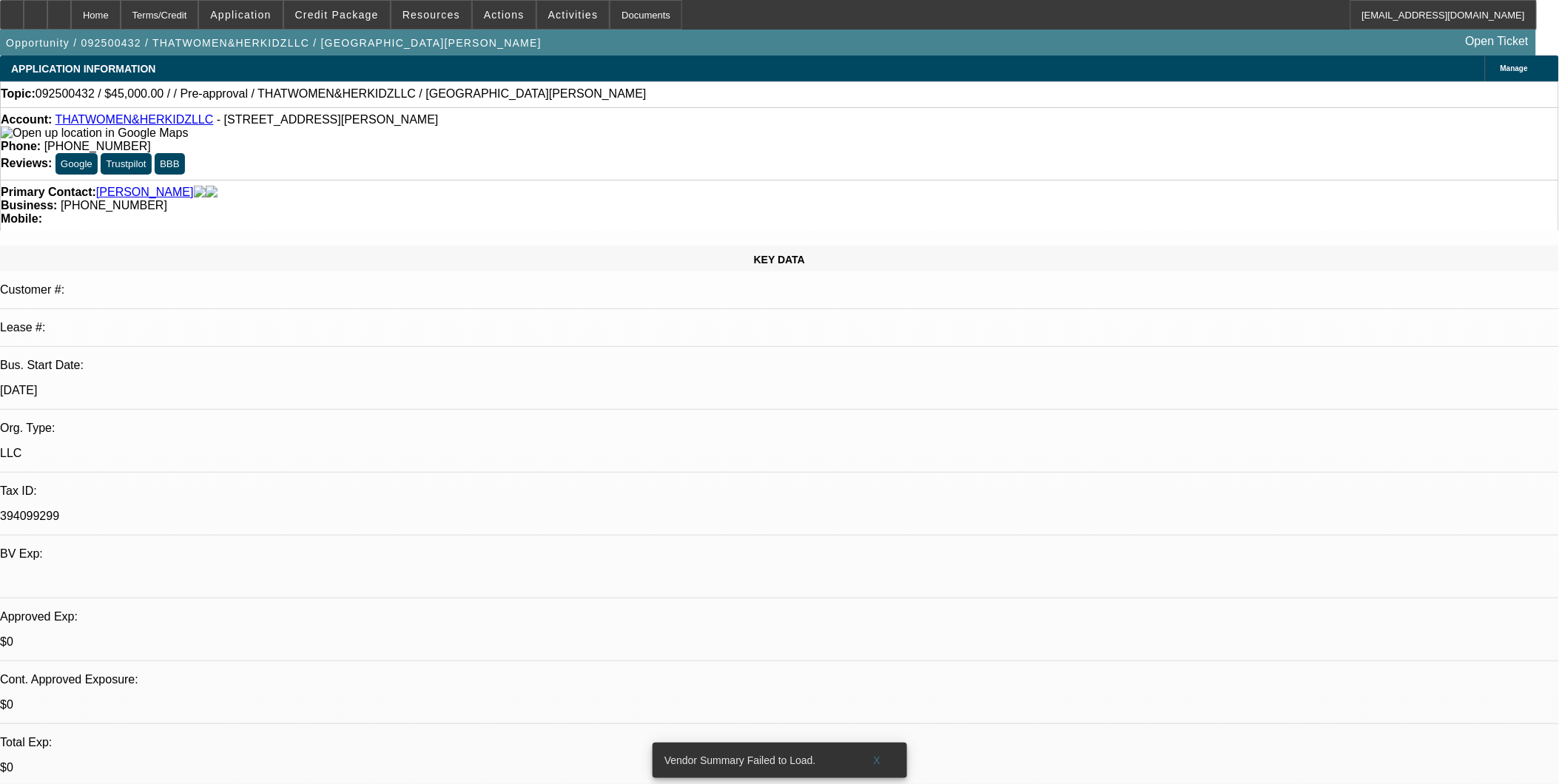
select select "0"
select select "2"
select select "0.1"
select select "1"
select select "2"
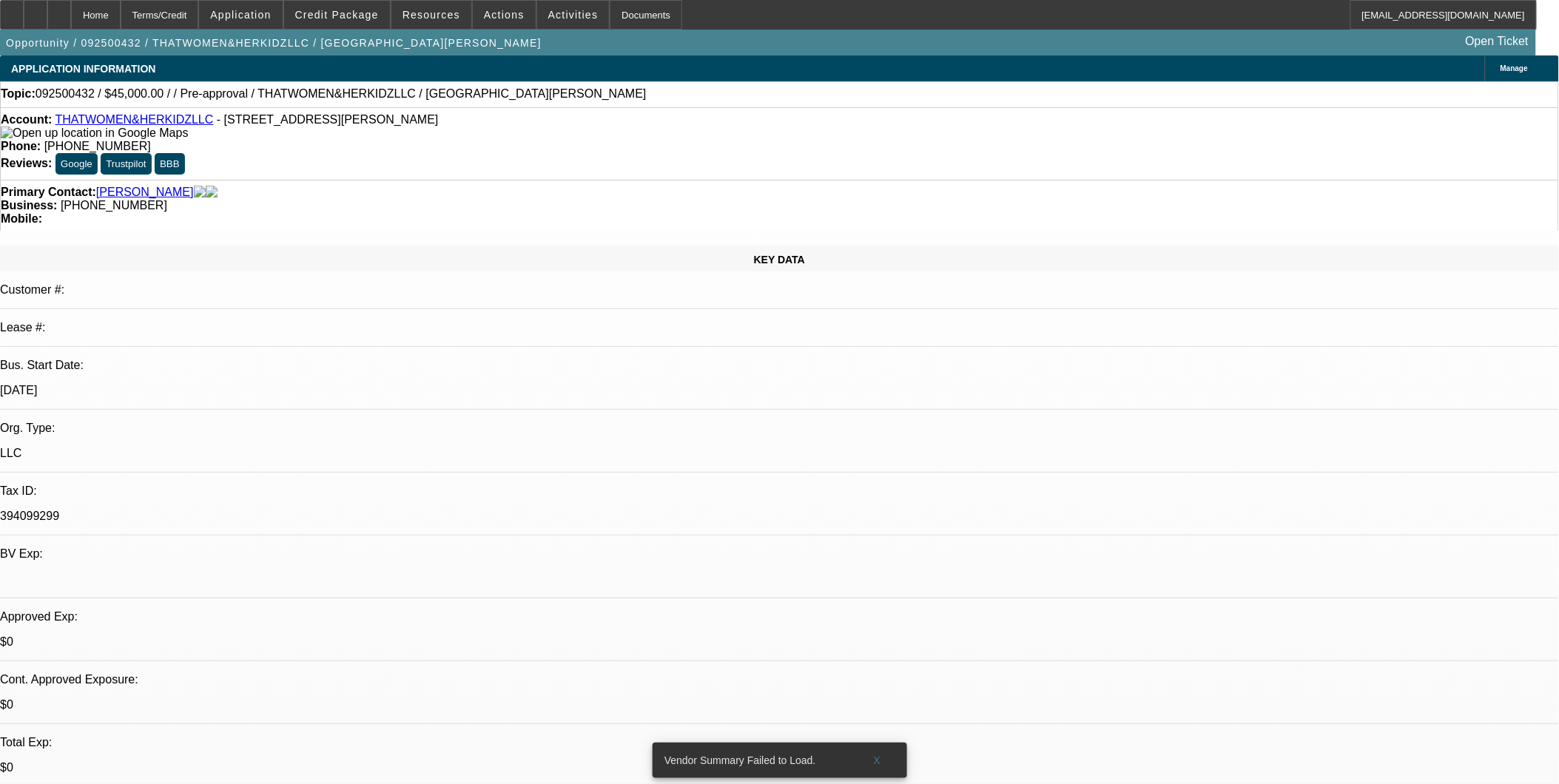
select select "4"
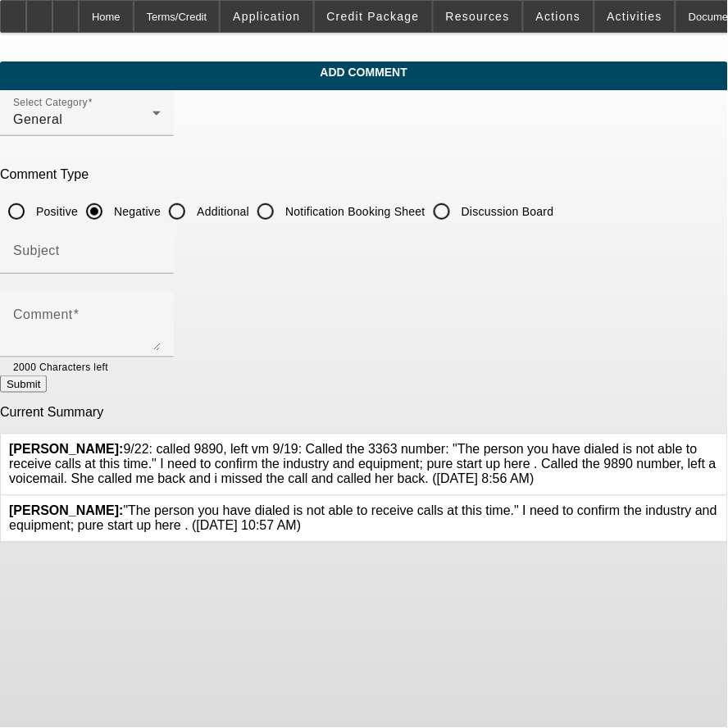
click at [193, 211] on input "Additional" at bounding box center [177, 211] width 33 height 33
radio input "true"
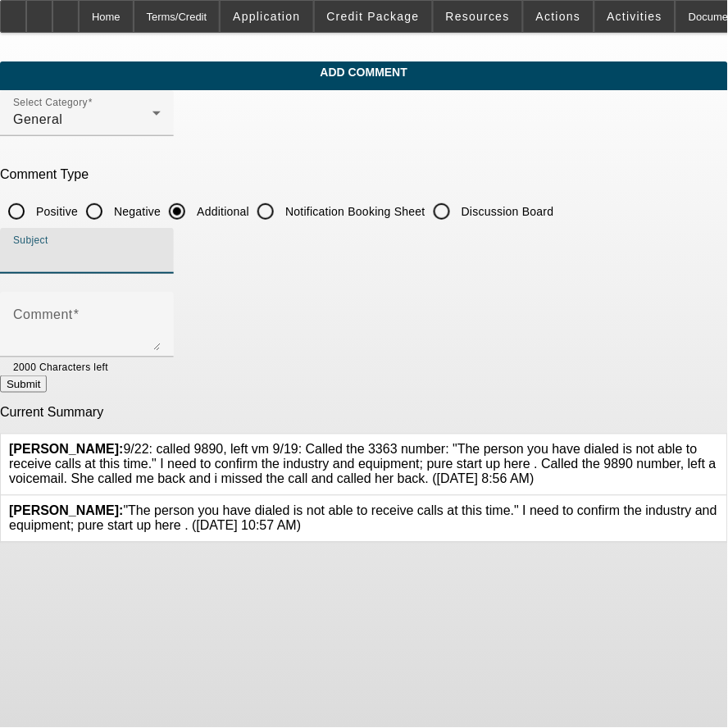
click at [161, 258] on input "Subject" at bounding box center [87, 258] width 148 height 20
type input "Notes"
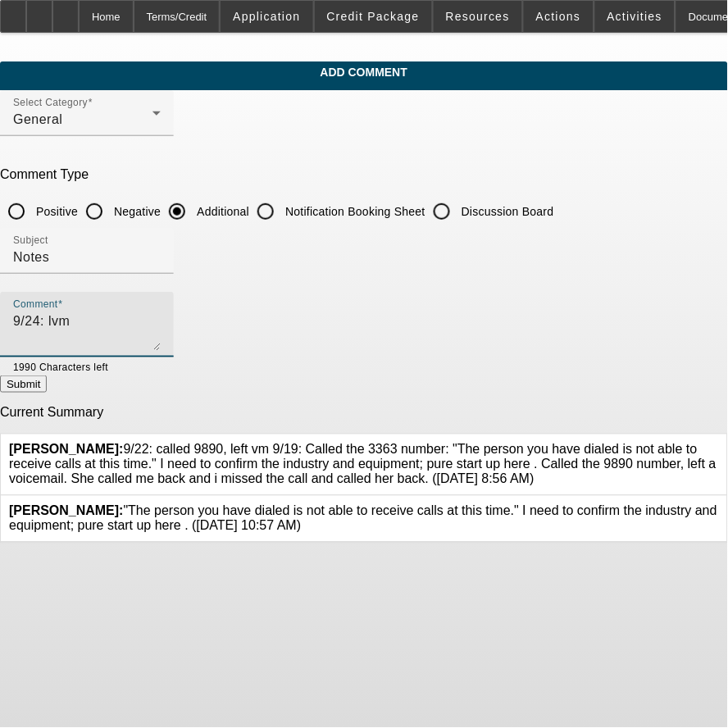
paste textarea "[PHONE_NUMBER]"
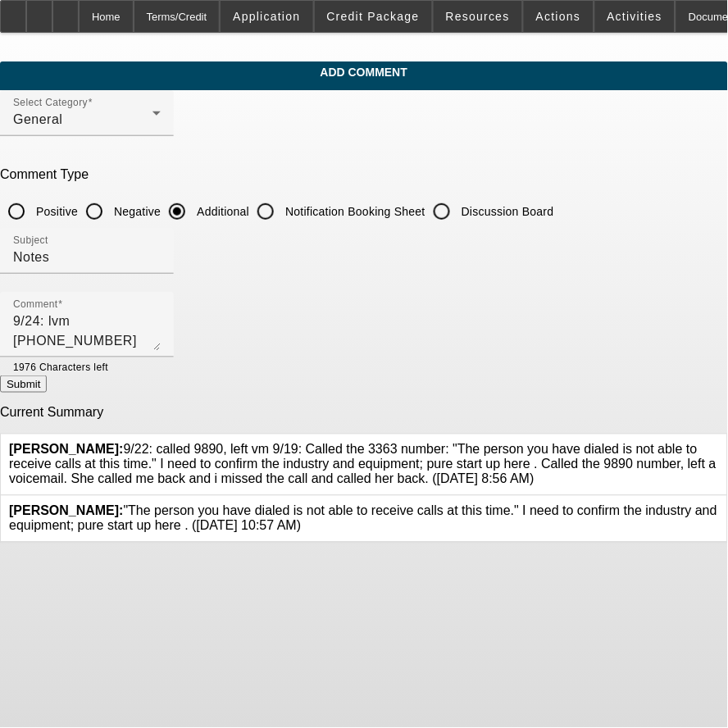
drag, startPoint x: 170, startPoint y: 434, endPoint x: 584, endPoint y: 462, distance: 414.8
click at [584, 462] on div "Oliva, Nicholas: 9/22: called 9890, left vm 9/19: Called the 3363 number: "The …" at bounding box center [364, 465] width 710 height 44
click at [583, 468] on div "Oliva, Nicholas: 9/22: called 9890, left vm 9/19: Called the 3363 number: "The …" at bounding box center [364, 465] width 710 height 44
drag, startPoint x: 571, startPoint y: 465, endPoint x: 175, endPoint y: 425, distance: 397.9
click at [175, 434] on div "Oliva, Nicholas: 9/22: called 9890, left vm 9/19: Called the 3363 number: "The …" at bounding box center [364, 464] width 726 height 61
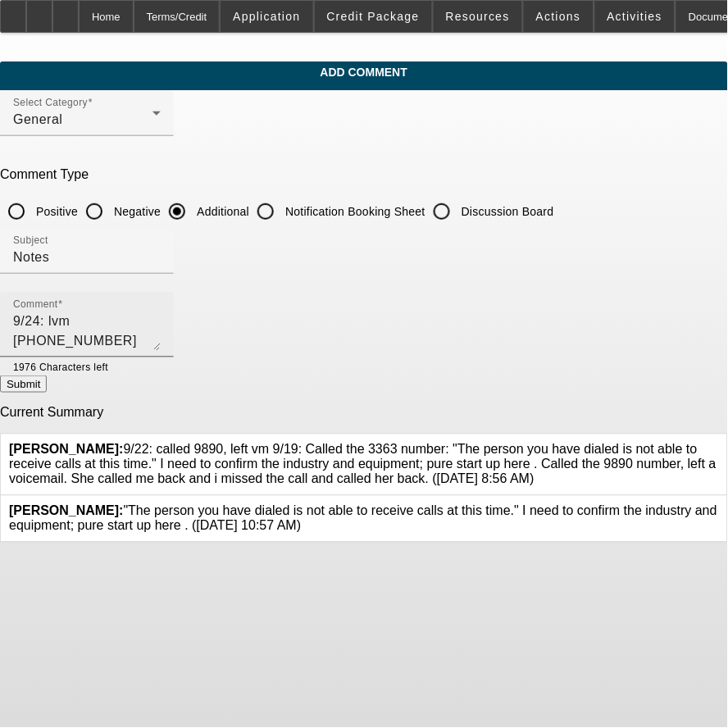
copy span "9/22: called 9890, left vm 9/19: Called the 3363 number: "The person you have d…"
click at [161, 320] on textarea "9/24: lvm (813) 327-9890" at bounding box center [87, 330] width 148 height 39
paste textarea "9/22: called 9890, left vm 9/19: Called the 3363 number: "The person you have d…"
type textarea "9/24: lvm [PHONE_NUMBER]/22: called 9890, left vm 9/19: Called the 3363 number:…"
click at [47, 384] on button "Submit" at bounding box center [23, 383] width 47 height 17
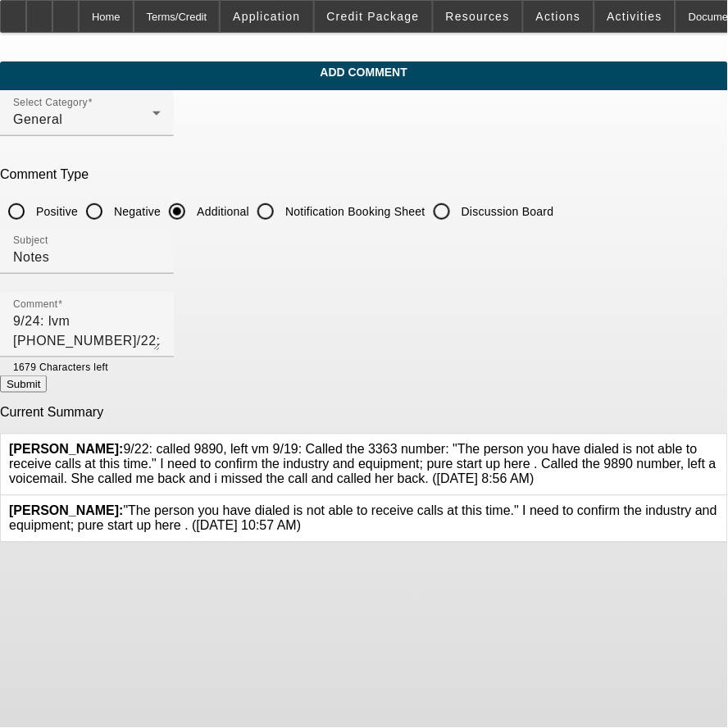
radio input "true"
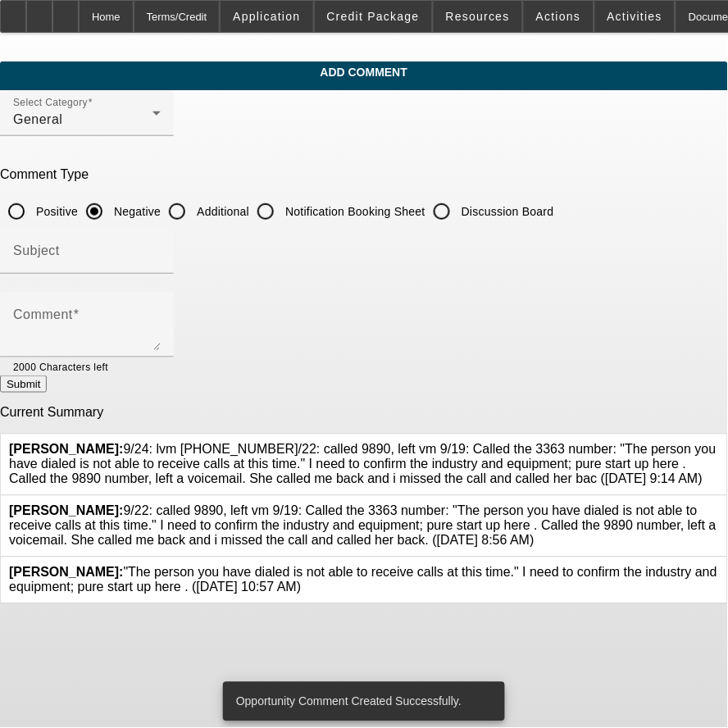
click at [719, 514] on div at bounding box center [719, 526] width 0 height 44
click at [719, 504] on icon at bounding box center [719, 504] width 0 height 0
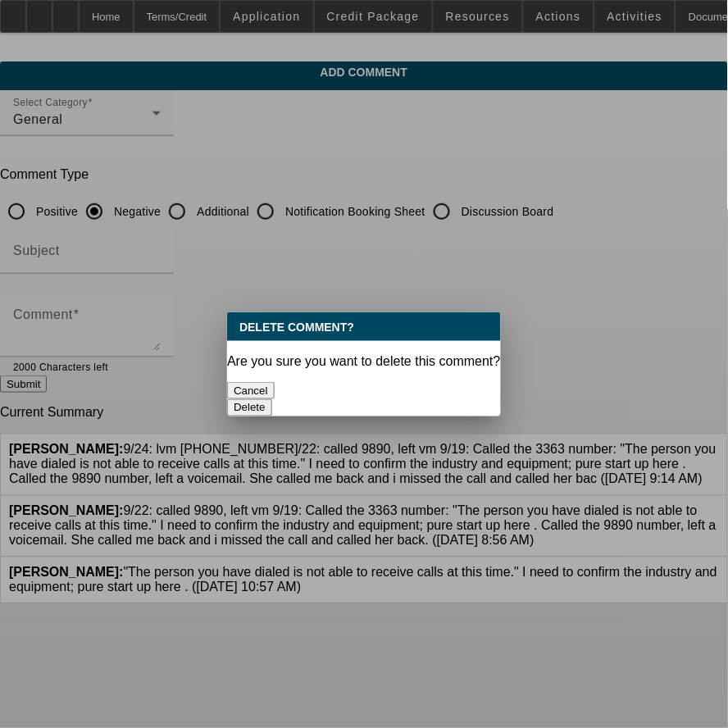
click at [272, 399] on button "Delete" at bounding box center [249, 407] width 45 height 17
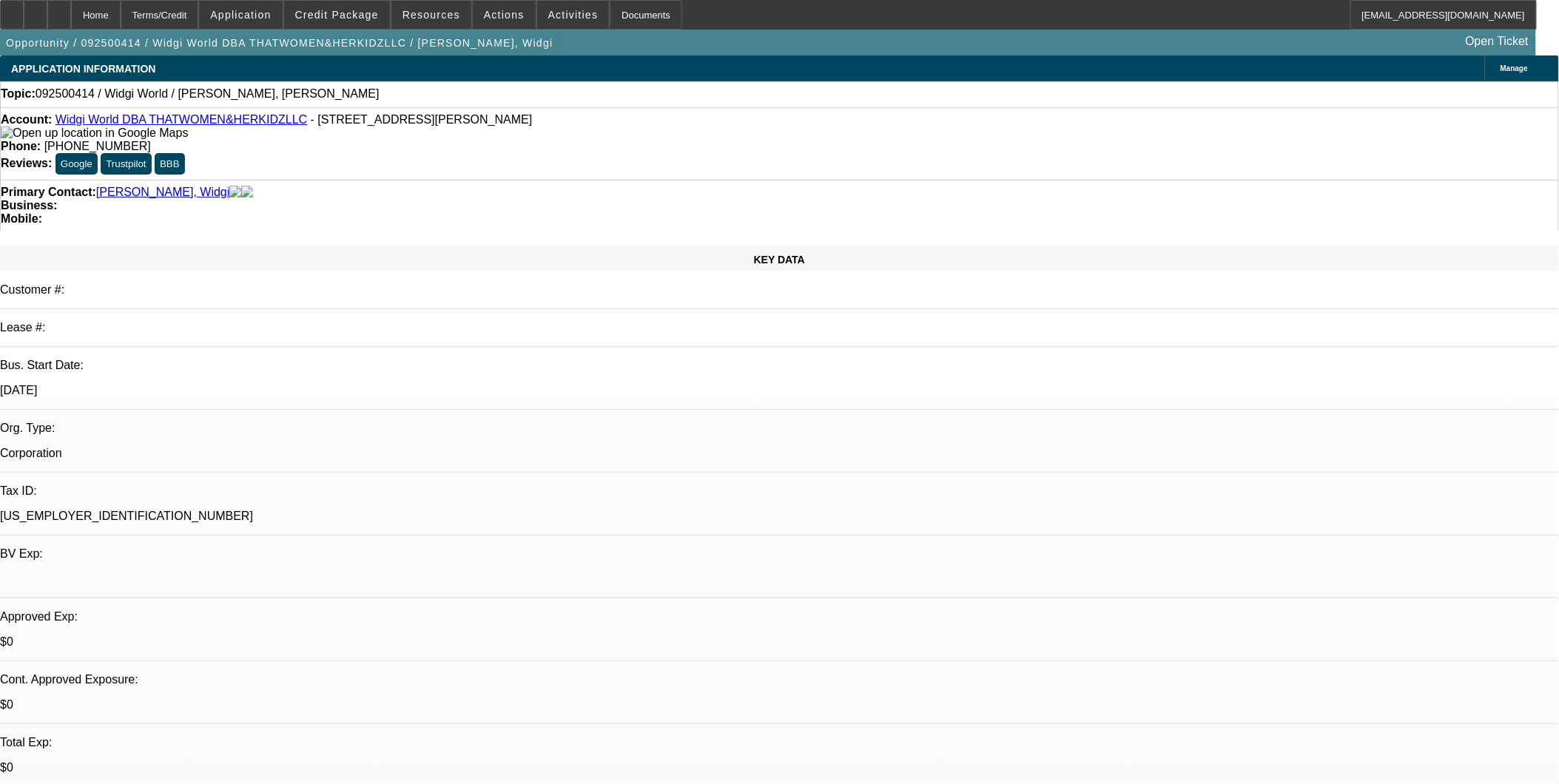
select select "0"
select select "2"
select select "0.1"
select select "1"
select select "2"
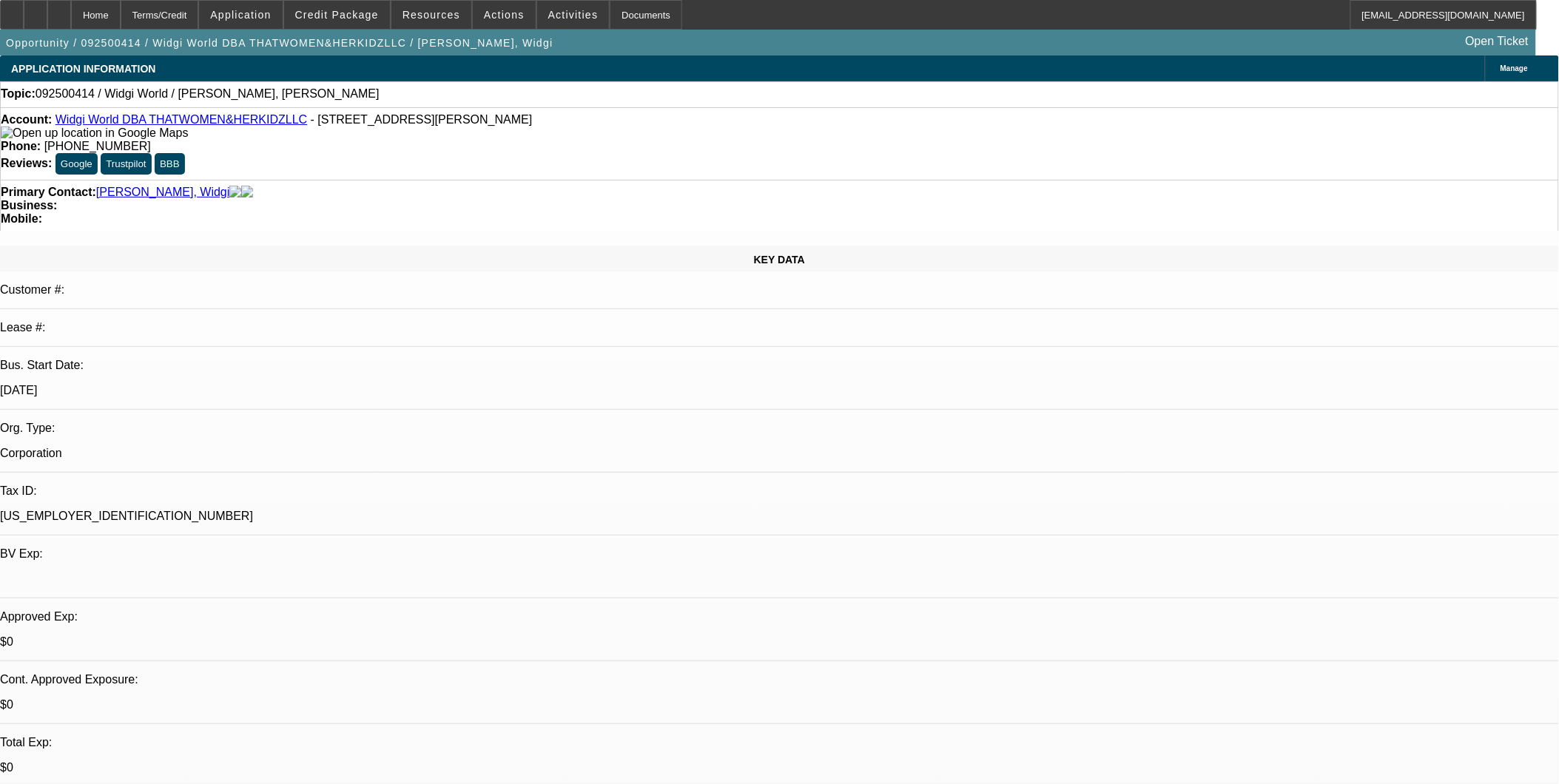
select select "4"
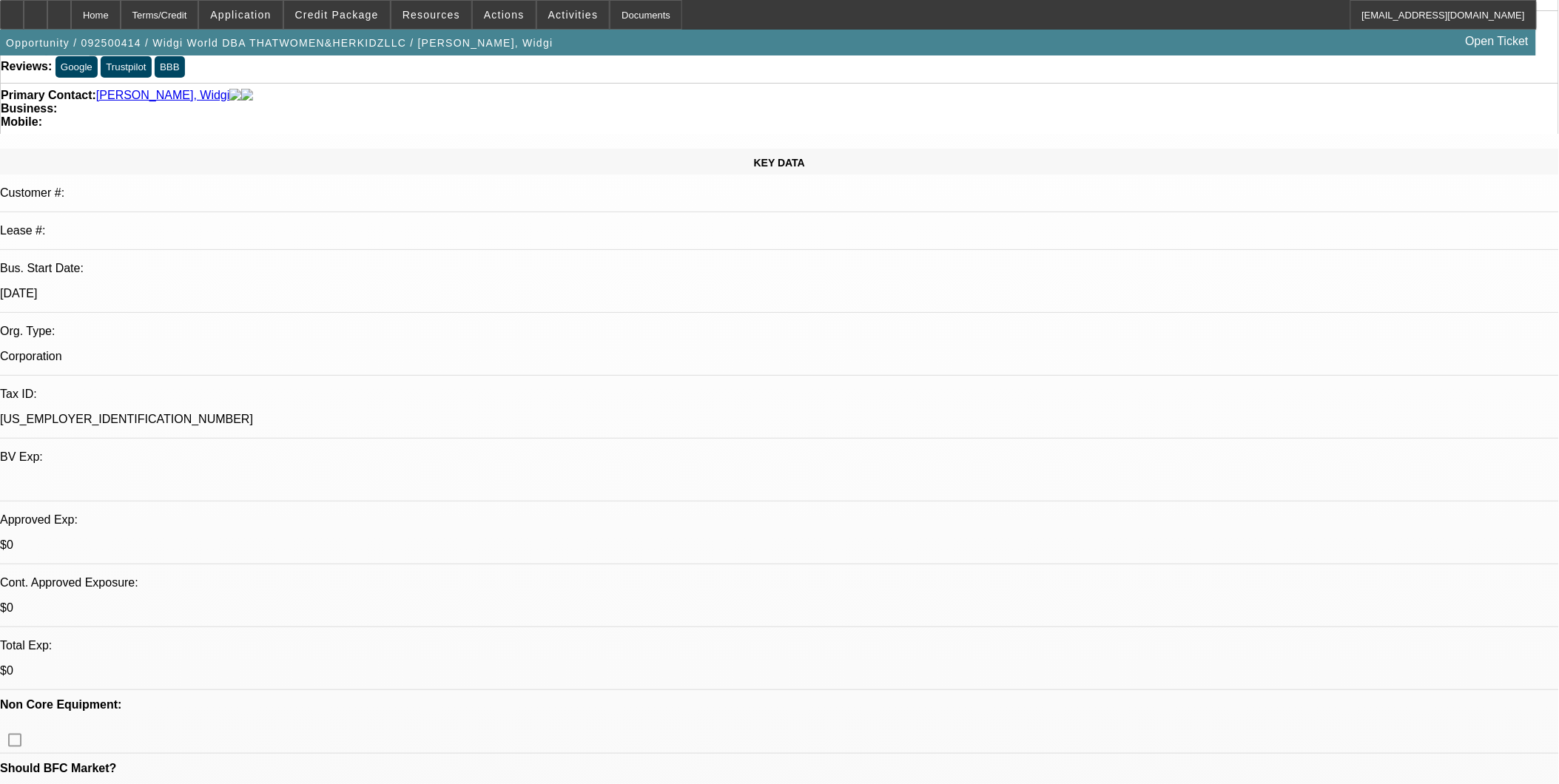
scroll to position [328, 0]
